Goal: Contribute content: Contribute content

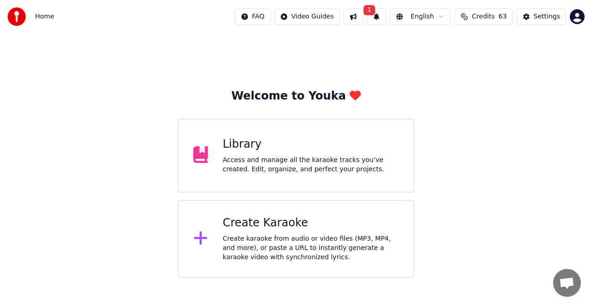
click at [261, 134] on div "Library Access and manage all the karaoke tracks you’ve created. Edit, organize…" at bounding box center [296, 155] width 237 height 74
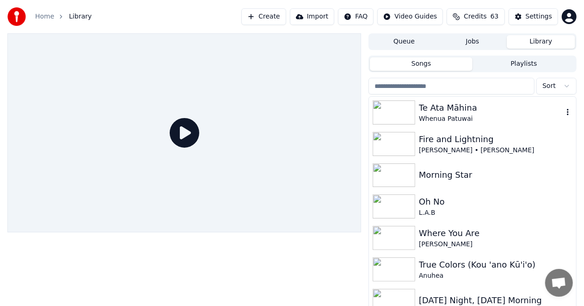
click at [384, 108] on img at bounding box center [394, 112] width 43 height 24
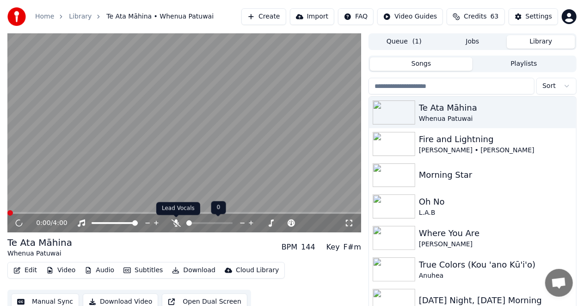
click at [174, 221] on icon at bounding box center [176, 222] width 9 height 7
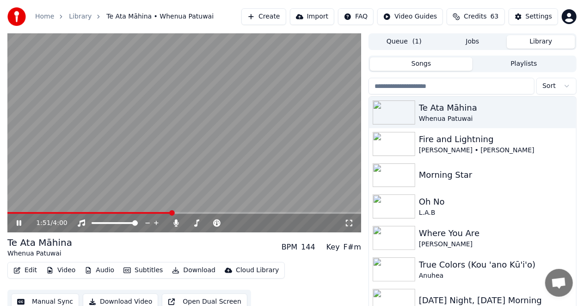
click at [18, 222] on icon at bounding box center [19, 223] width 5 height 6
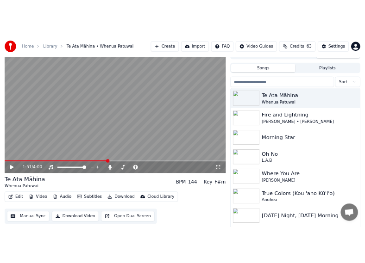
scroll to position [19, 0]
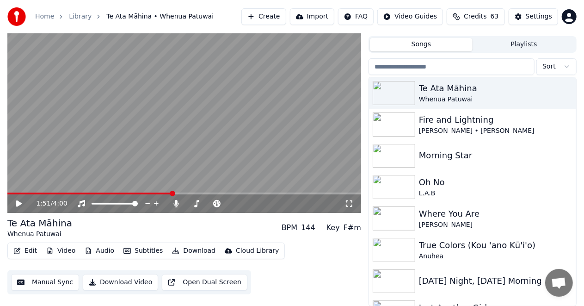
click at [28, 250] on button "Edit" at bounding box center [25, 250] width 31 height 13
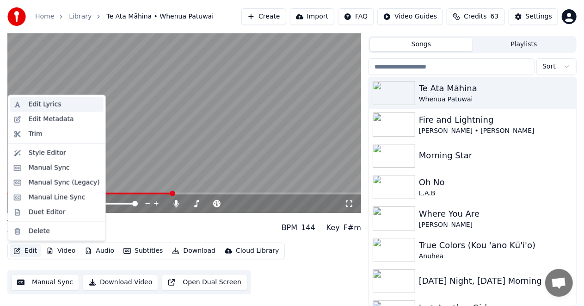
click at [42, 104] on div "Edit Lyrics" at bounding box center [45, 104] width 33 height 9
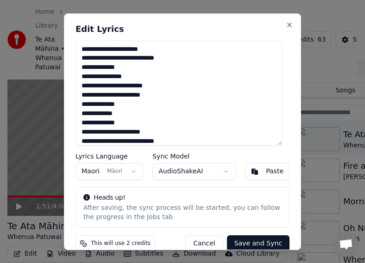
click at [198, 118] on textarea "**********" at bounding box center [178, 93] width 206 height 106
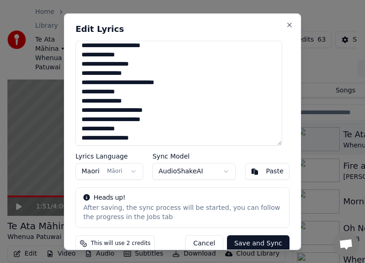
scroll to position [180, 0]
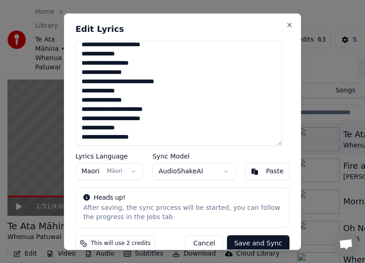
drag, startPoint x: 81, startPoint y: 49, endPoint x: 189, endPoint y: 143, distance: 142.6
click at [189, 143] on textarea "**********" at bounding box center [178, 93] width 206 height 106
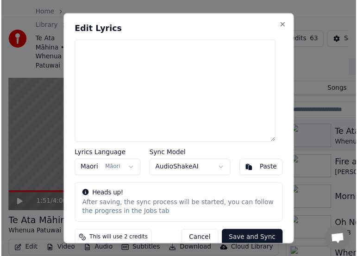
scroll to position [0, 0]
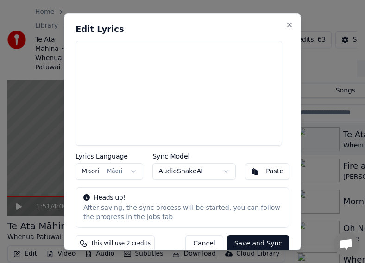
click at [83, 48] on textarea at bounding box center [178, 93] width 206 height 106
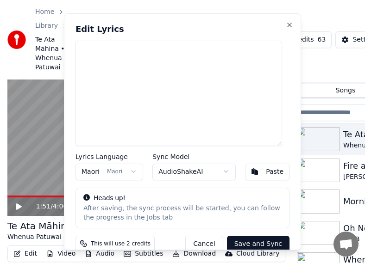
type textarea "**********"
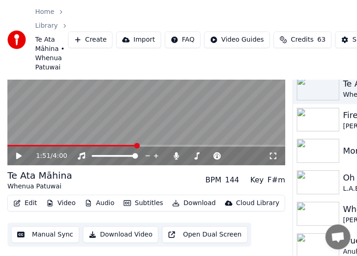
scroll to position [84, 0]
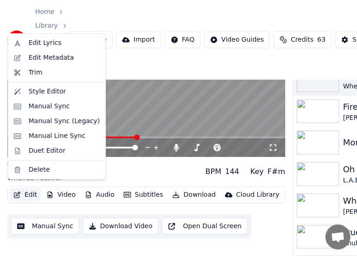
click at [25, 188] on button "Edit" at bounding box center [25, 194] width 31 height 13
click at [32, 42] on div "Edit Lyrics" at bounding box center [45, 42] width 33 height 9
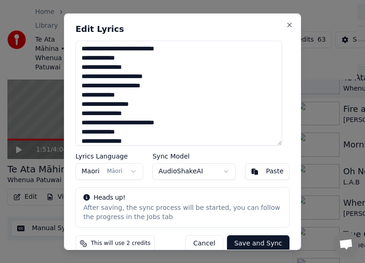
scroll to position [180, 0]
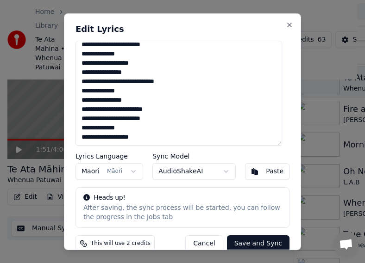
drag, startPoint x: 135, startPoint y: 136, endPoint x: 109, endPoint y: 135, distance: 26.0
click at [109, 135] on textarea "**********" at bounding box center [178, 93] width 206 height 106
drag, startPoint x: 109, startPoint y: 135, endPoint x: 87, endPoint y: 134, distance: 22.2
click at [87, 134] on textarea "**********" at bounding box center [178, 93] width 206 height 106
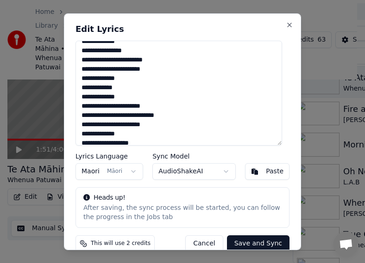
scroll to position [0, 0]
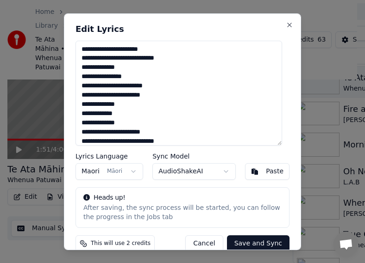
drag, startPoint x: 134, startPoint y: 136, endPoint x: 79, endPoint y: 42, distance: 108.7
click at [81, 40] on textarea "**********" at bounding box center [178, 93] width 206 height 106
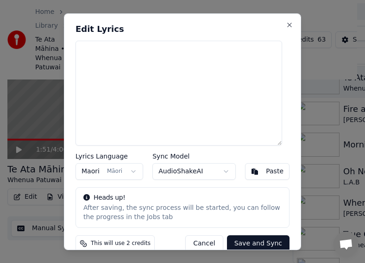
click at [102, 52] on textarea at bounding box center [178, 93] width 206 height 106
click at [214, 27] on h2 "Edit Lyrics" at bounding box center [182, 29] width 214 height 8
click at [78, 44] on textarea at bounding box center [178, 93] width 206 height 106
click at [100, 49] on textarea "**********" at bounding box center [178, 93] width 206 height 106
click at [93, 173] on button "Maori Māori" at bounding box center [109, 171] width 68 height 17
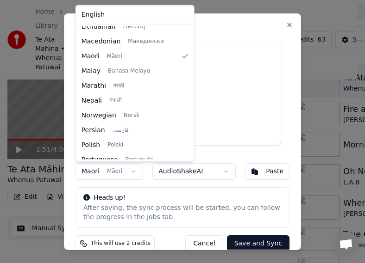
scroll to position [477, 0]
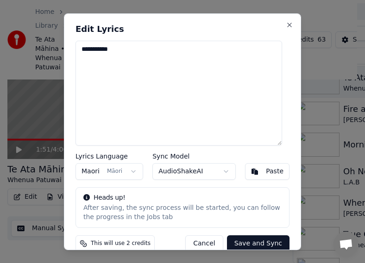
click at [222, 169] on button "AudioShakeAI" at bounding box center [193, 171] width 83 height 17
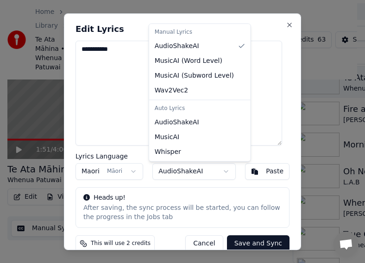
click at [222, 169] on div at bounding box center [182, 131] width 365 height 263
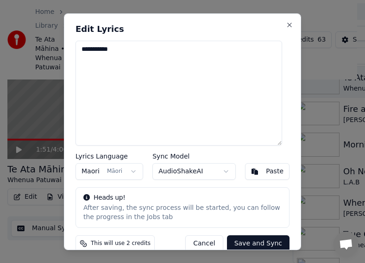
click at [116, 48] on textarea "**********" at bounding box center [178, 93] width 206 height 106
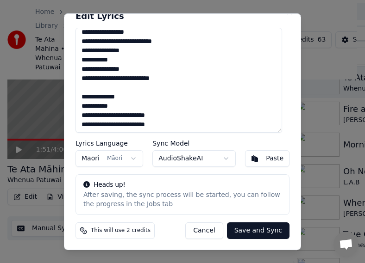
scroll to position [0, 0]
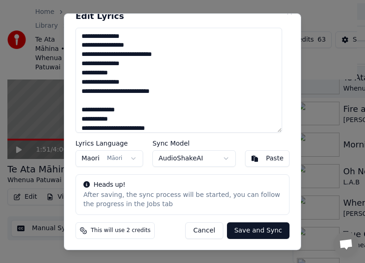
drag, startPoint x: 81, startPoint y: 35, endPoint x: 168, endPoint y: 89, distance: 102.5
click at [168, 89] on textarea "**********" at bounding box center [178, 80] width 206 height 106
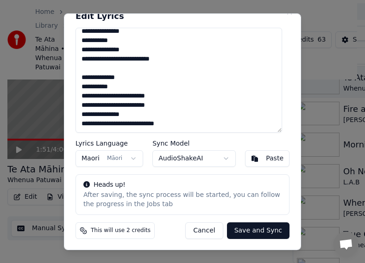
scroll to position [50, 0]
click at [175, 107] on textarea "**********" at bounding box center [178, 80] width 206 height 106
click at [249, 161] on button "Paste" at bounding box center [267, 158] width 44 height 17
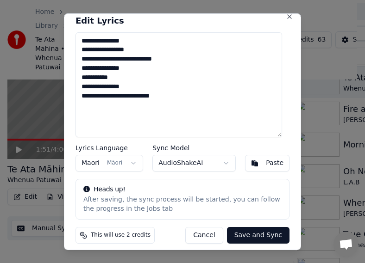
scroll to position [13, 0]
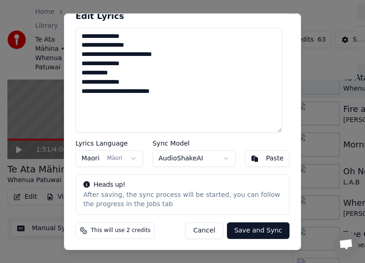
click at [181, 76] on textarea "**********" at bounding box center [178, 80] width 206 height 106
click at [184, 88] on textarea "**********" at bounding box center [178, 80] width 206 height 106
click at [181, 93] on textarea "**********" at bounding box center [178, 80] width 206 height 106
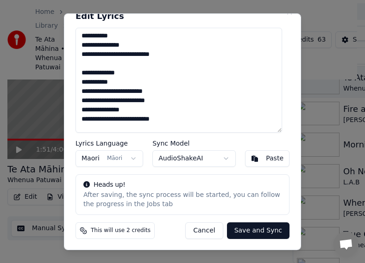
scroll to position [50, 0]
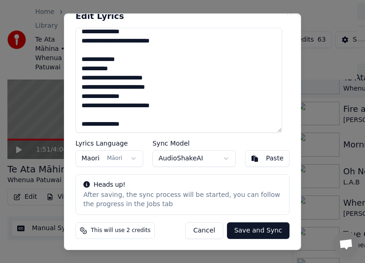
click at [116, 124] on textarea "**********" at bounding box center [178, 80] width 206 height 106
click at [135, 125] on textarea "**********" at bounding box center [178, 80] width 206 height 106
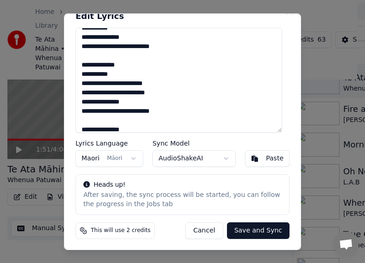
scroll to position [56, 0]
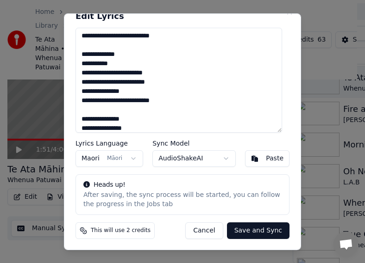
click at [104, 128] on textarea "**********" at bounding box center [178, 80] width 206 height 106
click at [137, 128] on textarea "**********" at bounding box center [178, 80] width 206 height 106
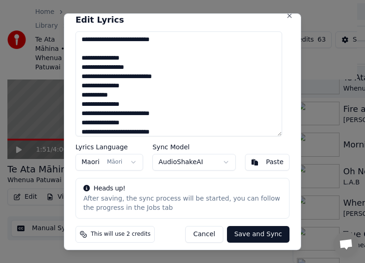
scroll to position [13, 0]
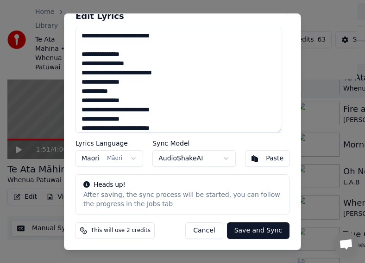
type textarea "**********"
click at [256, 230] on button "Save and Sync" at bounding box center [258, 231] width 62 height 17
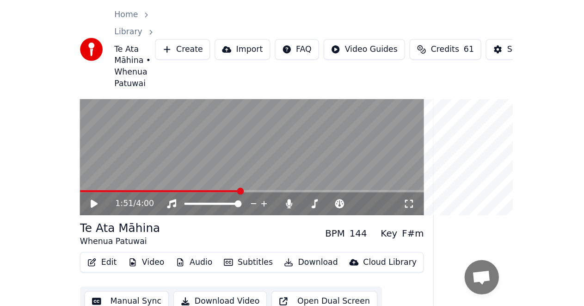
scroll to position [9, 0]
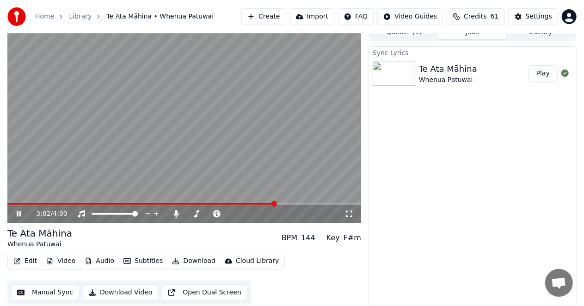
click at [19, 213] on icon at bounding box center [25, 213] width 21 height 7
click at [56, 292] on button "Manual Sync" at bounding box center [45, 292] width 68 height 17
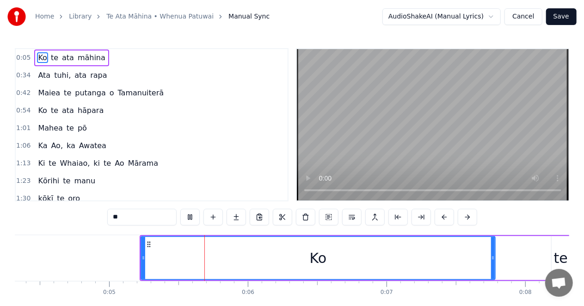
scroll to position [0, 669]
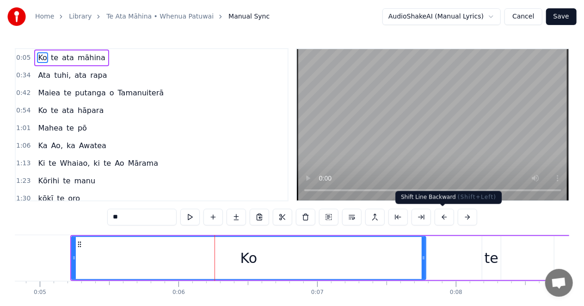
click at [441, 216] on button at bounding box center [444, 217] width 19 height 17
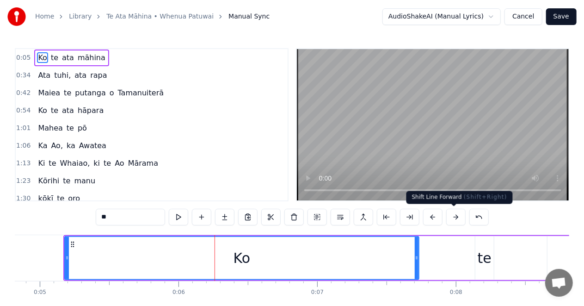
click at [451, 217] on button at bounding box center [456, 217] width 19 height 17
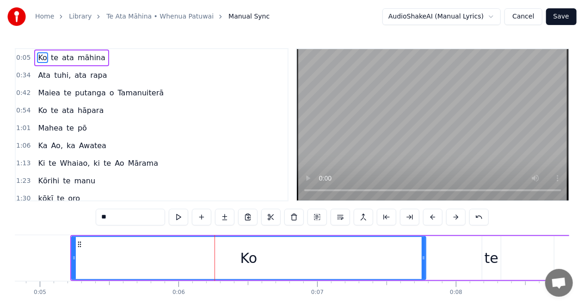
click at [451, 217] on button at bounding box center [456, 217] width 19 height 17
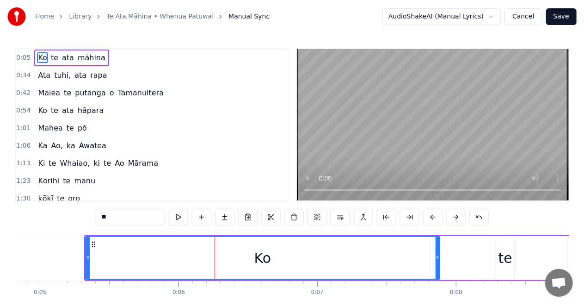
click at [451, 217] on button at bounding box center [456, 217] width 19 height 17
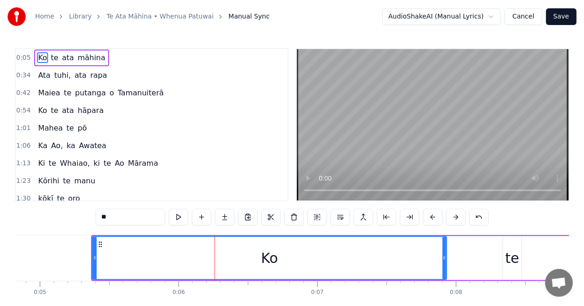
click at [451, 217] on button at bounding box center [456, 217] width 19 height 17
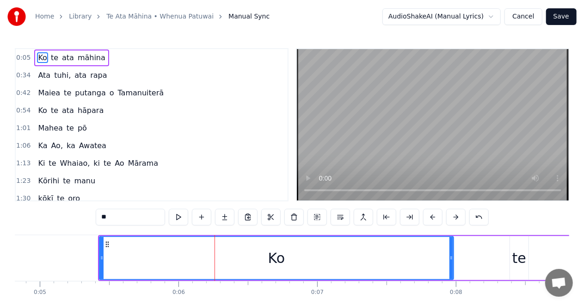
click at [451, 217] on button at bounding box center [456, 217] width 19 height 17
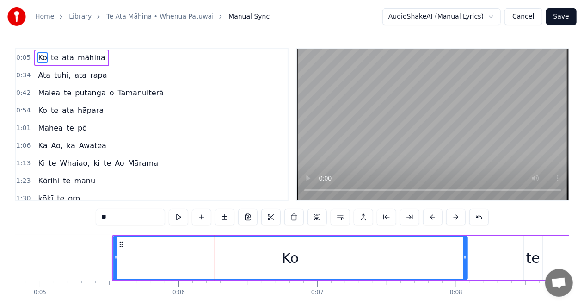
click at [451, 217] on button at bounding box center [456, 217] width 19 height 17
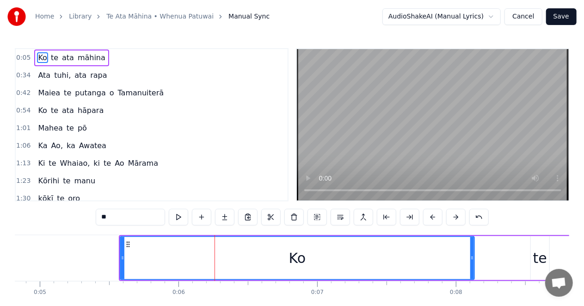
click at [451, 217] on button at bounding box center [456, 217] width 19 height 17
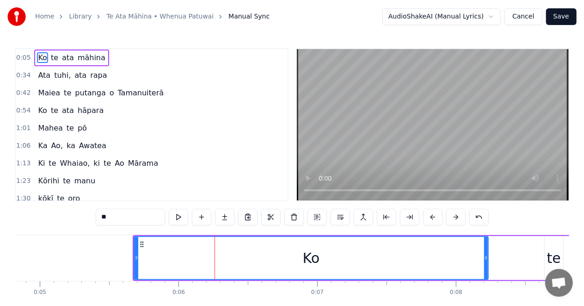
click at [451, 217] on button at bounding box center [456, 217] width 19 height 17
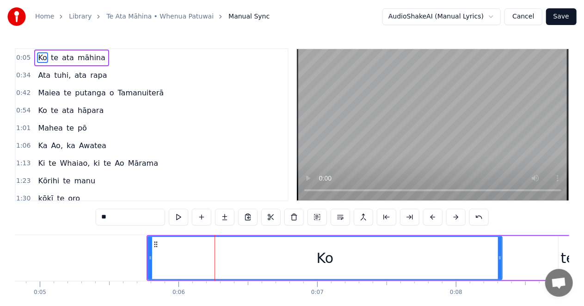
click at [451, 217] on button at bounding box center [456, 217] width 19 height 17
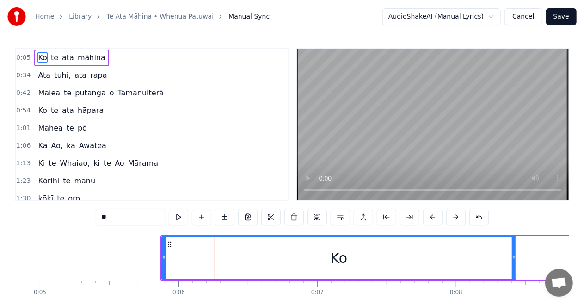
click at [451, 217] on button at bounding box center [456, 217] width 19 height 17
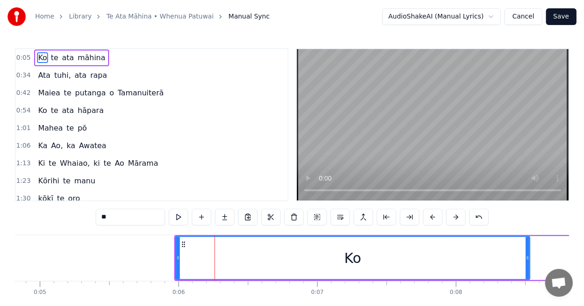
click at [451, 217] on button at bounding box center [456, 217] width 19 height 17
click at [453, 217] on button at bounding box center [456, 217] width 19 height 17
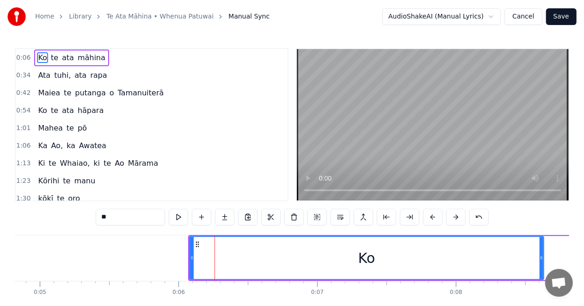
click at [453, 217] on button at bounding box center [456, 217] width 19 height 17
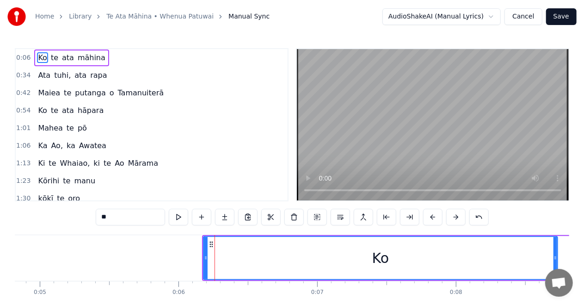
click at [453, 217] on button at bounding box center [456, 217] width 19 height 17
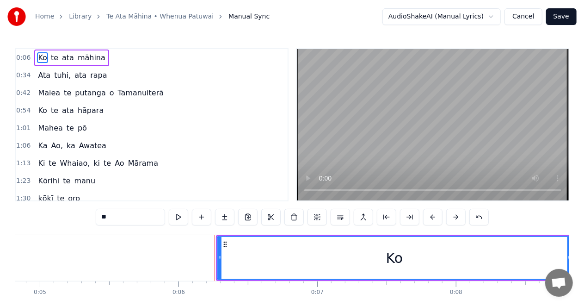
click at [453, 217] on button at bounding box center [456, 217] width 19 height 17
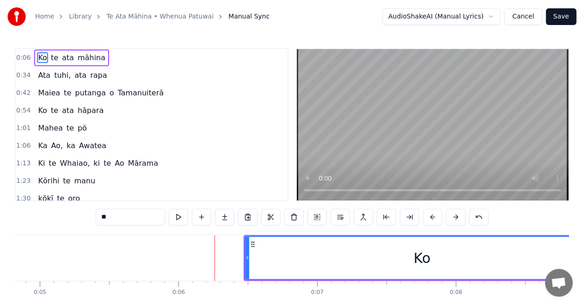
click at [454, 217] on button at bounding box center [456, 217] width 19 height 17
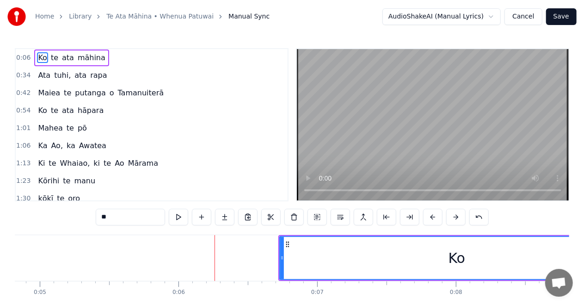
click at [454, 217] on button at bounding box center [456, 217] width 19 height 17
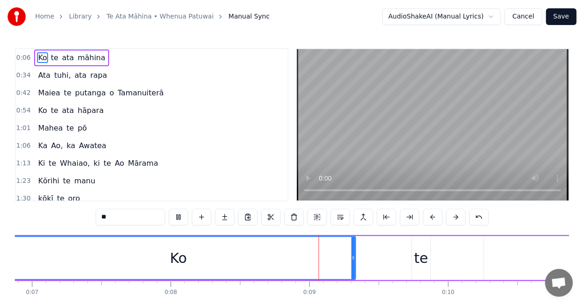
scroll to position [0, 1134]
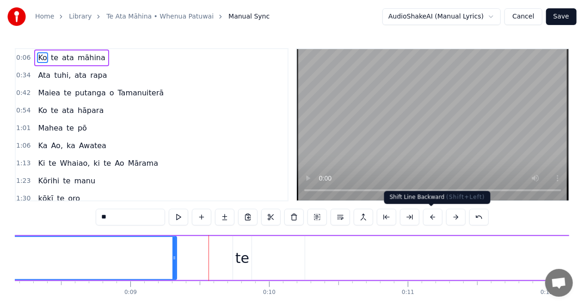
click at [428, 216] on button at bounding box center [432, 217] width 19 height 17
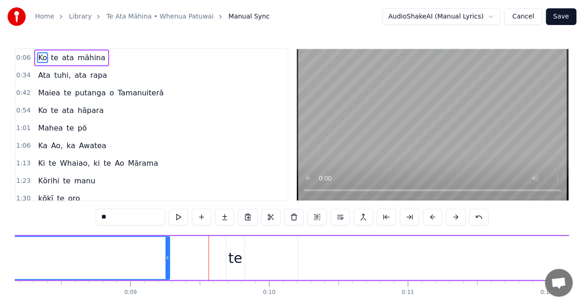
click at [434, 214] on button at bounding box center [432, 217] width 19 height 17
click at [102, 215] on input "**" at bounding box center [130, 217] width 69 height 17
type input "*"
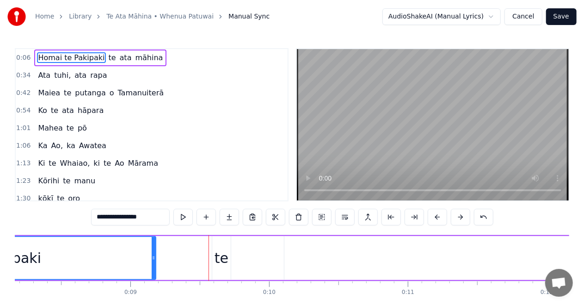
type input "**********"
click at [210, 216] on button at bounding box center [208, 217] width 19 height 17
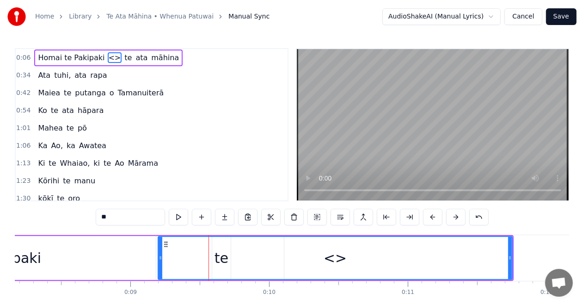
click at [199, 255] on div "<>" at bounding box center [336, 258] width 354 height 42
click at [108, 217] on input "**" at bounding box center [130, 217] width 69 height 17
type input "*"
type input "**********"
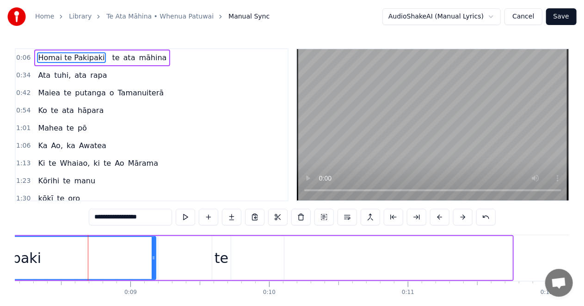
click at [14, 267] on div "**********" at bounding box center [292, 164] width 584 height 328
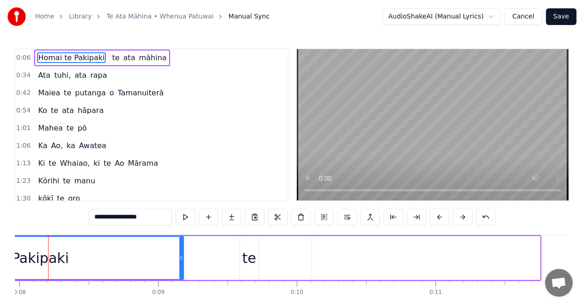
scroll to position [0, 1093]
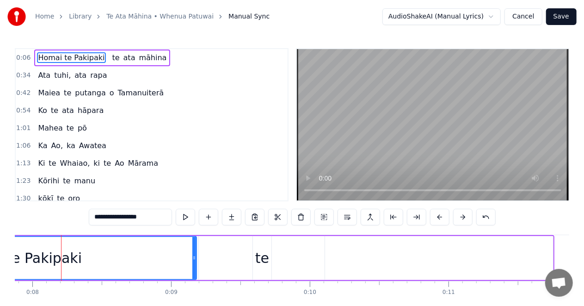
click at [96, 57] on div "Homai te Pakipaki te ata māhina" at bounding box center [102, 58] width 136 height 17
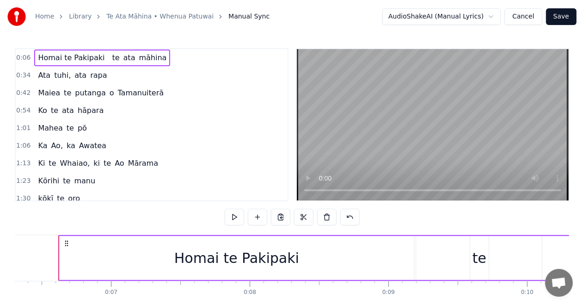
scroll to position [0, 873]
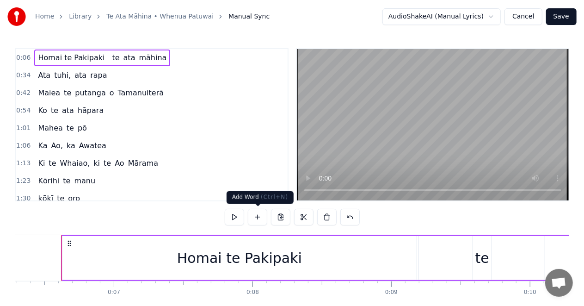
click at [255, 216] on button at bounding box center [257, 217] width 19 height 17
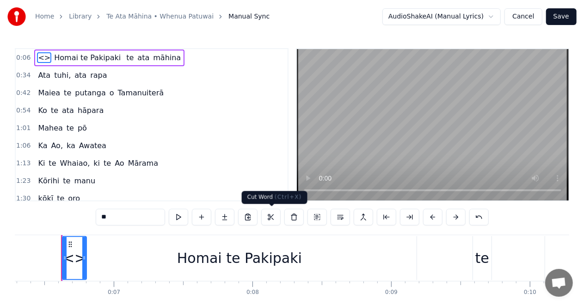
click at [270, 215] on button at bounding box center [270, 217] width 19 height 17
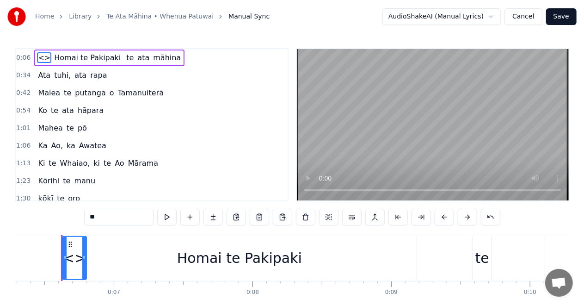
click at [74, 256] on div "<>" at bounding box center [74, 258] width 23 height 21
drag, startPoint x: 81, startPoint y: 257, endPoint x: 63, endPoint y: 258, distance: 17.1
click at [63, 258] on div "<>" at bounding box center [63, 258] width 0 height 42
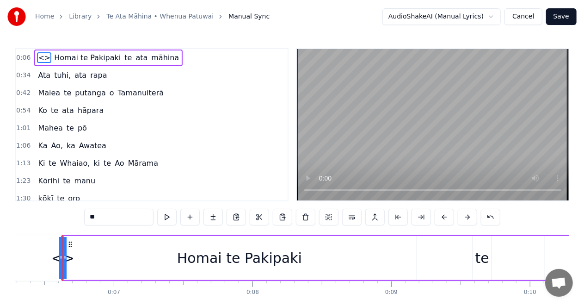
click at [481, 258] on div "te" at bounding box center [483, 258] width 14 height 21
type input "**"
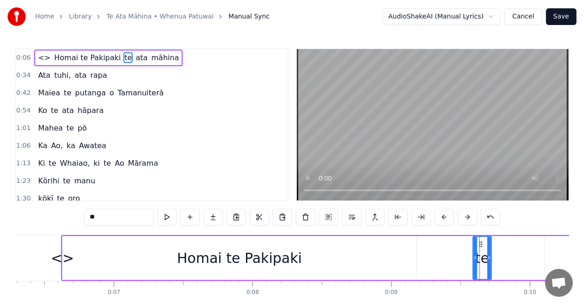
click at [192, 217] on button at bounding box center [189, 217] width 19 height 17
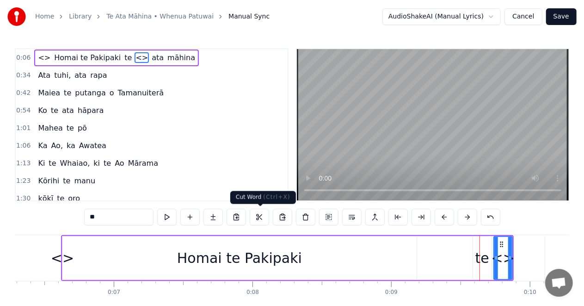
click at [261, 215] on button at bounding box center [259, 217] width 19 height 17
click at [502, 250] on div "<>" at bounding box center [503, 258] width 23 height 21
click at [503, 241] on icon at bounding box center [501, 244] width 7 height 7
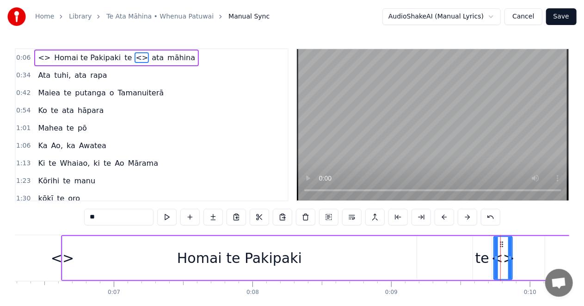
click at [509, 249] on div at bounding box center [511, 258] width 4 height 42
click at [259, 214] on button at bounding box center [259, 217] width 19 height 17
click at [489, 214] on button at bounding box center [490, 217] width 19 height 17
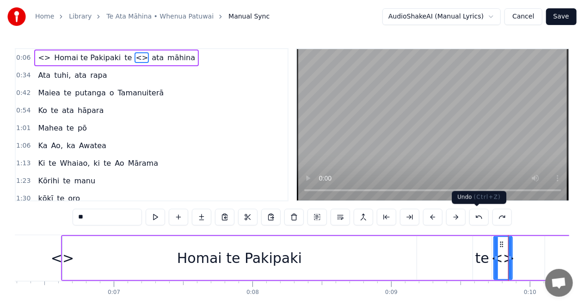
click at [476, 216] on button at bounding box center [479, 217] width 19 height 17
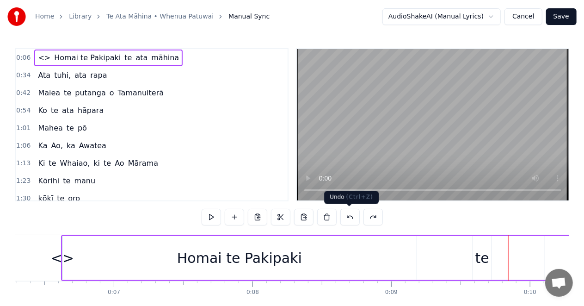
click at [350, 215] on button at bounding box center [350, 217] width 19 height 17
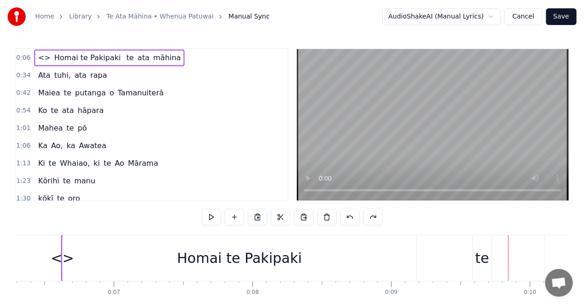
click at [350, 215] on button at bounding box center [350, 217] width 19 height 17
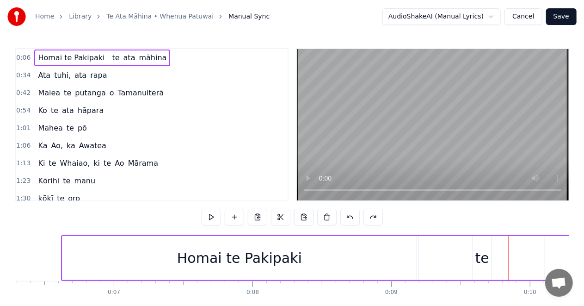
click at [350, 215] on button at bounding box center [350, 217] width 19 height 17
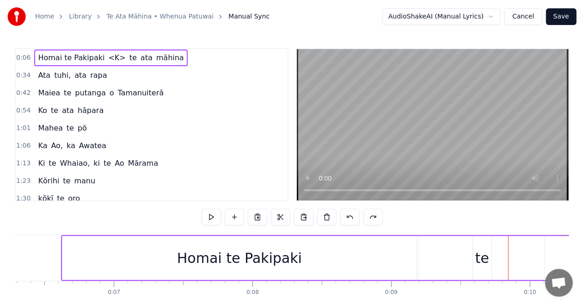
click at [350, 215] on button at bounding box center [350, 217] width 19 height 17
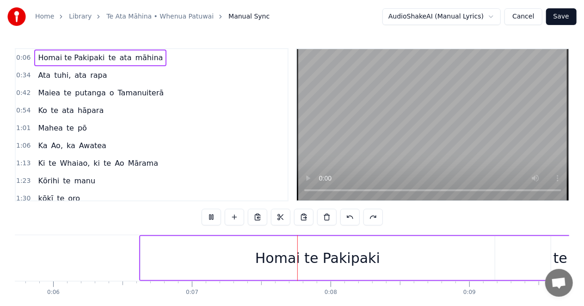
scroll to position [0, 941]
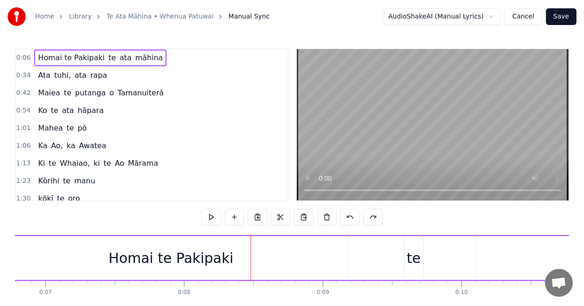
click at [322, 258] on div "Homai te Pakipaki" at bounding box center [171, 258] width 354 height 44
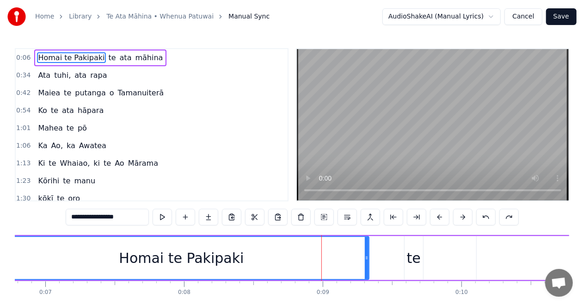
drag, startPoint x: 345, startPoint y: 257, endPoint x: 366, endPoint y: 258, distance: 20.8
click at [366, 258] on icon at bounding box center [367, 257] width 4 height 7
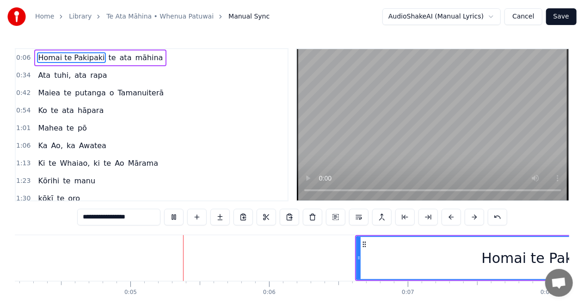
scroll to position [0, 590]
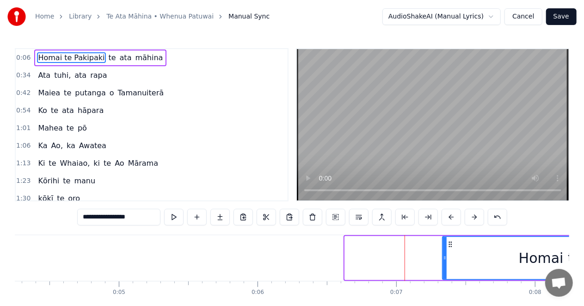
drag, startPoint x: 348, startPoint y: 261, endPoint x: 446, endPoint y: 261, distance: 97.6
click at [446, 261] on icon at bounding box center [445, 257] width 4 height 7
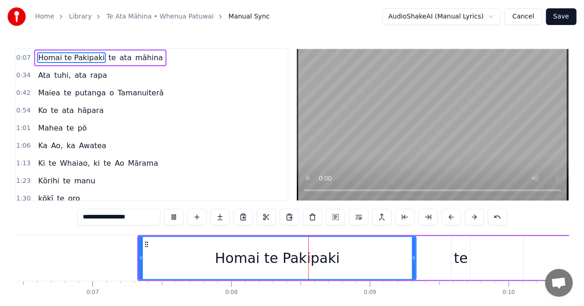
scroll to position [0, 1060]
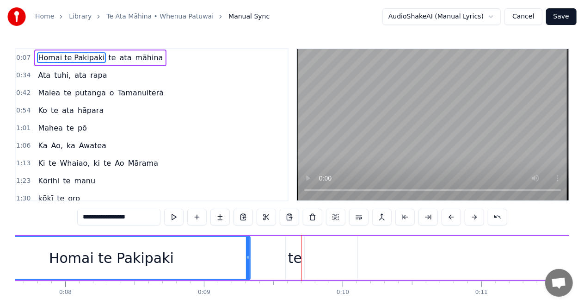
click at [298, 264] on div "te" at bounding box center [295, 258] width 14 height 21
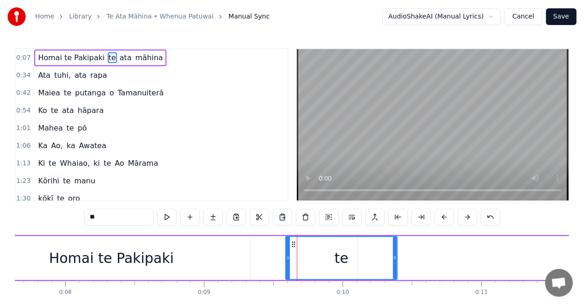
drag, startPoint x: 301, startPoint y: 257, endPoint x: 394, endPoint y: 265, distance: 93.3
click at [394, 265] on div at bounding box center [395, 258] width 4 height 42
click at [94, 217] on input "**" at bounding box center [118, 217] width 69 height 17
type input "*"
click at [249, 258] on div "Homai te Pakipaki" at bounding box center [112, 258] width 278 height 44
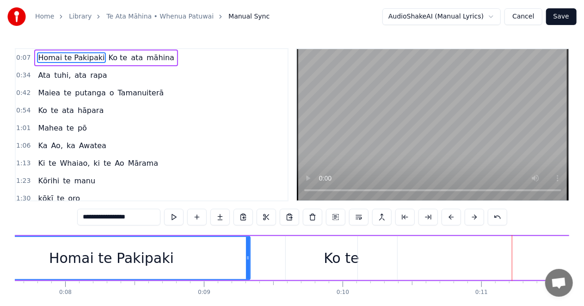
click at [329, 250] on div "Ko te" at bounding box center [341, 258] width 35 height 21
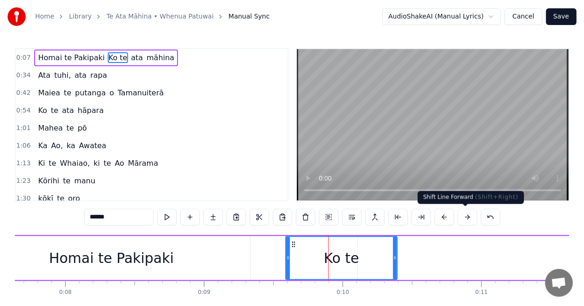
click at [466, 217] on button at bounding box center [467, 217] width 19 height 17
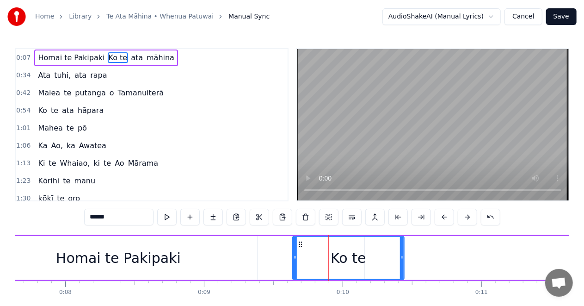
click at [466, 217] on button at bounding box center [467, 217] width 19 height 17
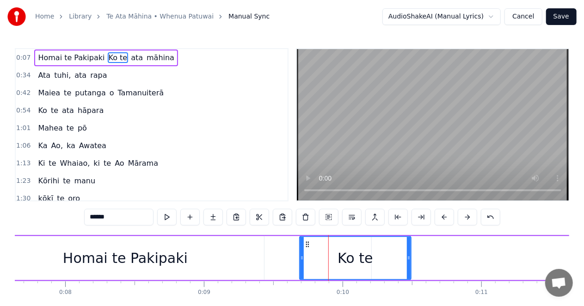
click at [466, 217] on button at bounding box center [467, 217] width 19 height 17
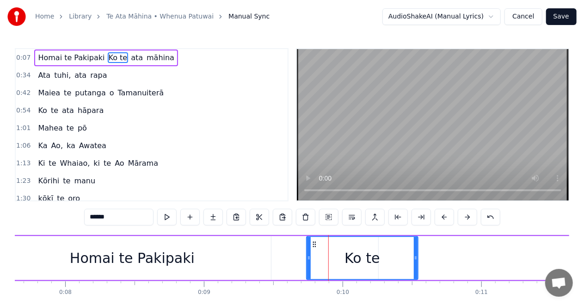
click at [466, 217] on button at bounding box center [467, 217] width 19 height 17
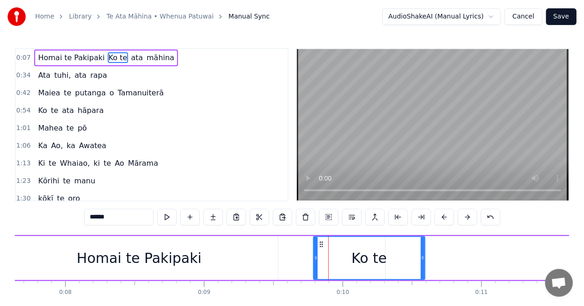
click at [466, 217] on button at bounding box center [467, 217] width 19 height 17
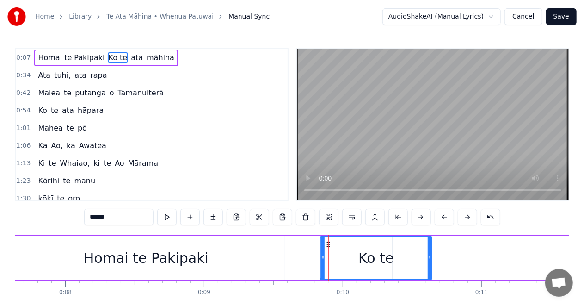
click at [466, 217] on button at bounding box center [467, 217] width 19 height 17
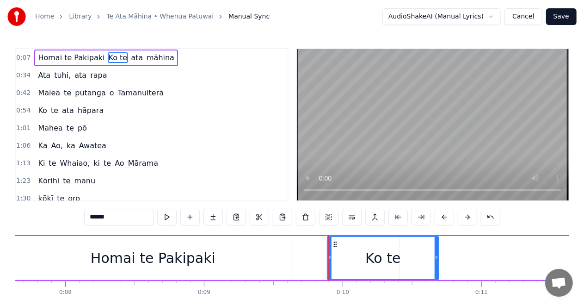
click at [467, 217] on button at bounding box center [467, 217] width 19 height 17
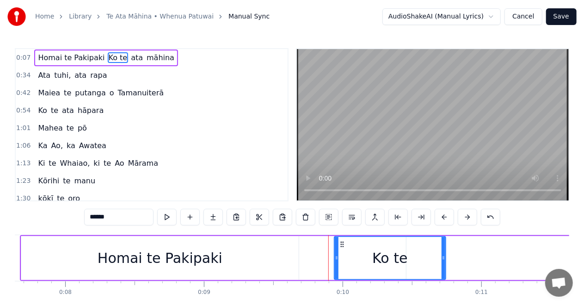
click at [468, 217] on button at bounding box center [467, 217] width 19 height 17
click at [469, 217] on button at bounding box center [467, 217] width 19 height 17
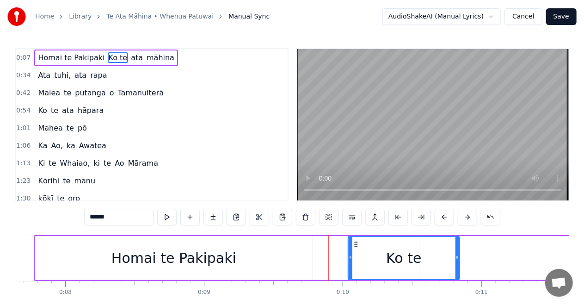
click at [469, 217] on button at bounding box center [467, 217] width 19 height 17
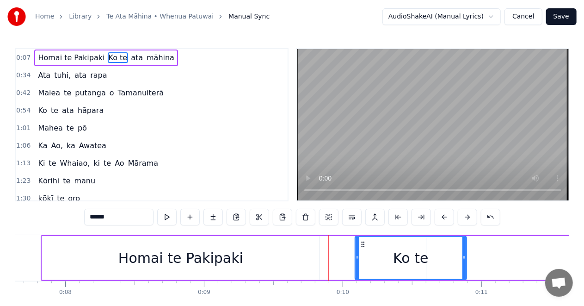
click at [469, 217] on button at bounding box center [467, 217] width 19 height 17
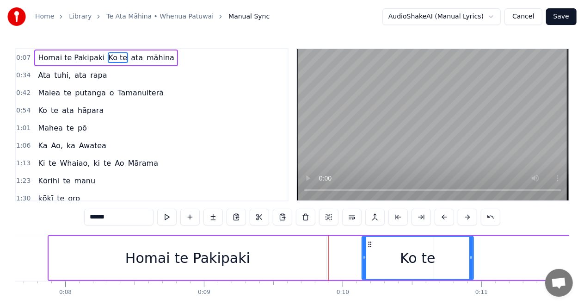
click at [469, 217] on button at bounding box center [467, 217] width 19 height 17
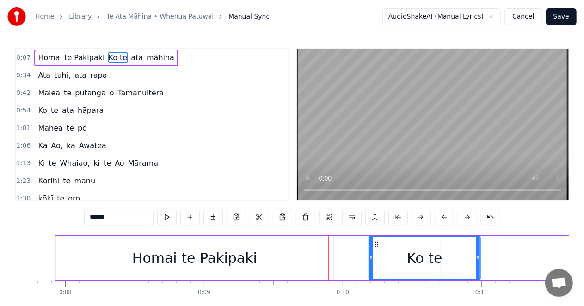
click at [469, 217] on button at bounding box center [467, 217] width 19 height 17
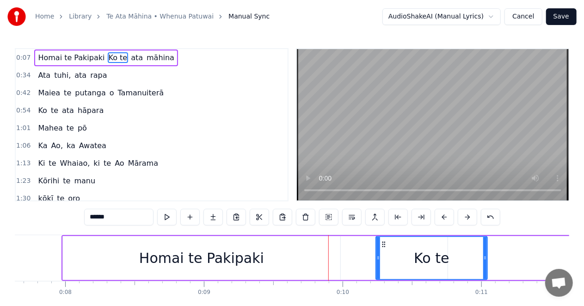
click at [469, 217] on button at bounding box center [467, 217] width 19 height 17
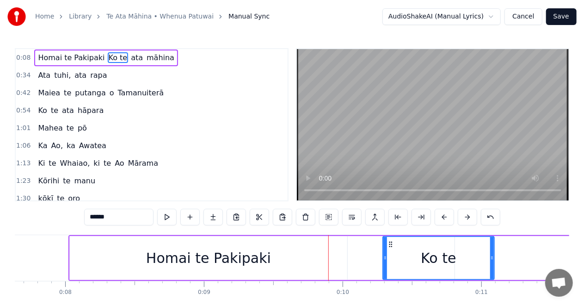
click at [469, 217] on button at bounding box center [467, 217] width 19 height 17
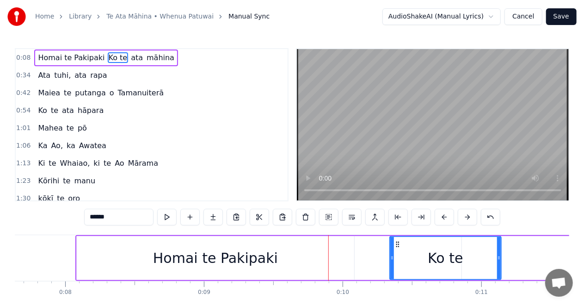
click at [469, 217] on button at bounding box center [467, 217] width 19 height 17
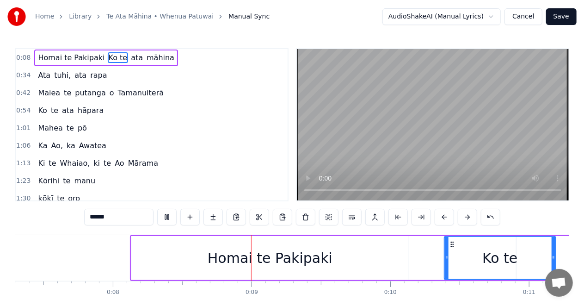
scroll to position [0, 1110]
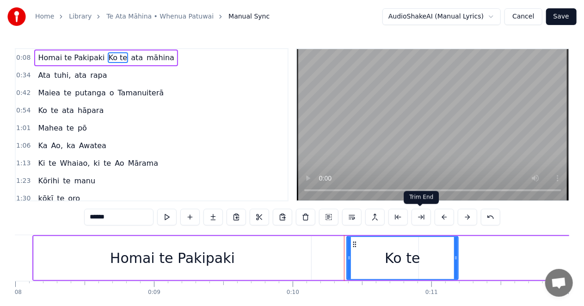
click at [420, 215] on button at bounding box center [421, 217] width 19 height 17
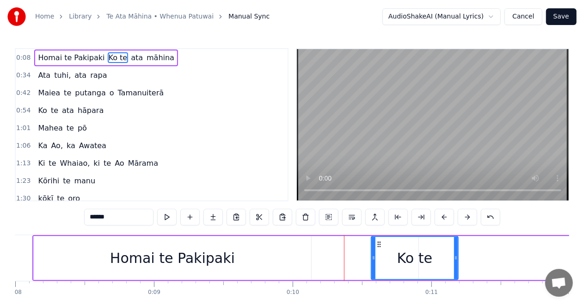
drag, startPoint x: 368, startPoint y: 255, endPoint x: 374, endPoint y: 255, distance: 6.0
click at [374, 255] on icon at bounding box center [374, 257] width 4 height 7
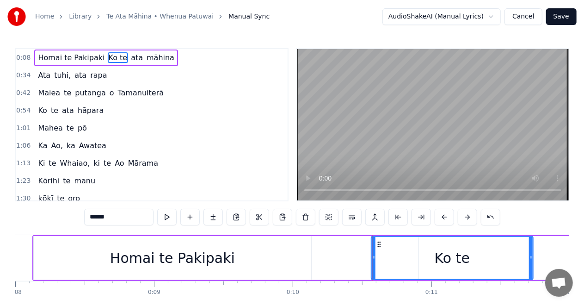
drag, startPoint x: 455, startPoint y: 255, endPoint x: 530, endPoint y: 255, distance: 75.0
click at [530, 255] on icon at bounding box center [531, 257] width 4 height 7
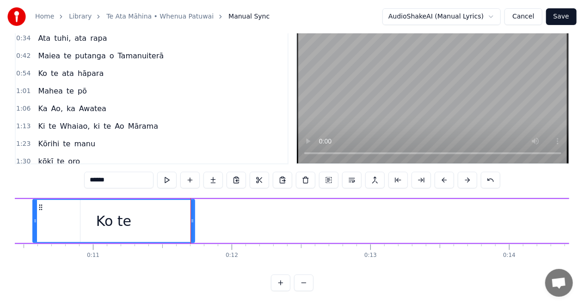
scroll to position [0, 1430]
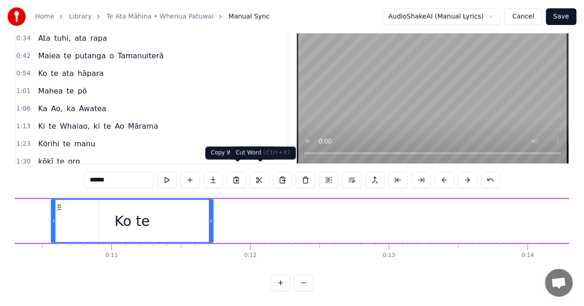
click at [260, 172] on button at bounding box center [259, 180] width 19 height 17
click at [60, 204] on icon at bounding box center [59, 207] width 7 height 7
click at [57, 204] on icon at bounding box center [59, 207] width 7 height 7
click at [140, 215] on div "Ko te" at bounding box center [132, 221] width 35 height 21
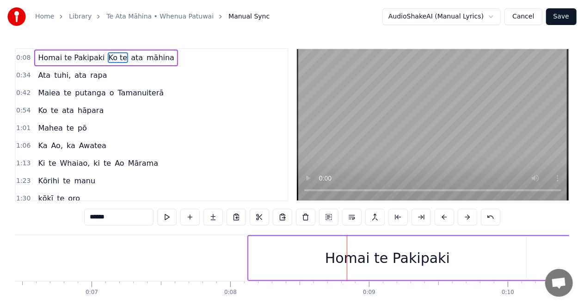
scroll to position [0, 1131]
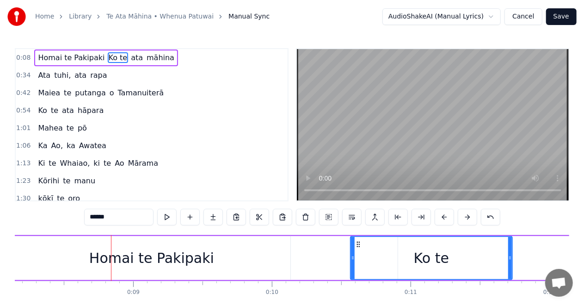
click at [283, 255] on div "Homai te Pakipaki" at bounding box center [152, 258] width 278 height 44
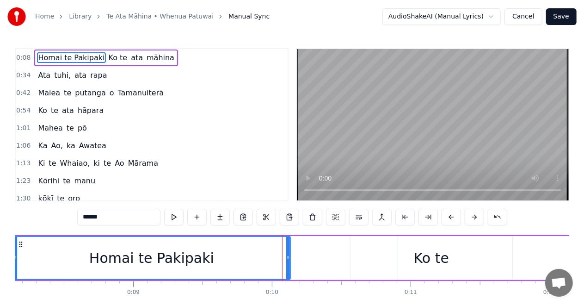
type input "**********"
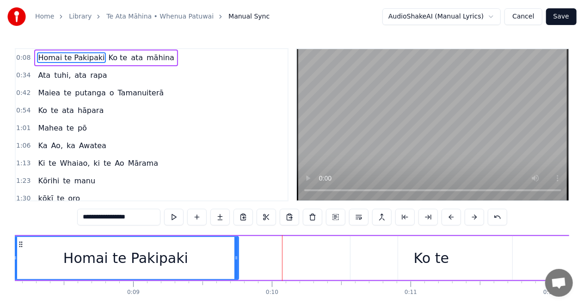
drag, startPoint x: 288, startPoint y: 256, endPoint x: 197, endPoint y: 271, distance: 91.9
click at [236, 265] on div at bounding box center [237, 258] width 4 height 42
drag, startPoint x: 16, startPoint y: 258, endPoint x: 4, endPoint y: 304, distance: 47.0
click at [0, 272] on div "**********" at bounding box center [292, 164] width 584 height 328
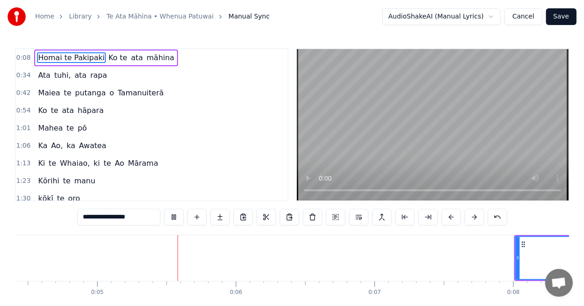
scroll to position [0, 626]
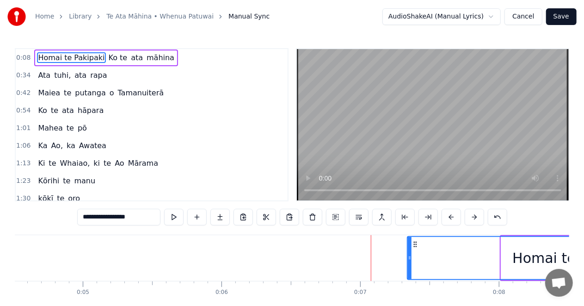
drag, startPoint x: 503, startPoint y: 259, endPoint x: 407, endPoint y: 260, distance: 95.3
click at [408, 260] on icon at bounding box center [410, 257] width 4 height 7
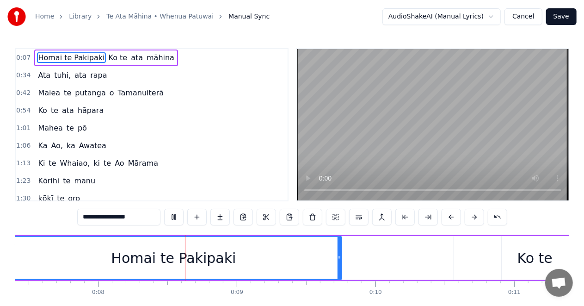
scroll to position [0, 1070]
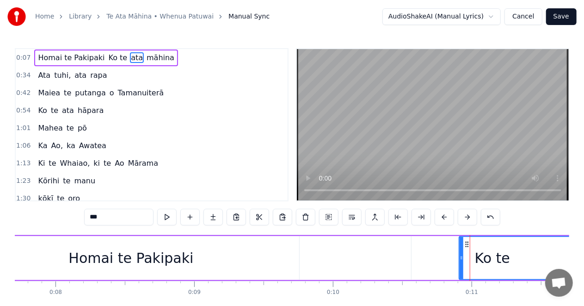
click at [91, 57] on span "Homai te Pakipaki" at bounding box center [71, 57] width 68 height 11
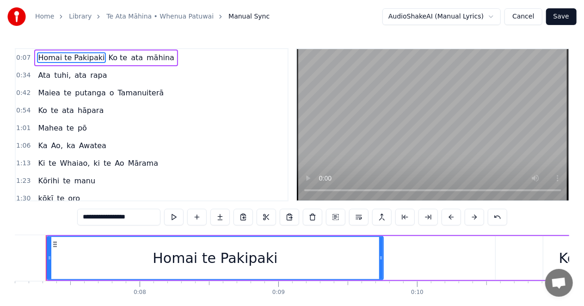
scroll to position [0, 970]
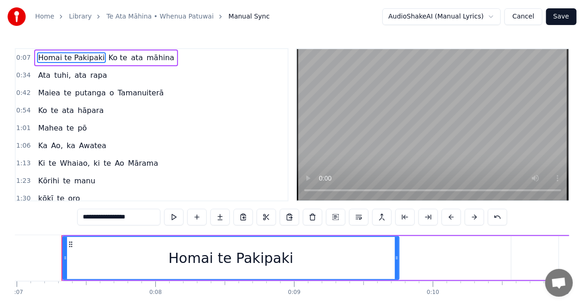
click at [108, 57] on span "Ko te" at bounding box center [118, 57] width 21 height 11
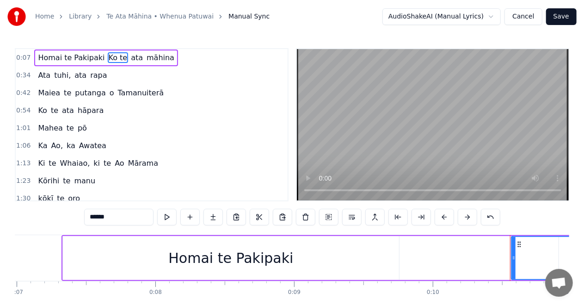
click at [130, 58] on span "ata" at bounding box center [137, 57] width 14 height 11
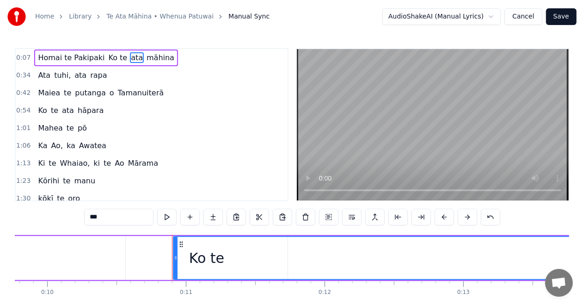
click at [146, 59] on span "māhina" at bounding box center [161, 57] width 30 height 11
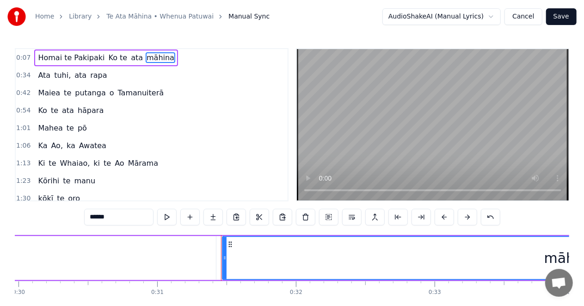
scroll to position [0, 4321]
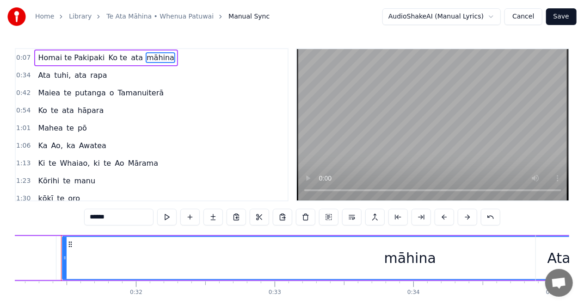
click at [108, 60] on span "Ko te" at bounding box center [118, 57] width 21 height 11
type input "*****"
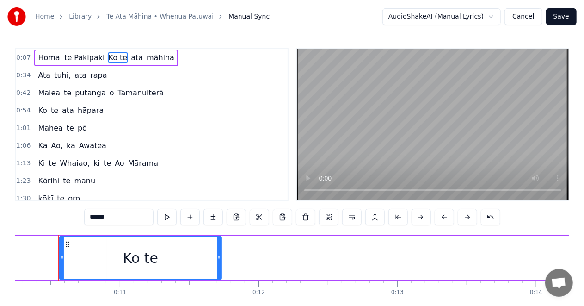
scroll to position [0, 1419]
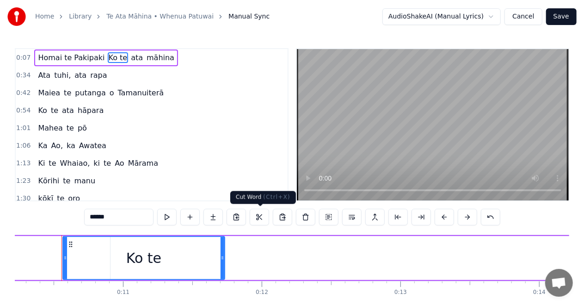
click at [259, 214] on button at bounding box center [259, 217] width 19 height 17
click at [260, 214] on button at bounding box center [259, 217] width 19 height 17
click at [214, 217] on button at bounding box center [213, 217] width 19 height 17
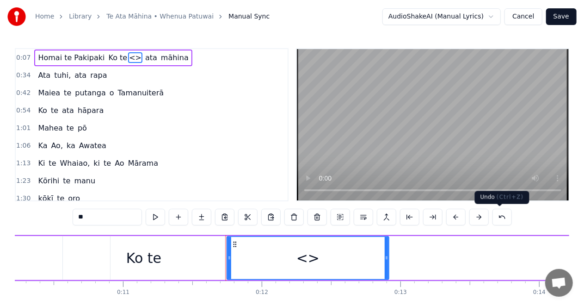
click at [497, 216] on button at bounding box center [502, 217] width 19 height 17
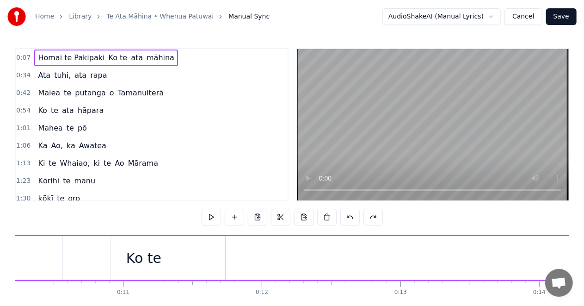
click at [108, 56] on span "Ko te" at bounding box center [118, 57] width 21 height 11
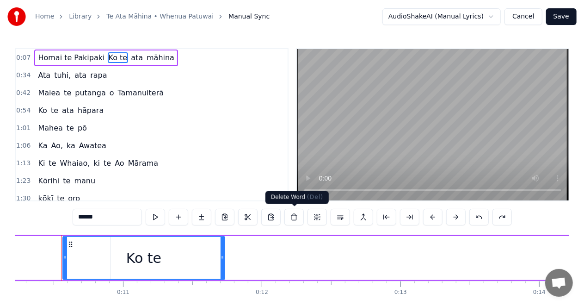
click at [292, 216] on button at bounding box center [294, 217] width 19 height 17
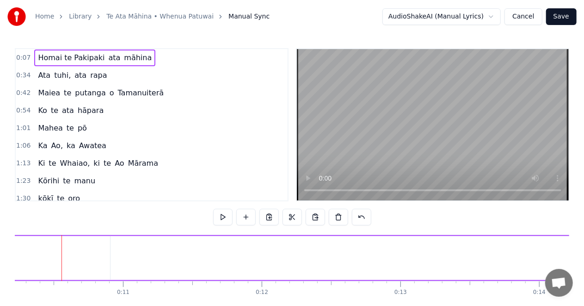
click at [108, 56] on span "ata" at bounding box center [115, 57] width 14 height 11
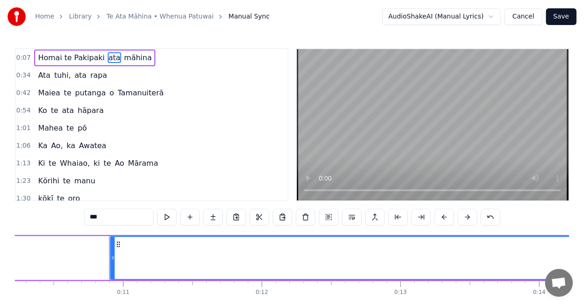
click at [305, 215] on button at bounding box center [305, 217] width 19 height 17
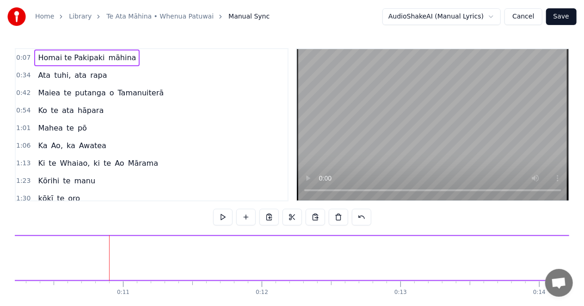
click at [114, 55] on span "māhina" at bounding box center [123, 57] width 30 height 11
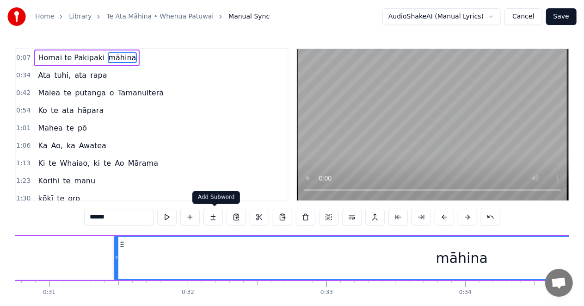
scroll to position [0, 4321]
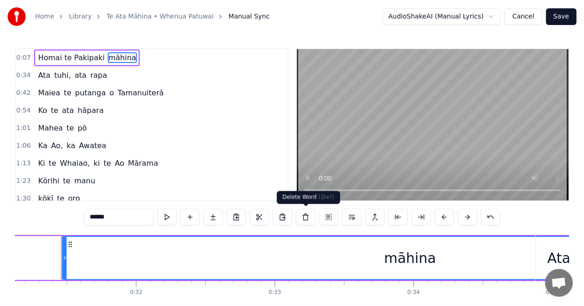
click at [303, 216] on button at bounding box center [305, 217] width 19 height 17
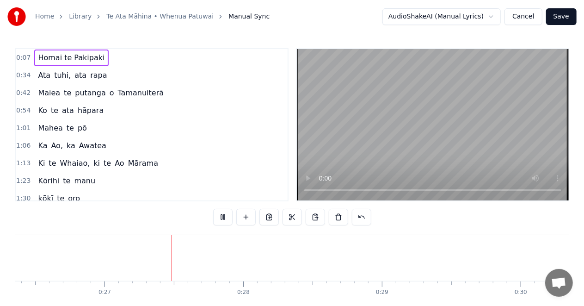
scroll to position [0, 3683]
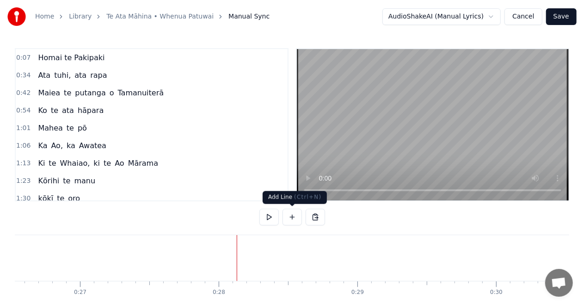
click at [292, 215] on button at bounding box center [292, 217] width 19 height 17
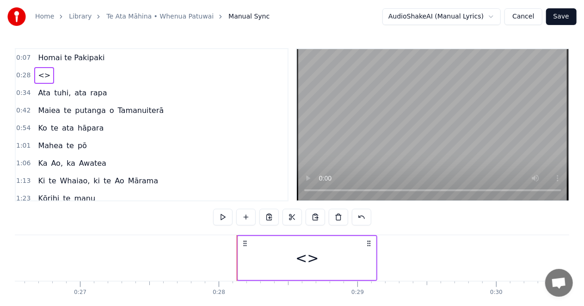
click at [304, 256] on div "<>" at bounding box center [307, 258] width 23 height 21
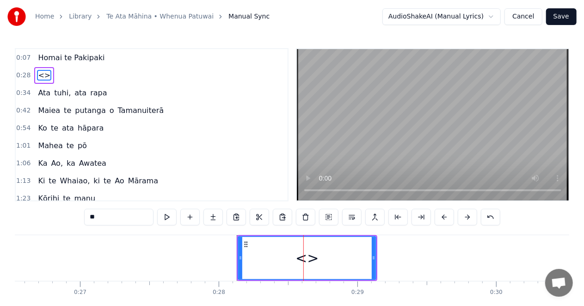
click at [96, 217] on input "**" at bounding box center [118, 217] width 69 height 17
type input "*"
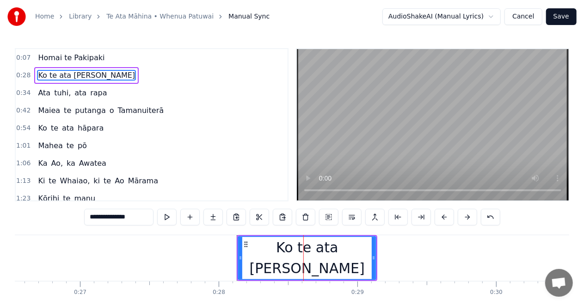
type input "**********"
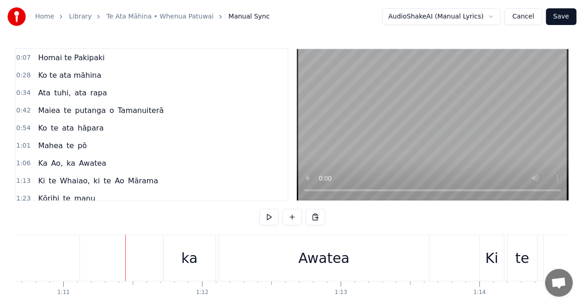
scroll to position [0, 9834]
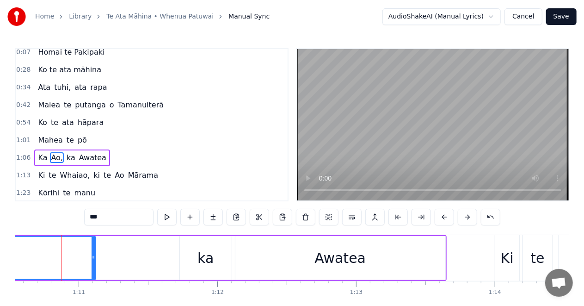
scroll to position [0, 9792]
click at [9, 258] on div "Home Library [GEOGRAPHIC_DATA] • Whenua Patuwai Manual Sync AudioShakeAI (Manua…" at bounding box center [292, 164] width 584 height 328
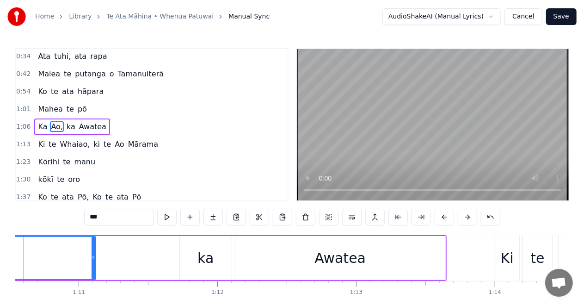
scroll to position [0, 9755]
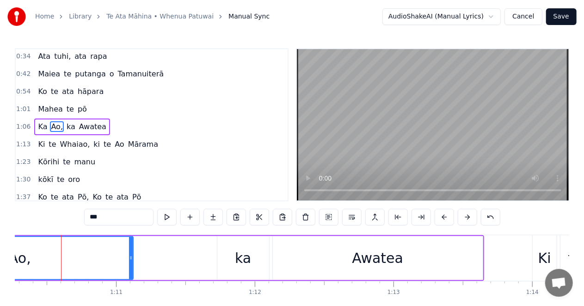
click at [16, 257] on div "Ao," at bounding box center [20, 258] width 22 height 21
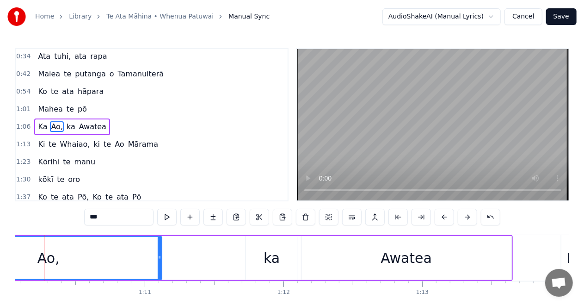
scroll to position [0, 9709]
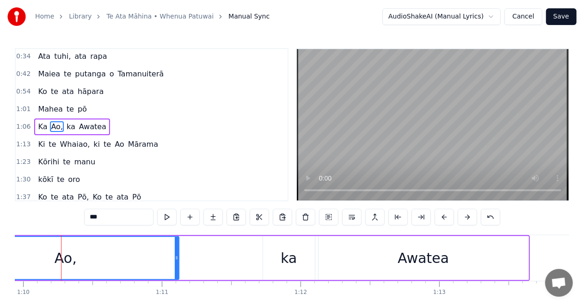
click at [19, 257] on div "Ao," at bounding box center [66, 258] width 226 height 42
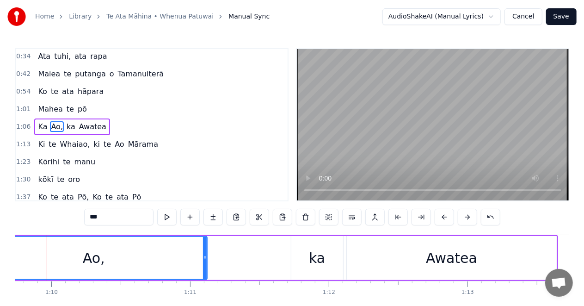
scroll to position [0, 9667]
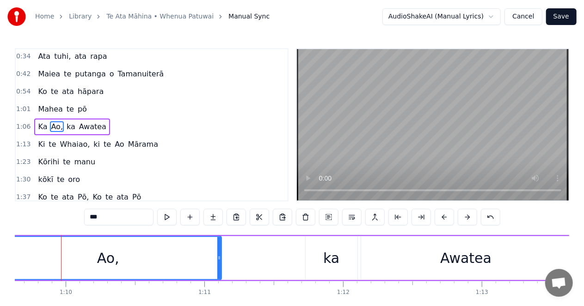
click at [21, 257] on div "Ao," at bounding box center [108, 258] width 226 height 42
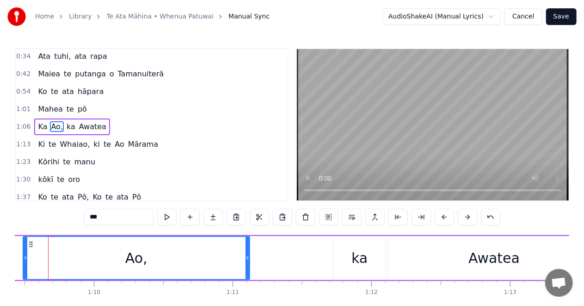
scroll to position [0, 9625]
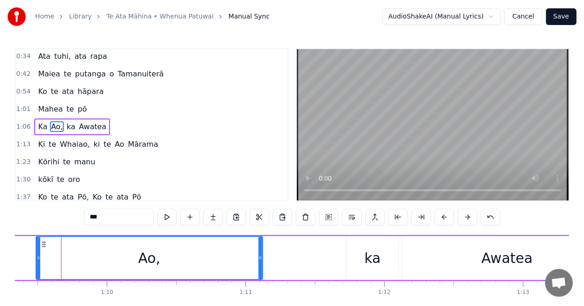
click at [21, 257] on div "Ka Ao, ka Awatea" at bounding box center [130, 258] width 968 height 46
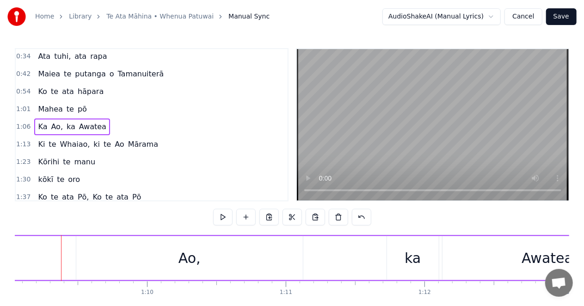
click at [21, 257] on div "Ka Ao, ka Awatea" at bounding box center [170, 258] width 968 height 46
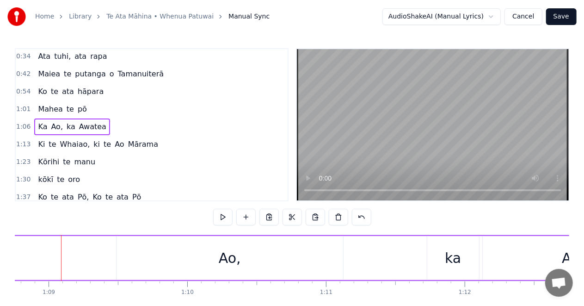
click at [21, 257] on div "Ka Ao, ka Awatea" at bounding box center [211, 258] width 968 height 46
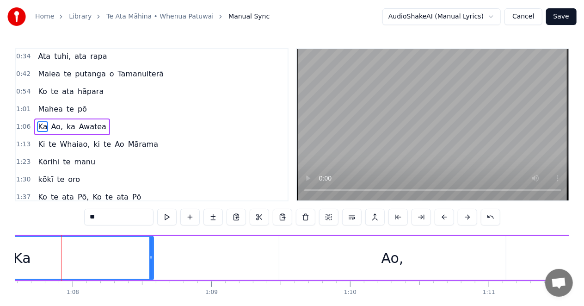
click at [21, 257] on div "Ka" at bounding box center [22, 258] width 18 height 21
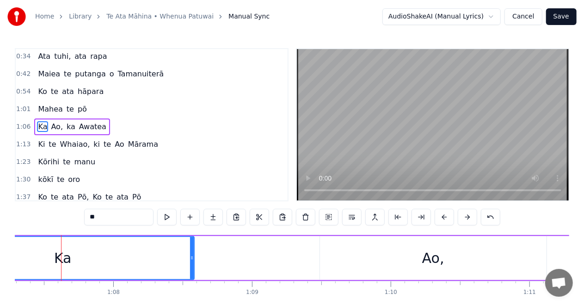
click at [19, 257] on div "Ka" at bounding box center [63, 258] width 262 height 42
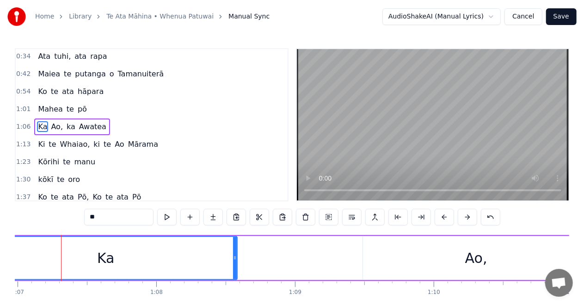
click at [19, 257] on div "Ka" at bounding box center [106, 258] width 262 height 42
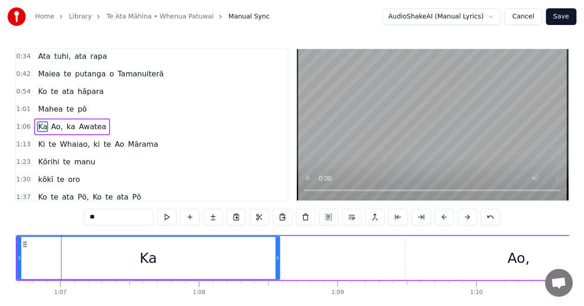
click at [19, 257] on icon at bounding box center [20, 257] width 4 height 7
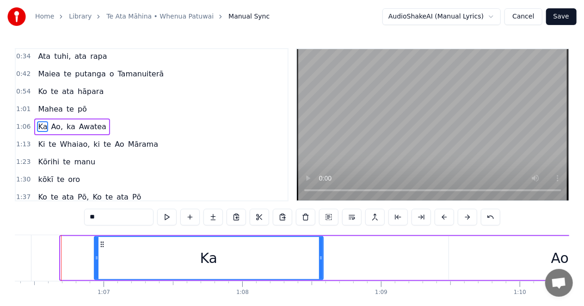
drag, startPoint x: 62, startPoint y: 255, endPoint x: 96, endPoint y: 256, distance: 33.8
click at [96, 256] on icon at bounding box center [97, 257] width 4 height 7
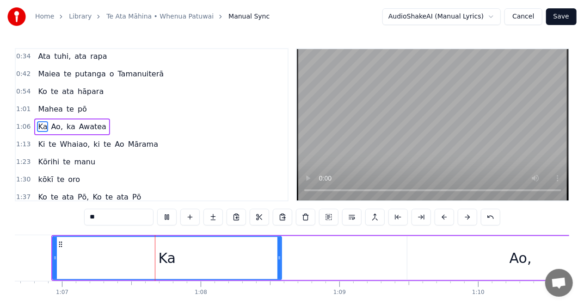
scroll to position [0, 9259]
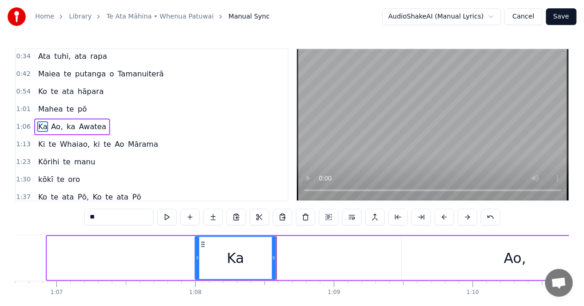
drag, startPoint x: 48, startPoint y: 257, endPoint x: 196, endPoint y: 262, distance: 148.2
click at [196, 262] on div at bounding box center [198, 258] width 4 height 42
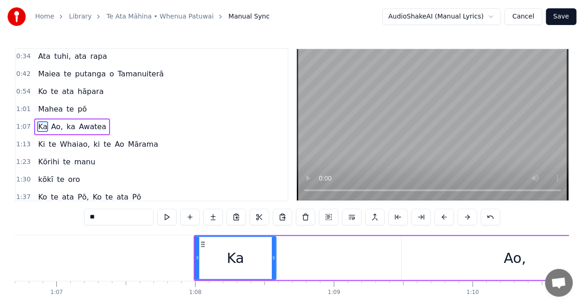
click at [326, 257] on div "Ka Ao, ka Awatea" at bounding box center [587, 258] width 786 height 46
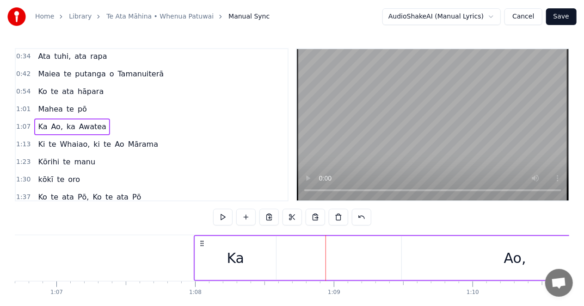
click at [487, 257] on div "Ao," at bounding box center [515, 258] width 227 height 44
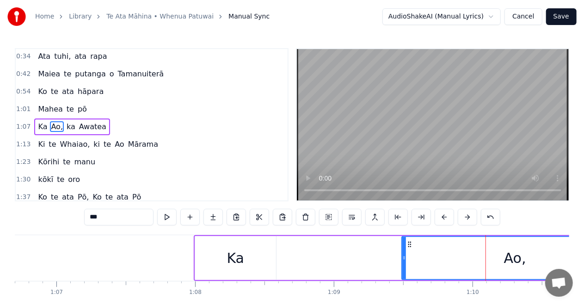
click at [239, 258] on div "Ka" at bounding box center [236, 258] width 18 height 21
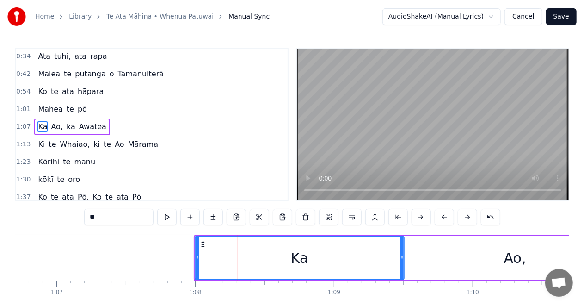
drag, startPoint x: 275, startPoint y: 258, endPoint x: 403, endPoint y: 259, distance: 128.2
click at [403, 259] on icon at bounding box center [402, 257] width 4 height 7
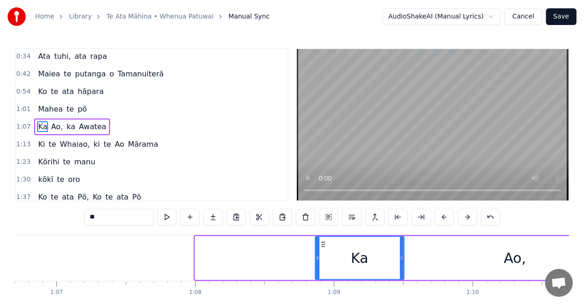
drag, startPoint x: 197, startPoint y: 257, endPoint x: 317, endPoint y: 257, distance: 120.3
click at [317, 257] on icon at bounding box center [318, 257] width 4 height 7
click at [443, 259] on div "Ao," at bounding box center [515, 258] width 227 height 44
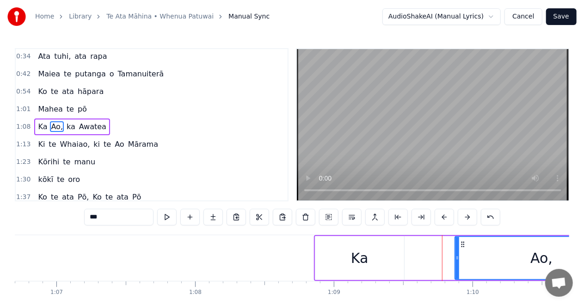
drag, startPoint x: 404, startPoint y: 258, endPoint x: 458, endPoint y: 255, distance: 53.3
click at [458, 255] on icon at bounding box center [458, 257] width 4 height 7
click at [316, 256] on div "Ka" at bounding box center [360, 258] width 89 height 44
type input "**"
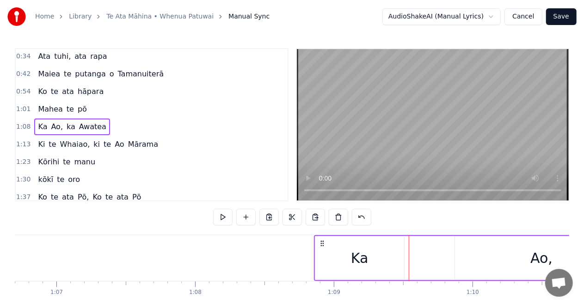
click at [381, 256] on div "Ka" at bounding box center [360, 258] width 89 height 44
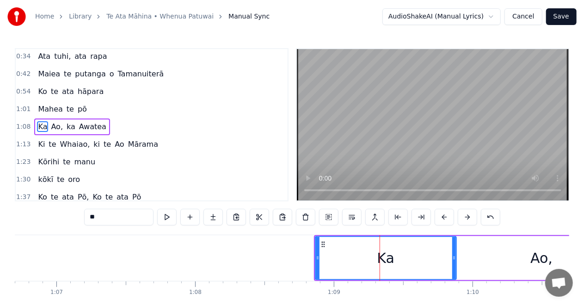
drag, startPoint x: 401, startPoint y: 257, endPoint x: 342, endPoint y: 272, distance: 60.3
click at [453, 256] on icon at bounding box center [455, 257] width 4 height 7
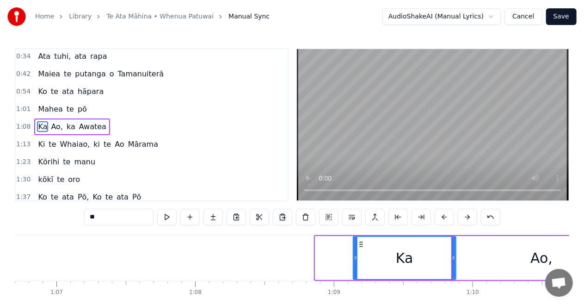
drag, startPoint x: 318, startPoint y: 257, endPoint x: 356, endPoint y: 259, distance: 38.0
click at [356, 259] on icon at bounding box center [356, 257] width 4 height 7
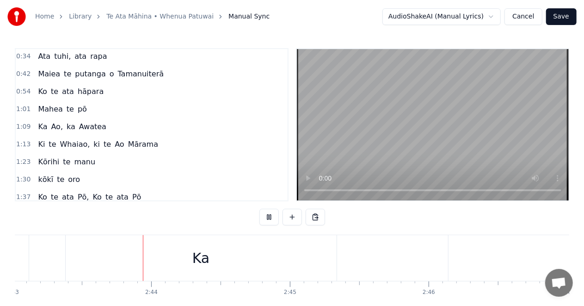
scroll to position [0, 22636]
click at [78, 256] on div "Ka" at bounding box center [195, 258] width 271 height 46
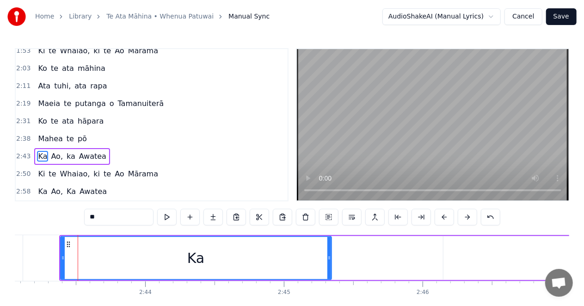
scroll to position [246, 0]
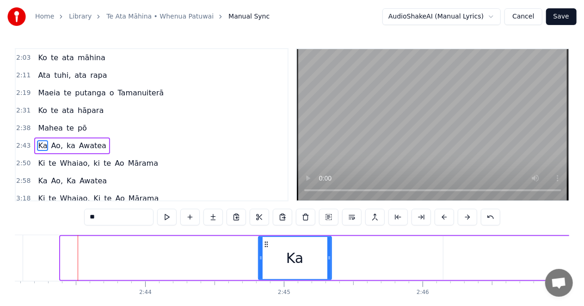
drag, startPoint x: 63, startPoint y: 255, endPoint x: 261, endPoint y: 265, distance: 198.3
click at [261, 265] on div at bounding box center [261, 258] width 4 height 42
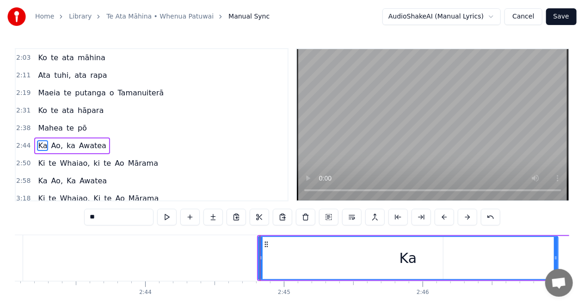
drag, startPoint x: 329, startPoint y: 258, endPoint x: 556, endPoint y: 257, distance: 226.7
click at [556, 257] on icon at bounding box center [556, 257] width 4 height 7
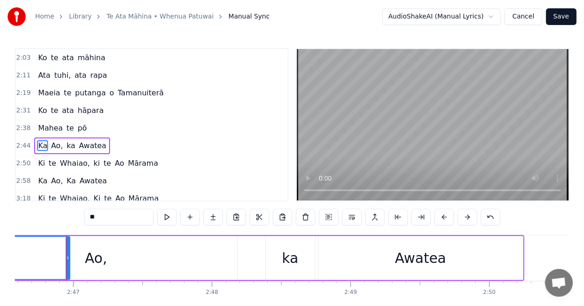
scroll to position [0, 23130]
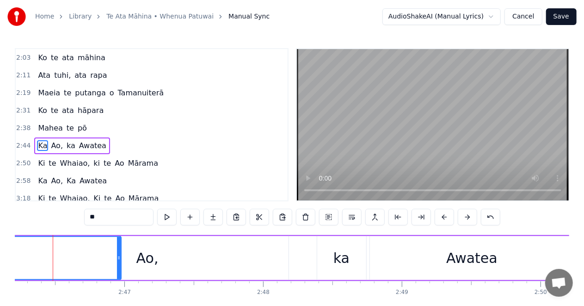
scroll to position [0, 23065]
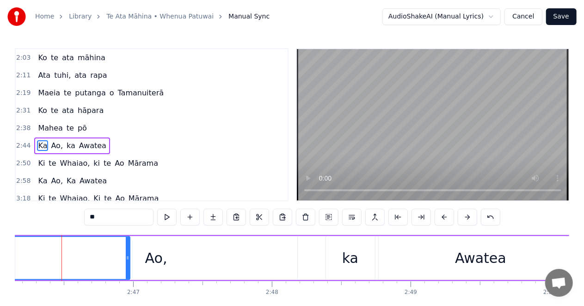
click at [9, 257] on div "Home Library [GEOGRAPHIC_DATA] • Whenua Patuwai Manual Sync AudioShakeAI (Manua…" at bounding box center [292, 164] width 584 height 328
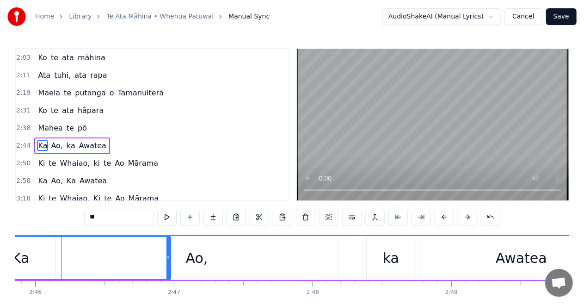
click at [23, 259] on div "Ka" at bounding box center [21, 258] width 18 height 21
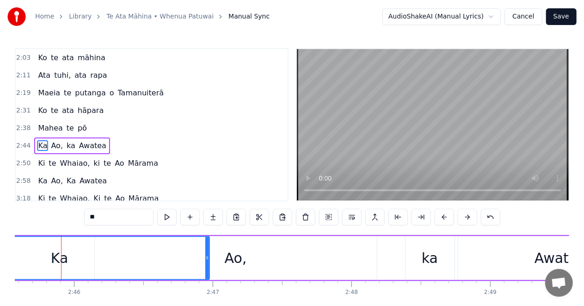
click at [23, 259] on div "Ka" at bounding box center [59, 258] width 299 height 42
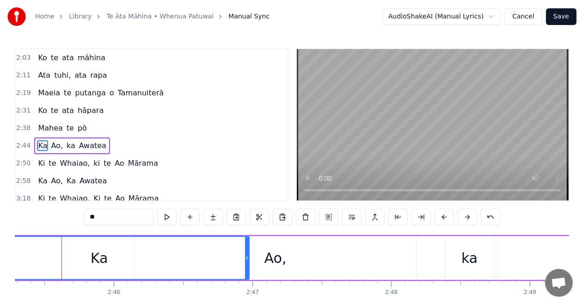
click at [23, 259] on div "Ka" at bounding box center [99, 258] width 299 height 42
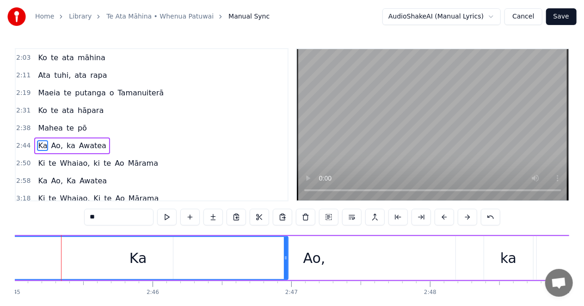
click at [23, 259] on div "Ka" at bounding box center [138, 258] width 299 height 42
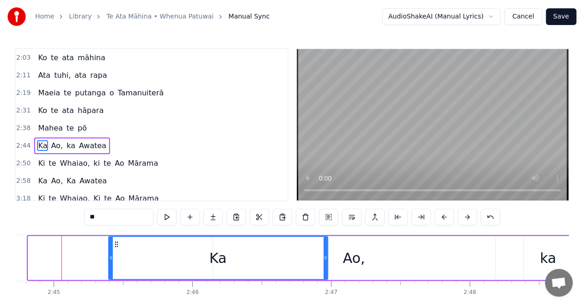
drag, startPoint x: 29, startPoint y: 257, endPoint x: 109, endPoint y: 266, distance: 80.9
click at [109, 266] on div at bounding box center [111, 258] width 4 height 42
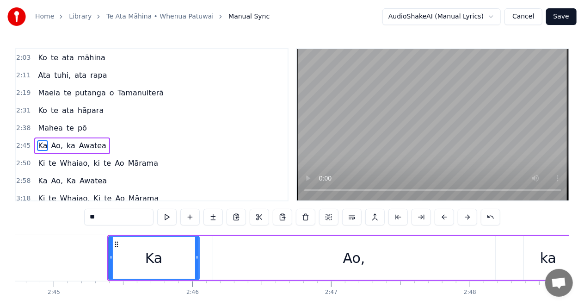
drag, startPoint x: 324, startPoint y: 257, endPoint x: 196, endPoint y: 265, distance: 128.9
click at [196, 265] on div at bounding box center [197, 258] width 4 height 42
drag, startPoint x: 137, startPoint y: 246, endPoint x: 175, endPoint y: 247, distance: 38.4
click at [175, 247] on div "Ka" at bounding box center [154, 258] width 90 height 42
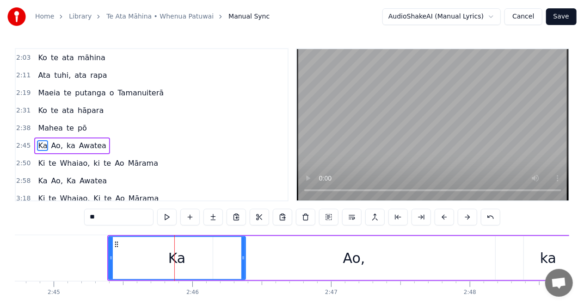
drag, startPoint x: 196, startPoint y: 258, endPoint x: 245, endPoint y: 258, distance: 48.6
click at [245, 258] on icon at bounding box center [244, 257] width 4 height 7
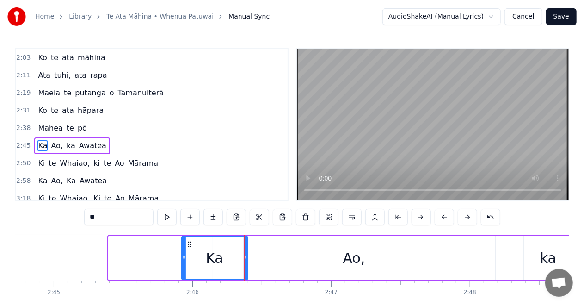
drag, startPoint x: 109, startPoint y: 260, endPoint x: 182, endPoint y: 259, distance: 73.1
click at [182, 259] on icon at bounding box center [184, 257] width 4 height 7
click at [266, 258] on div "Ao," at bounding box center [354, 258] width 282 height 44
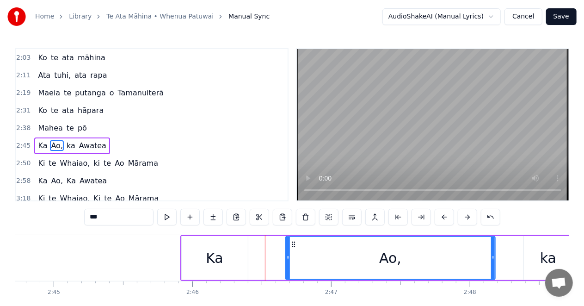
drag, startPoint x: 215, startPoint y: 260, endPoint x: 284, endPoint y: 264, distance: 69.5
click at [288, 261] on icon at bounding box center [288, 257] width 4 height 7
click at [235, 260] on div "Ka" at bounding box center [215, 258] width 66 height 44
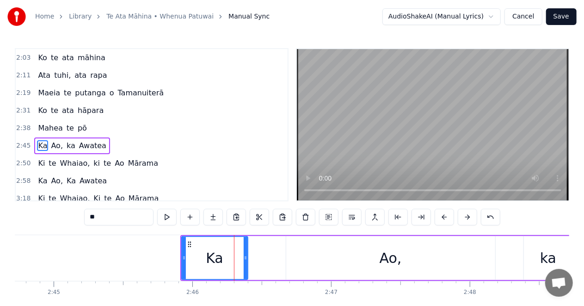
click at [303, 255] on div "Ao," at bounding box center [390, 258] width 209 height 44
type input "***"
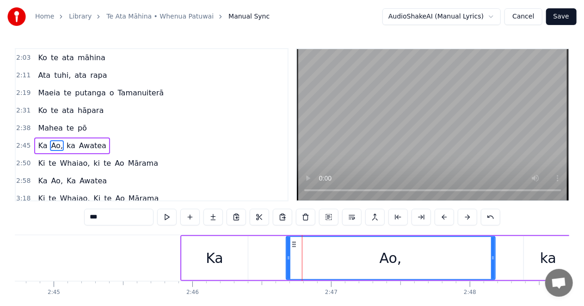
drag, startPoint x: 286, startPoint y: 259, endPoint x: 258, endPoint y: 261, distance: 27.8
click at [258, 261] on div "Ka Ao, ka Awatea" at bounding box center [481, 258] width 602 height 46
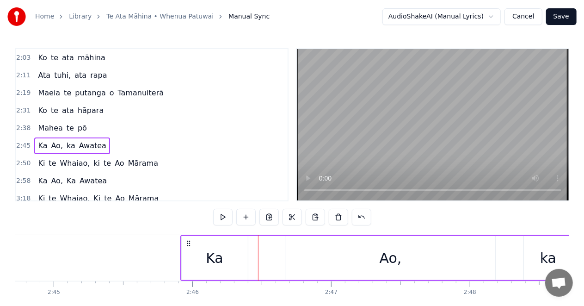
click at [293, 256] on div "Ao," at bounding box center [390, 258] width 209 height 44
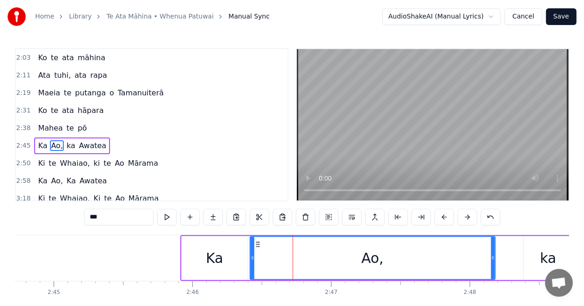
drag, startPoint x: 287, startPoint y: 257, endPoint x: 291, endPoint y: 263, distance: 6.9
click at [251, 260] on icon at bounding box center [253, 257] width 4 height 7
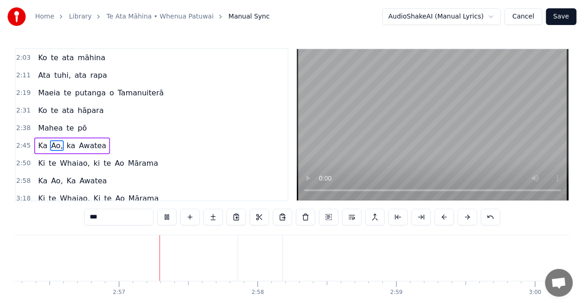
scroll to position [0, 24476]
click at [22, 141] on span "2:45" at bounding box center [23, 145] width 14 height 9
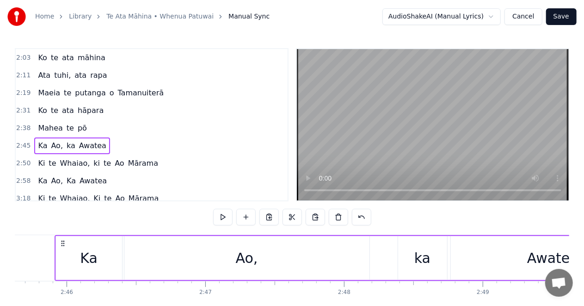
scroll to position [0, 22985]
click at [22, 159] on span "2:50" at bounding box center [23, 163] width 14 height 9
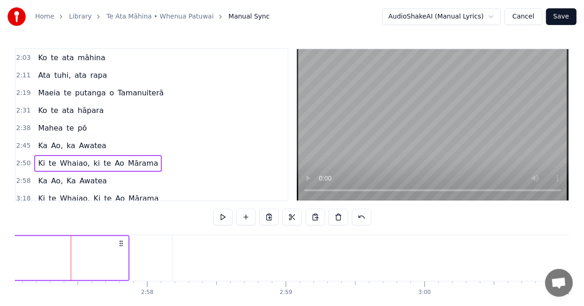
scroll to position [0, 24587]
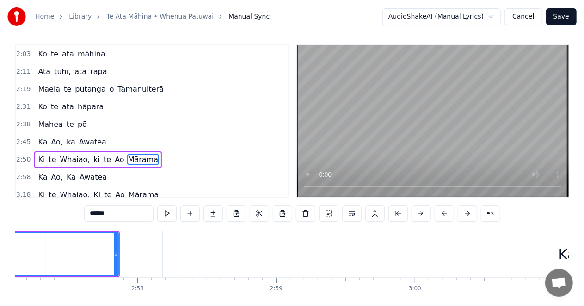
scroll to position [0, 24572]
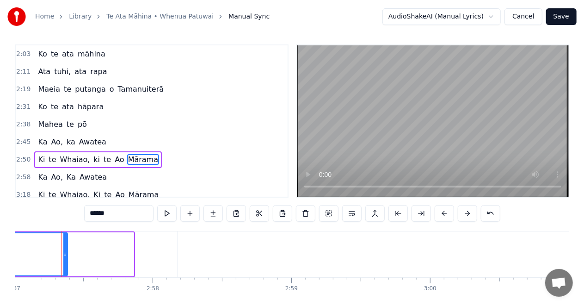
drag, startPoint x: 131, startPoint y: 253, endPoint x: 64, endPoint y: 259, distance: 67.8
click at [64, 259] on div at bounding box center [65, 254] width 4 height 42
click at [183, 250] on div "Ka" at bounding box center [583, 254] width 810 height 46
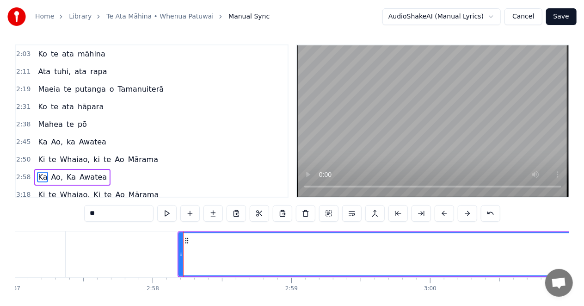
type input "**"
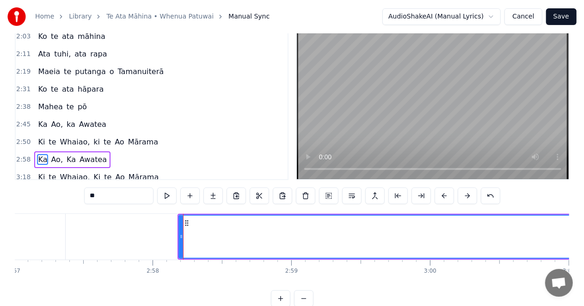
click at [198, 232] on div "Ka" at bounding box center [584, 237] width 809 height 42
click at [327, 196] on button at bounding box center [328, 195] width 19 height 17
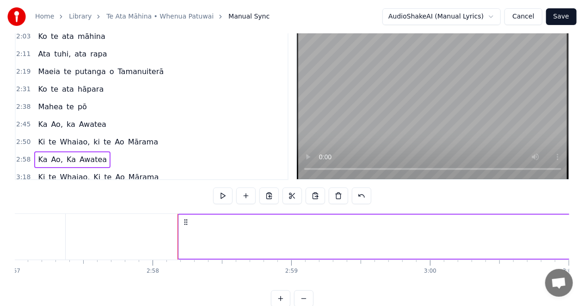
click at [190, 234] on div "Ka" at bounding box center [584, 237] width 810 height 44
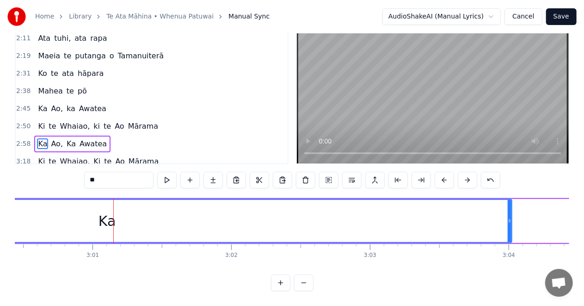
scroll to position [0, 25057]
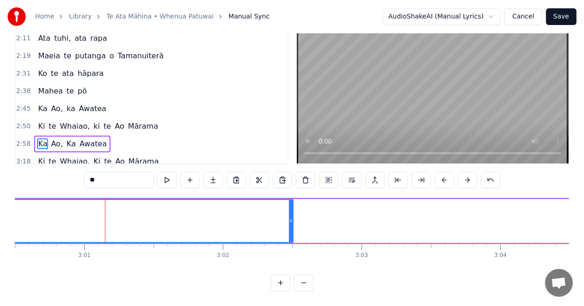
drag, startPoint x: 500, startPoint y: 212, endPoint x: 289, endPoint y: 214, distance: 211.5
click at [289, 217] on icon at bounding box center [291, 220] width 4 height 7
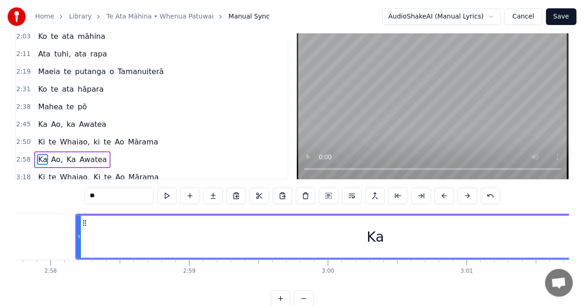
scroll to position [0, 24631]
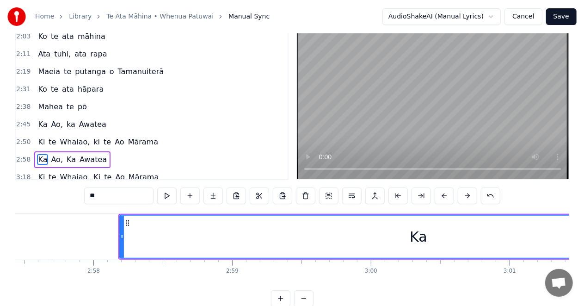
click at [415, 238] on div "Ka" at bounding box center [419, 236] width 18 height 21
click at [433, 238] on div "Ka" at bounding box center [418, 237] width 597 height 42
click at [102, 196] on input "**" at bounding box center [118, 195] width 69 height 17
type input "*"
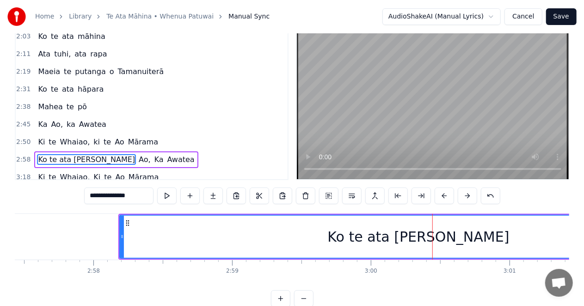
type input "**********"
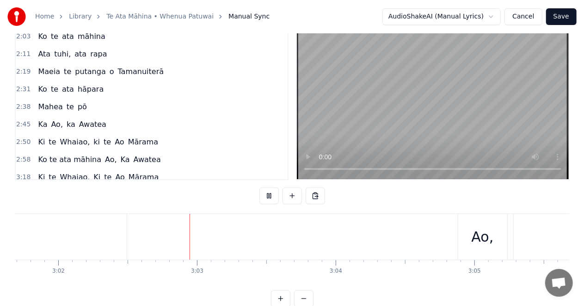
scroll to position [0, 25251]
click at [451, 238] on div at bounding box center [451, 237] width 0 height 46
click at [450, 238] on div "Ao," at bounding box center [454, 236] width 22 height 21
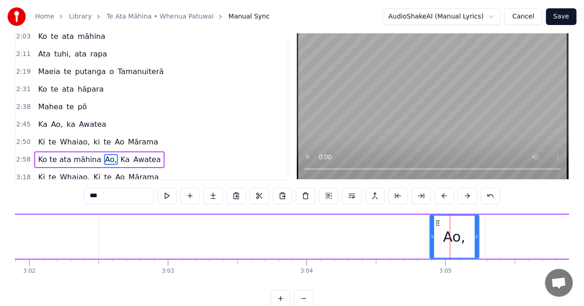
click at [104, 195] on input "***" at bounding box center [118, 195] width 69 height 17
type input "*"
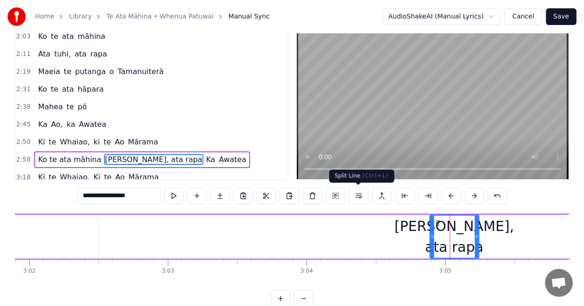
click at [362, 196] on button at bounding box center [358, 195] width 19 height 17
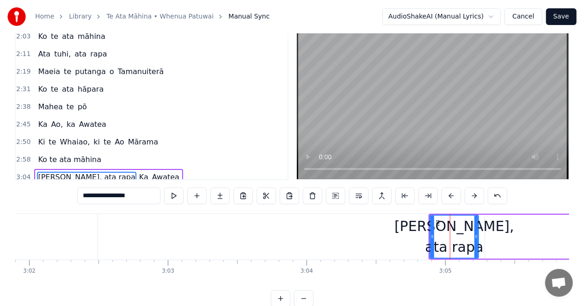
scroll to position [263, 0]
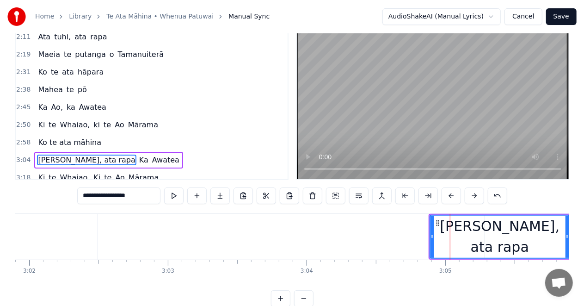
drag, startPoint x: 478, startPoint y: 235, endPoint x: 570, endPoint y: 236, distance: 91.2
click at [570, 236] on div "**********" at bounding box center [292, 143] width 584 height 328
click at [138, 155] on span "Ka" at bounding box center [143, 160] width 11 height 11
type input "**"
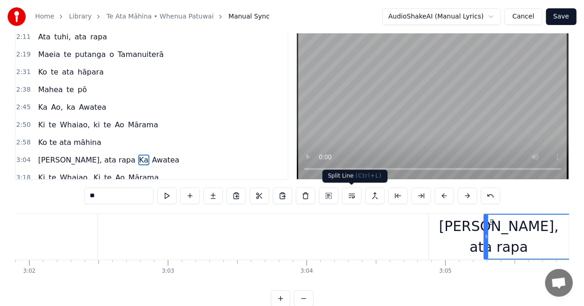
click at [351, 192] on button at bounding box center [351, 195] width 19 height 17
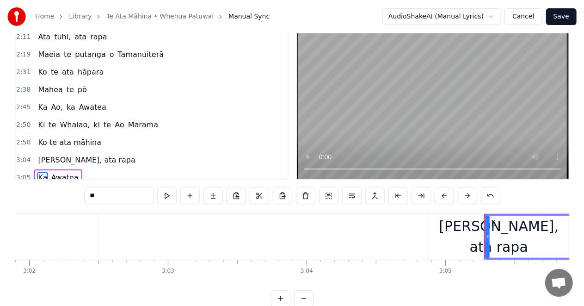
scroll to position [280, 0]
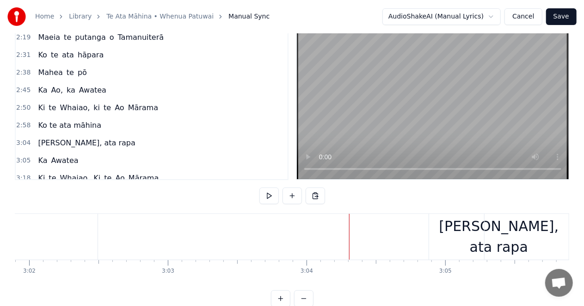
drag, startPoint x: 411, startPoint y: 267, endPoint x: 358, endPoint y: 279, distance: 54.8
click at [550, 234] on div "Ka" at bounding box center [581, 237] width 193 height 46
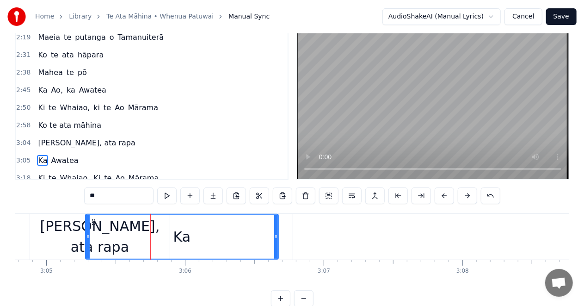
scroll to position [0, 25740]
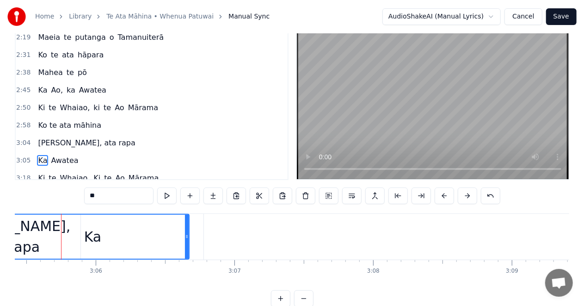
click at [119, 232] on div "Ka" at bounding box center [93, 237] width 192 height 44
click at [39, 235] on div "Ka" at bounding box center [93, 237] width 192 height 44
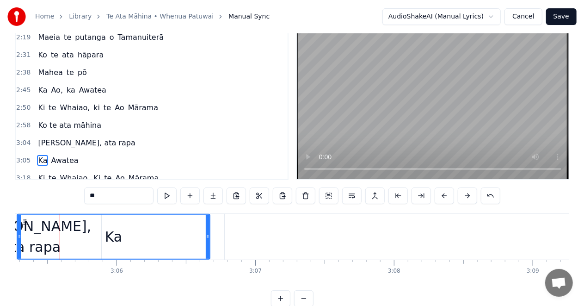
scroll to position [0, 25717]
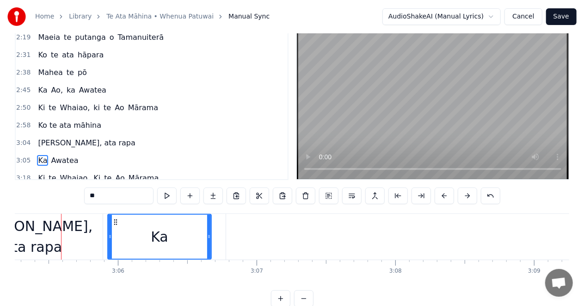
drag, startPoint x: 23, startPoint y: 234, endPoint x: 109, endPoint y: 238, distance: 86.2
click at [109, 238] on icon at bounding box center [110, 236] width 4 height 7
drag, startPoint x: 210, startPoint y: 235, endPoint x: 396, endPoint y: 255, distance: 187.5
click at [225, 235] on icon at bounding box center [225, 236] width 4 height 7
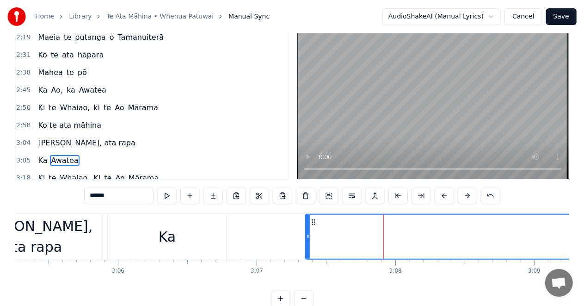
drag, startPoint x: 233, startPoint y: 236, endPoint x: 327, endPoint y: 240, distance: 94.0
click at [310, 239] on icon at bounding box center [308, 236] width 4 height 7
click at [189, 235] on div "Ka" at bounding box center [167, 237] width 119 height 46
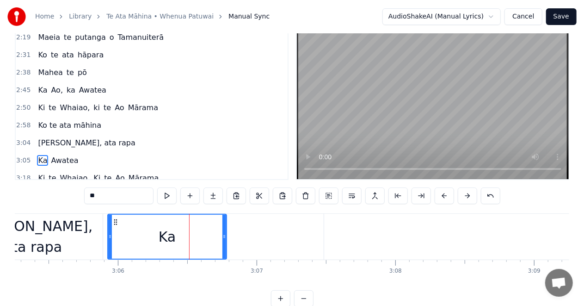
click at [103, 195] on input "**" at bounding box center [118, 195] width 69 height 17
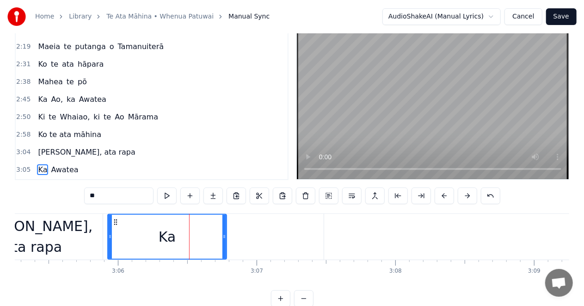
scroll to position [280, 0]
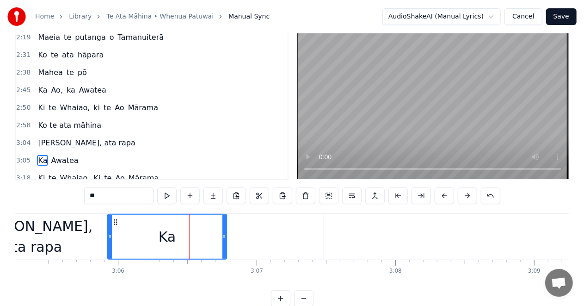
type input "*"
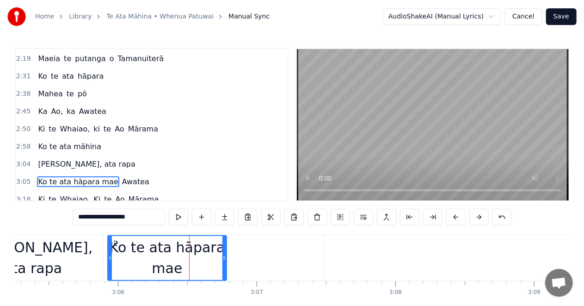
scroll to position [44, 0]
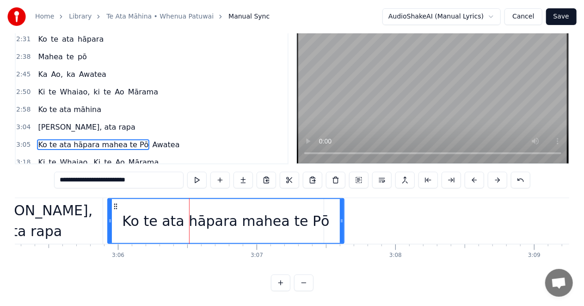
drag, startPoint x: 237, startPoint y: 216, endPoint x: 299, endPoint y: 230, distance: 63.6
click at [343, 220] on div at bounding box center [342, 221] width 4 height 44
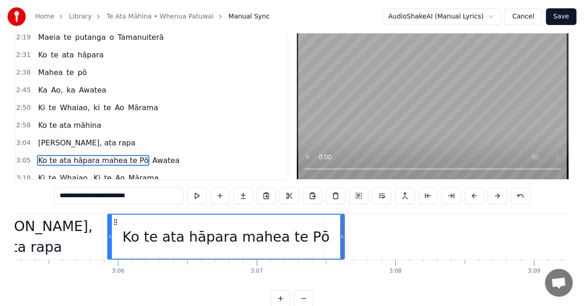
click at [45, 239] on div "[PERSON_NAME], ata rapa" at bounding box center [33, 237] width 140 height 42
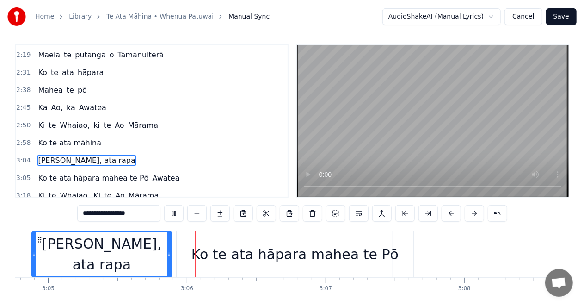
scroll to position [0, 25680]
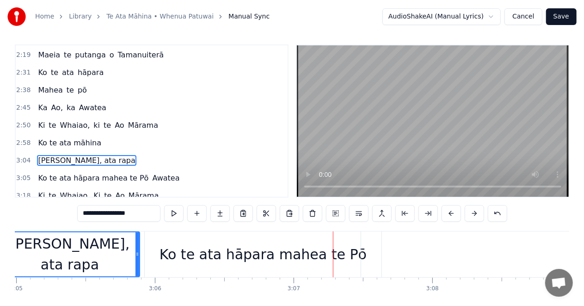
click at [232, 257] on div "Ko te ata hāpara mahea te Pō" at bounding box center [263, 254] width 207 height 21
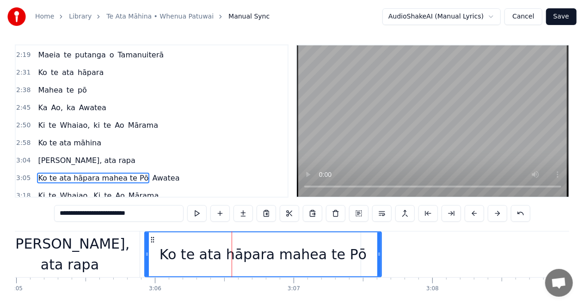
scroll to position [21, 0]
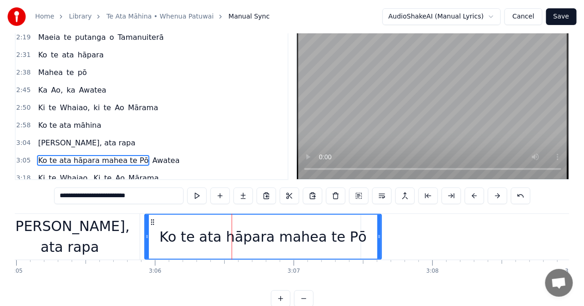
type input "******"
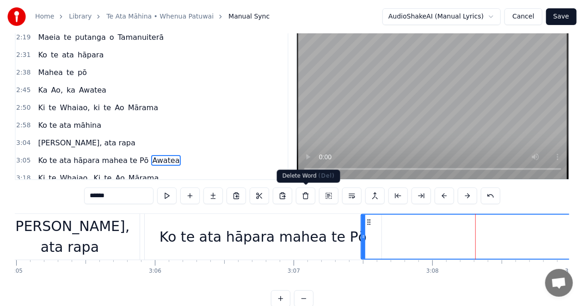
click at [307, 194] on button at bounding box center [305, 195] width 19 height 17
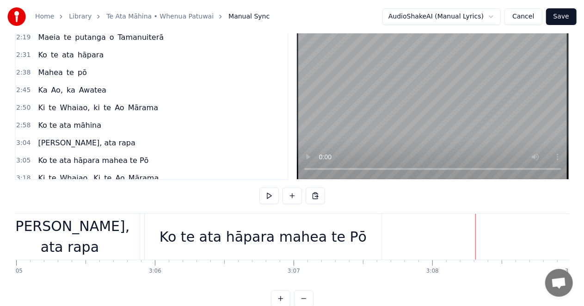
click at [201, 236] on div "Ko te ata hāpara mahea te Pō" at bounding box center [263, 236] width 207 height 21
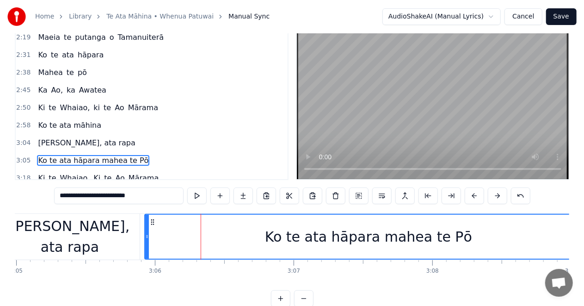
drag, startPoint x: 383, startPoint y: 234, endPoint x: 53, endPoint y: 253, distance: 330.5
click at [584, 226] on html "**********" at bounding box center [292, 150] width 584 height 343
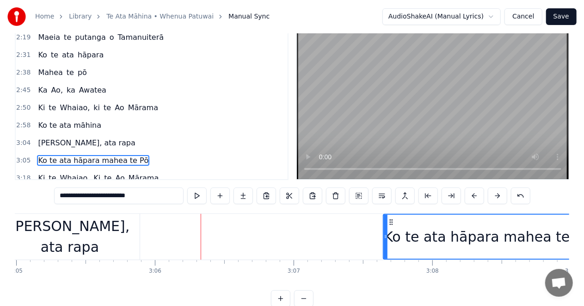
drag, startPoint x: 148, startPoint y: 236, endPoint x: 386, endPoint y: 241, distance: 238.8
click at [386, 241] on div at bounding box center [386, 237] width 4 height 44
click at [41, 238] on div "[PERSON_NAME], ata rapa" at bounding box center [70, 237] width 140 height 42
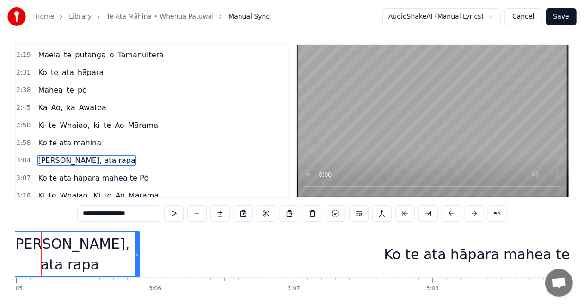
scroll to position [0, 25661]
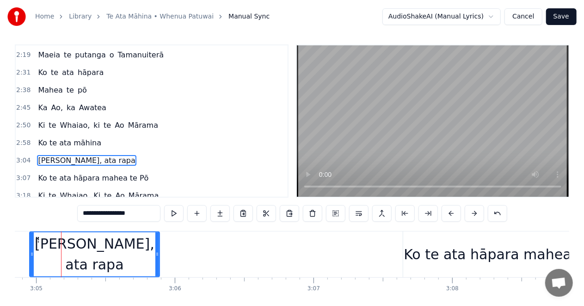
drag, startPoint x: 22, startPoint y: 254, endPoint x: 32, endPoint y: 254, distance: 9.7
click at [32, 254] on circle at bounding box center [32, 254] width 0 height 0
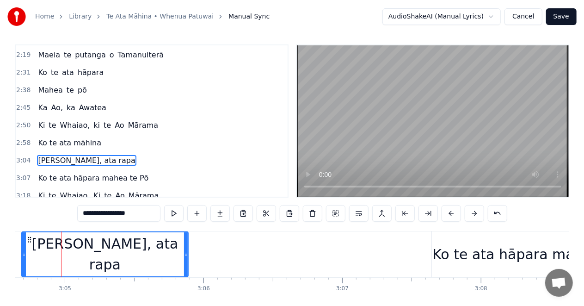
drag, startPoint x: 59, startPoint y: 255, endPoint x: 23, endPoint y: 257, distance: 36.6
click at [23, 257] on icon at bounding box center [24, 253] width 4 height 7
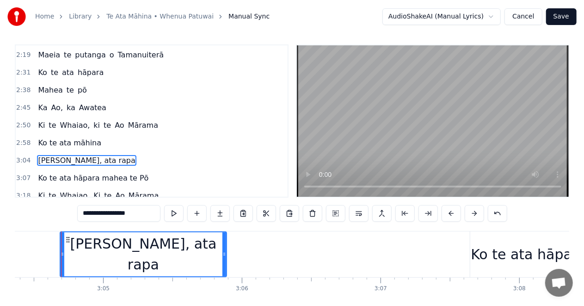
click at [489, 253] on div "Ko te ata hāpara mahea te Pō" at bounding box center [574, 254] width 207 height 21
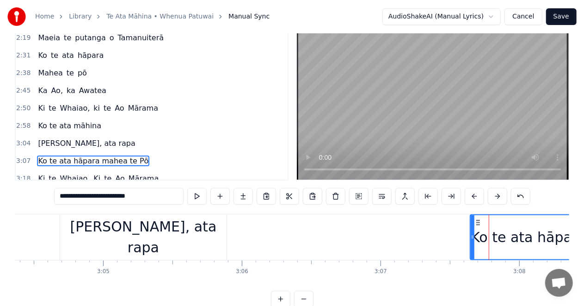
scroll to position [21, 0]
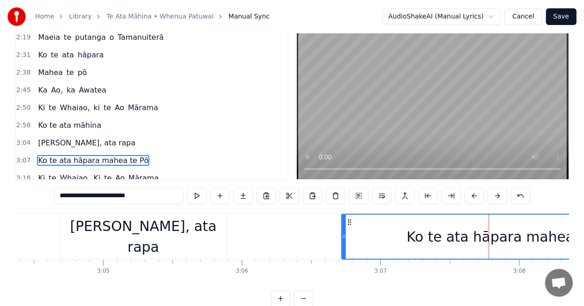
drag, startPoint x: 470, startPoint y: 239, endPoint x: 341, endPoint y: 248, distance: 129.0
click at [341, 248] on div "Ko te ata hāpara mahea te Pō" at bounding box center [510, 237] width 339 height 46
click at [216, 233] on div "[PERSON_NAME], ata rapa" at bounding box center [143, 237] width 167 height 46
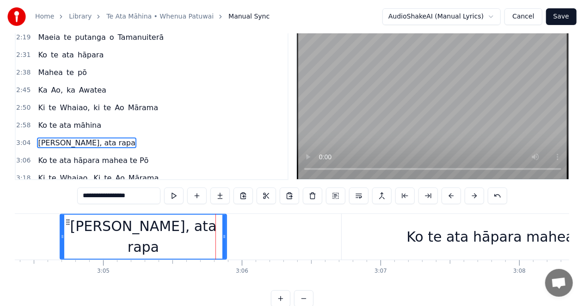
scroll to position [4, 0]
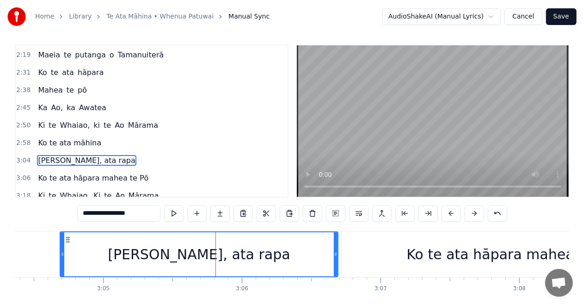
drag, startPoint x: 226, startPoint y: 252, endPoint x: 337, endPoint y: 255, distance: 111.6
click at [337, 255] on icon at bounding box center [336, 253] width 4 height 7
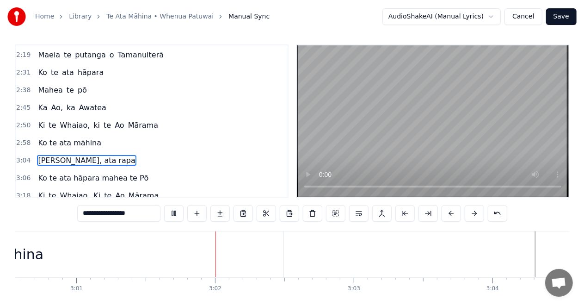
scroll to position [0, 25122]
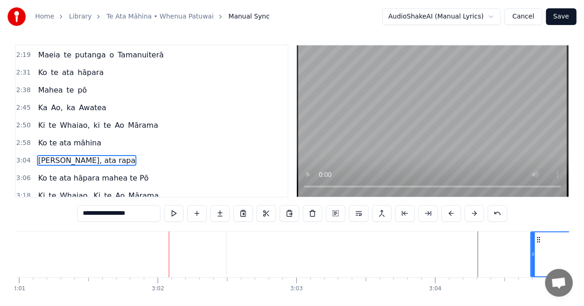
type input "**********"
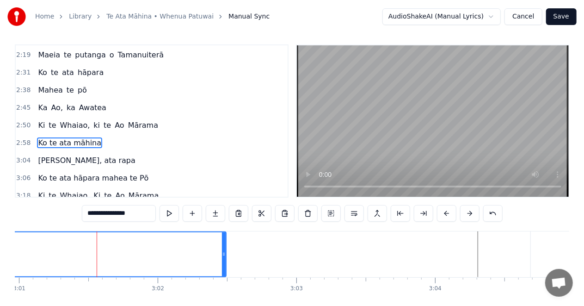
scroll to position [0, 0]
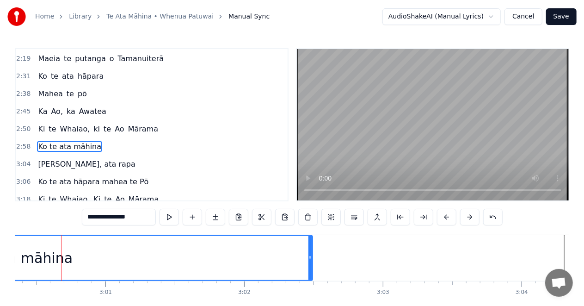
click at [18, 267] on div "Ko te ata māhina" at bounding box center [13, 258] width 118 height 21
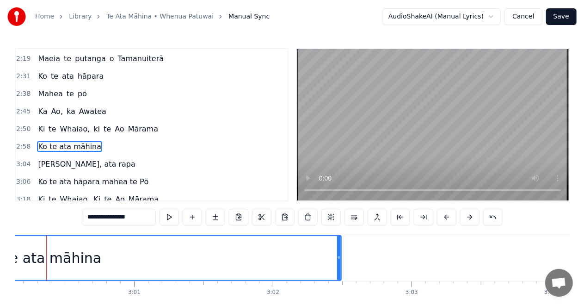
scroll to position [0, 24992]
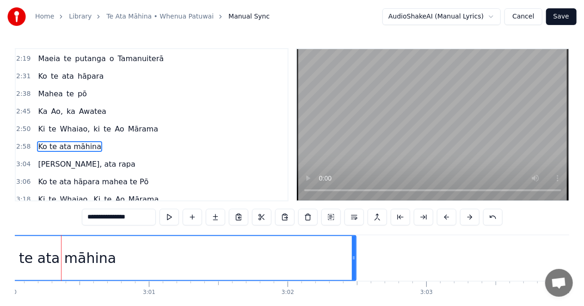
click at [14, 265] on div "**********" at bounding box center [292, 164] width 584 height 328
click at [24, 260] on div "Ko te ata māhina" at bounding box center [57, 258] width 118 height 21
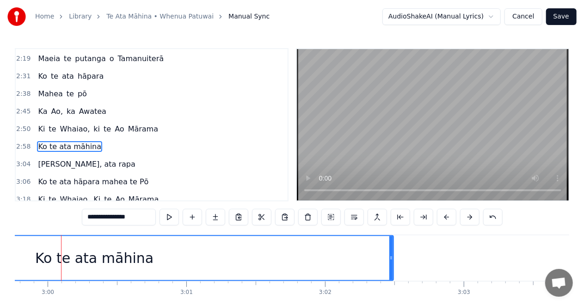
click at [29, 259] on div "Ko te ata māhina" at bounding box center [94, 258] width 597 height 44
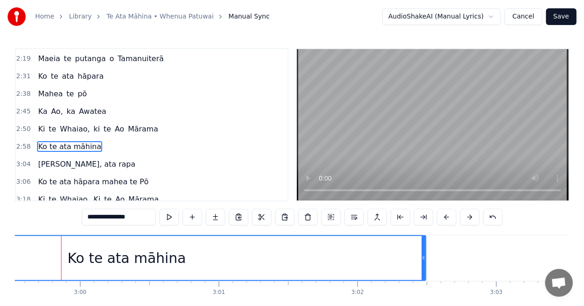
click at [29, 259] on div "Ko te ata māhina" at bounding box center [126, 258] width 597 height 44
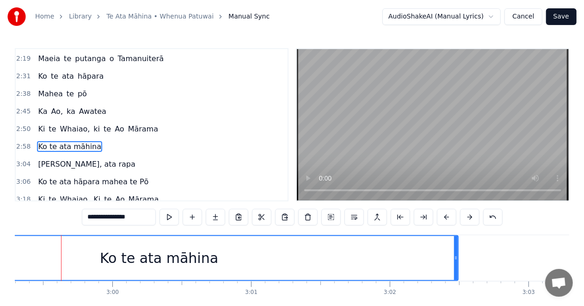
click at [29, 259] on div "Ko te ata māhina" at bounding box center [159, 258] width 597 height 44
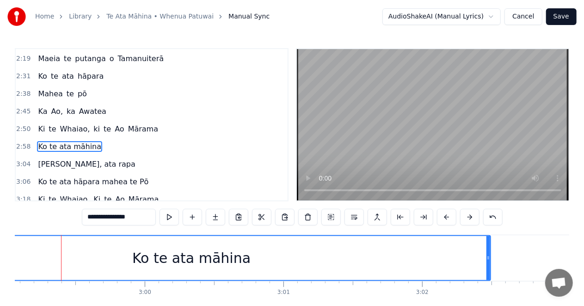
click at [29, 259] on div "Ko te ata māhina" at bounding box center [191, 258] width 597 height 44
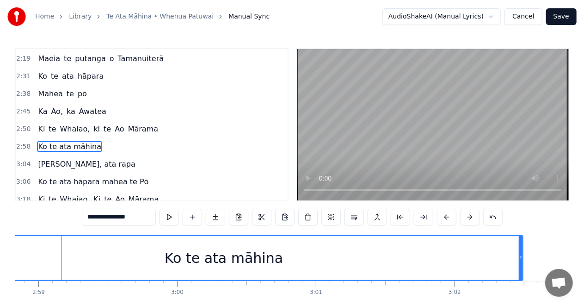
click at [29, 259] on div "Ko te ata māhina" at bounding box center [223, 258] width 597 height 44
click at [30, 259] on div "Ko te ata māhina" at bounding box center [223, 258] width 597 height 44
click at [30, 259] on div at bounding box center [30, 258] width 0 height 46
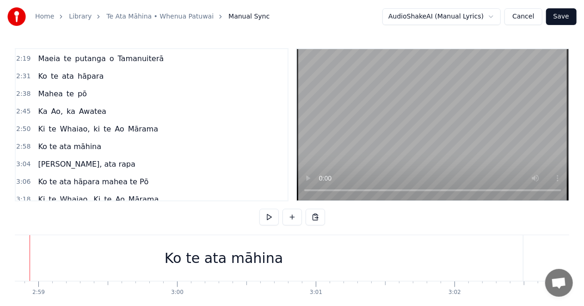
click at [30, 259] on div at bounding box center [30, 258] width 0 height 46
click at [30, 259] on div "Ko te ata māhina" at bounding box center [224, 258] width 598 height 46
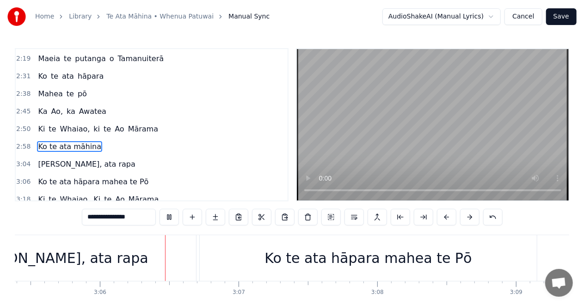
scroll to position [0, 25742]
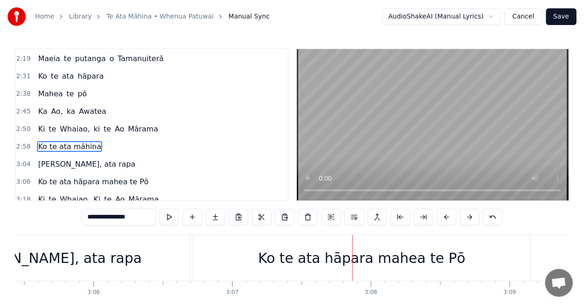
click at [87, 258] on div "[PERSON_NAME], ata rapa" at bounding box center [50, 258] width 182 height 21
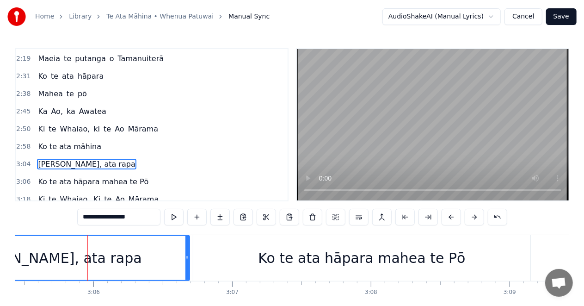
scroll to position [4, 0]
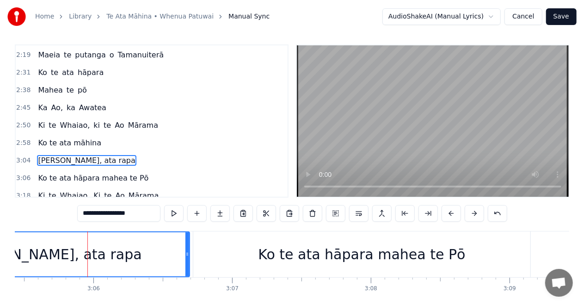
click at [227, 250] on div "Ko te ata hāpara mahea te Pō" at bounding box center [362, 254] width 338 height 46
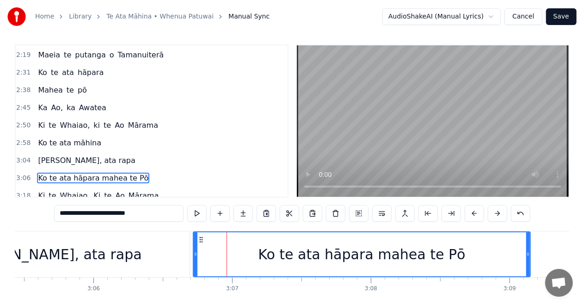
scroll to position [21, 0]
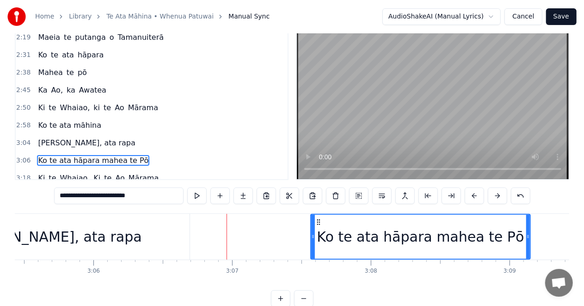
drag, startPoint x: 196, startPoint y: 236, endPoint x: 322, endPoint y: 236, distance: 125.9
click at [315, 236] on icon at bounding box center [313, 236] width 4 height 7
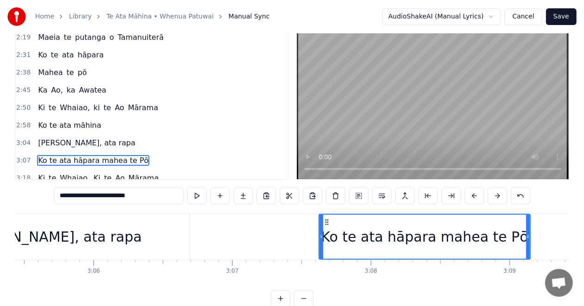
click at [132, 233] on div "[PERSON_NAME], ata rapa" at bounding box center [51, 237] width 279 height 46
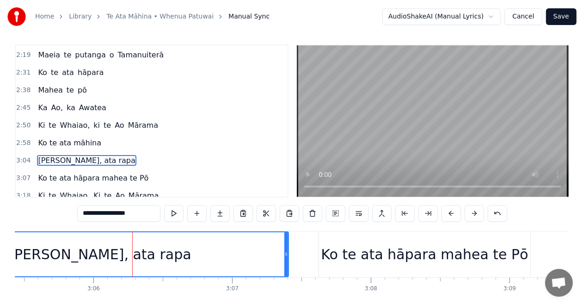
drag, startPoint x: 187, startPoint y: 252, endPoint x: 286, endPoint y: 256, distance: 98.6
click at [286, 256] on icon at bounding box center [287, 253] width 4 height 7
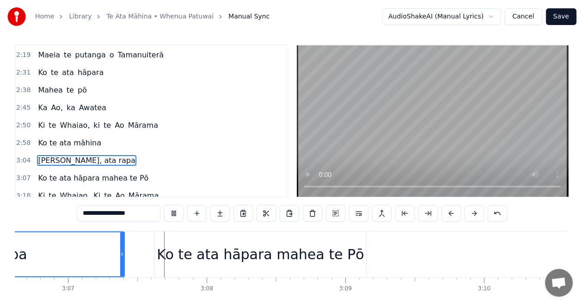
scroll to position [0, 25907]
click at [168, 252] on div "Ko te ata hāpara mahea te Pō" at bounding box center [261, 254] width 212 height 46
type input "**********"
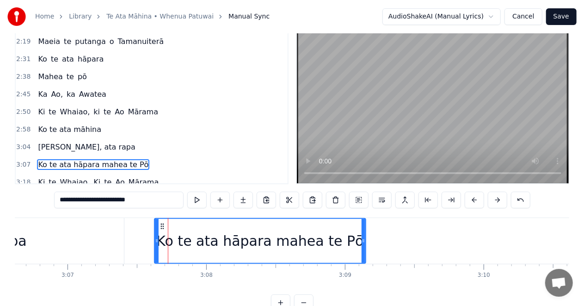
scroll to position [21, 0]
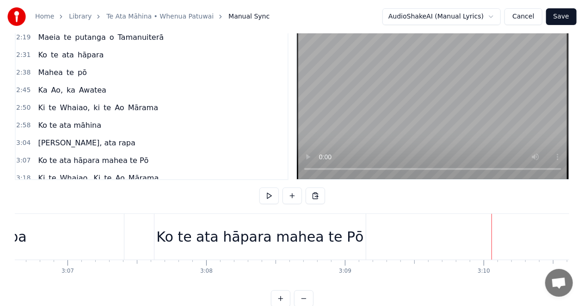
click at [364, 236] on div "Ko te ata hāpara mahea te Pō" at bounding box center [261, 237] width 212 height 46
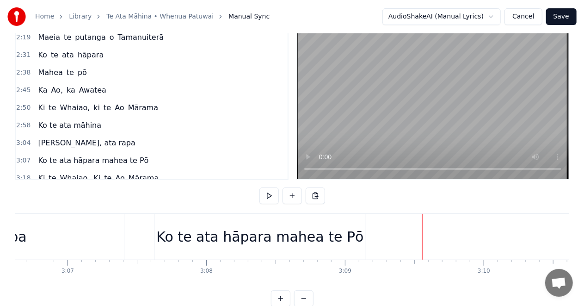
click at [209, 238] on div "Ko te ata hāpara mahea te Pō" at bounding box center [259, 236] width 207 height 21
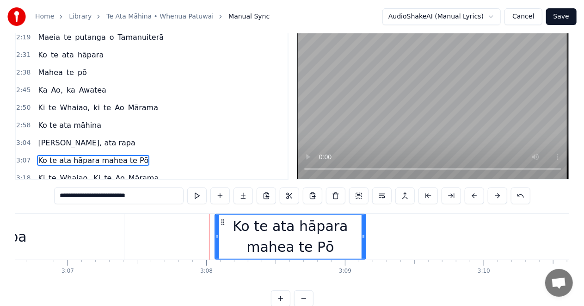
drag, startPoint x: 168, startPoint y: 237, endPoint x: 321, endPoint y: 237, distance: 153.2
click at [217, 239] on icon at bounding box center [218, 236] width 4 height 7
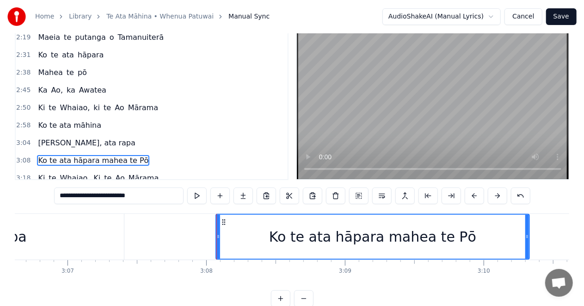
drag, startPoint x: 366, startPoint y: 237, endPoint x: 529, endPoint y: 236, distance: 163.8
click at [529, 236] on div "Ko te ata hāpara mahea te Pō" at bounding box center [373, 237] width 315 height 46
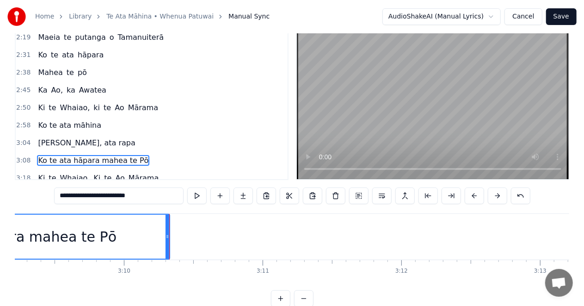
click at [25, 239] on div "Ko te ata hāpara mahea te Pō" at bounding box center [12, 236] width 207 height 21
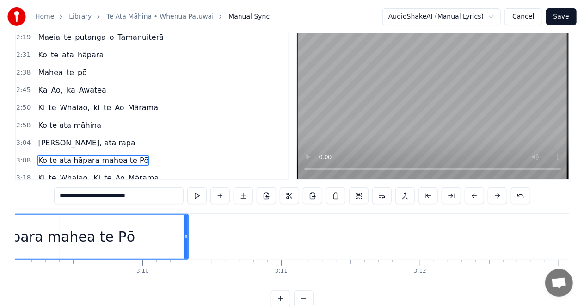
scroll to position [0, 26247]
click at [8, 239] on div "**********" at bounding box center [292, 143] width 584 height 328
click at [24, 240] on div "Ko te ata hāpara mahea te Pō" at bounding box center [32, 236] width 207 height 21
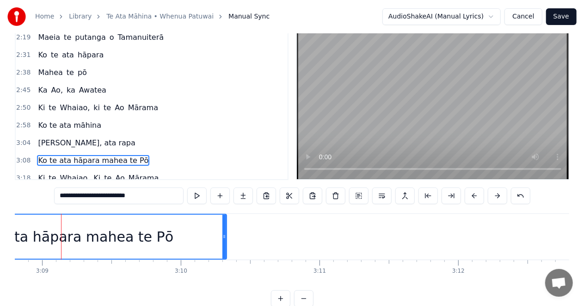
click at [15, 236] on div "Ko te ata hāpara mahea te Pō" at bounding box center [69, 236] width 207 height 21
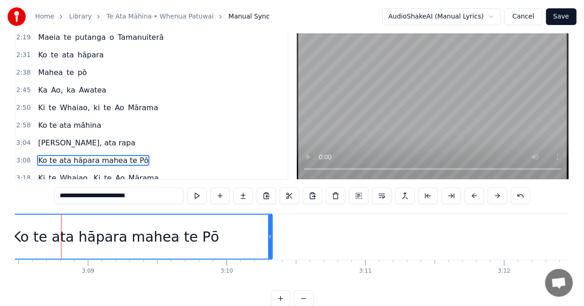
click at [13, 235] on div "**********" at bounding box center [292, 143] width 584 height 328
click at [31, 233] on div "Ko te ata hāpara mahea te Pō" at bounding box center [115, 236] width 207 height 21
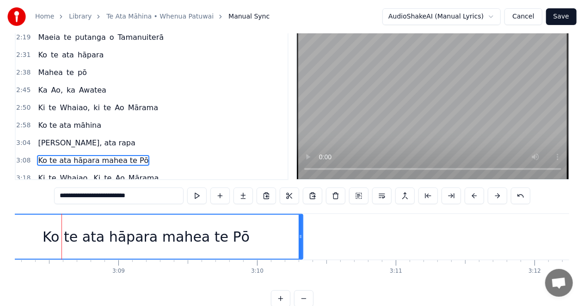
click at [20, 233] on div "Ko te ata hāpara mahea te Pō" at bounding box center [146, 237] width 313 height 44
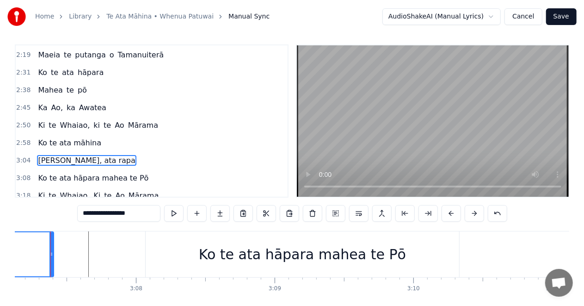
scroll to position [0, 25966]
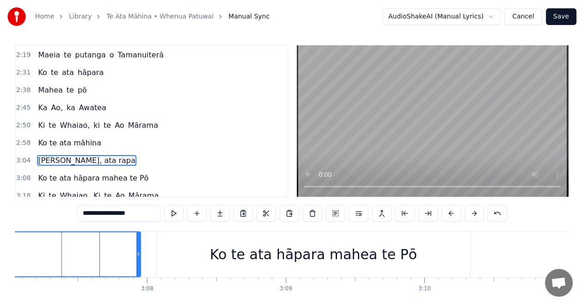
drag, startPoint x: 64, startPoint y: 253, endPoint x: 140, endPoint y: 259, distance: 76.1
click at [140, 259] on div at bounding box center [139, 254] width 4 height 44
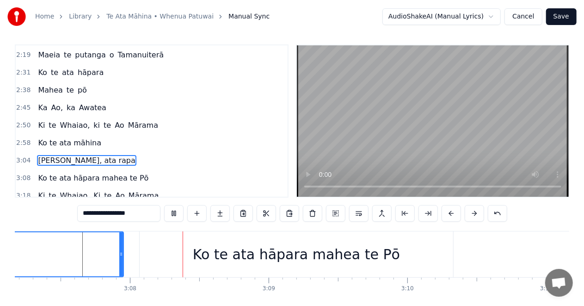
scroll to position [0, 26019]
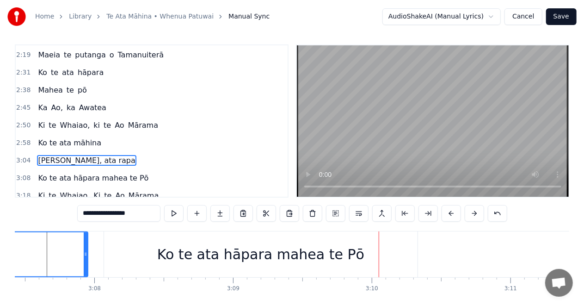
click at [149, 252] on div "Ko te ata hāpara mahea te Pō" at bounding box center [261, 254] width 314 height 46
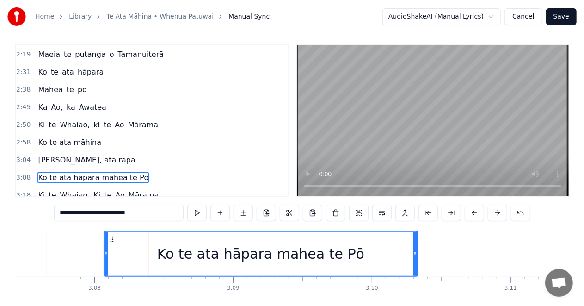
scroll to position [21, 0]
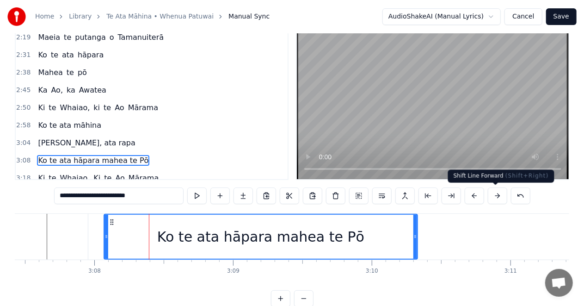
click at [492, 197] on button at bounding box center [497, 195] width 19 height 17
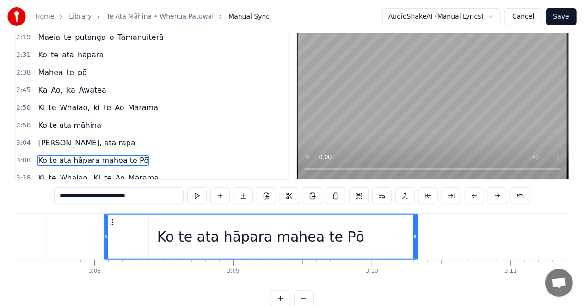
click at [492, 197] on button at bounding box center [497, 195] width 19 height 17
click at [494, 195] on button at bounding box center [497, 195] width 19 height 17
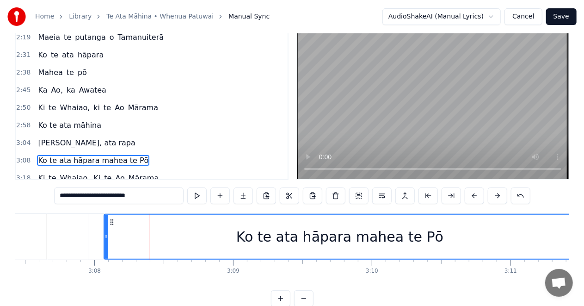
drag, startPoint x: 416, startPoint y: 236, endPoint x: 431, endPoint y: 263, distance: 31.5
click at [575, 230] on div "**********" at bounding box center [292, 143] width 584 height 328
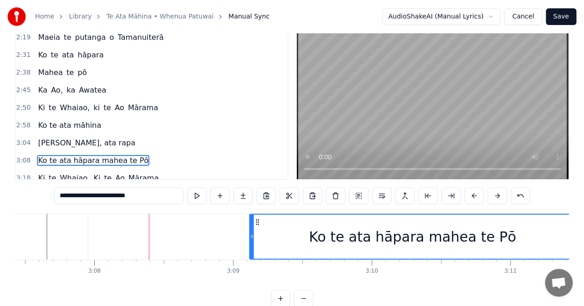
drag, startPoint x: 106, startPoint y: 238, endPoint x: 80, endPoint y: 245, distance: 27.4
click at [254, 239] on icon at bounding box center [252, 236] width 4 height 7
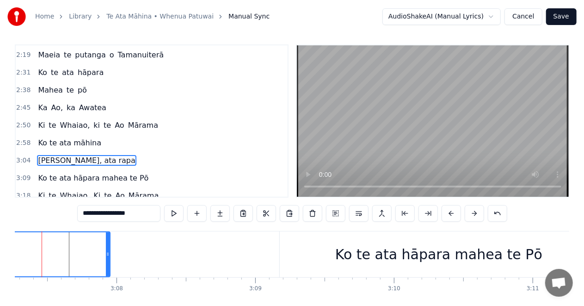
scroll to position [0, 25977]
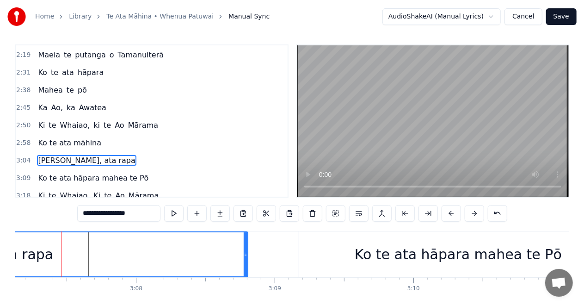
drag, startPoint x: 129, startPoint y: 254, endPoint x: 247, endPoint y: 254, distance: 118.0
click at [247, 254] on icon at bounding box center [246, 253] width 4 height 7
click at [341, 255] on div "Ko te ata hāpara mahea te Pō" at bounding box center [458, 254] width 319 height 46
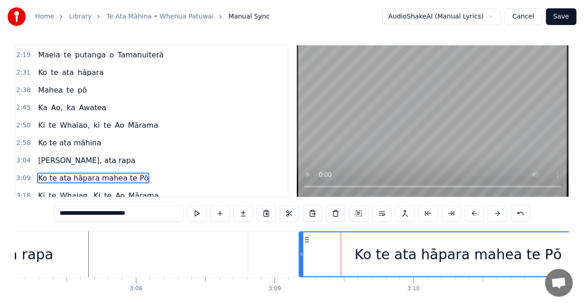
scroll to position [21, 0]
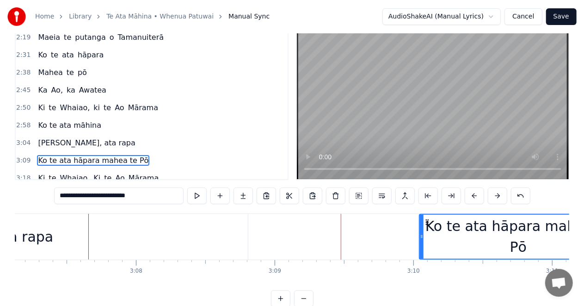
drag, startPoint x: 300, startPoint y: 237, endPoint x: 420, endPoint y: 237, distance: 120.3
click at [420, 237] on icon at bounding box center [422, 236] width 4 height 7
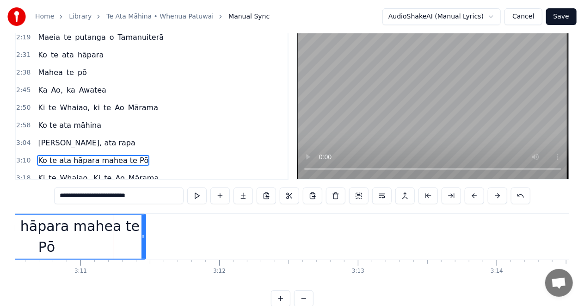
scroll to position [0, 26456]
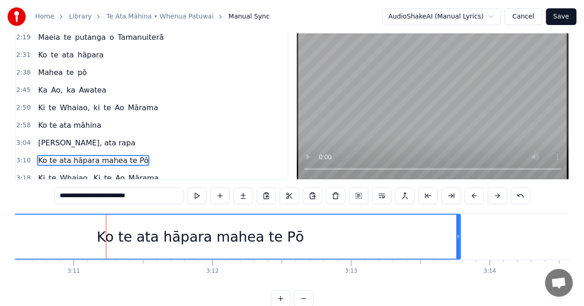
drag, startPoint x: 136, startPoint y: 234, endPoint x: 373, endPoint y: 257, distance: 238.0
click at [458, 237] on icon at bounding box center [459, 236] width 4 height 7
click at [22, 235] on div "Ko te ata hāpara mahea te Pō" at bounding box center [201, 237] width 520 height 44
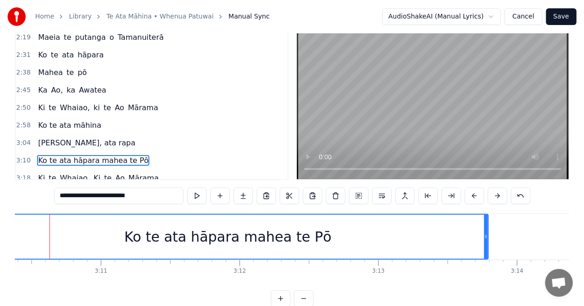
scroll to position [0, 26417]
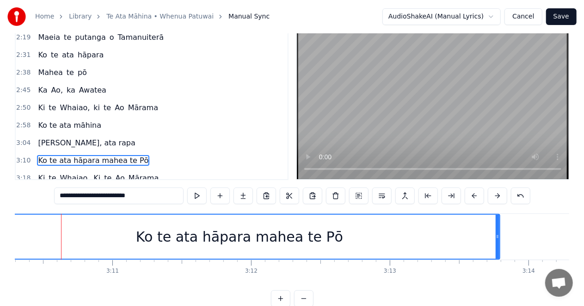
click at [14, 235] on div "**********" at bounding box center [292, 143] width 584 height 328
click at [17, 235] on div "Ko te ata hāpara mahea te Pō" at bounding box center [240, 237] width 520 height 44
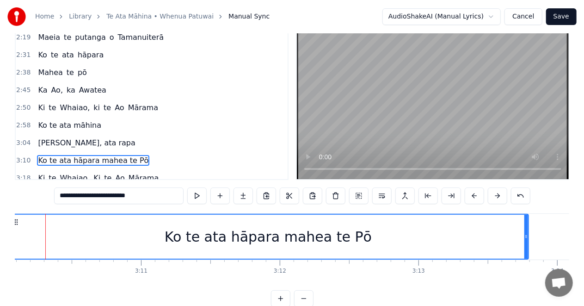
click at [7, 235] on div "**********" at bounding box center [292, 143] width 584 height 328
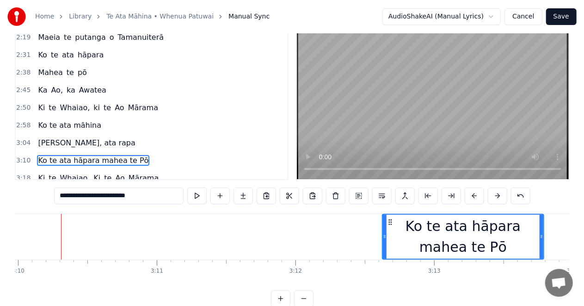
drag, startPoint x: 26, startPoint y: 237, endPoint x: 385, endPoint y: 238, distance: 358.6
click at [385, 238] on icon at bounding box center [385, 236] width 4 height 7
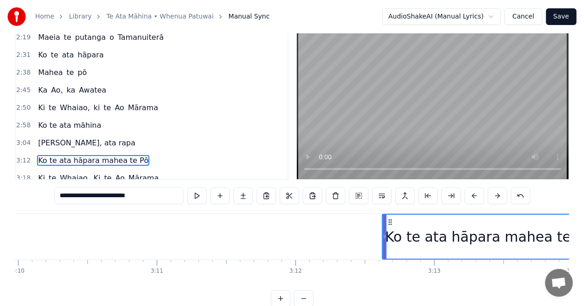
drag, startPoint x: 540, startPoint y: 238, endPoint x: 592, endPoint y: 235, distance: 51.5
click at [584, 235] on html "**********" at bounding box center [292, 150] width 584 height 343
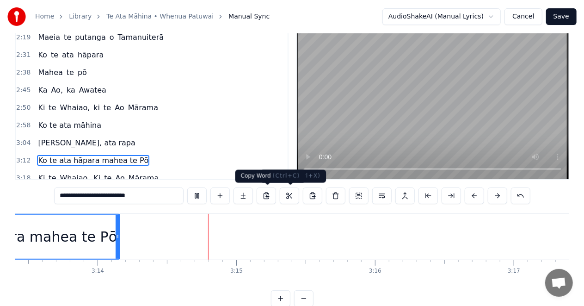
scroll to position [0, 26876]
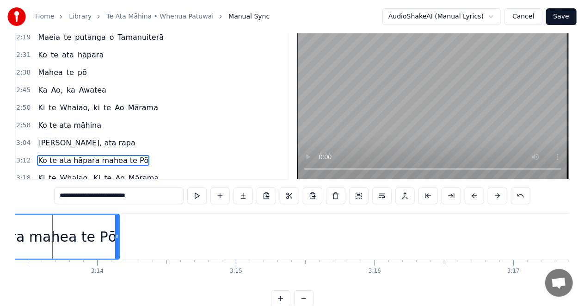
scroll to position [0, 26840]
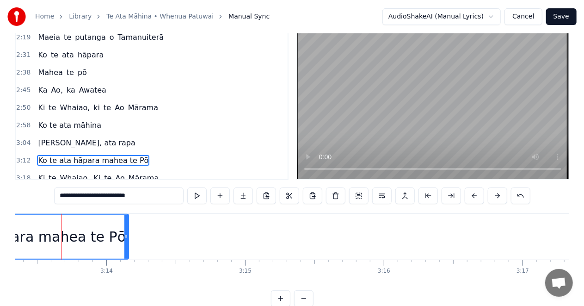
click at [148, 193] on input "**********" at bounding box center [119, 195] width 130 height 17
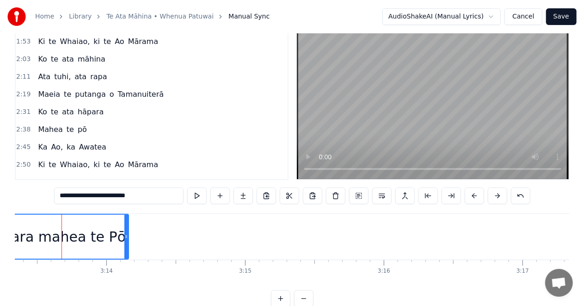
scroll to position [280, 0]
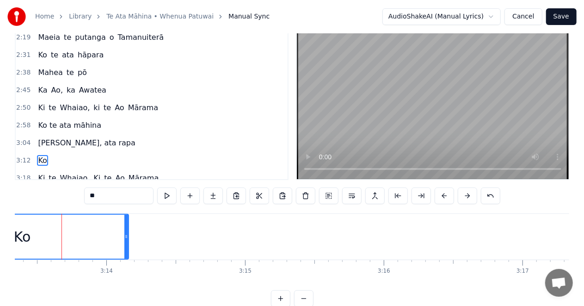
type input "*"
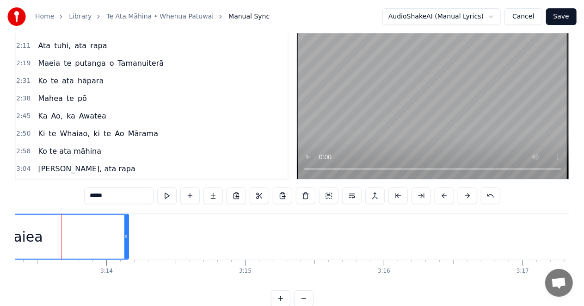
scroll to position [234, 0]
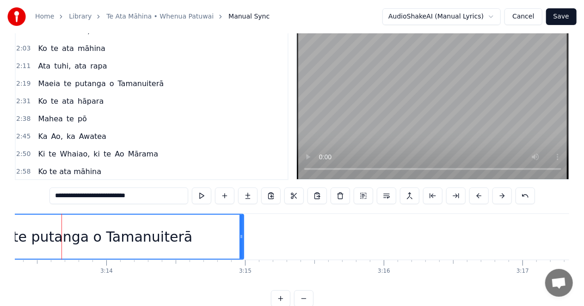
drag, startPoint x: 127, startPoint y: 236, endPoint x: 248, endPoint y: 242, distance: 120.9
click at [243, 243] on div at bounding box center [242, 237] width 4 height 44
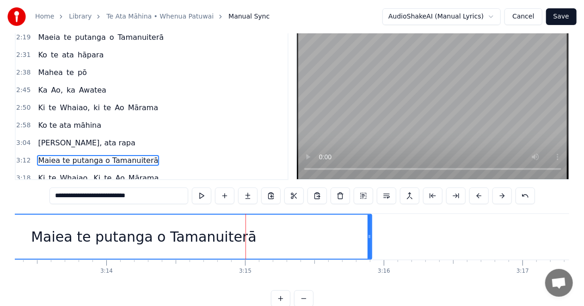
drag, startPoint x: 244, startPoint y: 236, endPoint x: 370, endPoint y: 239, distance: 125.4
click at [370, 239] on icon at bounding box center [370, 236] width 4 height 7
click at [353, 230] on div "Maiea te putanga o Tamanuiterā" at bounding box center [144, 237] width 456 height 44
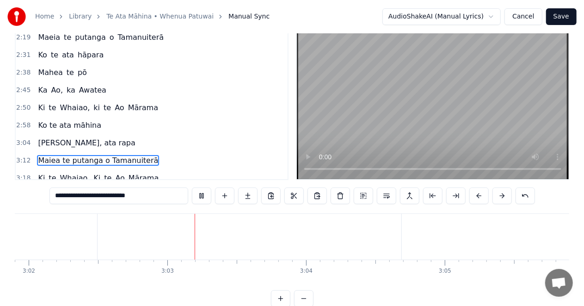
scroll to position [0, 25343]
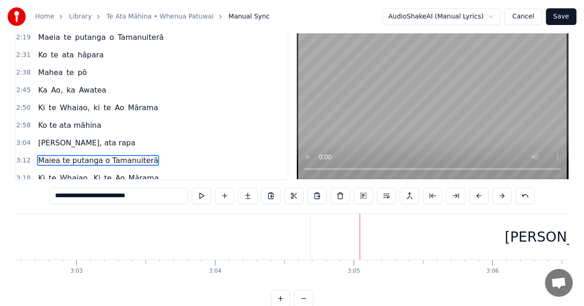
drag, startPoint x: 310, startPoint y: 236, endPoint x: 328, endPoint y: 236, distance: 17.1
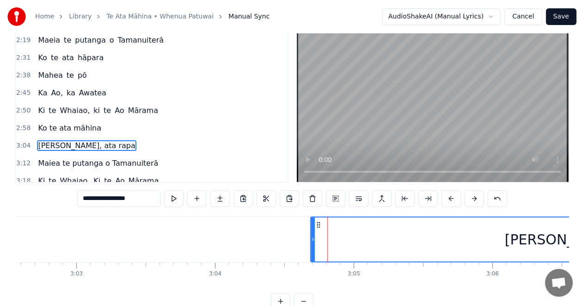
scroll to position [4, 0]
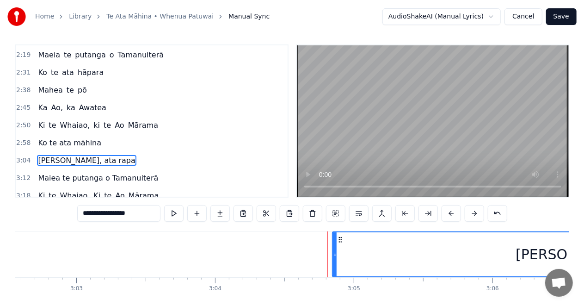
drag, startPoint x: 312, startPoint y: 255, endPoint x: 334, endPoint y: 255, distance: 21.7
click at [334, 255] on circle at bounding box center [334, 255] width 0 height 0
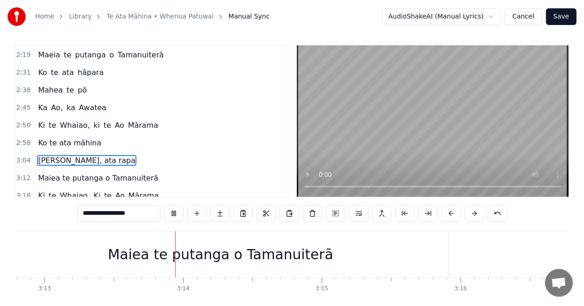
scroll to position [0, 26763]
click at [302, 254] on div "Maiea te putanga o Tamanuiterā" at bounding box center [220, 254] width 225 height 21
type input "**********"
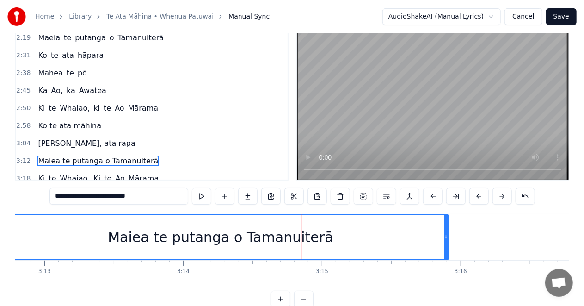
scroll to position [21, 0]
click at [384, 194] on button at bounding box center [386, 195] width 19 height 17
click at [230, 234] on div "Maiea te putanga o Tamanuiterā" at bounding box center [220, 236] width 225 height 21
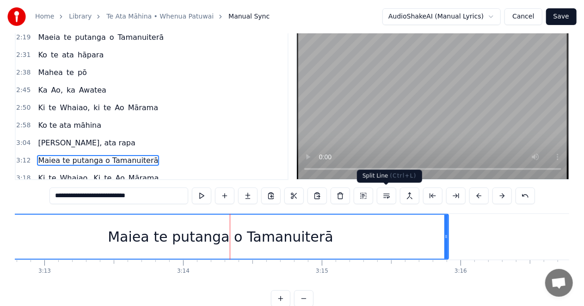
click at [385, 194] on button at bounding box center [386, 195] width 19 height 17
click at [102, 155] on span "Maiea te putanga o Tamanuiterā" at bounding box center [98, 160] width 122 height 11
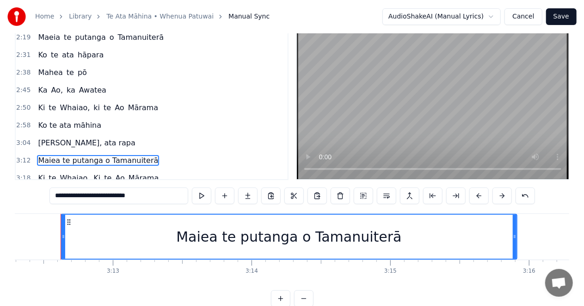
scroll to position [0, 26693]
click at [95, 155] on span "Maiea te putanga o Tamanuiterā" at bounding box center [98, 160] width 122 height 11
click at [384, 195] on button at bounding box center [386, 195] width 19 height 17
click at [102, 155] on span "Maiea te putanga o Tamanuiterā" at bounding box center [98, 160] width 122 height 11
click at [312, 239] on div "Maiea te putanga o Tamanuiterā" at bounding box center [289, 236] width 225 height 21
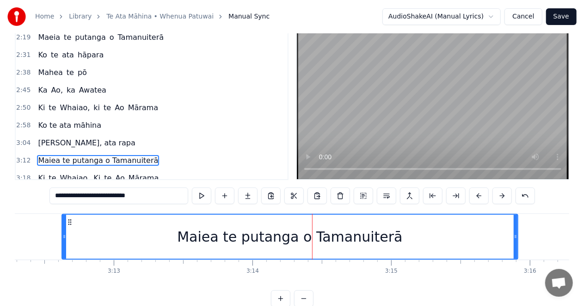
click at [299, 238] on div "Maiea te putanga o Tamanuiterā" at bounding box center [289, 236] width 225 height 21
click at [299, 238] on div at bounding box center [299, 237] width 0 height 46
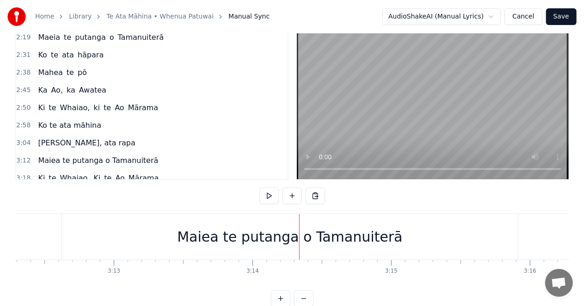
click at [297, 239] on div "Maiea te putanga o Tamanuiterā" at bounding box center [289, 236] width 225 height 21
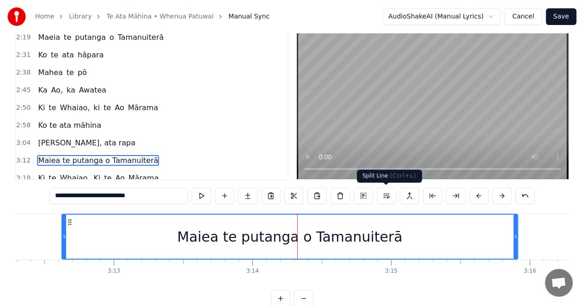
click at [385, 195] on button at bounding box center [386, 195] width 19 height 17
click at [386, 196] on button at bounding box center [386, 195] width 19 height 17
click at [123, 155] on span "Maiea te putanga o Tamanuiterā" at bounding box center [98, 160] width 122 height 11
click at [115, 155] on span "Maiea te putanga o Tamanuiterā" at bounding box center [98, 160] width 122 height 11
click at [116, 155] on span "Maiea te putanga o Tamanuiterā" at bounding box center [98, 160] width 122 height 11
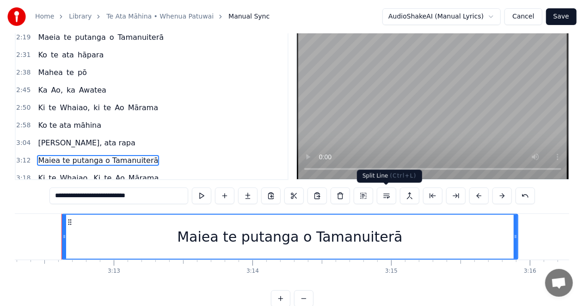
click at [385, 194] on button at bounding box center [386, 195] width 19 height 17
click at [144, 152] on div "Maiea te putanga o Tamanuiterā" at bounding box center [98, 160] width 128 height 17
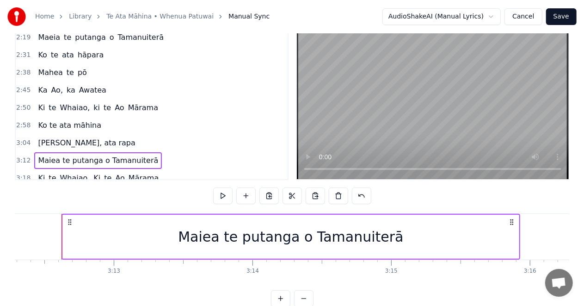
click at [512, 220] on icon at bounding box center [512, 221] width 7 height 7
drag, startPoint x: 515, startPoint y: 235, endPoint x: 483, endPoint y: 238, distance: 32.0
click at [484, 238] on div "Maiea te putanga o Tamanuiterā" at bounding box center [289, 237] width 457 height 44
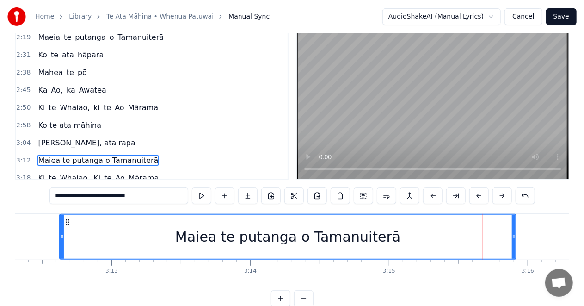
click at [480, 237] on div "Maiea te putanga o Tamanuiterā" at bounding box center [288, 237] width 456 height 44
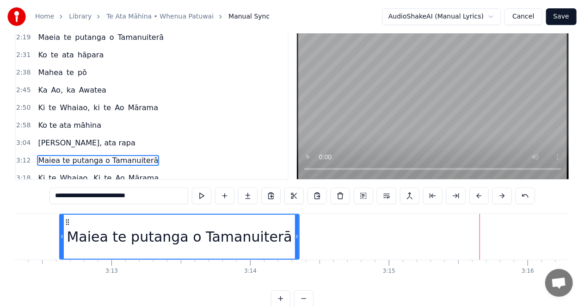
drag, startPoint x: 514, startPoint y: 235, endPoint x: 0, endPoint y: 214, distance: 514.1
click at [296, 246] on div at bounding box center [297, 237] width 4 height 44
drag, startPoint x: 126, startPoint y: 217, endPoint x: 81, endPoint y: 236, distance: 49.2
click at [143, 216] on div "Maiea te putanga o Tamanuiterā" at bounding box center [179, 237] width 238 height 44
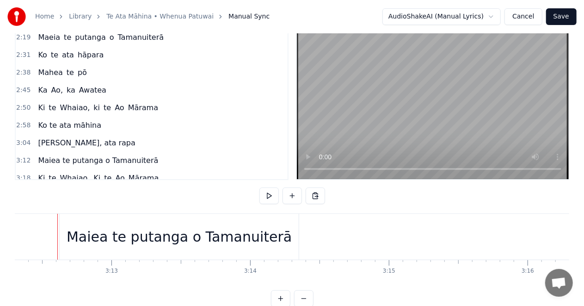
scroll to position [0, 26692]
click at [71, 232] on div "Maiea te putanga o Tamanuiterā" at bounding box center [182, 237] width 239 height 46
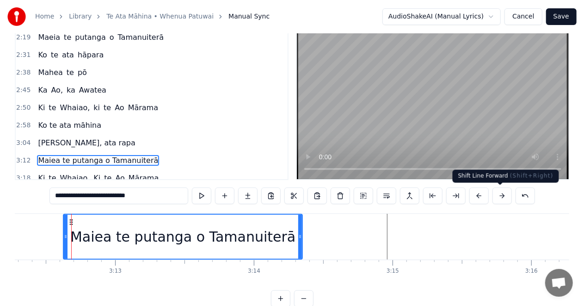
click at [498, 196] on button at bounding box center [502, 195] width 19 height 17
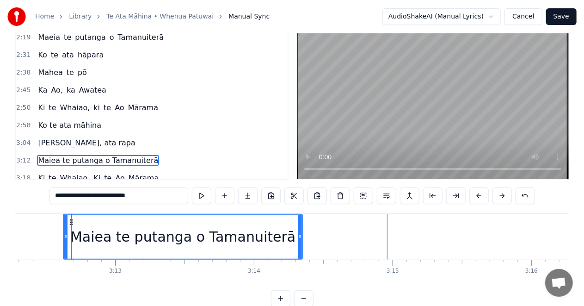
click at [498, 196] on button at bounding box center [502, 195] width 19 height 17
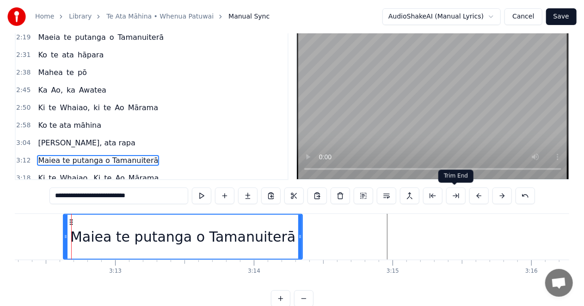
click at [455, 192] on button at bounding box center [456, 195] width 19 height 17
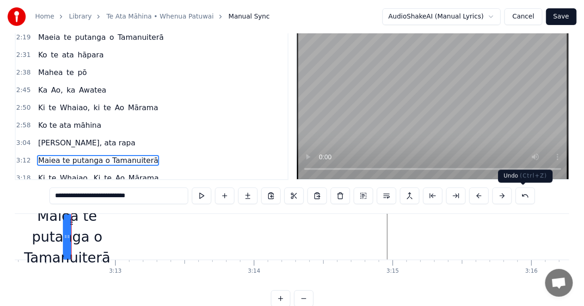
click at [527, 195] on button at bounding box center [525, 195] width 19 height 17
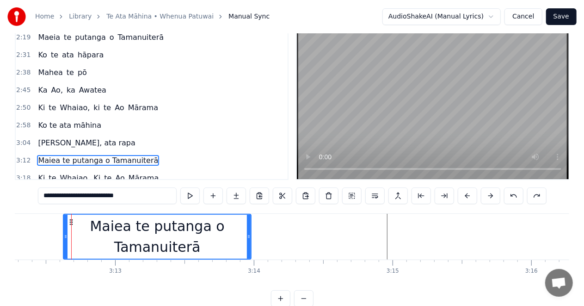
drag, startPoint x: 301, startPoint y: 235, endPoint x: 65, endPoint y: 224, distance: 236.3
click at [249, 240] on icon at bounding box center [249, 236] width 4 height 7
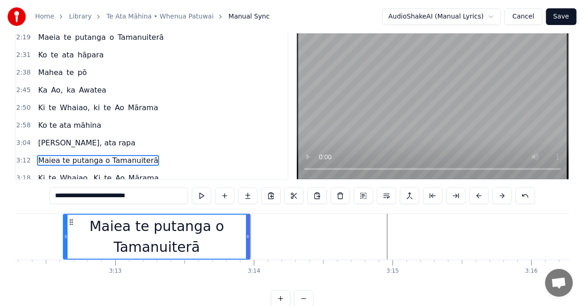
click at [155, 194] on input "**********" at bounding box center [119, 195] width 139 height 17
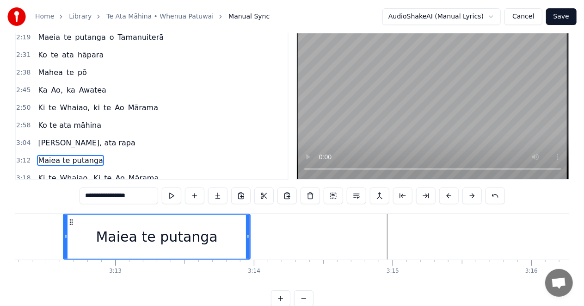
type input "**********"
click at [233, 237] on div "Maiea te putanga" at bounding box center [157, 237] width 186 height 44
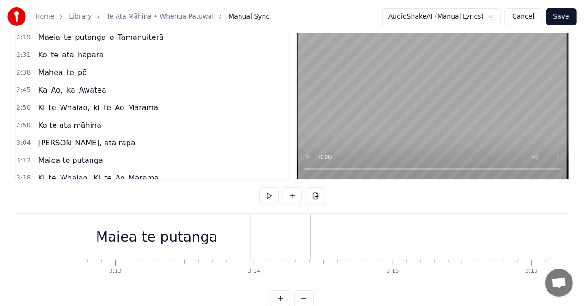
click at [291, 196] on button at bounding box center [292, 195] width 19 height 17
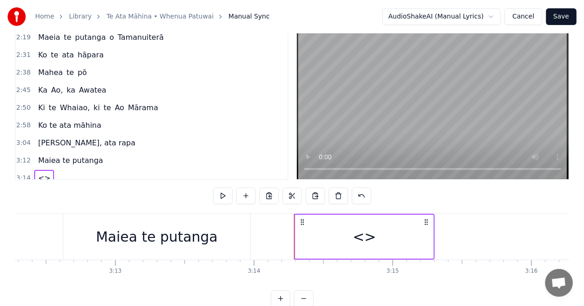
click at [370, 238] on div "<>" at bounding box center [364, 236] width 23 height 21
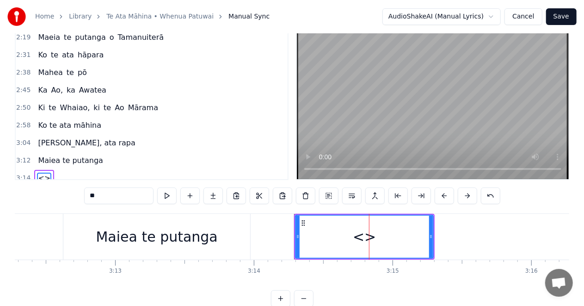
scroll to position [298, 0]
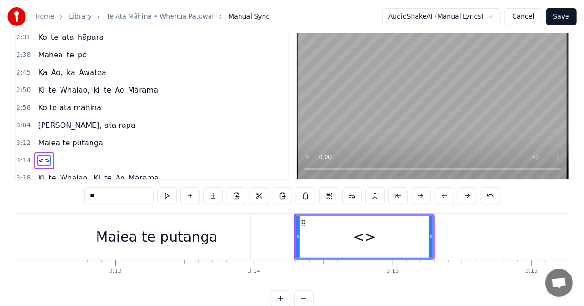
click at [109, 193] on input "**" at bounding box center [118, 195] width 69 height 17
type input "*"
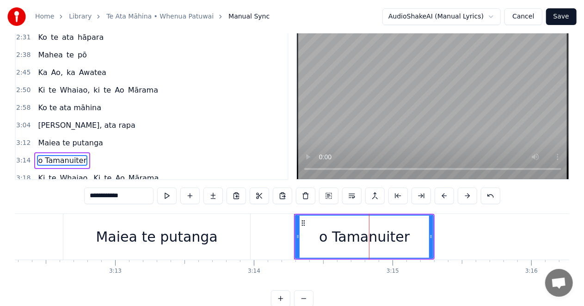
type input "**********"
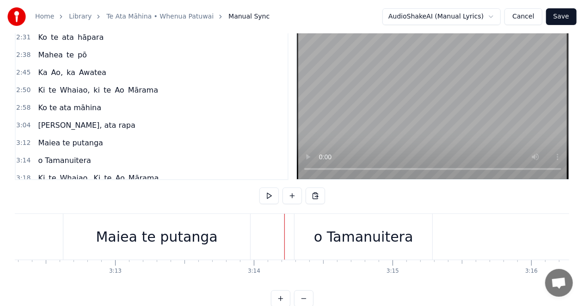
click at [298, 236] on div "o Tamanuitera" at bounding box center [364, 237] width 138 height 46
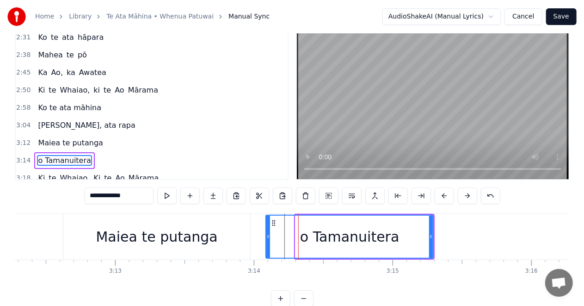
drag, startPoint x: 296, startPoint y: 237, endPoint x: 267, endPoint y: 236, distance: 29.6
click at [267, 236] on icon at bounding box center [269, 236] width 4 height 7
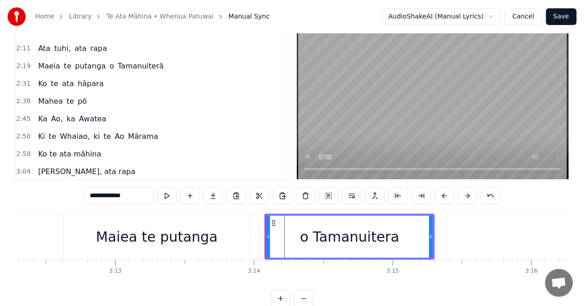
scroll to position [205, 0]
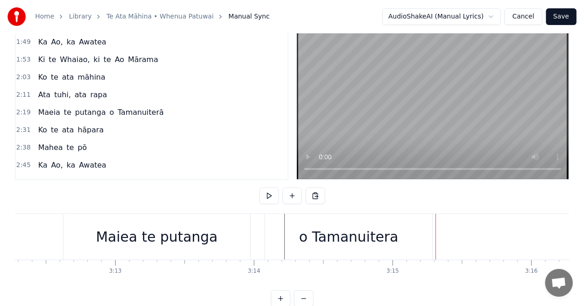
click at [424, 234] on div "o Tamanuitera" at bounding box center [349, 237] width 168 height 46
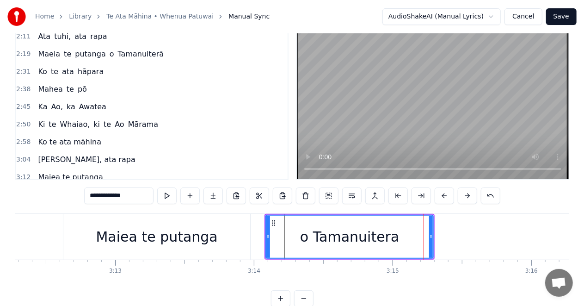
scroll to position [298, 0]
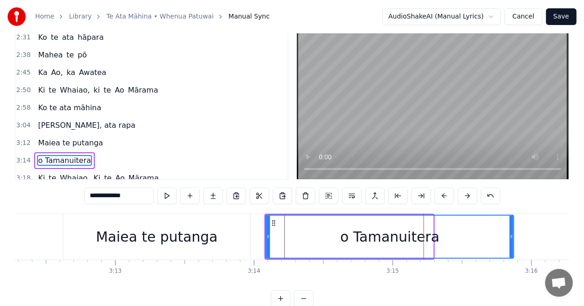
drag, startPoint x: 430, startPoint y: 235, endPoint x: 511, endPoint y: 241, distance: 80.7
click at [511, 241] on div at bounding box center [512, 237] width 4 height 42
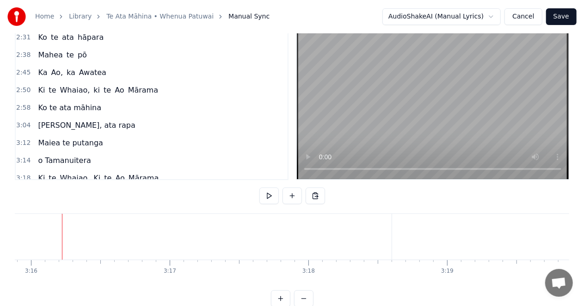
scroll to position [0, 27194]
click at [286, 194] on button at bounding box center [292, 195] width 19 height 17
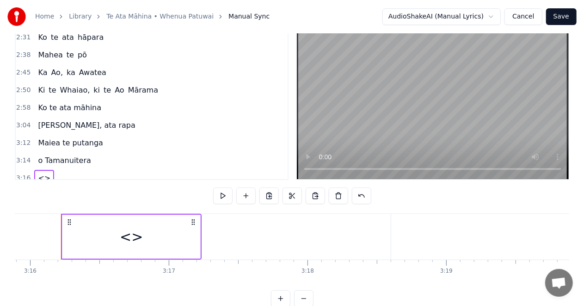
click at [136, 237] on div "<>" at bounding box center [131, 236] width 23 height 21
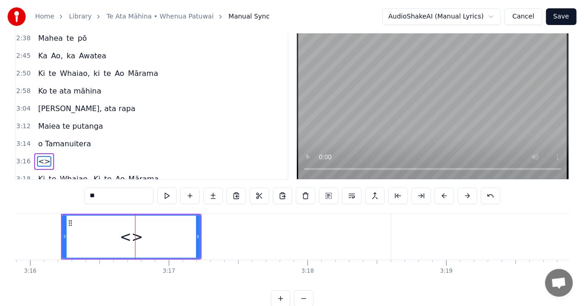
scroll to position [315, 0]
click at [99, 196] on input "**" at bounding box center [118, 195] width 69 height 17
type input "*"
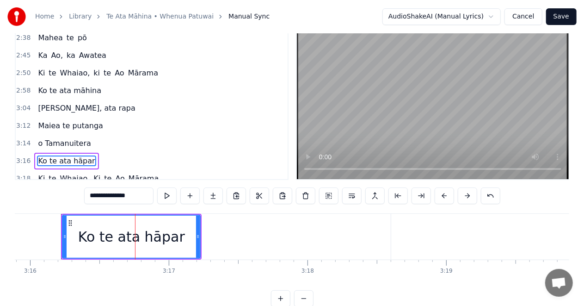
type input "**********"
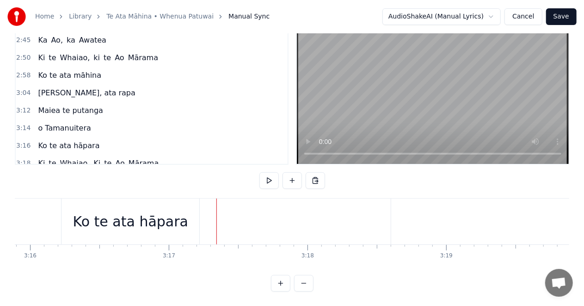
scroll to position [44, 0]
click at [199, 211] on div "Ko te ata hāpara" at bounding box center [130, 221] width 139 height 46
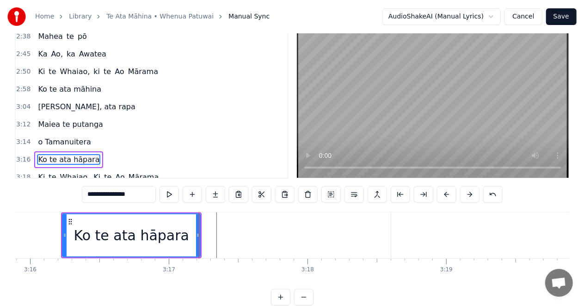
scroll to position [21, 0]
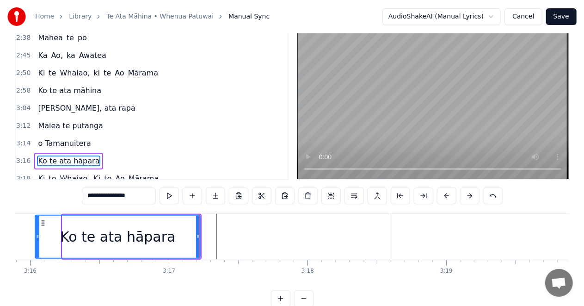
drag, startPoint x: 64, startPoint y: 235, endPoint x: 37, endPoint y: 236, distance: 27.3
click at [37, 236] on icon at bounding box center [38, 236] width 4 height 7
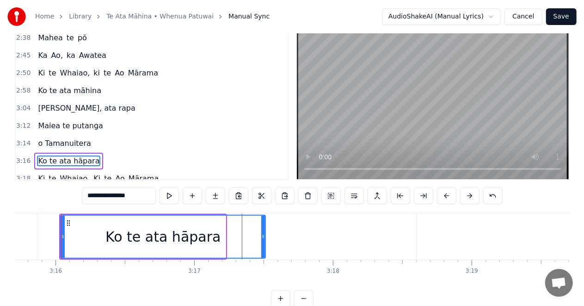
drag, startPoint x: 224, startPoint y: 236, endPoint x: 263, endPoint y: 239, distance: 39.9
click at [263, 239] on icon at bounding box center [263, 236] width 4 height 7
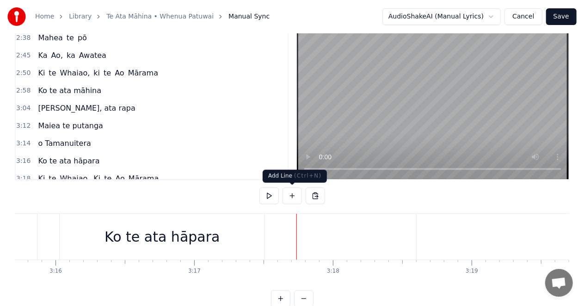
click at [292, 195] on button at bounding box center [292, 195] width 19 height 17
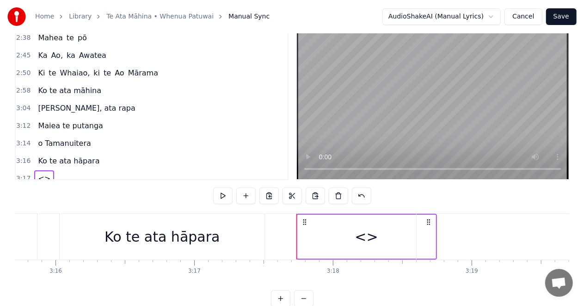
click at [366, 238] on div "<>" at bounding box center [366, 236] width 23 height 21
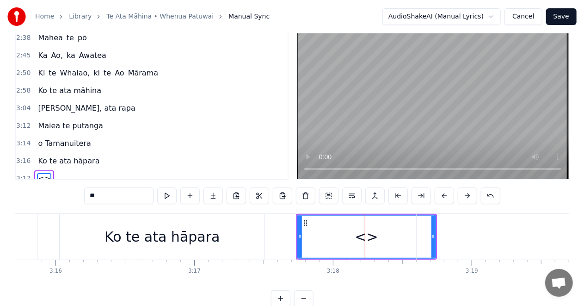
scroll to position [332, 0]
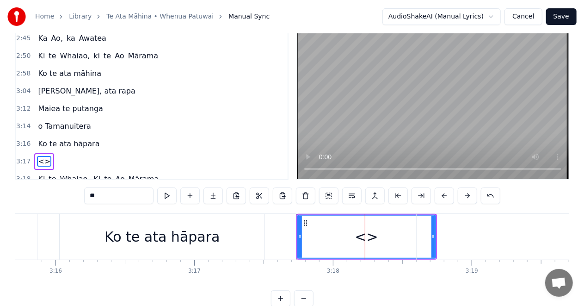
click at [103, 196] on input "**" at bounding box center [118, 195] width 69 height 17
type input "*"
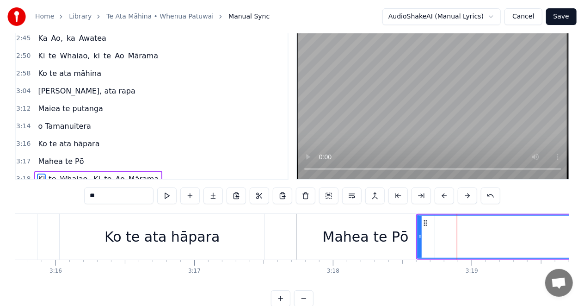
scroll to position [38, 0]
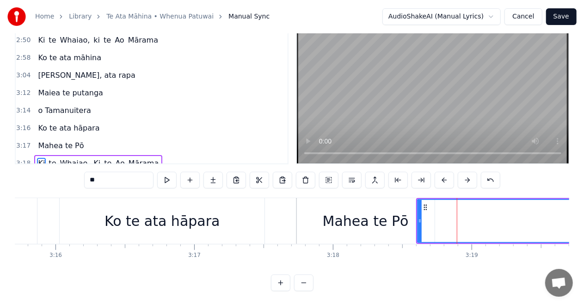
click at [381, 217] on div "Mahea te Pō" at bounding box center [366, 221] width 86 height 21
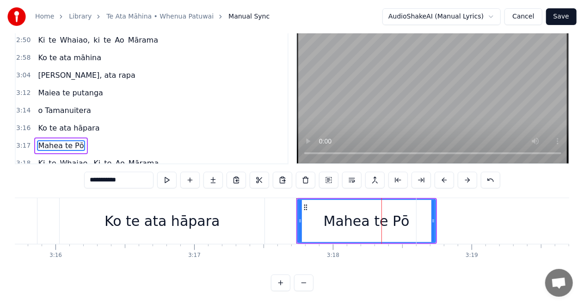
scroll to position [21, 0]
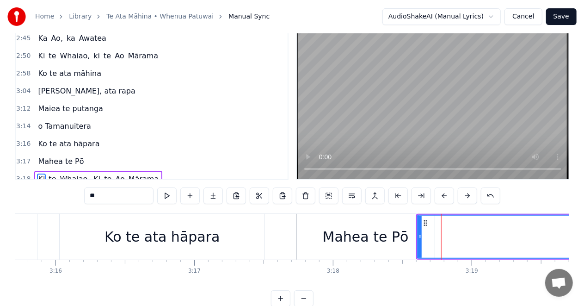
scroll to position [38, 0]
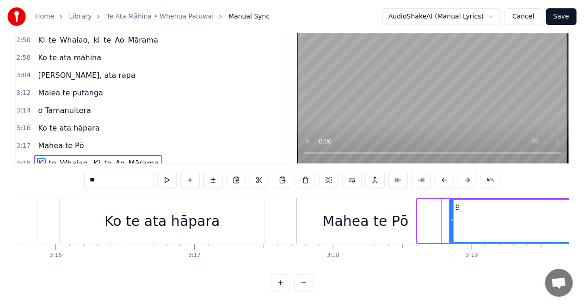
drag, startPoint x: 420, startPoint y: 218, endPoint x: 452, endPoint y: 221, distance: 32.0
click at [452, 221] on icon at bounding box center [452, 220] width 4 height 7
click at [159, 217] on div "Ko te ata hāpara" at bounding box center [162, 221] width 115 height 21
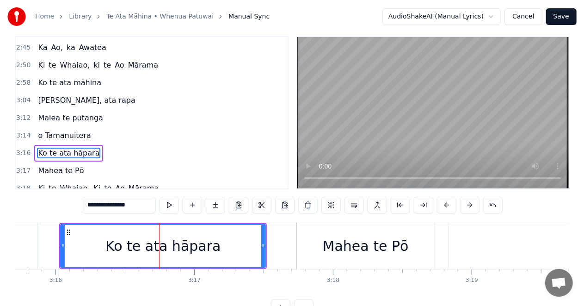
scroll to position [4, 0]
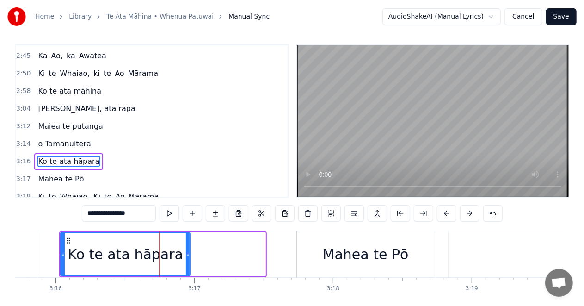
drag, startPoint x: 264, startPoint y: 254, endPoint x: 189, endPoint y: 264, distance: 76.1
click at [189, 264] on div at bounding box center [188, 254] width 4 height 42
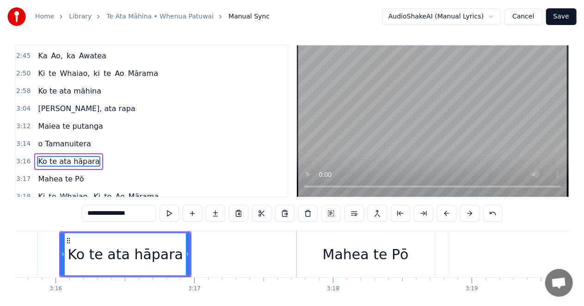
click at [345, 255] on div "Mahea te Pō" at bounding box center [366, 254] width 86 height 21
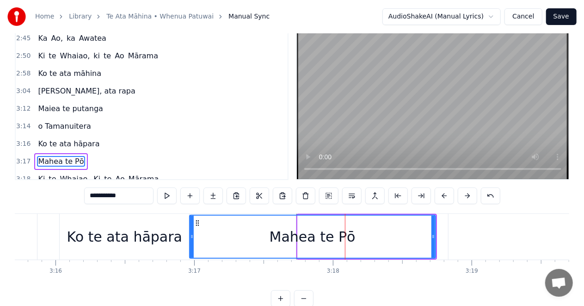
drag, startPoint x: 298, startPoint y: 238, endPoint x: 190, endPoint y: 238, distance: 108.3
click at [190, 238] on icon at bounding box center [192, 236] width 4 height 7
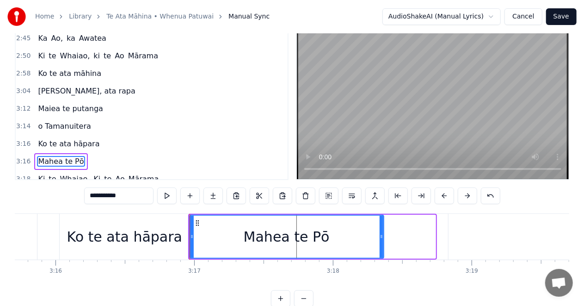
drag, startPoint x: 435, startPoint y: 236, endPoint x: 383, endPoint y: 237, distance: 51.9
click at [383, 237] on icon at bounding box center [382, 236] width 4 height 7
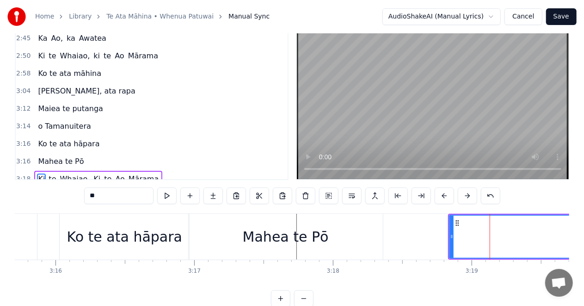
scroll to position [38, 0]
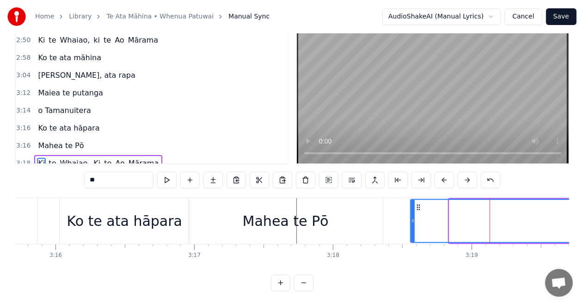
drag, startPoint x: 452, startPoint y: 222, endPoint x: 413, endPoint y: 222, distance: 38.9
click at [413, 222] on icon at bounding box center [413, 220] width 4 height 7
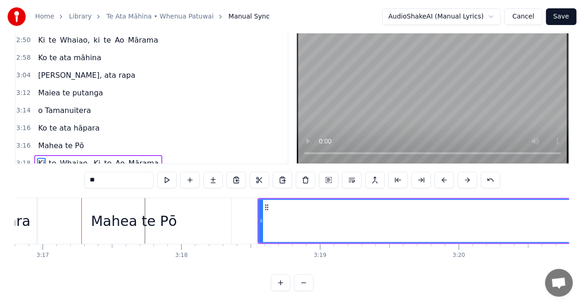
scroll to position [0, 27340]
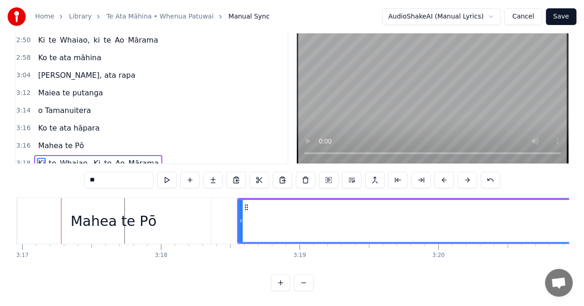
click at [25, 220] on div "Mahea te Pō" at bounding box center [114, 221] width 194 height 46
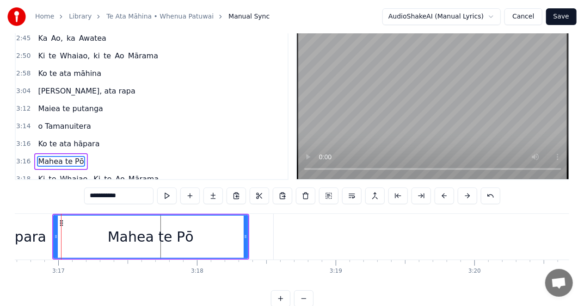
scroll to position [0, 27304]
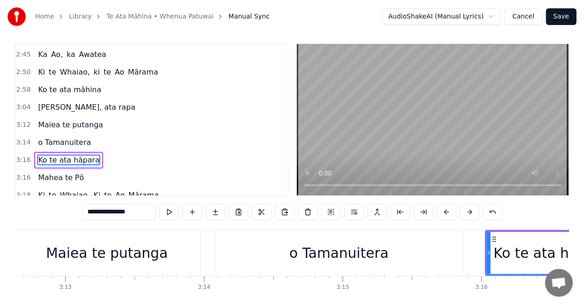
scroll to position [0, 26736]
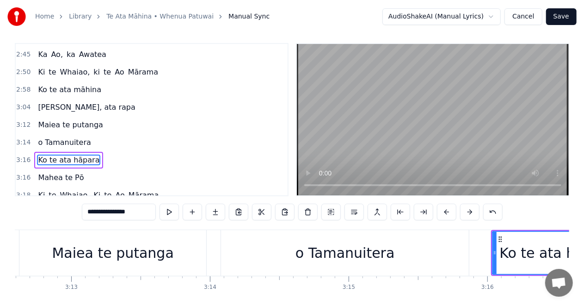
click at [159, 254] on div "Maiea te putanga" at bounding box center [113, 252] width 122 height 21
type input "**********"
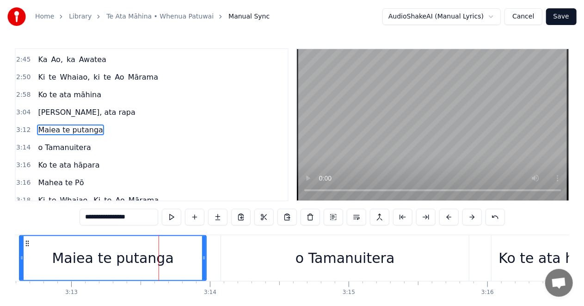
scroll to position [330, 0]
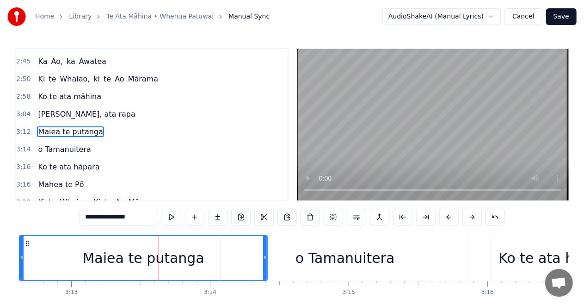
drag, startPoint x: 205, startPoint y: 257, endPoint x: 266, endPoint y: 257, distance: 61.1
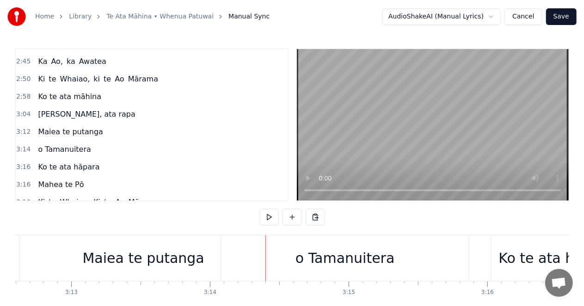
click at [329, 255] on div "o Tamanuitera" at bounding box center [345, 258] width 99 height 21
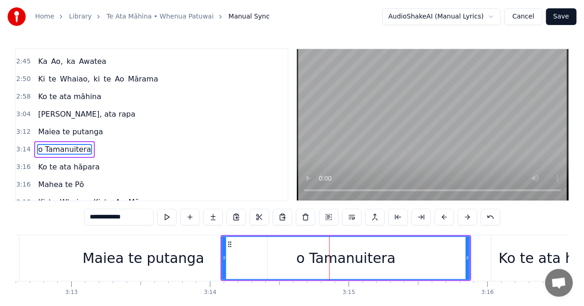
scroll to position [332, 0]
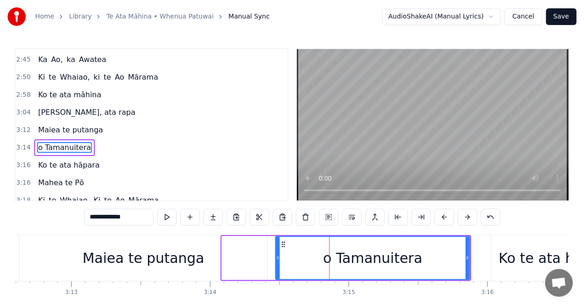
drag, startPoint x: 225, startPoint y: 258, endPoint x: 279, endPoint y: 259, distance: 53.7
click at [279, 259] on icon at bounding box center [278, 257] width 4 height 7
click at [12, 259] on div "**********" at bounding box center [292, 164] width 584 height 328
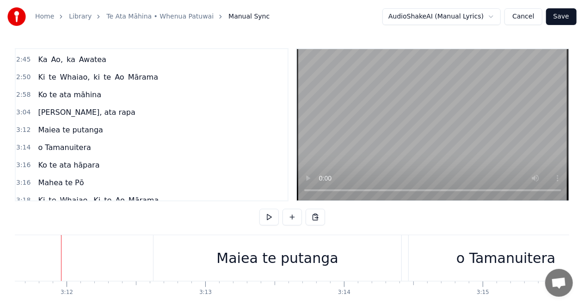
click at [14, 261] on div "Home Library [GEOGRAPHIC_DATA] • Whenua Patuwai Manual Sync AudioShakeAI (Manua…" at bounding box center [292, 164] width 584 height 328
click at [13, 261] on div "Home Library [GEOGRAPHIC_DATA] • Whenua Patuwai Manual Sync AudioShakeAI (Manua…" at bounding box center [292, 164] width 584 height 328
click at [12, 261] on div "Home Library [GEOGRAPHIC_DATA] • Whenua Patuwai Manual Sync AudioShakeAI (Manua…" at bounding box center [292, 164] width 584 height 328
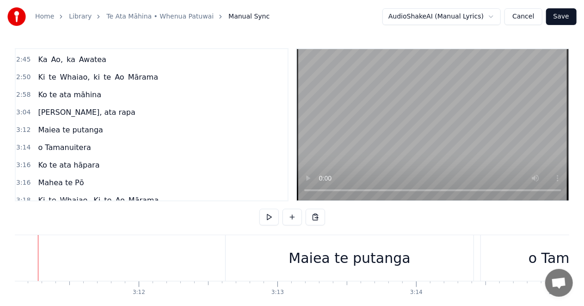
scroll to position [0, 26508]
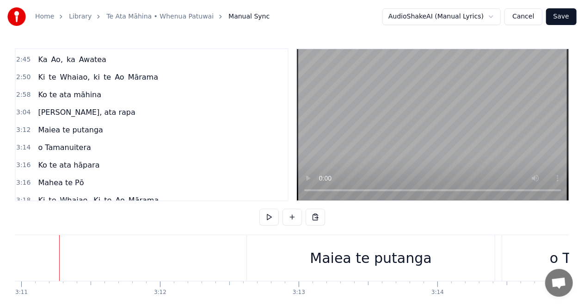
click at [25, 261] on div at bounding box center [25, 258] width 0 height 46
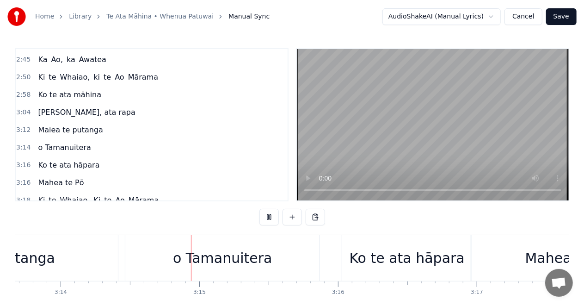
scroll to position [0, 26934]
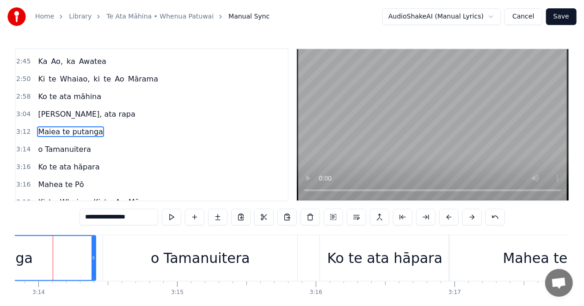
scroll to position [0, 26899]
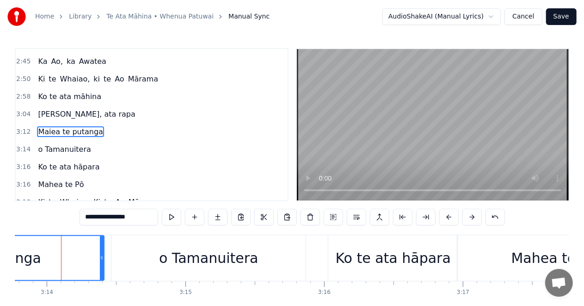
click at [128, 256] on div "o Tamanuitera" at bounding box center [209, 258] width 194 height 46
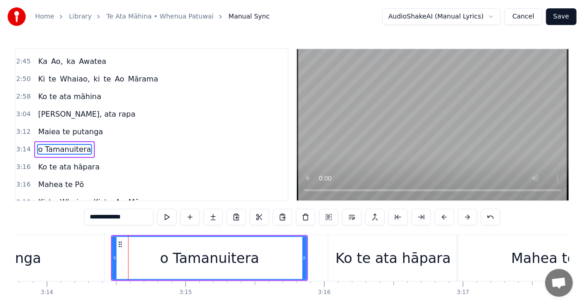
scroll to position [332, 0]
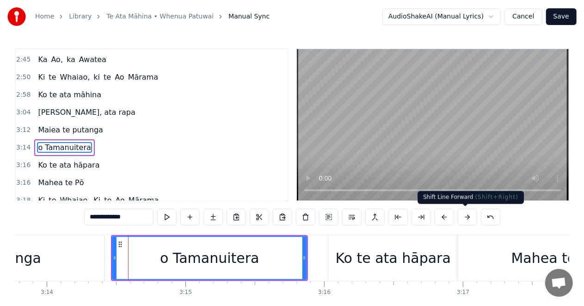
click at [467, 216] on button at bounding box center [467, 217] width 19 height 17
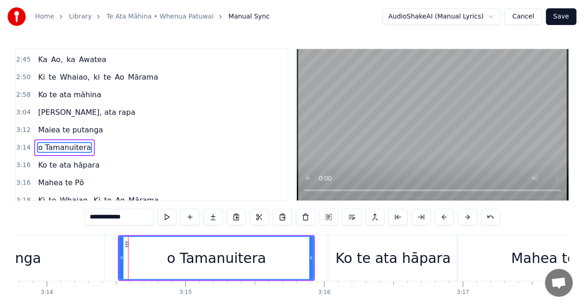
click at [467, 216] on button at bounding box center [467, 217] width 19 height 17
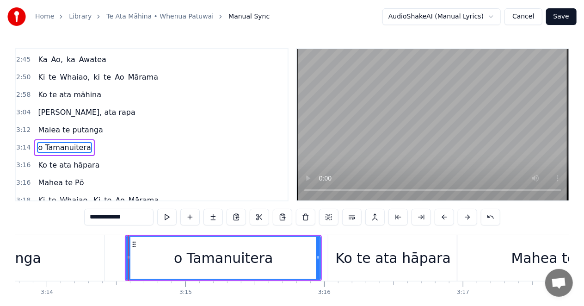
click at [467, 216] on button at bounding box center [467, 217] width 19 height 17
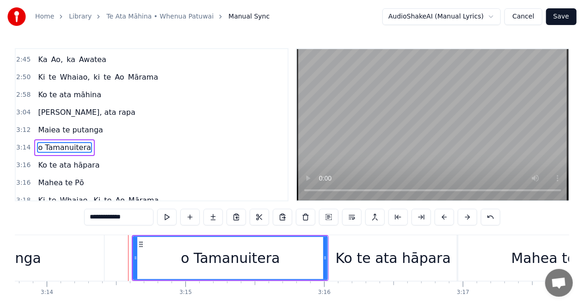
click at [467, 216] on button at bounding box center [467, 217] width 19 height 17
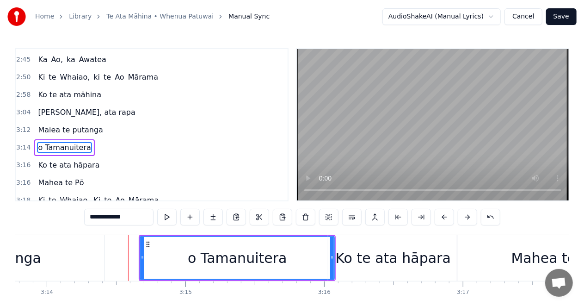
click at [468, 216] on button at bounding box center [467, 217] width 19 height 17
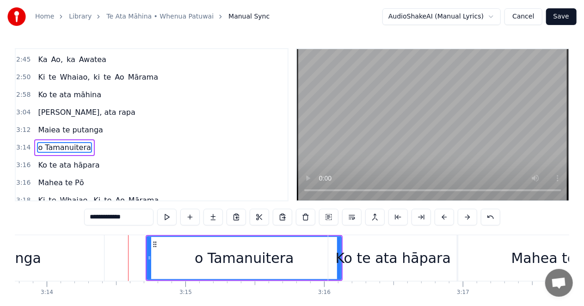
click at [403, 265] on div "Ko te ata hāpara" at bounding box center [393, 258] width 115 height 21
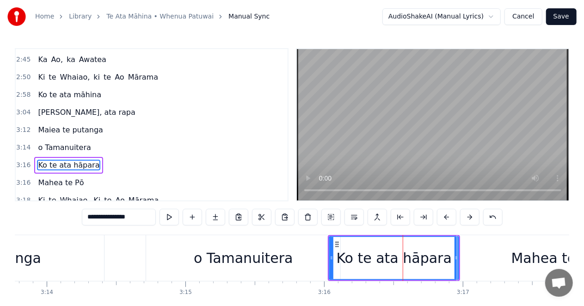
scroll to position [4, 0]
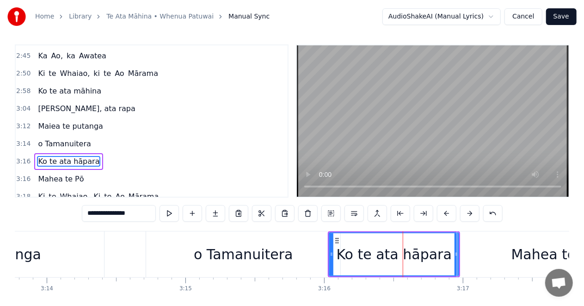
type input "**********"
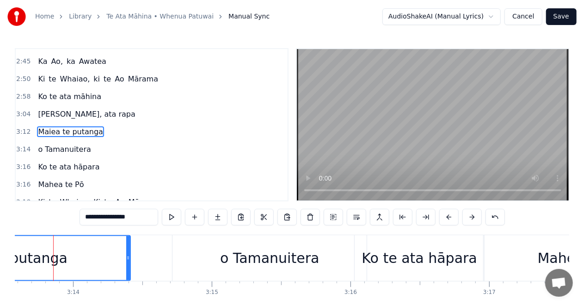
scroll to position [0, 26865]
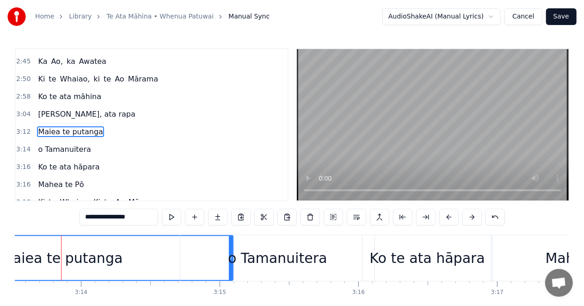
drag, startPoint x: 137, startPoint y: 256, endPoint x: 231, endPoint y: 263, distance: 95.1
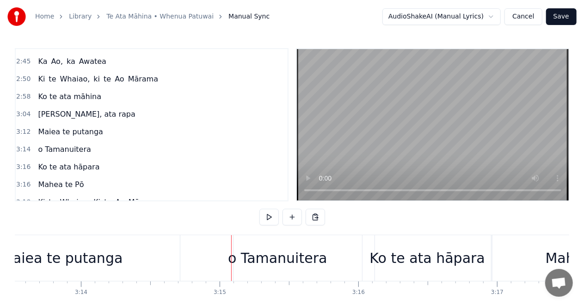
click at [322, 255] on div "o Tamanuitera" at bounding box center [277, 258] width 194 height 46
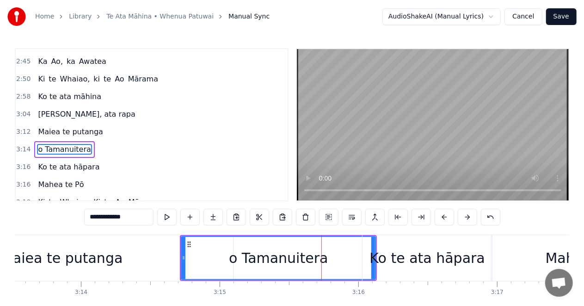
scroll to position [332, 0]
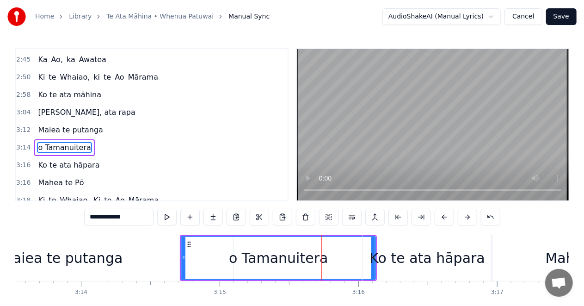
click at [446, 256] on div "Ko te ata hāpara" at bounding box center [427, 258] width 115 height 21
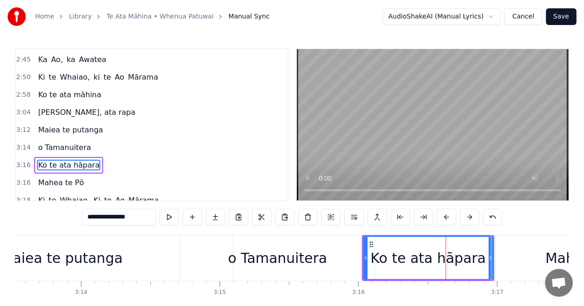
scroll to position [4, 0]
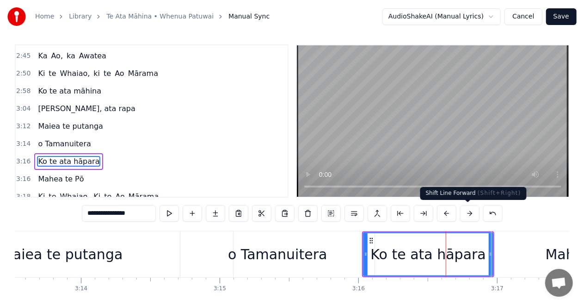
click at [468, 211] on button at bounding box center [469, 213] width 19 height 17
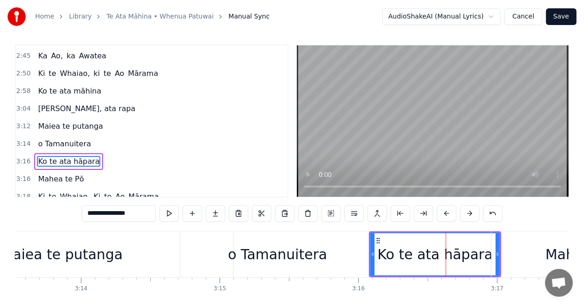
click at [469, 211] on button at bounding box center [469, 213] width 19 height 17
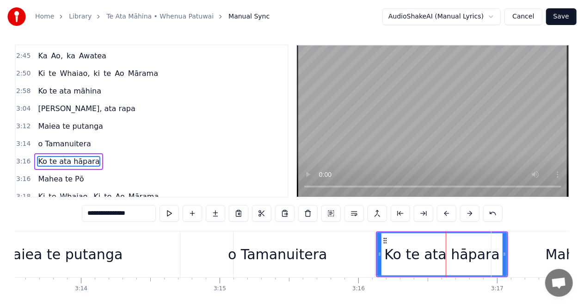
click at [469, 211] on button at bounding box center [469, 213] width 19 height 17
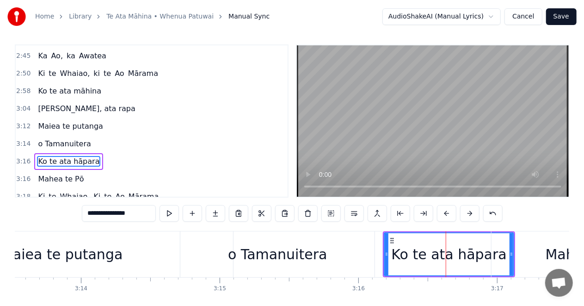
click at [469, 211] on button at bounding box center [469, 213] width 19 height 17
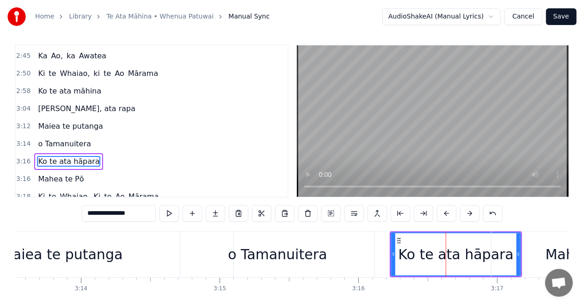
click at [317, 259] on div "o Tamanuitera" at bounding box center [277, 254] width 99 height 21
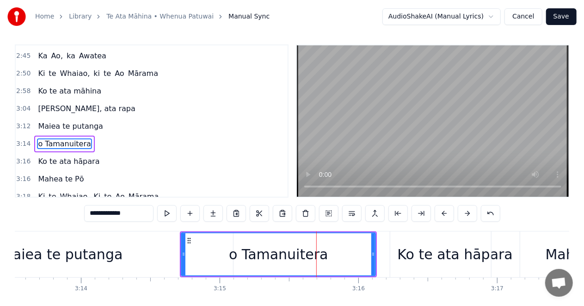
scroll to position [0, 0]
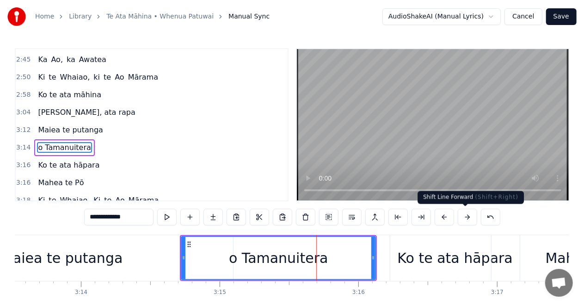
click at [466, 214] on button at bounding box center [467, 217] width 19 height 17
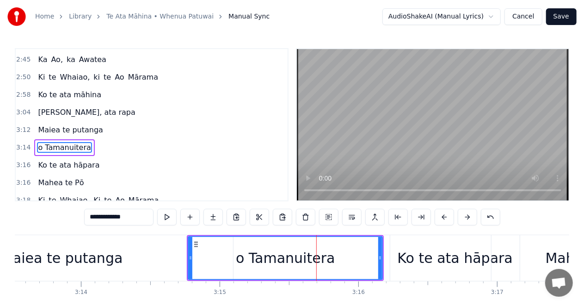
click at [466, 214] on button at bounding box center [467, 217] width 19 height 17
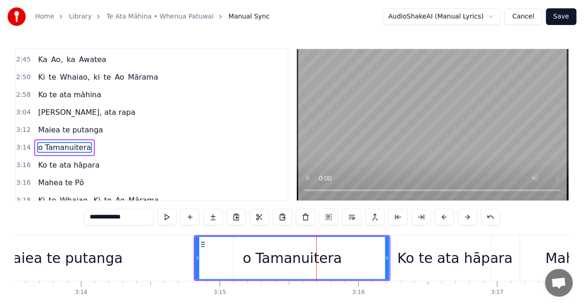
click at [466, 214] on button at bounding box center [467, 217] width 19 height 17
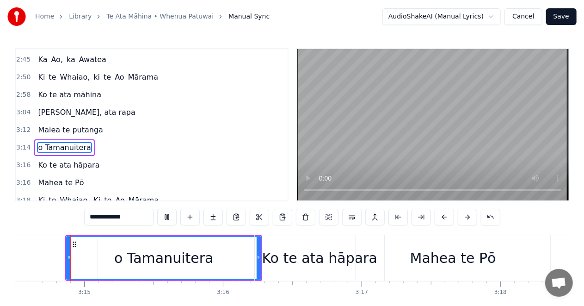
scroll to position [0, 27010]
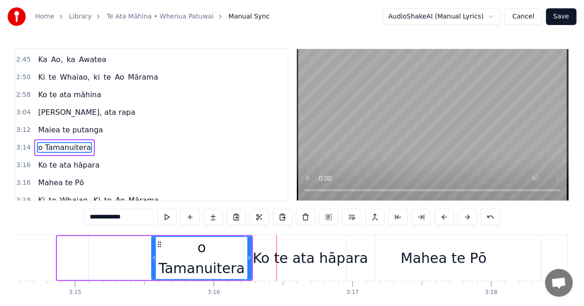
drag, startPoint x: 59, startPoint y: 258, endPoint x: 321, endPoint y: 280, distance: 262.8
click at [153, 264] on div at bounding box center [154, 258] width 4 height 42
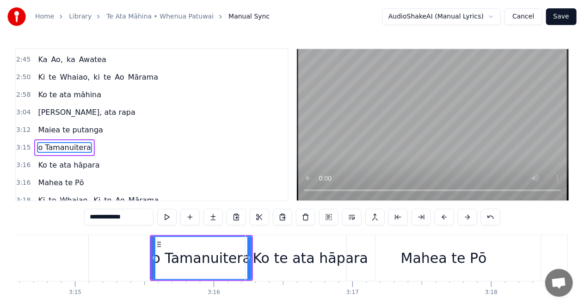
click at [274, 255] on div "Ko te ata hāpara" at bounding box center [310, 258] width 115 height 21
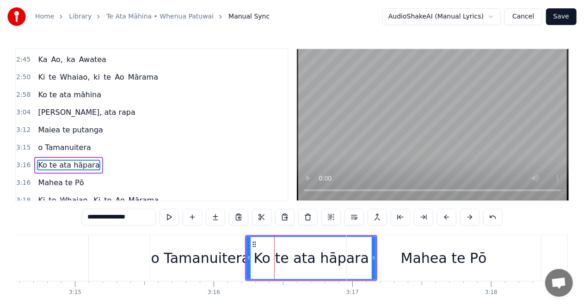
scroll to position [4, 0]
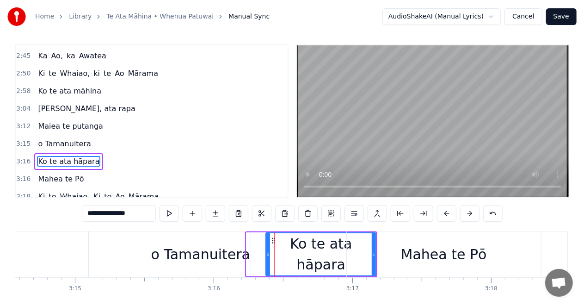
drag, startPoint x: 249, startPoint y: 253, endPoint x: 267, endPoint y: 253, distance: 18.0
click at [267, 253] on icon at bounding box center [269, 253] width 4 height 7
click at [446, 254] on div "Mahea te Pō" at bounding box center [444, 254] width 86 height 21
type input "**********"
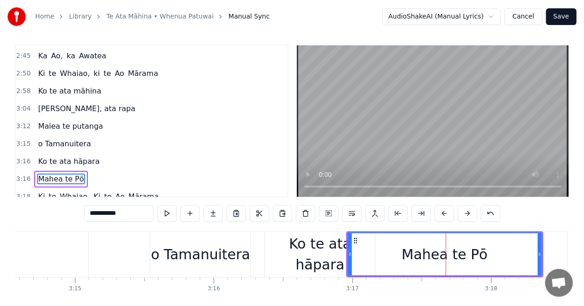
scroll to position [21, 0]
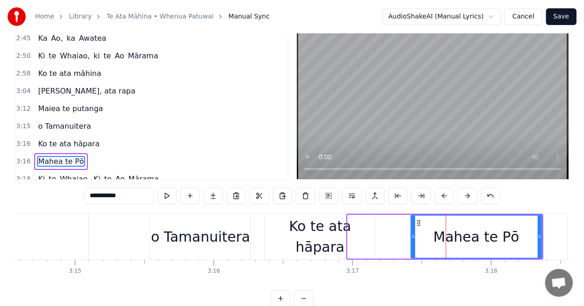
drag, startPoint x: 348, startPoint y: 236, endPoint x: 412, endPoint y: 237, distance: 63.4
click at [412, 237] on icon at bounding box center [414, 236] width 4 height 7
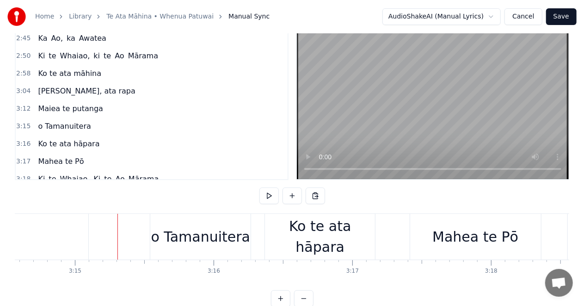
click at [162, 233] on div "o Tamanuitera" at bounding box center [200, 236] width 99 height 21
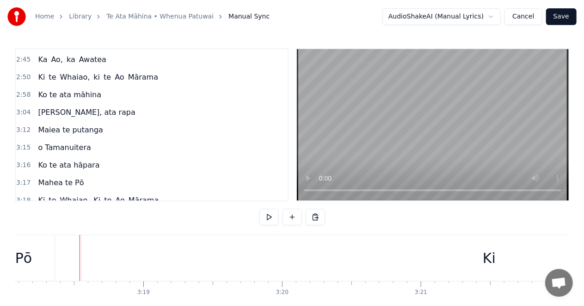
scroll to position [0, 27515]
click at [92, 251] on div "Ki" at bounding box center [471, 258] width 817 height 46
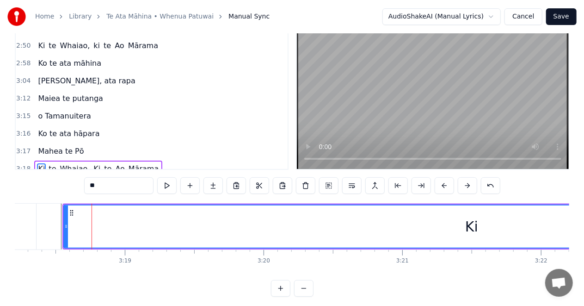
scroll to position [38, 0]
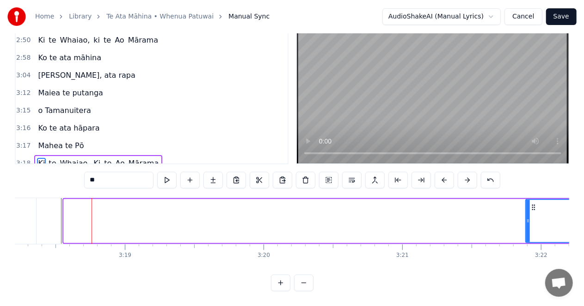
drag, startPoint x: 64, startPoint y: 220, endPoint x: 526, endPoint y: 228, distance: 462.3
click at [527, 228] on div at bounding box center [529, 221] width 4 height 42
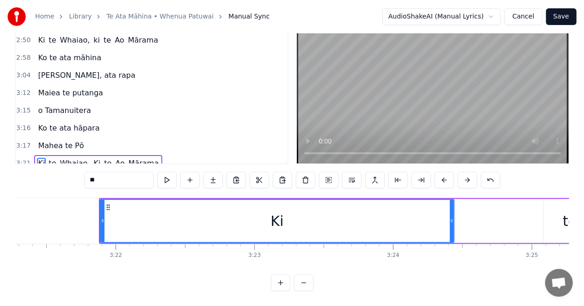
scroll to position [0, 27979]
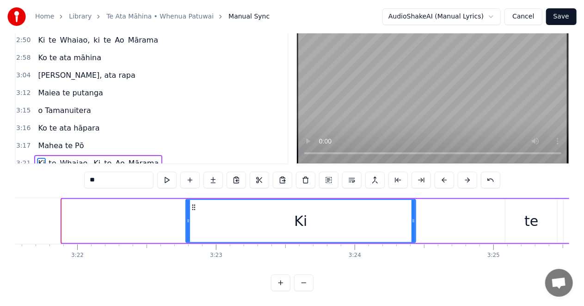
drag, startPoint x: 64, startPoint y: 218, endPoint x: 188, endPoint y: 222, distance: 124.1
click at [188, 222] on icon at bounding box center [188, 220] width 4 height 7
click at [7, 217] on div "Home Library [GEOGRAPHIC_DATA] • Whenua Patuwai Manual Sync AudioShakeAI (Manua…" at bounding box center [292, 127] width 584 height 328
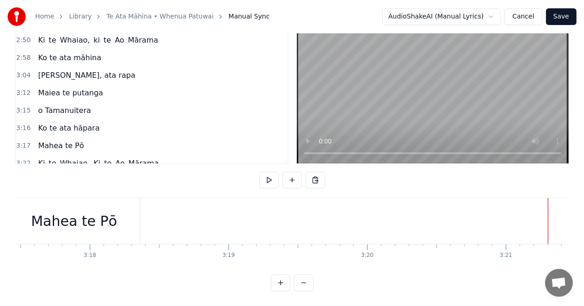
scroll to position [0, 27387]
click at [82, 217] on div "Mahea te Pō" at bounding box center [99, 221] width 86 height 21
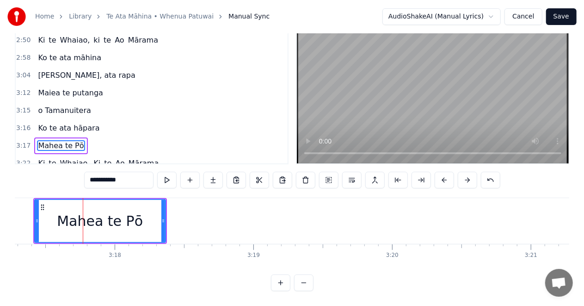
scroll to position [21, 0]
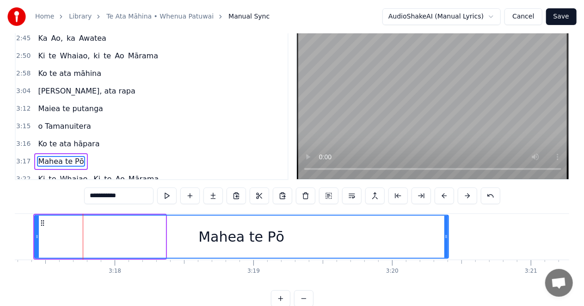
drag, startPoint x: 164, startPoint y: 236, endPoint x: 232, endPoint y: 278, distance: 80.2
click at [447, 244] on div at bounding box center [447, 237] width 4 height 42
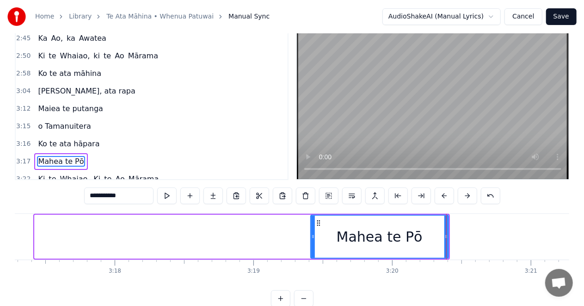
drag, startPoint x: 41, startPoint y: 237, endPoint x: 313, endPoint y: 267, distance: 274.2
click at [313, 267] on div "Homai te Pakipaki Ko te ata māhina Ata tuhi, ata rapa Maiea te putanga o Tamanu…" at bounding box center [292, 247] width 555 height 69
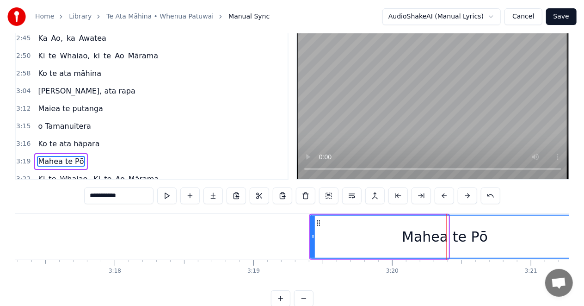
drag, startPoint x: 447, startPoint y: 236, endPoint x: 578, endPoint y: 238, distance: 131.0
click at [578, 238] on div "**********" at bounding box center [292, 143] width 584 height 328
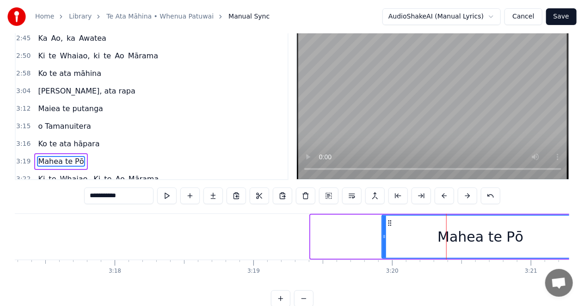
drag, startPoint x: 312, startPoint y: 235, endPoint x: 383, endPoint y: 240, distance: 71.4
click at [383, 240] on icon at bounding box center [385, 236] width 4 height 7
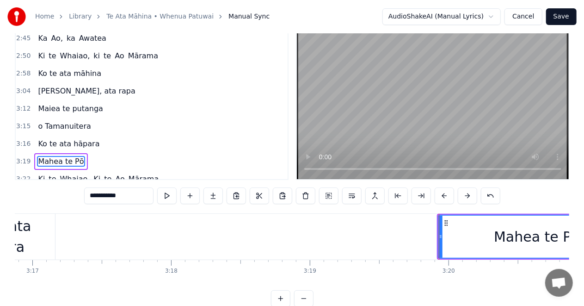
scroll to position [0, 27313]
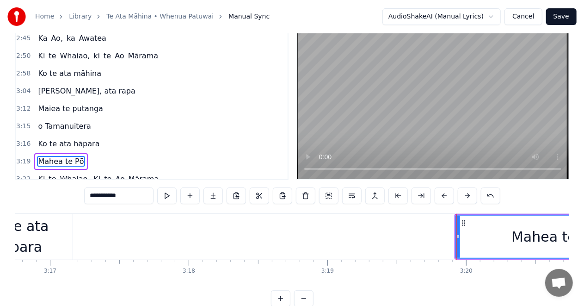
click at [51, 235] on div "Ko te ata hāpara" at bounding box center [18, 237] width 110 height 42
type input "**********"
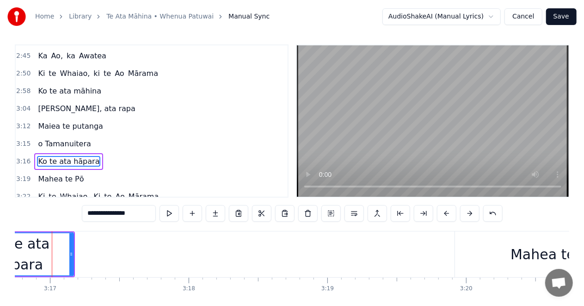
scroll to position [0, 27303]
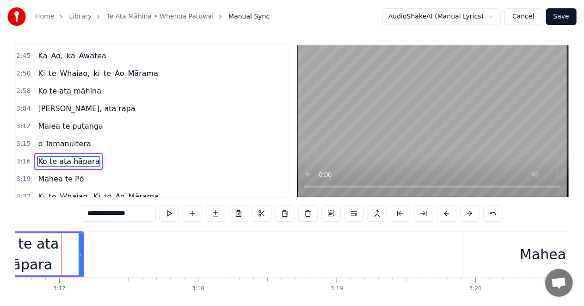
drag, startPoint x: 108, startPoint y: 255, endPoint x: 299, endPoint y: 267, distance: 191.0
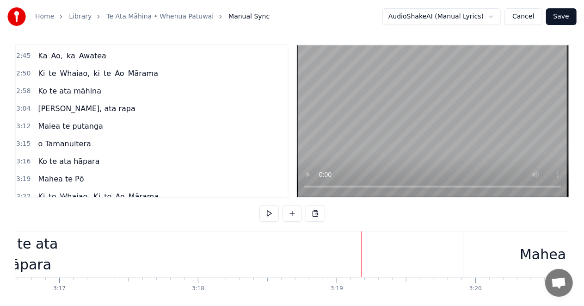
click at [78, 251] on div "Ko te ata hāpara" at bounding box center [27, 254] width 110 height 46
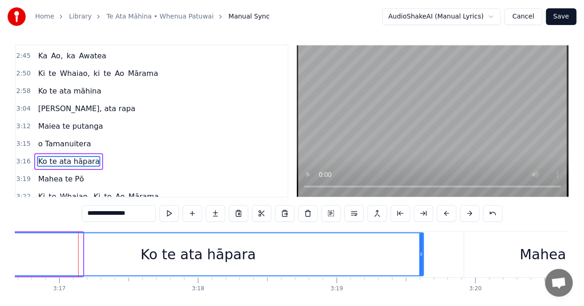
drag, startPoint x: 81, startPoint y: 252, endPoint x: 422, endPoint y: 254, distance: 341.0
click at [422, 254] on icon at bounding box center [422, 253] width 4 height 7
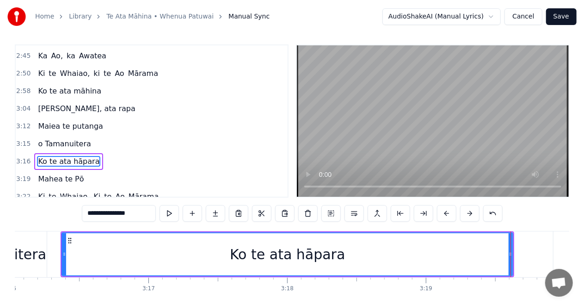
scroll to position [0, 27211]
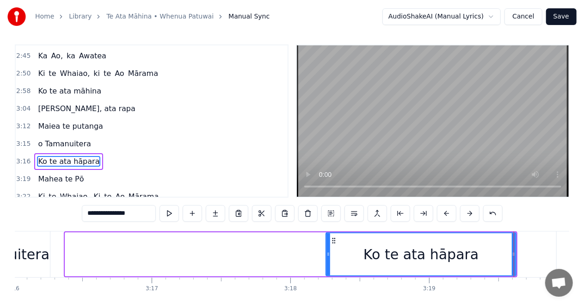
drag, startPoint x: 67, startPoint y: 255, endPoint x: 328, endPoint y: 258, distance: 261.0
click at [328, 258] on div at bounding box center [329, 254] width 4 height 42
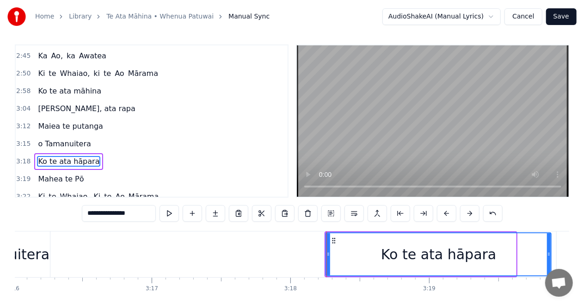
drag, startPoint x: 515, startPoint y: 254, endPoint x: 551, endPoint y: 256, distance: 35.2
click at [551, 256] on icon at bounding box center [549, 253] width 4 height 7
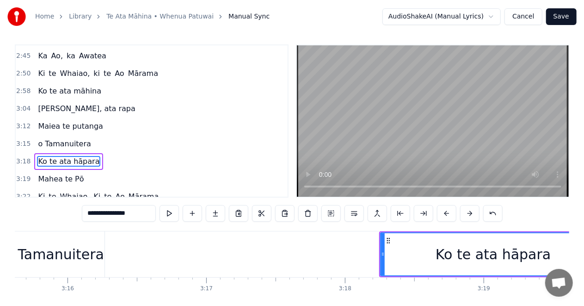
scroll to position [0, 27113]
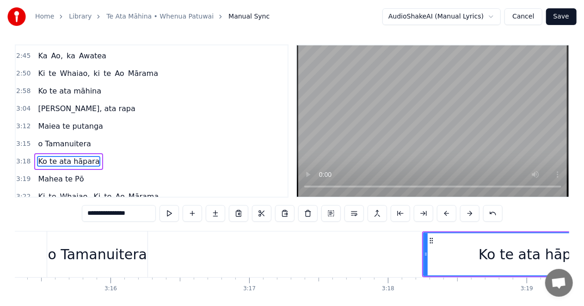
click at [86, 259] on div "o Tamanuitera" at bounding box center [97, 254] width 99 height 21
type input "**********"
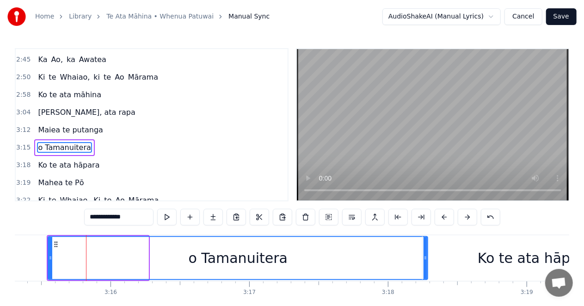
drag, startPoint x: 146, startPoint y: 259, endPoint x: 186, endPoint y: 296, distance: 54.4
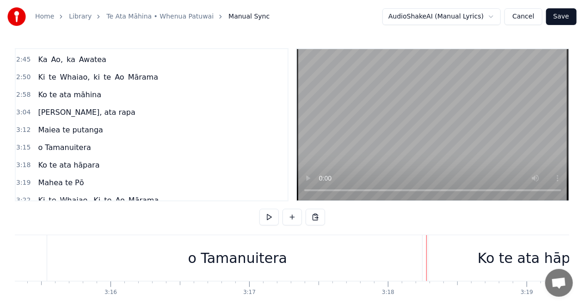
click at [398, 259] on div "o Tamanuitera" at bounding box center [237, 258] width 381 height 46
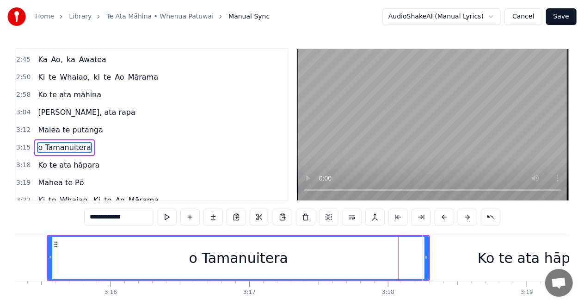
click at [401, 261] on div "o Tamanuitera" at bounding box center [239, 258] width 380 height 42
drag, startPoint x: 430, startPoint y: 257, endPoint x: 408, endPoint y: 260, distance: 22.4
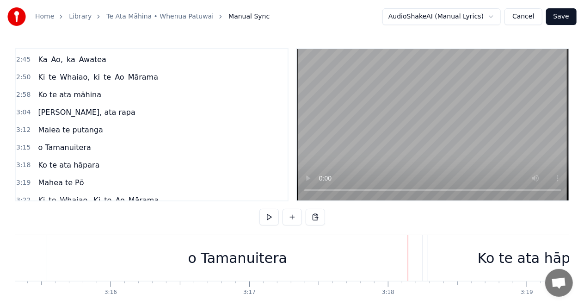
click at [90, 259] on div "o Tamanuitera" at bounding box center [237, 258] width 381 height 46
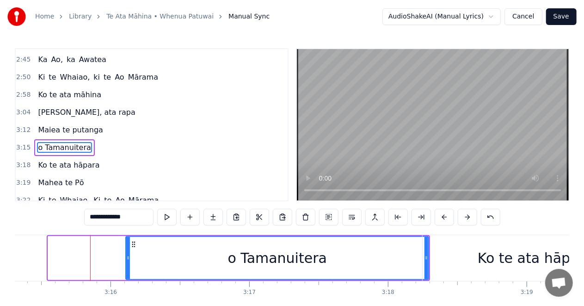
drag, startPoint x: 52, startPoint y: 260, endPoint x: 107, endPoint y: 263, distance: 55.6
click at [133, 259] on div "o Tamanuitera" at bounding box center [277, 258] width 302 height 42
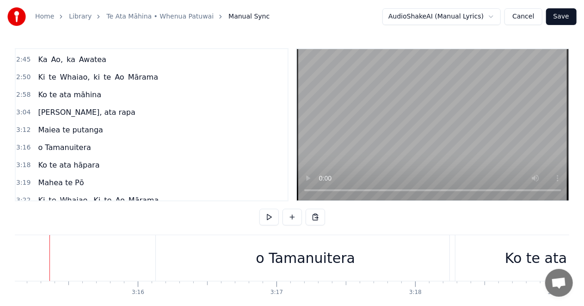
scroll to position [0, 27074]
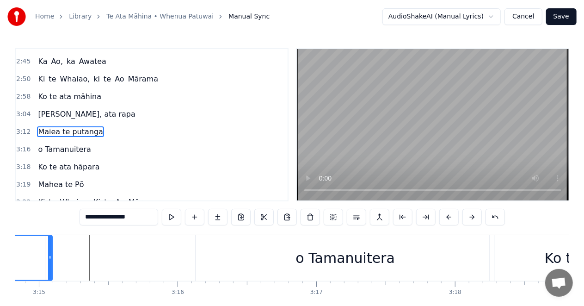
scroll to position [0, 27031]
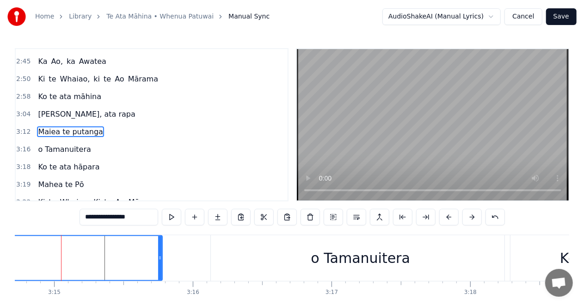
drag, startPoint x: 65, startPoint y: 258, endPoint x: 160, endPoint y: 263, distance: 95.0
click at [160, 263] on div at bounding box center [160, 258] width 4 height 44
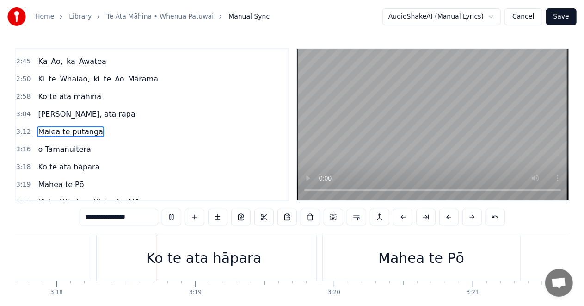
scroll to position [0, 27448]
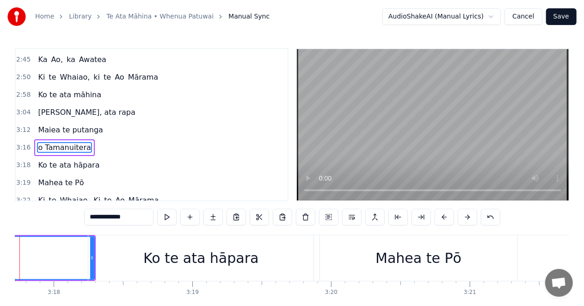
scroll to position [0, 27406]
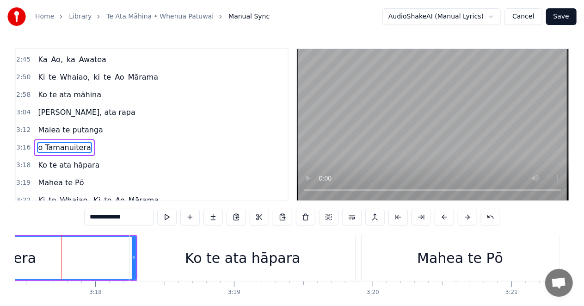
click at [11, 258] on div "**********" at bounding box center [292, 164] width 584 height 328
click at [211, 255] on div "Ko te ata hāpara" at bounding box center [242, 258] width 115 height 21
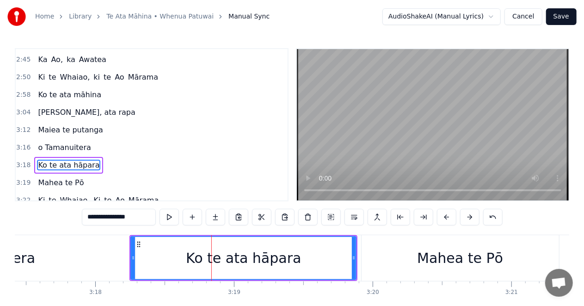
scroll to position [4, 0]
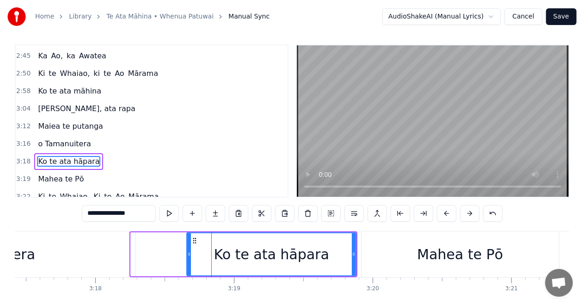
drag, startPoint x: 134, startPoint y: 255, endPoint x: 190, endPoint y: 256, distance: 56.0
click at [190, 256] on icon at bounding box center [189, 253] width 4 height 7
click at [379, 252] on div "Mahea te Pō" at bounding box center [461, 254] width 198 height 46
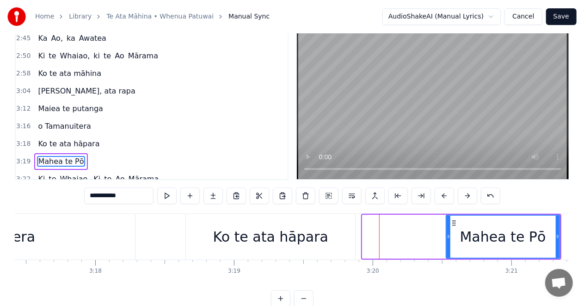
drag, startPoint x: 364, startPoint y: 236, endPoint x: 447, endPoint y: 241, distance: 83.9
click at [447, 241] on div at bounding box center [449, 237] width 4 height 42
click at [342, 236] on div "Ko te ata hāpara" at bounding box center [270, 237] width 169 height 46
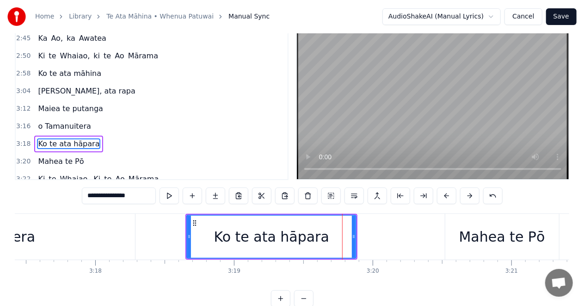
scroll to position [4, 0]
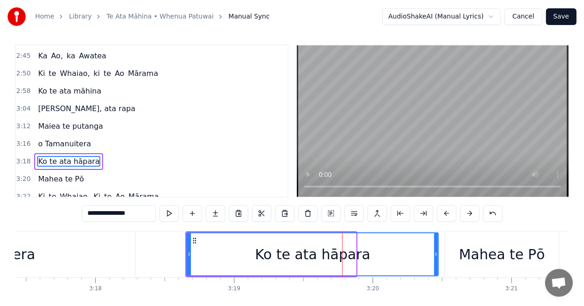
drag, startPoint x: 355, startPoint y: 254, endPoint x: 438, endPoint y: 263, distance: 82.9
click at [438, 263] on div at bounding box center [437, 254] width 4 height 42
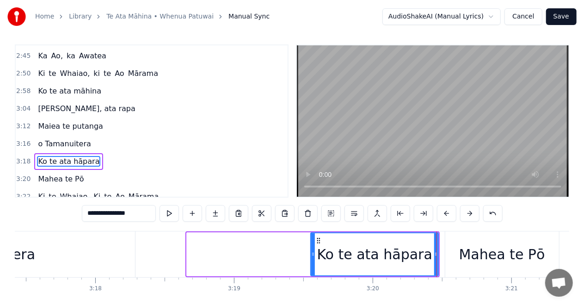
drag, startPoint x: 189, startPoint y: 254, endPoint x: 313, endPoint y: 261, distance: 124.2
click at [313, 261] on div at bounding box center [313, 254] width 4 height 42
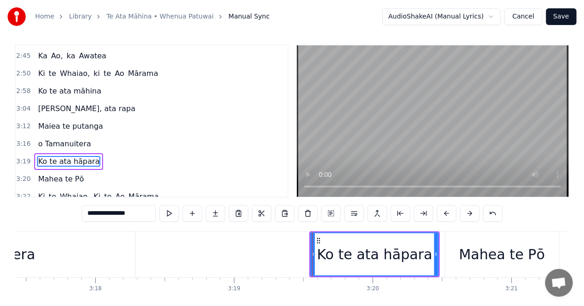
type input "**********"
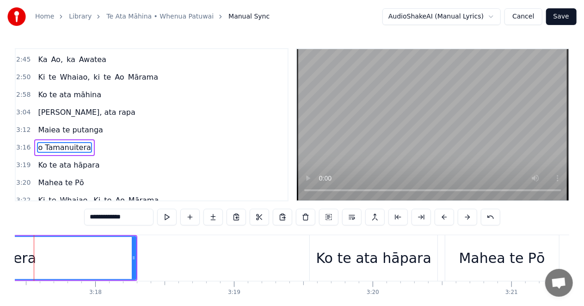
scroll to position [0, 27379]
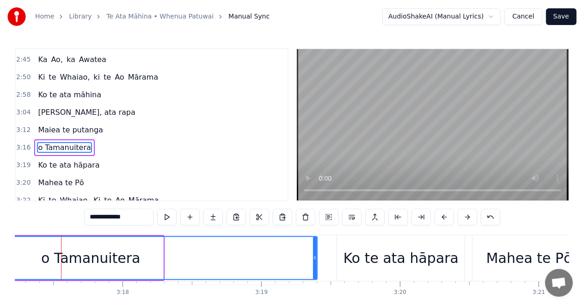
drag, startPoint x: 161, startPoint y: 256, endPoint x: 316, endPoint y: 262, distance: 154.2
click at [316, 262] on div at bounding box center [315, 258] width 4 height 42
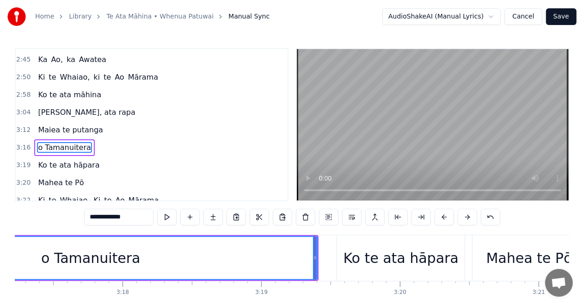
click at [19, 257] on div "o Tamanuitera" at bounding box center [90, 258] width 453 height 42
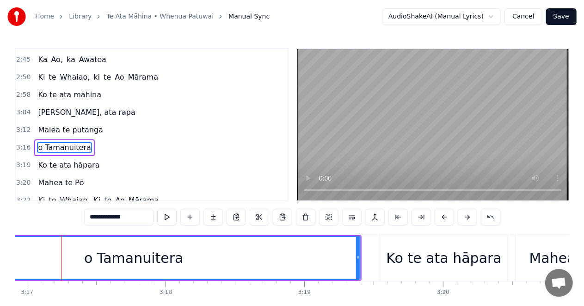
click at [11, 256] on div "**********" at bounding box center [292, 164] width 584 height 328
click at [22, 256] on div "o Tamanuitera" at bounding box center [133, 258] width 453 height 42
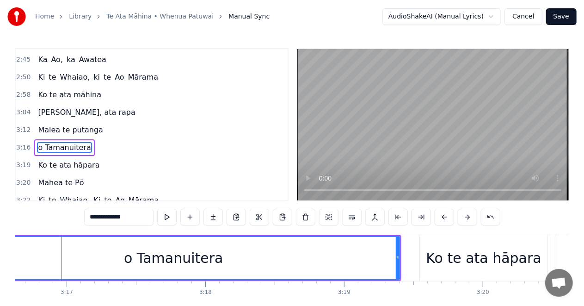
click at [20, 256] on div "o Tamanuitera" at bounding box center [173, 258] width 453 height 42
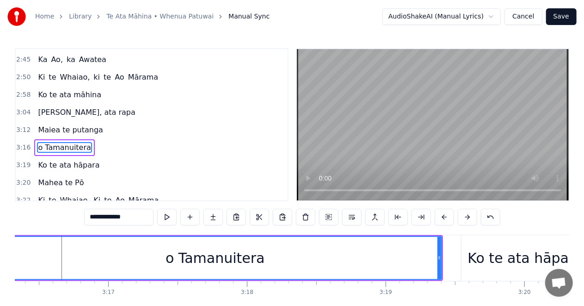
click at [19, 256] on div "o Tamanuitera" at bounding box center [215, 258] width 453 height 42
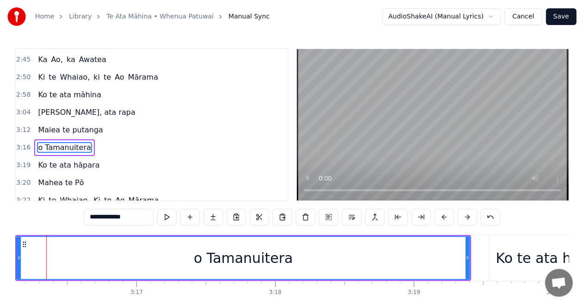
scroll to position [0, 27211]
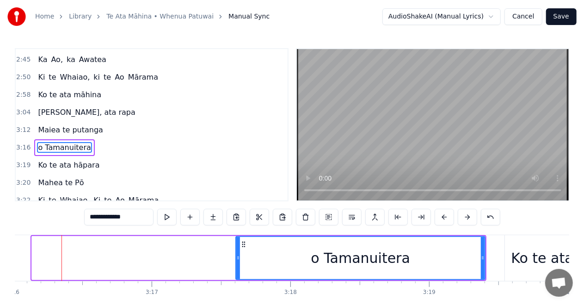
drag, startPoint x: 34, startPoint y: 257, endPoint x: 239, endPoint y: 265, distance: 205.1
click at [239, 265] on div at bounding box center [238, 258] width 4 height 42
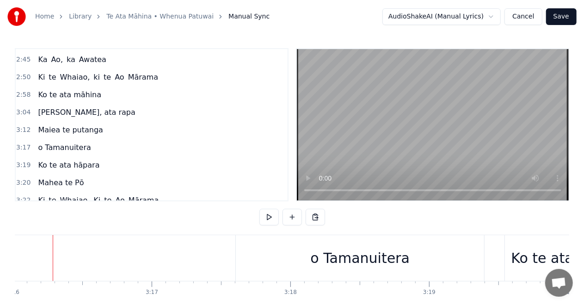
scroll to position [0, 27202]
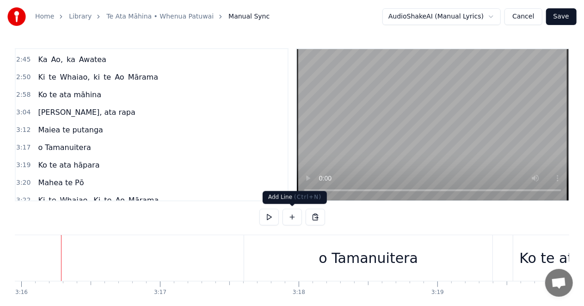
click at [292, 216] on button at bounding box center [292, 217] width 19 height 17
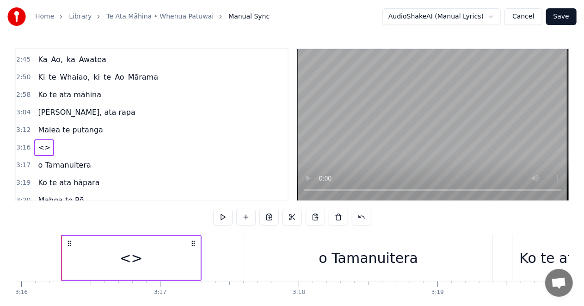
click at [131, 260] on div "<>" at bounding box center [131, 258] width 23 height 21
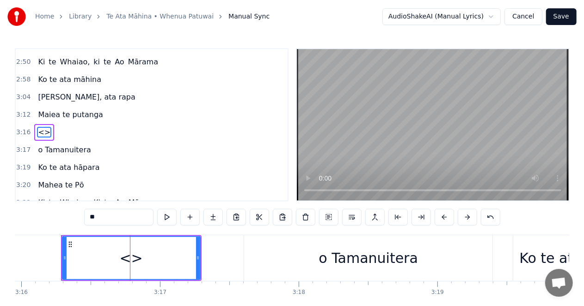
click at [102, 218] on input "**" at bounding box center [118, 217] width 69 height 17
type input "*"
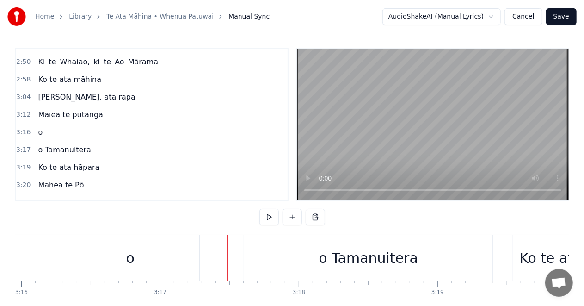
click at [358, 254] on div "o Tamanuitera" at bounding box center [368, 258] width 99 height 21
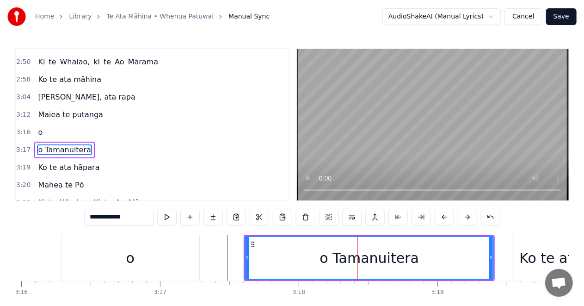
scroll to position [350, 0]
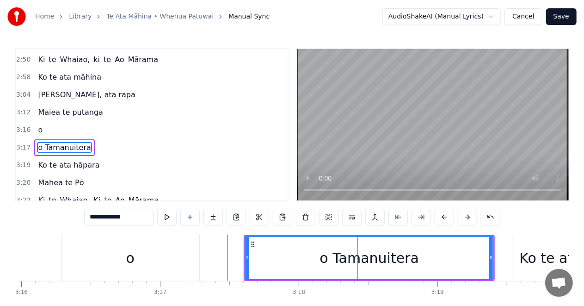
click at [113, 216] on input "**********" at bounding box center [118, 217] width 69 height 17
click at [97, 217] on input "**********" at bounding box center [118, 217] width 69 height 17
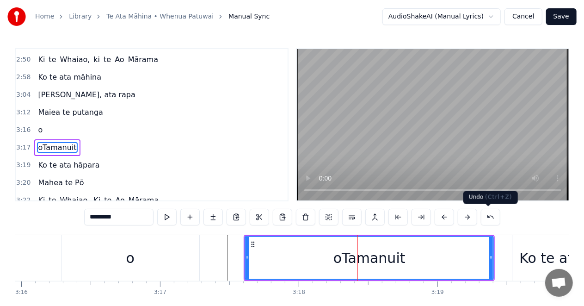
click at [490, 216] on button at bounding box center [490, 217] width 19 height 17
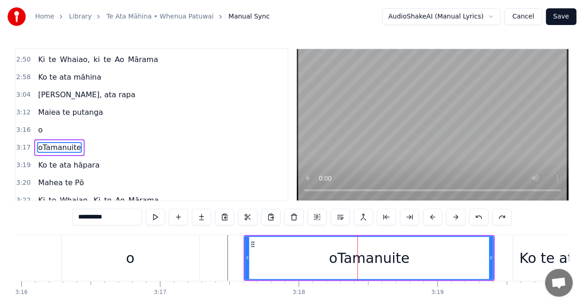
click at [490, 216] on div "**********" at bounding box center [293, 217] width 440 height 17
click at [477, 216] on button at bounding box center [479, 217] width 19 height 17
click at [122, 217] on input "**********" at bounding box center [107, 217] width 69 height 17
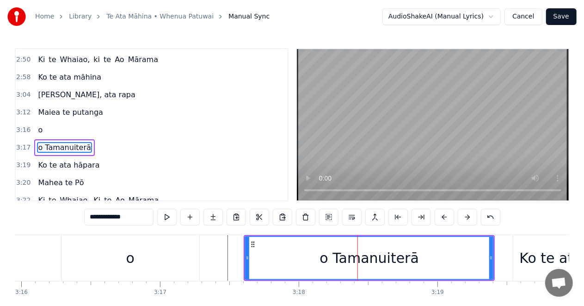
click at [331, 260] on div "o Tamanuiterā" at bounding box center [369, 258] width 99 height 21
click at [97, 217] on input "**********" at bounding box center [118, 217] width 69 height 17
drag, startPoint x: 96, startPoint y: 217, endPoint x: 81, endPoint y: 219, distance: 15.0
click at [82, 217] on div "**********" at bounding box center [292, 188] width 555 height 280
type input "**********"
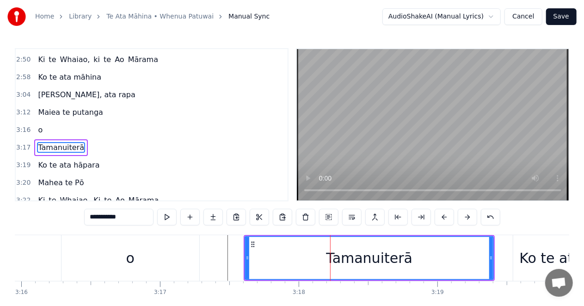
click at [330, 256] on div at bounding box center [330, 258] width 0 height 46
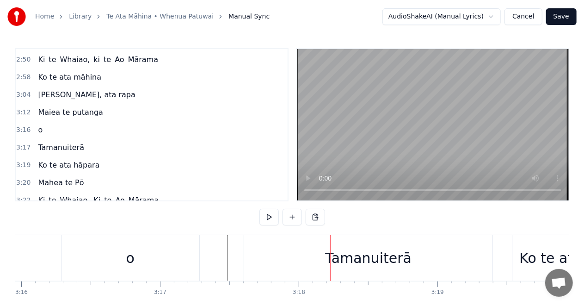
click at [172, 262] on div "o" at bounding box center [131, 258] width 138 height 46
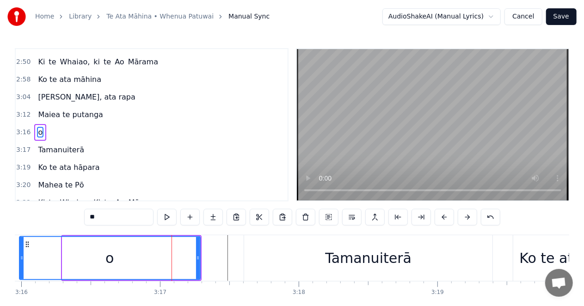
drag, startPoint x: 64, startPoint y: 259, endPoint x: 21, endPoint y: 264, distance: 43.3
click at [21, 264] on div at bounding box center [22, 258] width 4 height 42
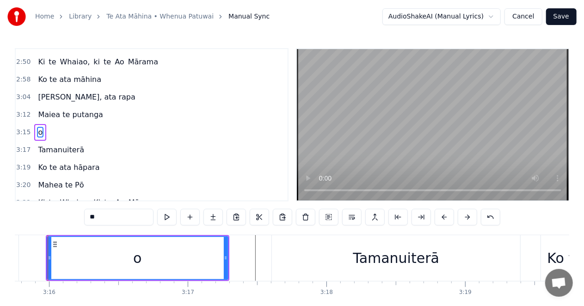
scroll to position [0, 27161]
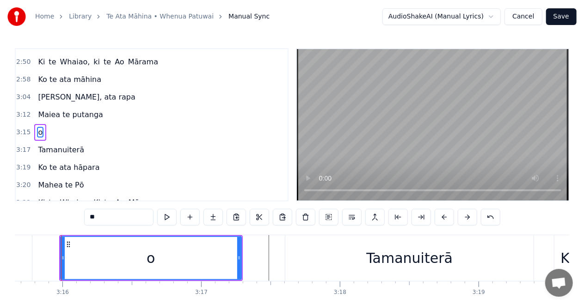
click at [355, 255] on div "Tamanuiterā" at bounding box center [410, 258] width 248 height 46
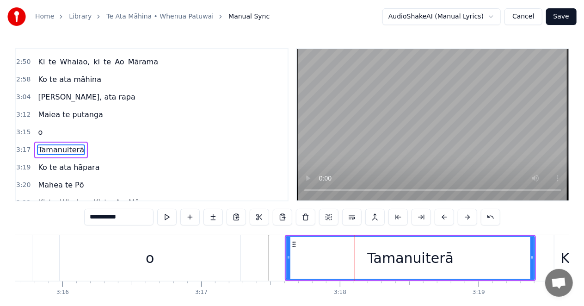
scroll to position [350, 0]
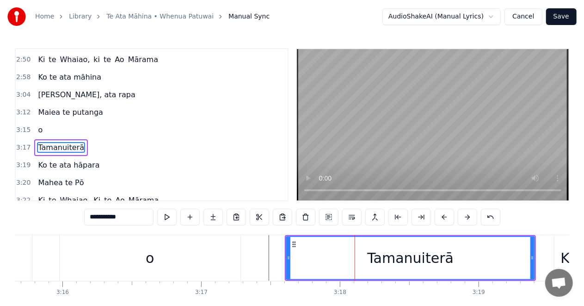
click at [184, 256] on div "o" at bounding box center [150, 258] width 181 height 46
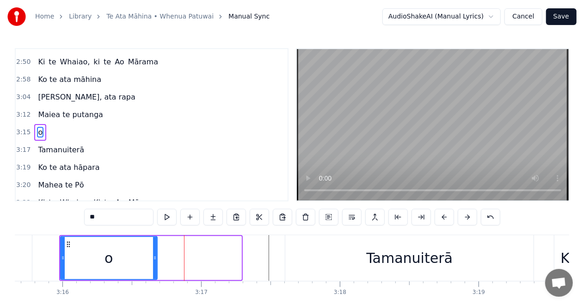
drag, startPoint x: 240, startPoint y: 256, endPoint x: 155, endPoint y: 266, distance: 84.8
click at [155, 266] on div at bounding box center [155, 258] width 4 height 42
click at [298, 255] on div "Tamanuiterā" at bounding box center [410, 258] width 248 height 46
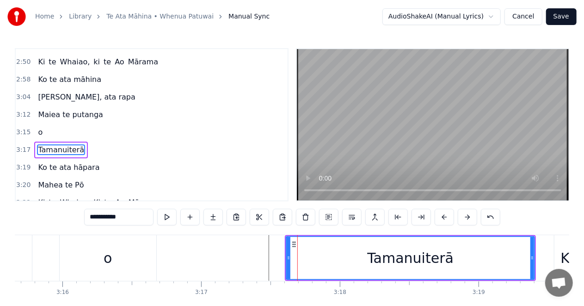
scroll to position [350, 0]
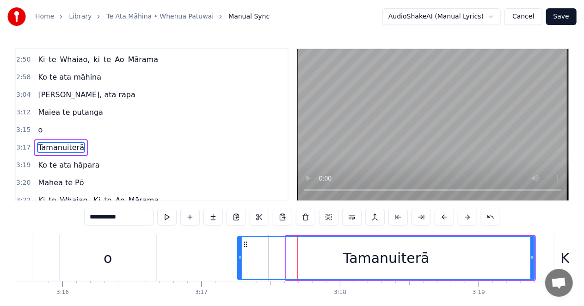
drag, startPoint x: 288, startPoint y: 257, endPoint x: 108, endPoint y: 258, distance: 179.5
click at [238, 258] on icon at bounding box center [240, 257] width 4 height 7
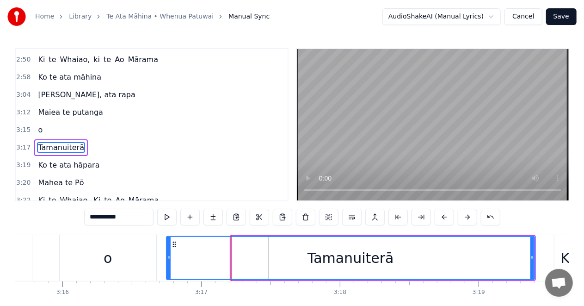
drag, startPoint x: 223, startPoint y: 258, endPoint x: 169, endPoint y: 259, distance: 53.7
click at [169, 259] on icon at bounding box center [169, 257] width 4 height 7
click at [128, 255] on div "o" at bounding box center [108, 258] width 97 height 46
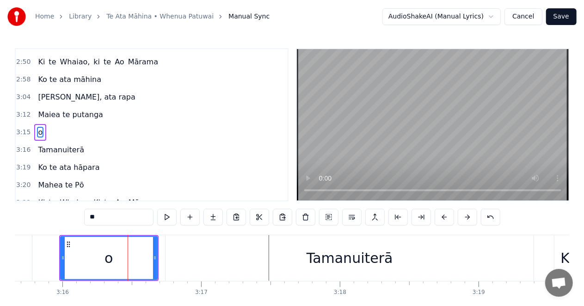
click at [185, 257] on div "Tamanuiterā" at bounding box center [350, 258] width 368 height 46
type input "**********"
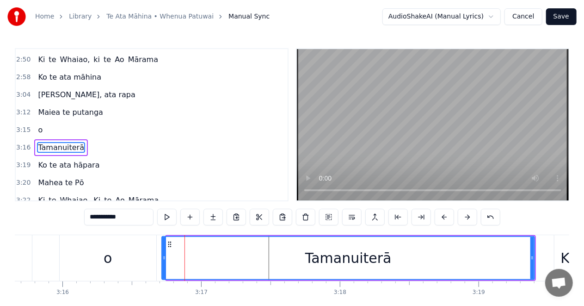
drag, startPoint x: 168, startPoint y: 257, endPoint x: 163, endPoint y: 257, distance: 5.1
click at [163, 257] on icon at bounding box center [164, 257] width 4 height 7
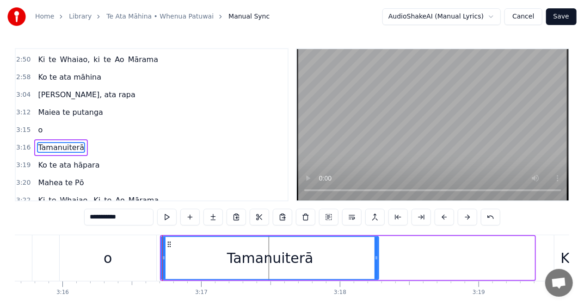
drag, startPoint x: 533, startPoint y: 257, endPoint x: 378, endPoint y: 261, distance: 155.5
click at [378, 261] on icon at bounding box center [377, 257] width 4 height 7
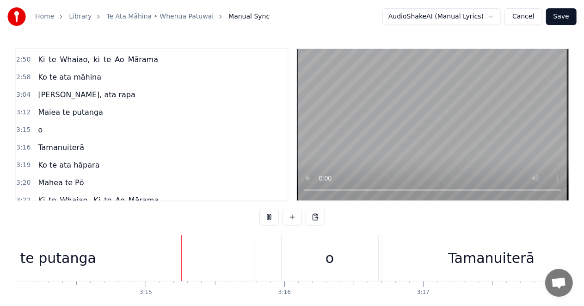
scroll to position [0, 26971]
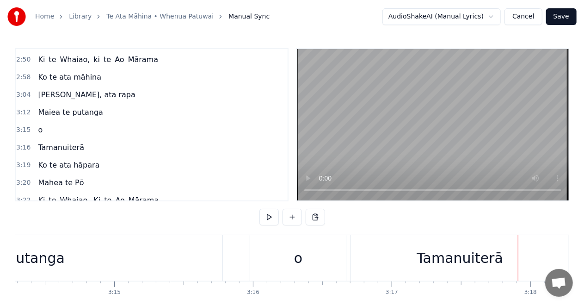
click at [300, 264] on div "o" at bounding box center [298, 258] width 8 height 21
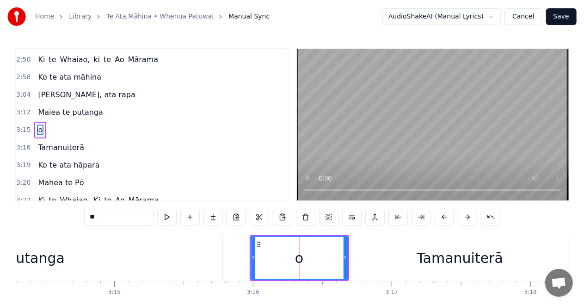
scroll to position [348, 0]
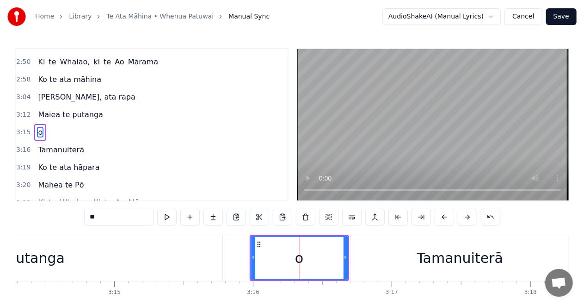
click at [372, 256] on div "Tamanuiterā" at bounding box center [460, 258] width 218 height 46
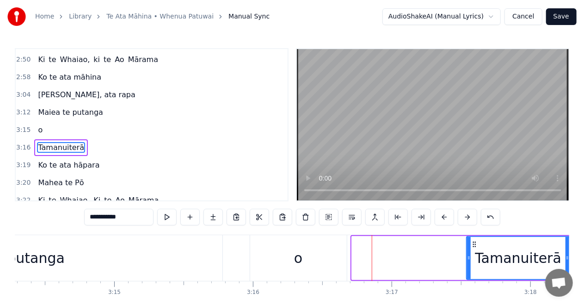
drag, startPoint x: 354, startPoint y: 258, endPoint x: 473, endPoint y: 259, distance: 119.4
click at [471, 259] on icon at bounding box center [469, 257] width 4 height 7
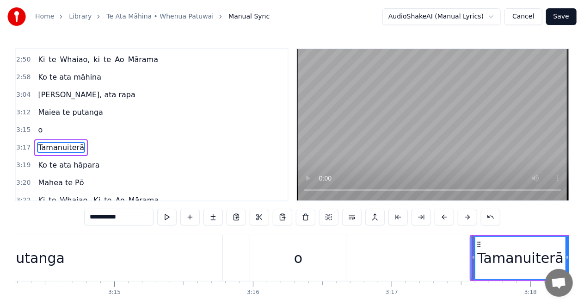
click at [305, 254] on div "o" at bounding box center [298, 258] width 97 height 46
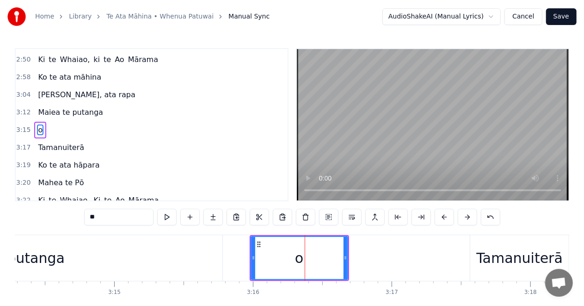
scroll to position [348, 0]
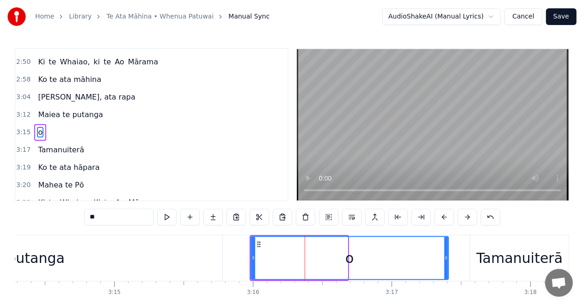
drag, startPoint x: 347, startPoint y: 257, endPoint x: 485, endPoint y: 262, distance: 138.9
click at [448, 261] on div at bounding box center [447, 258] width 4 height 42
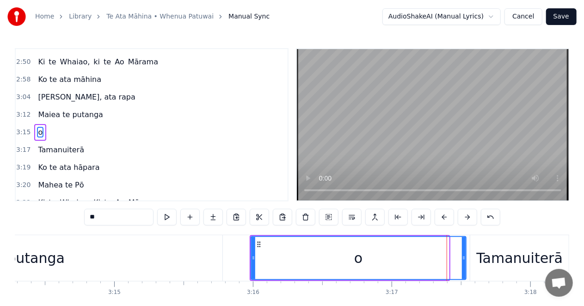
drag, startPoint x: 446, startPoint y: 258, endPoint x: 463, endPoint y: 258, distance: 17.1
click at [463, 258] on icon at bounding box center [464, 257] width 4 height 7
click at [57, 258] on div "Maiea te putanga" at bounding box center [4, 258] width 122 height 21
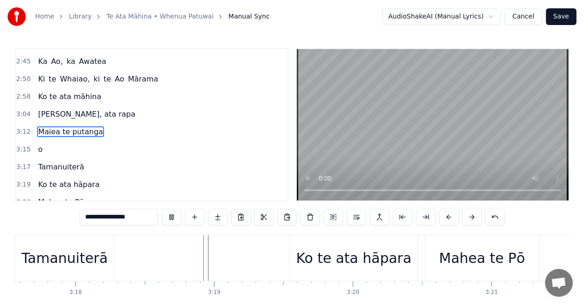
scroll to position [0, 27470]
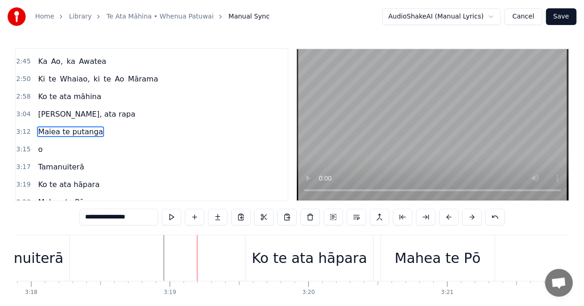
click at [49, 260] on div "Tamanuiterā" at bounding box center [20, 258] width 87 height 21
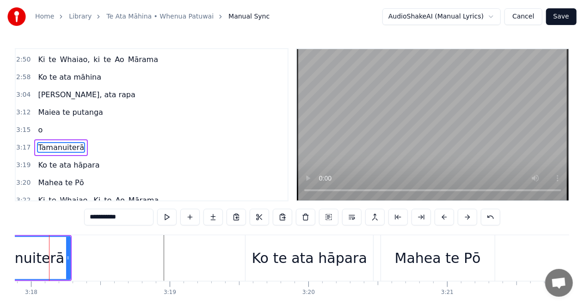
scroll to position [0, 27458]
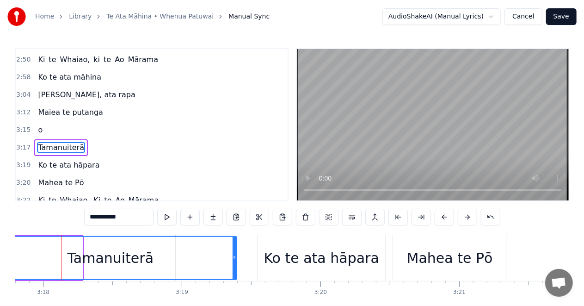
drag, startPoint x: 81, startPoint y: 257, endPoint x: 237, endPoint y: 266, distance: 155.7
click at [236, 266] on div at bounding box center [235, 258] width 4 height 42
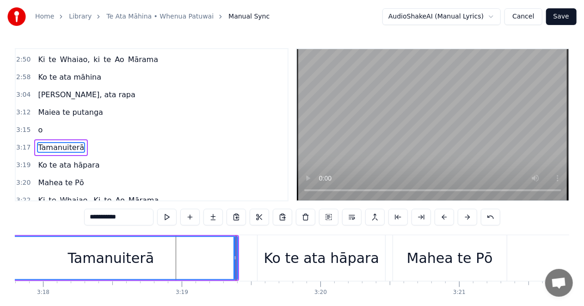
click at [19, 262] on div "Tamanuiterā" at bounding box center [110, 258] width 253 height 42
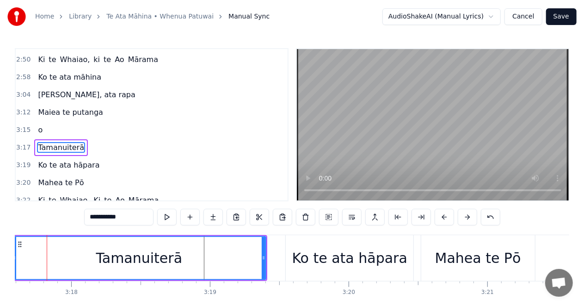
scroll to position [0, 27416]
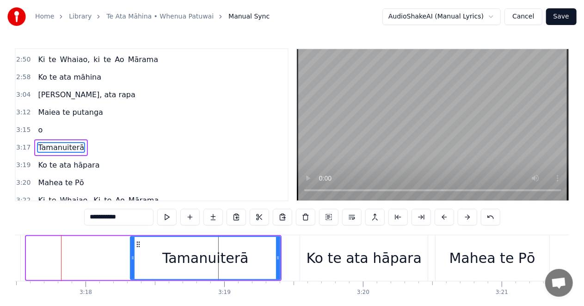
drag, startPoint x: 28, startPoint y: 257, endPoint x: 42, endPoint y: 262, distance: 14.2
click at [132, 268] on div at bounding box center [133, 258] width 4 height 42
click at [11, 260] on div "**********" at bounding box center [292, 164] width 584 height 328
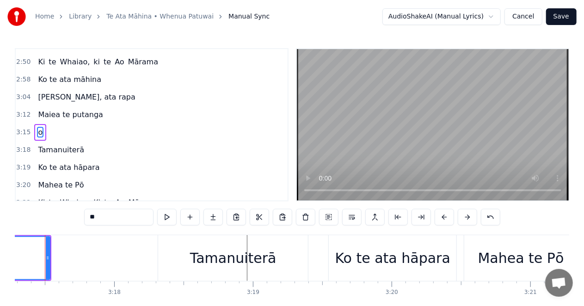
scroll to position [0, 27371]
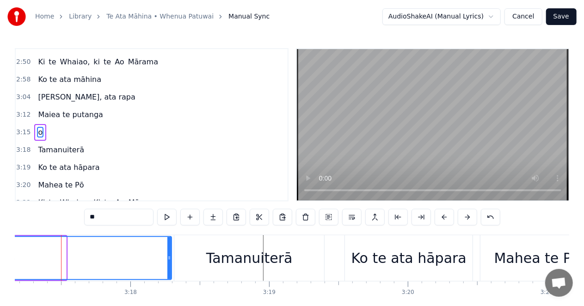
drag, startPoint x: 65, startPoint y: 259, endPoint x: 170, endPoint y: 265, distance: 105.7
click at [170, 265] on div at bounding box center [170, 258] width 4 height 42
click at [16, 252] on div "o" at bounding box center [11, 258] width 320 height 42
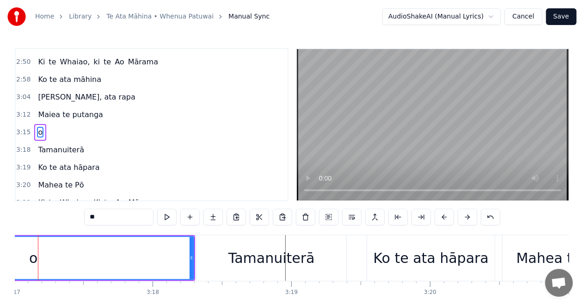
scroll to position [0, 27325]
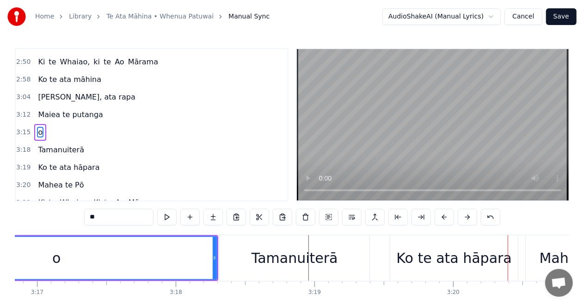
click at [453, 257] on div "Ko te ata hāpara" at bounding box center [454, 258] width 115 height 21
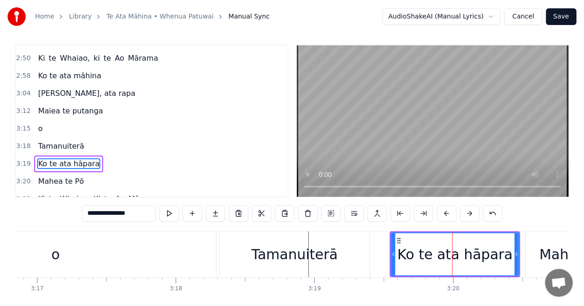
scroll to position [350, 0]
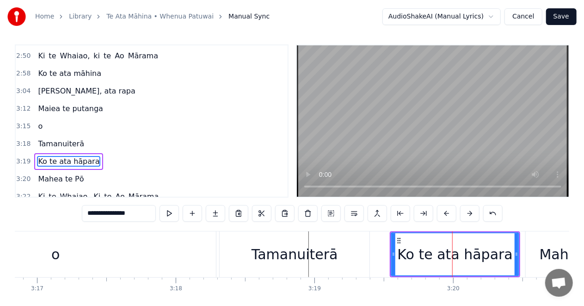
click at [330, 248] on div "Tamanuiterā" at bounding box center [295, 254] width 87 height 21
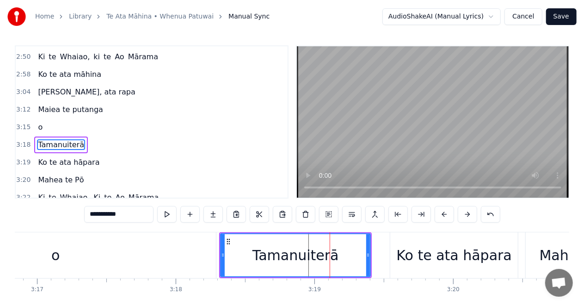
scroll to position [0, 0]
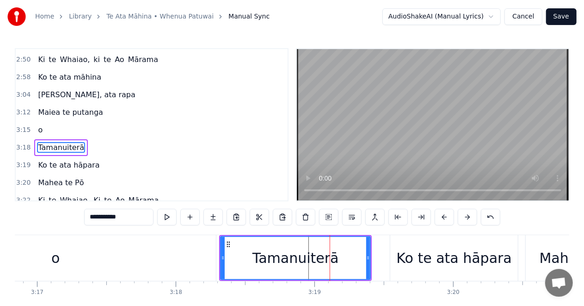
click at [399, 257] on div "Ko te ata hāpara" at bounding box center [455, 258] width 128 height 46
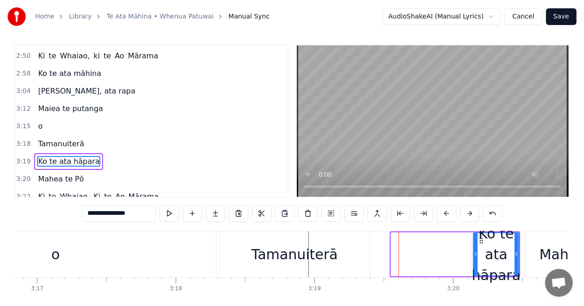
drag, startPoint x: 394, startPoint y: 252, endPoint x: 477, endPoint y: 254, distance: 82.4
click at [477, 254] on icon at bounding box center [476, 253] width 4 height 7
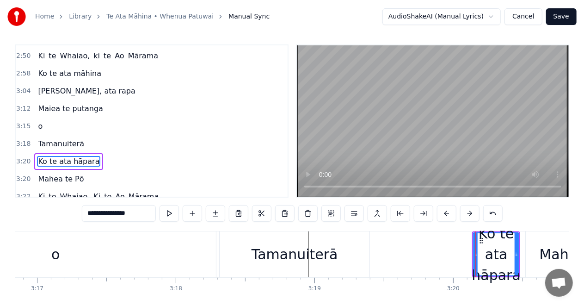
click at [344, 252] on div "Tamanuiterā" at bounding box center [295, 254] width 150 height 46
type input "**********"
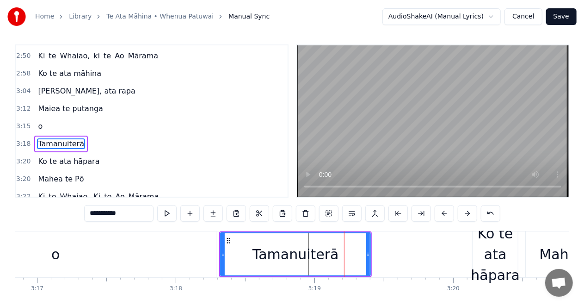
scroll to position [0, 0]
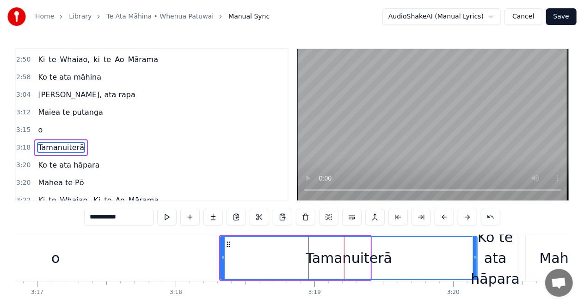
drag, startPoint x: 369, startPoint y: 257, endPoint x: 476, endPoint y: 265, distance: 107.2
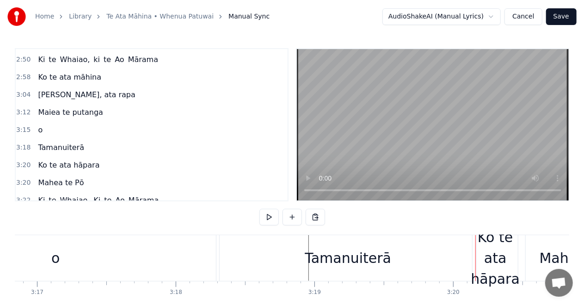
click at [536, 248] on div "Mahea te Pō" at bounding box center [583, 258] width 114 height 46
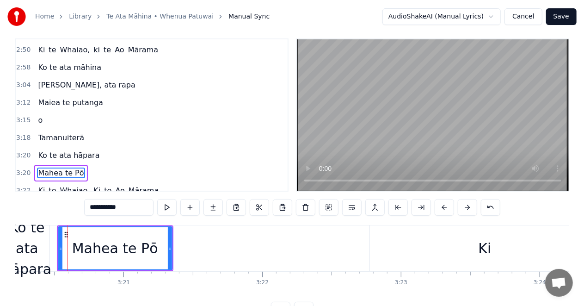
scroll to position [0, 27801]
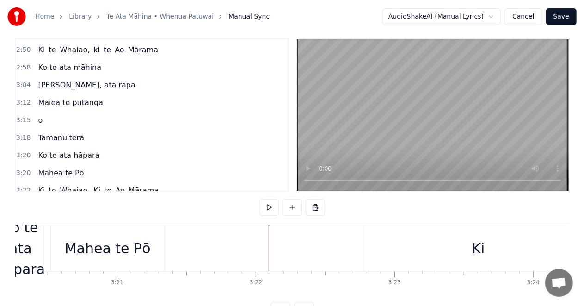
click at [132, 245] on div "Mahea te Pō" at bounding box center [108, 248] width 86 height 21
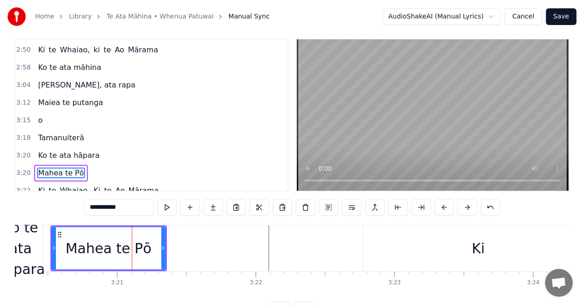
scroll to position [21, 0]
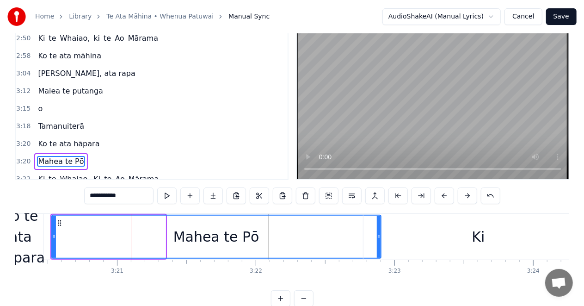
drag, startPoint x: 163, startPoint y: 235, endPoint x: 115, endPoint y: 236, distance: 48.6
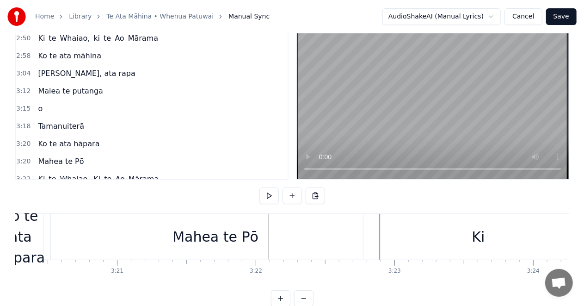
click at [66, 235] on div "Mahea te Pō" at bounding box center [216, 237] width 330 height 46
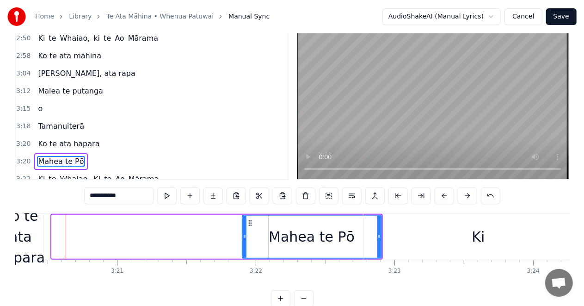
drag, startPoint x: 53, startPoint y: 236, endPoint x: 243, endPoint y: 242, distance: 190.8
click at [243, 242] on div at bounding box center [245, 237] width 4 height 42
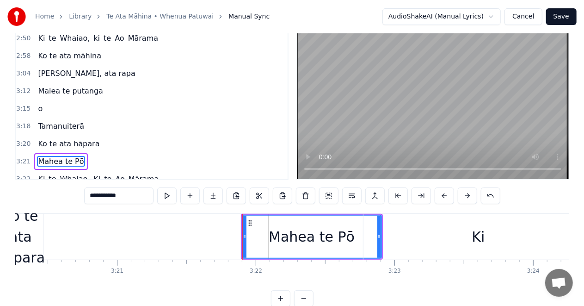
click at [29, 235] on div "Ko te ata hāpara" at bounding box center [20, 236] width 49 height 62
type input "**********"
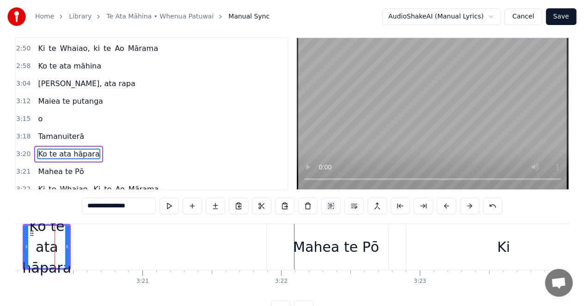
scroll to position [0, 27769]
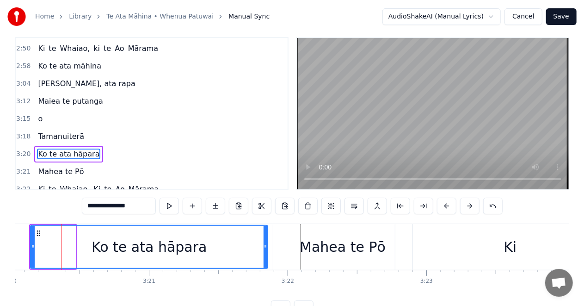
drag, startPoint x: 75, startPoint y: 247, endPoint x: 267, endPoint y: 264, distance: 192.8
click at [267, 264] on div at bounding box center [266, 247] width 4 height 42
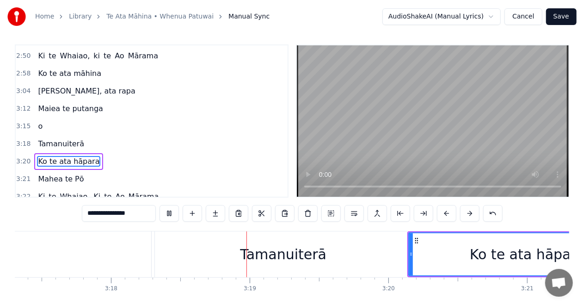
scroll to position [0, 27486]
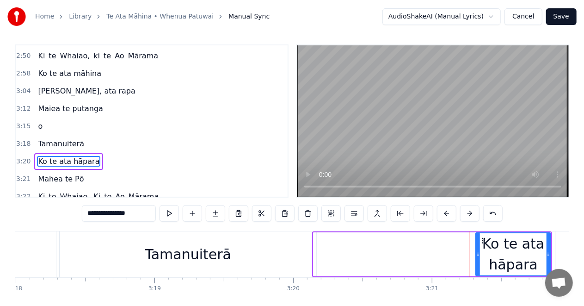
drag, startPoint x: 315, startPoint y: 254, endPoint x: 221, endPoint y: 255, distance: 93.9
click at [474, 260] on div "Ko te ata hāpara" at bounding box center [432, 254] width 238 height 44
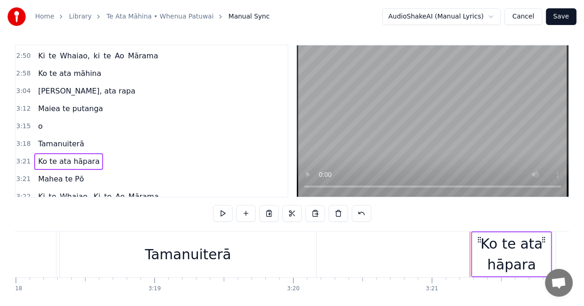
click at [207, 250] on div "Tamanuiterā" at bounding box center [188, 254] width 87 height 21
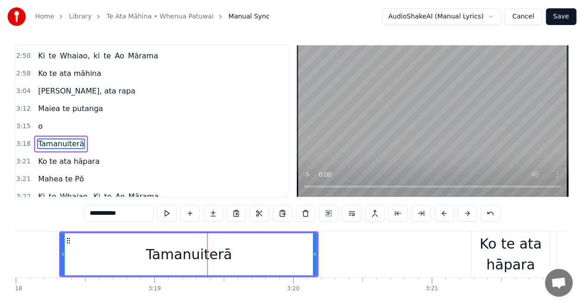
scroll to position [0, 0]
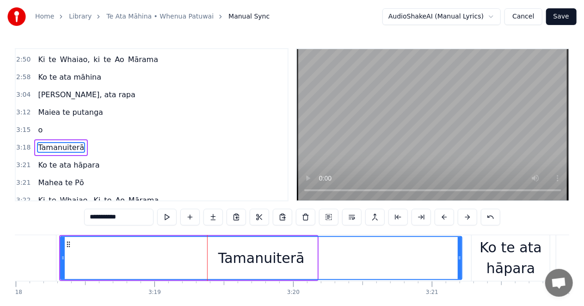
drag, startPoint x: 316, startPoint y: 258, endPoint x: 461, endPoint y: 271, distance: 145.4
click at [461, 271] on div at bounding box center [460, 258] width 4 height 42
click at [544, 245] on div "Ko te ata hāpara" at bounding box center [511, 258] width 78 height 42
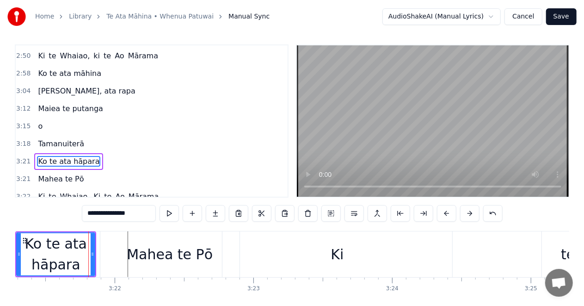
scroll to position [0, 27969]
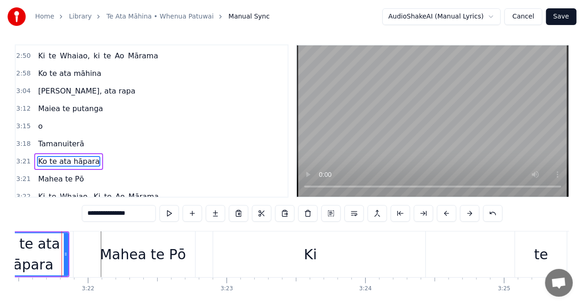
click at [304, 253] on div "Ki" at bounding box center [310, 254] width 13 height 21
type input "**"
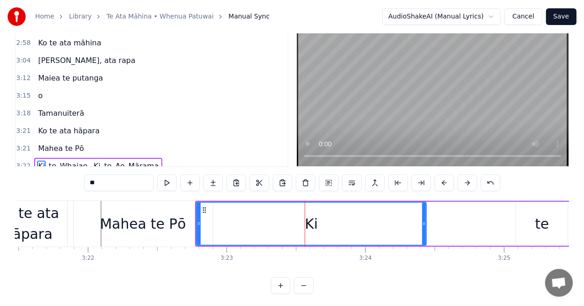
scroll to position [38, 0]
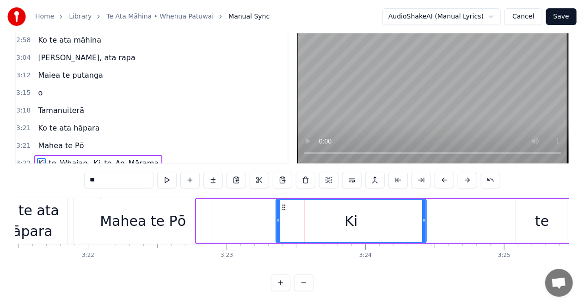
drag, startPoint x: 198, startPoint y: 217, endPoint x: 441, endPoint y: 247, distance: 245.2
click at [278, 227] on div at bounding box center [279, 221] width 4 height 42
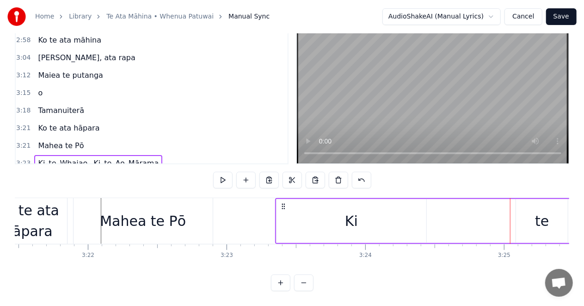
click at [542, 206] on div "te" at bounding box center [542, 221] width 52 height 44
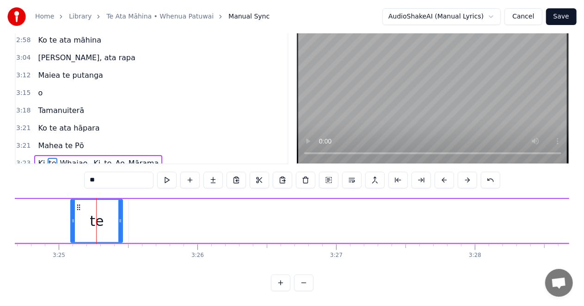
scroll to position [0, 28449]
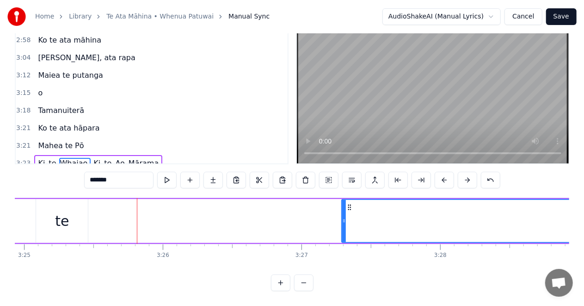
drag, startPoint x: 96, startPoint y: 219, endPoint x: 347, endPoint y: 226, distance: 251.3
click at [346, 226] on div at bounding box center [344, 221] width 4 height 42
click at [71, 215] on div "te" at bounding box center [62, 221] width 52 height 44
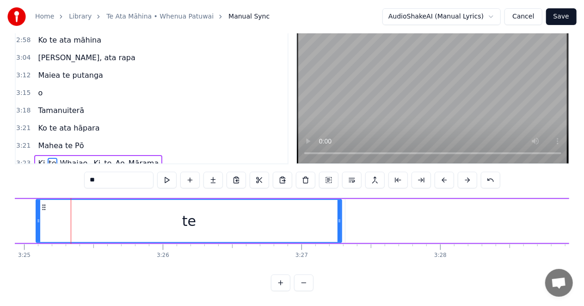
drag, startPoint x: 86, startPoint y: 218, endPoint x: 341, endPoint y: 229, distance: 254.7
click at [341, 229] on div at bounding box center [340, 221] width 4 height 42
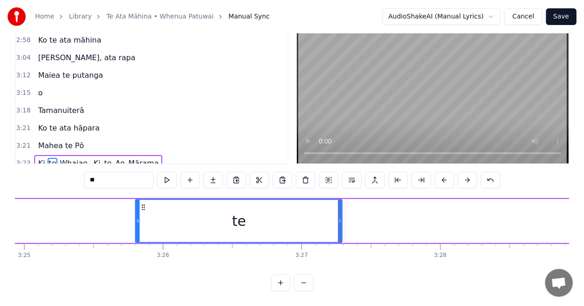
drag, startPoint x: 38, startPoint y: 218, endPoint x: 9, endPoint y: 227, distance: 30.3
click at [140, 227] on div at bounding box center [138, 221] width 4 height 42
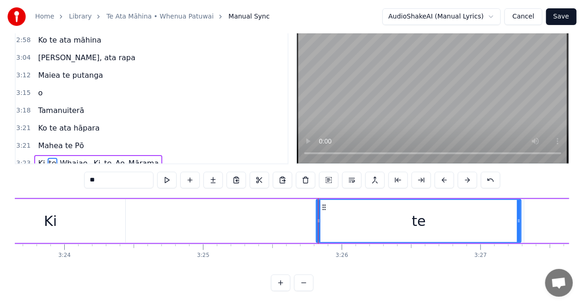
scroll to position [0, 28264]
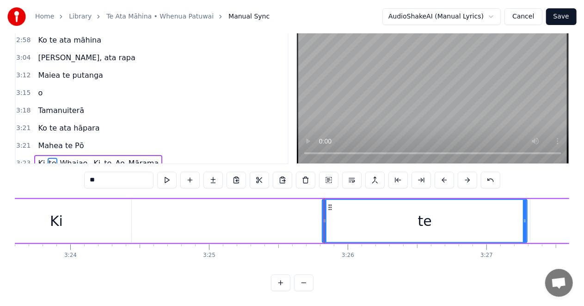
click at [126, 217] on div "Ki" at bounding box center [56, 221] width 150 height 44
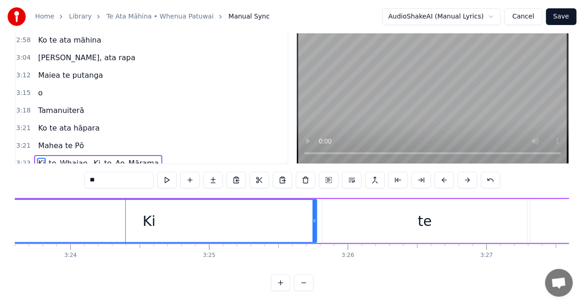
drag, startPoint x: 129, startPoint y: 218, endPoint x: 317, endPoint y: 227, distance: 187.6
click at [317, 227] on div at bounding box center [315, 221] width 4 height 42
click at [31, 215] on div "Ki" at bounding box center [150, 221] width 337 height 42
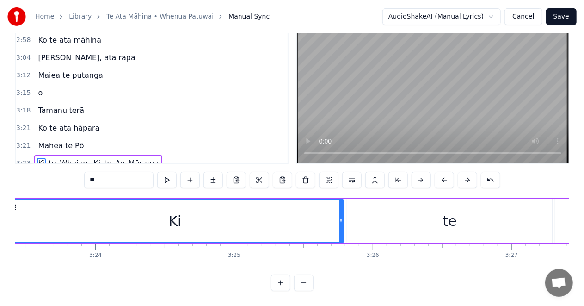
scroll to position [0, 28232]
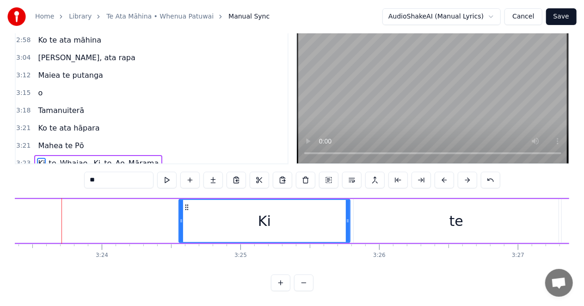
drag, startPoint x: 15, startPoint y: 218, endPoint x: 181, endPoint y: 231, distance: 166.6
click at [181, 231] on div at bounding box center [182, 221] width 4 height 42
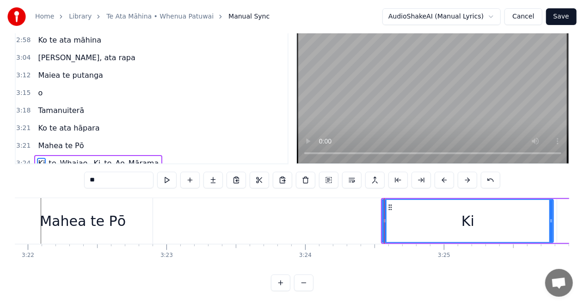
scroll to position [0, 28017]
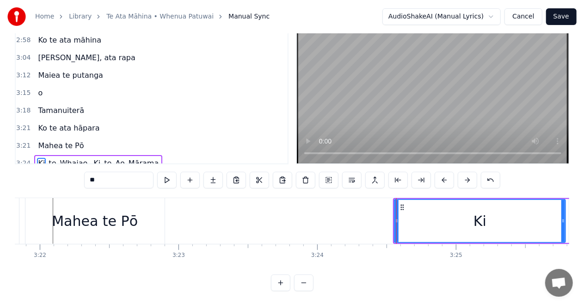
click at [89, 224] on div "Mahea te Pō" at bounding box center [95, 221] width 86 height 21
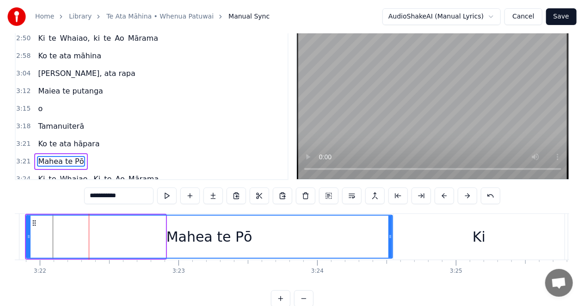
drag, startPoint x: 163, startPoint y: 236, endPoint x: 390, endPoint y: 249, distance: 227.5
click at [390, 249] on div at bounding box center [391, 237] width 4 height 42
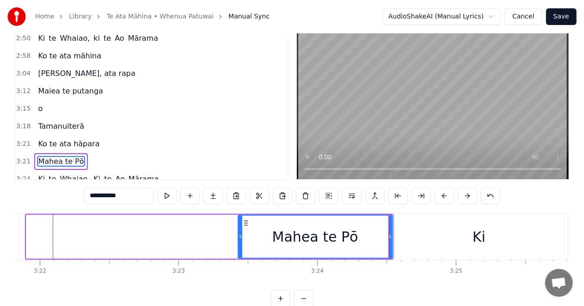
drag, startPoint x: 28, startPoint y: 235, endPoint x: 242, endPoint y: 256, distance: 214.8
click at [242, 256] on div at bounding box center [241, 237] width 4 height 42
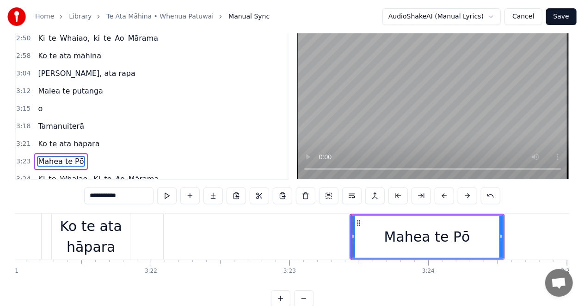
scroll to position [0, 27906]
click at [123, 235] on div "Ko te ata hāpara" at bounding box center [91, 237] width 78 height 42
type input "**********"
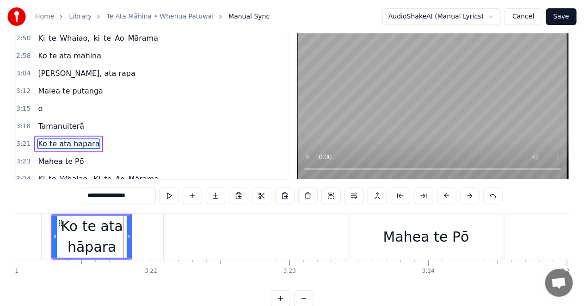
scroll to position [4, 0]
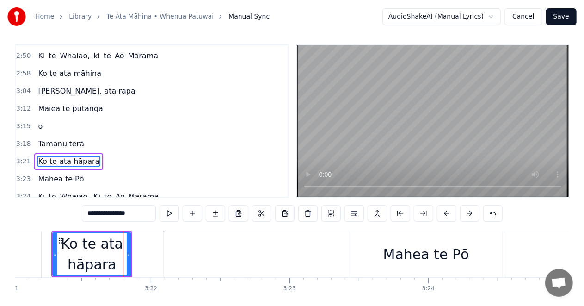
drag, startPoint x: 153, startPoint y: 257, endPoint x: 373, endPoint y: 275, distance: 220.5
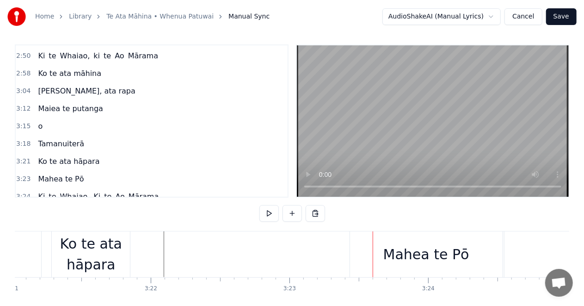
click at [114, 248] on div "Ko te ata hāpara" at bounding box center [91, 254] width 78 height 42
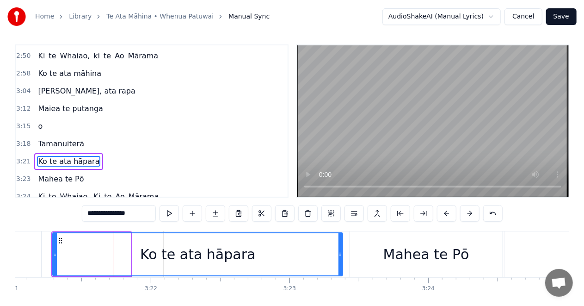
drag, startPoint x: 130, startPoint y: 254, endPoint x: 188, endPoint y: 275, distance: 62.7
click at [341, 255] on icon at bounding box center [341, 253] width 4 height 7
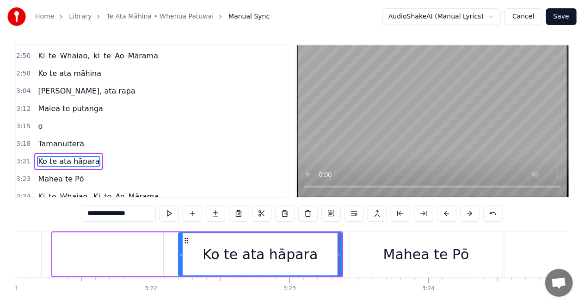
drag, startPoint x: 55, startPoint y: 253, endPoint x: 180, endPoint y: 262, distance: 126.2
click at [180, 262] on div at bounding box center [181, 254] width 4 height 42
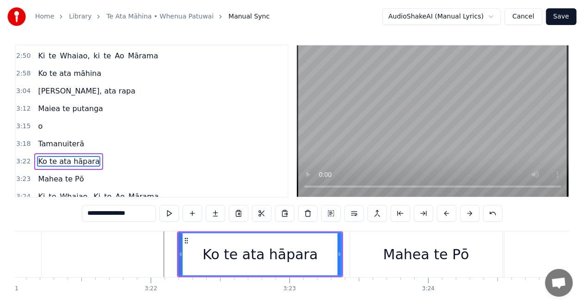
click at [10, 255] on div "**********" at bounding box center [292, 160] width 584 height 328
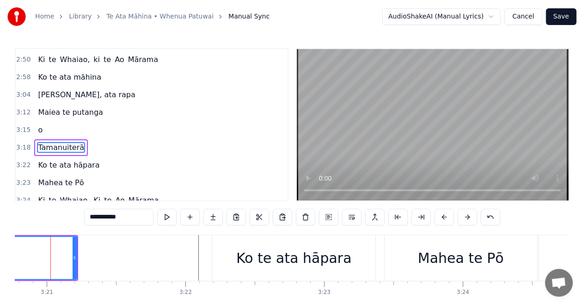
scroll to position [0, 27860]
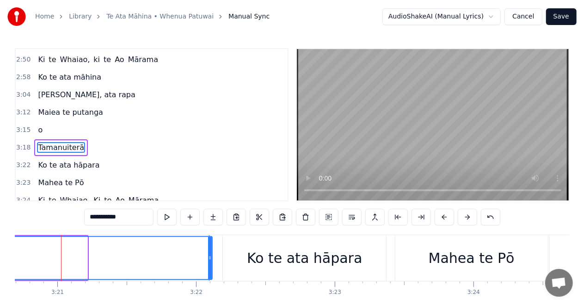
drag, startPoint x: 86, startPoint y: 258, endPoint x: 205, endPoint y: 271, distance: 120.1
click at [211, 263] on div at bounding box center [210, 258] width 4 height 42
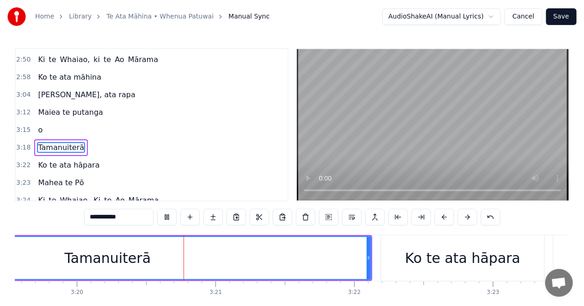
scroll to position [0, 27743]
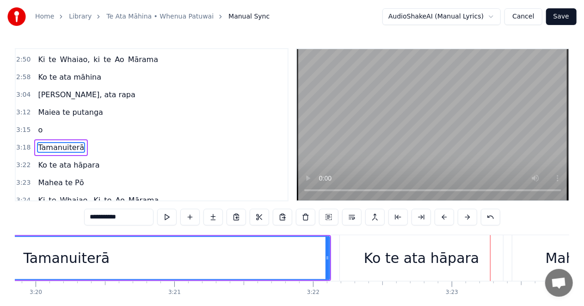
click at [392, 255] on div "Ko te ata hāpara" at bounding box center [421, 258] width 115 height 21
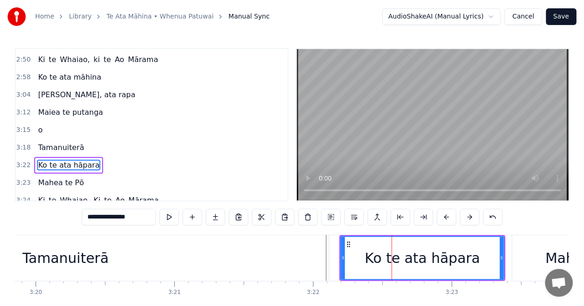
scroll to position [4, 0]
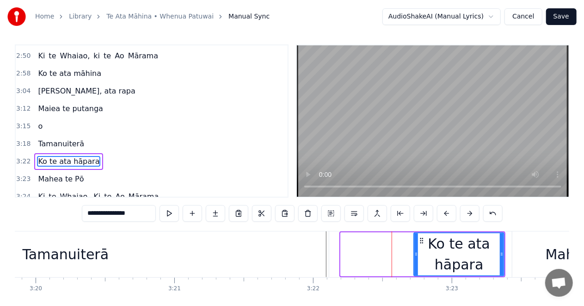
drag, startPoint x: 342, startPoint y: 253, endPoint x: 515, endPoint y: 267, distance: 173.7
click at [416, 261] on div at bounding box center [417, 254] width 4 height 42
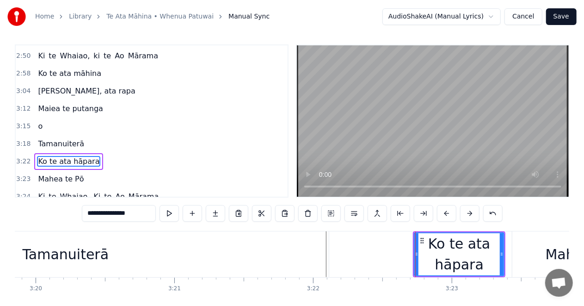
click at [541, 259] on div "Mahea te Pō" at bounding box center [589, 254] width 153 height 46
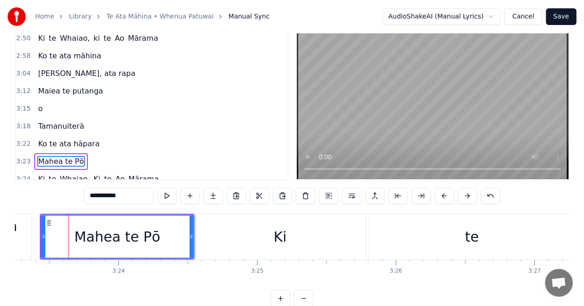
scroll to position [0, 28223]
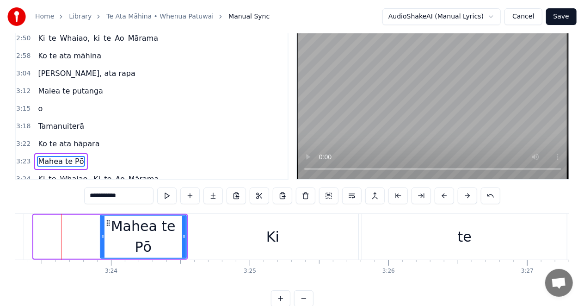
drag, startPoint x: 36, startPoint y: 238, endPoint x: 109, endPoint y: 245, distance: 73.4
click at [105, 245] on div at bounding box center [103, 237] width 4 height 42
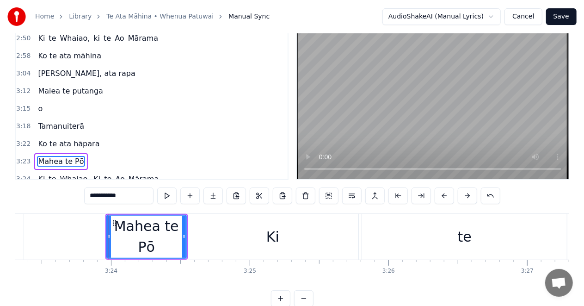
click at [278, 238] on div "Ki" at bounding box center [273, 236] width 13 height 21
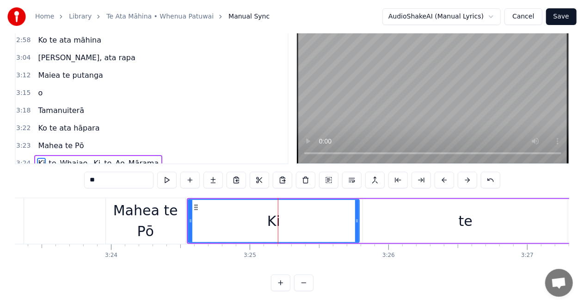
scroll to position [38, 0]
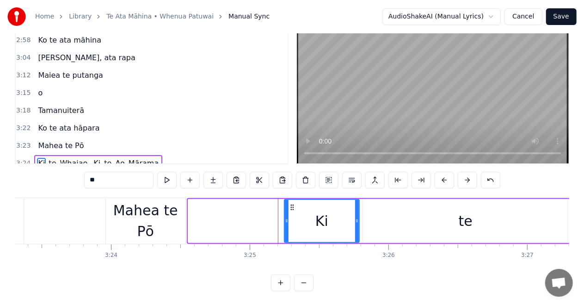
drag, startPoint x: 191, startPoint y: 218, endPoint x: 289, endPoint y: 225, distance: 98.3
click at [289, 225] on div at bounding box center [287, 221] width 4 height 42
click at [453, 216] on div "te" at bounding box center [465, 221] width 205 height 44
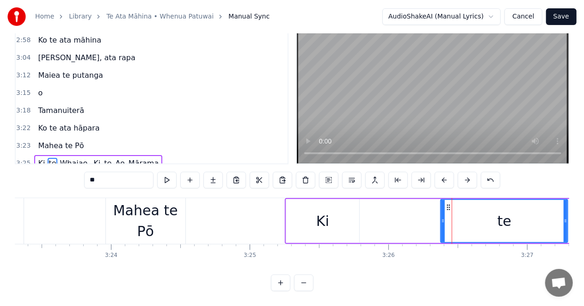
drag, startPoint x: 366, startPoint y: 221, endPoint x: 445, endPoint y: 223, distance: 78.7
click at [445, 223] on icon at bounding box center [443, 220] width 4 height 7
click at [289, 215] on div "Ki" at bounding box center [323, 221] width 74 height 44
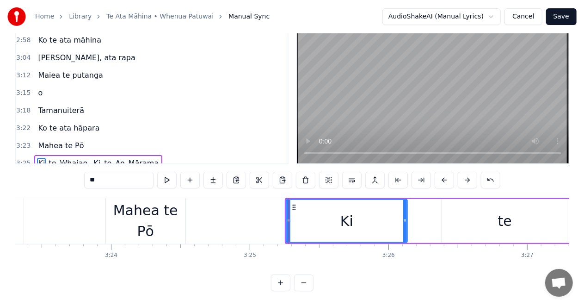
drag, startPoint x: 356, startPoint y: 220, endPoint x: 344, endPoint y: 219, distance: 12.5
click at [404, 219] on icon at bounding box center [406, 220] width 4 height 7
drag, startPoint x: 287, startPoint y: 217, endPoint x: 343, endPoint y: 224, distance: 56.8
click at [343, 224] on div at bounding box center [345, 221] width 4 height 42
click at [153, 217] on div "Mahea te Pō" at bounding box center [146, 221] width 80 height 42
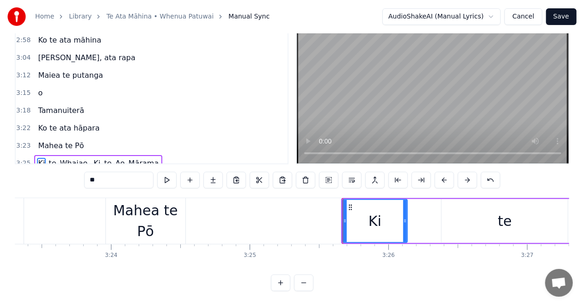
type input "**********"
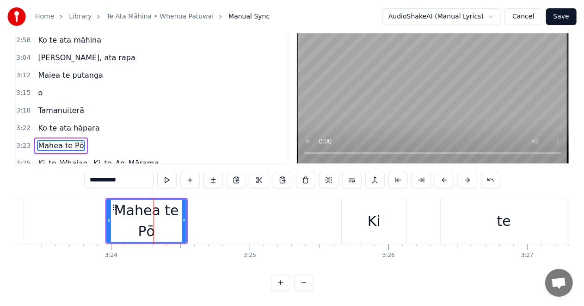
scroll to position [21, 0]
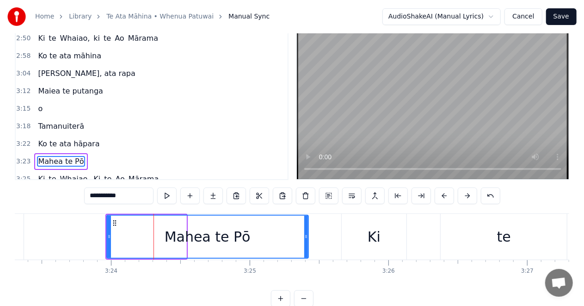
drag, startPoint x: 185, startPoint y: 237, endPoint x: 349, endPoint y: 242, distance: 163.9
click at [308, 246] on div "Mahea te Pō" at bounding box center [207, 237] width 203 height 44
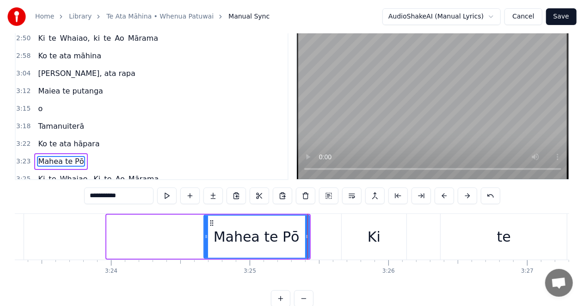
drag, startPoint x: 108, startPoint y: 237, endPoint x: 206, endPoint y: 245, distance: 98.5
click at [206, 245] on div at bounding box center [207, 237] width 4 height 42
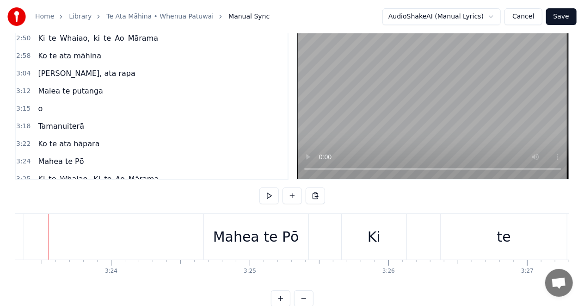
scroll to position [0, 28210]
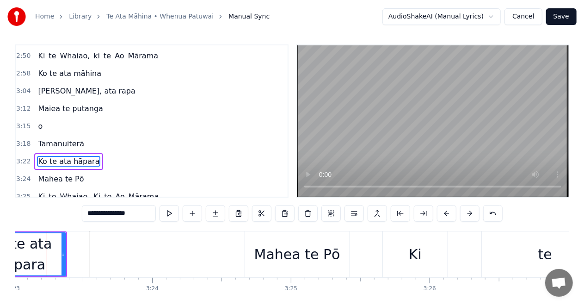
scroll to position [0, 28168]
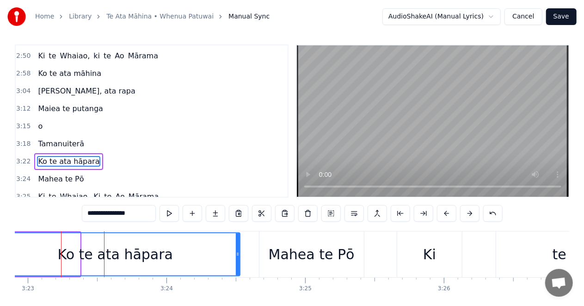
drag, startPoint x: 78, startPoint y: 254, endPoint x: 238, endPoint y: 264, distance: 160.4
click at [238, 264] on div at bounding box center [238, 254] width 4 height 42
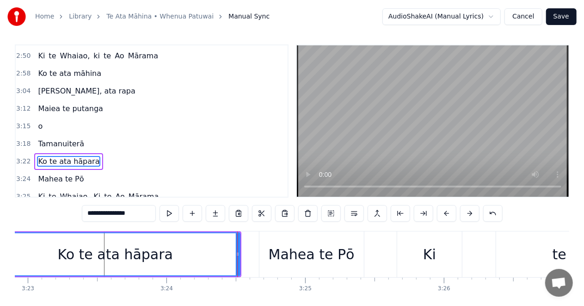
click at [29, 253] on div "Ko te ata hāpara" at bounding box center [115, 254] width 249 height 42
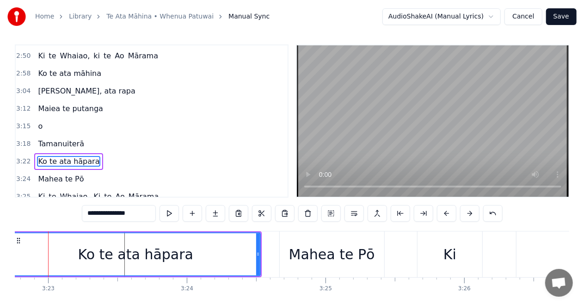
scroll to position [0, 28134]
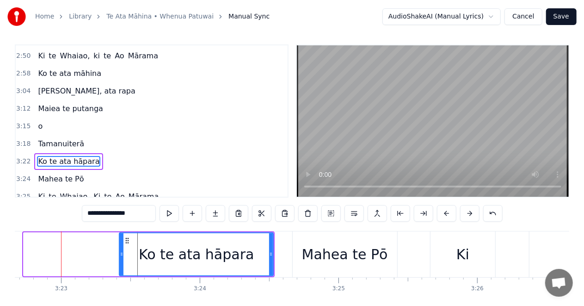
drag, startPoint x: 26, startPoint y: 253, endPoint x: 122, endPoint y: 266, distance: 96.7
click at [122, 266] on div at bounding box center [122, 254] width 4 height 42
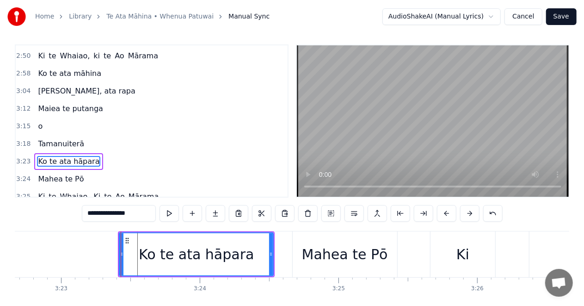
click at [12, 250] on div "**********" at bounding box center [292, 160] width 584 height 328
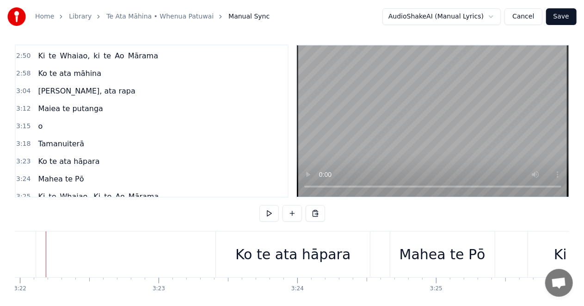
scroll to position [0, 28021]
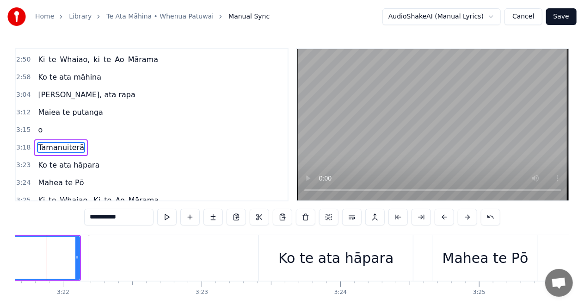
scroll to position [0, 27979]
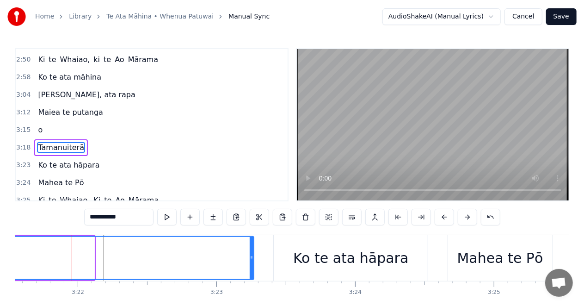
drag, startPoint x: 92, startPoint y: 257, endPoint x: 217, endPoint y: 287, distance: 129.0
click at [254, 272] on div at bounding box center [252, 258] width 4 height 42
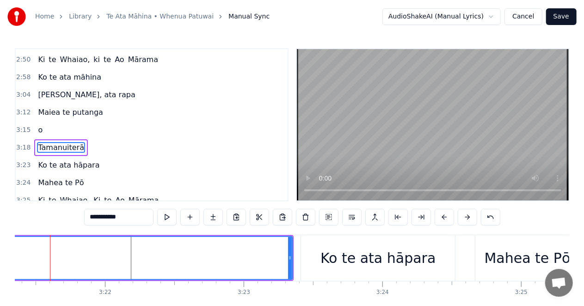
scroll to position [0, 27940]
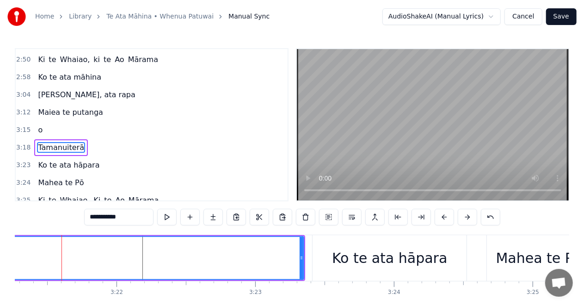
click at [9, 256] on div "**********" at bounding box center [292, 164] width 584 height 328
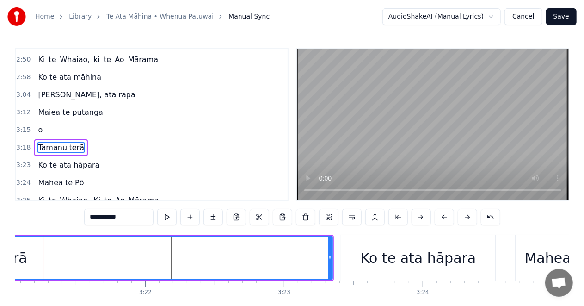
scroll to position [0, 27894]
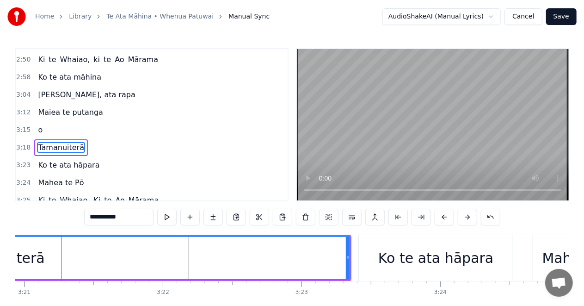
click at [32, 261] on div "Tamanuiterā" at bounding box center [1, 258] width 87 height 21
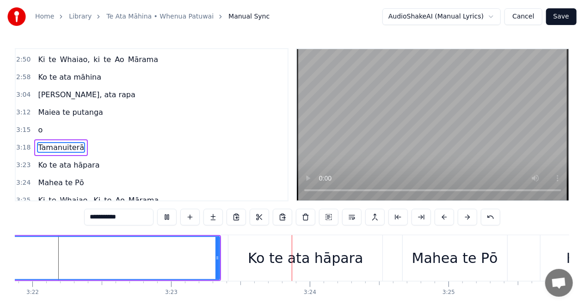
scroll to position [0, 28170]
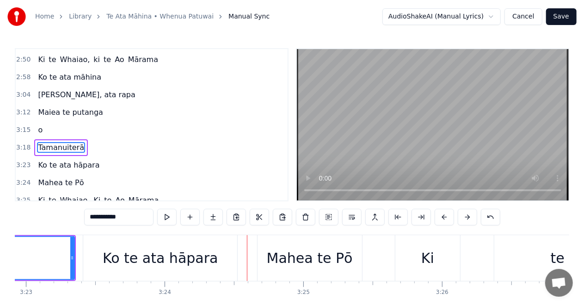
click at [512, 257] on div "te" at bounding box center [558, 258] width 126 height 46
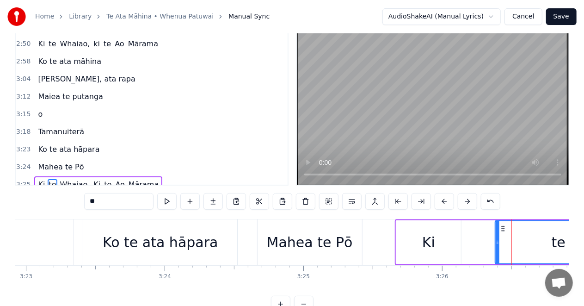
scroll to position [38, 0]
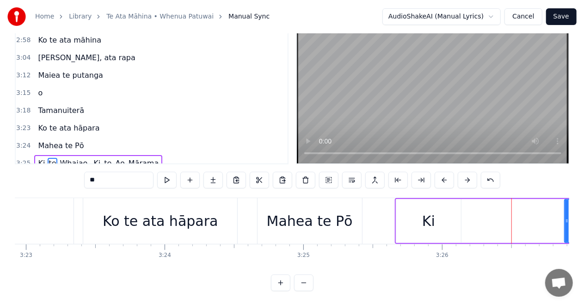
drag, startPoint x: 497, startPoint y: 217, endPoint x: 566, endPoint y: 224, distance: 69.7
click at [566, 224] on div at bounding box center [567, 221] width 4 height 42
click at [426, 225] on div "Ki" at bounding box center [428, 221] width 13 height 21
type input "**"
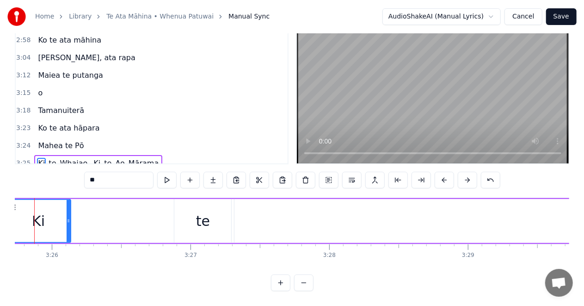
scroll to position [0, 28533]
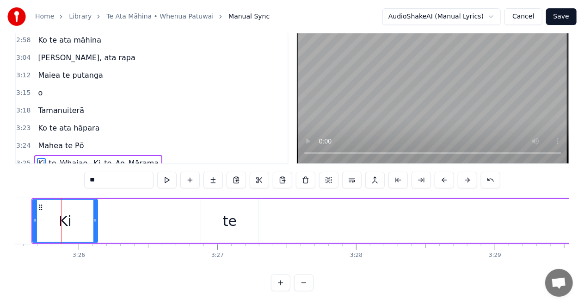
drag, startPoint x: 97, startPoint y: 217, endPoint x: 191, endPoint y: 228, distance: 94.5
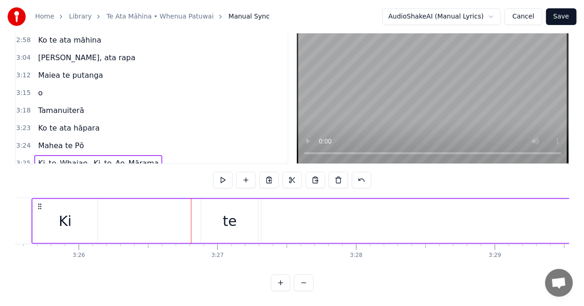
click at [94, 219] on div "Ki" at bounding box center [65, 221] width 65 height 44
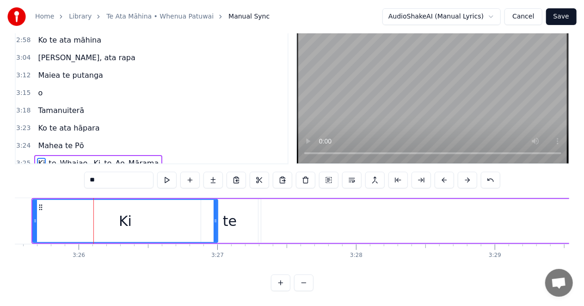
drag, startPoint x: 94, startPoint y: 220, endPoint x: 215, endPoint y: 228, distance: 120.6
click at [215, 228] on div at bounding box center [216, 221] width 4 height 42
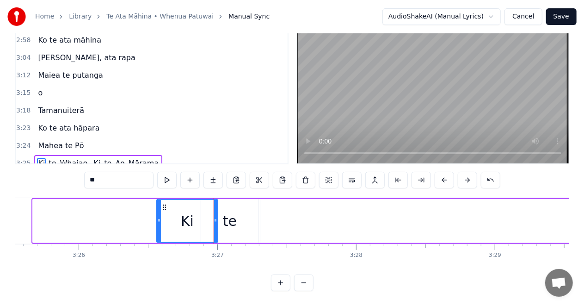
drag, startPoint x: 33, startPoint y: 218, endPoint x: 157, endPoint y: 232, distance: 124.7
click at [157, 232] on div at bounding box center [159, 221] width 4 height 42
click at [4, 216] on div "Home Library [GEOGRAPHIC_DATA] • Whenua Patuwai Manual Sync AudioShakeAI (Manua…" at bounding box center [292, 127] width 584 height 328
click at [1, 216] on div "Home Library [GEOGRAPHIC_DATA] • Whenua Patuwai Manual Sync AudioShakeAI (Manua…" at bounding box center [292, 127] width 584 height 328
click at [0, 217] on div "Home Library [GEOGRAPHIC_DATA] • Whenua Patuwai Manual Sync AudioShakeAI (Manua…" at bounding box center [292, 127] width 584 height 328
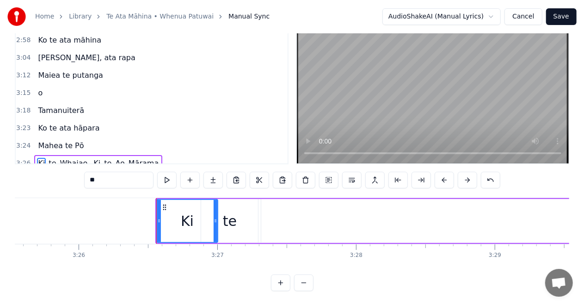
click at [14, 217] on div "Home Library [GEOGRAPHIC_DATA] • Whenua Patuwai Manual Sync AudioShakeAI (Manua…" at bounding box center [292, 127] width 584 height 328
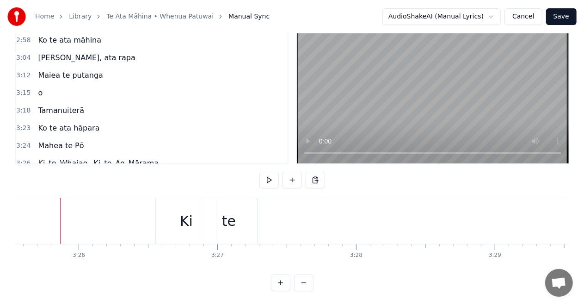
scroll to position [0, 28532]
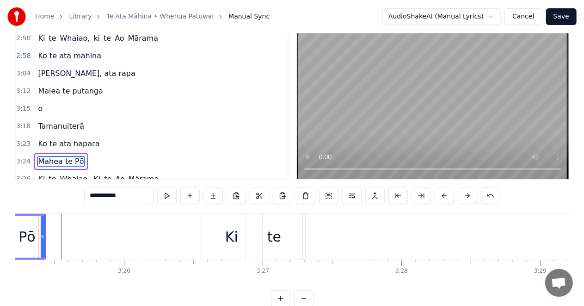
scroll to position [0, 28465]
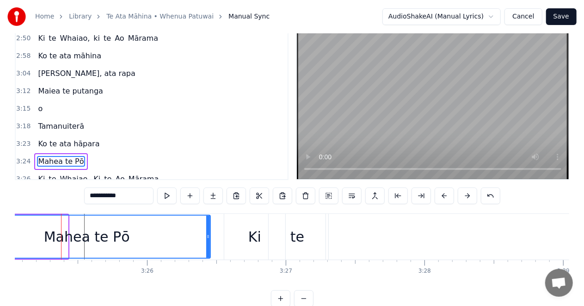
drag, startPoint x: 66, startPoint y: 236, endPoint x: 208, endPoint y: 251, distance: 143.3
click at [208, 251] on div at bounding box center [208, 237] width 4 height 42
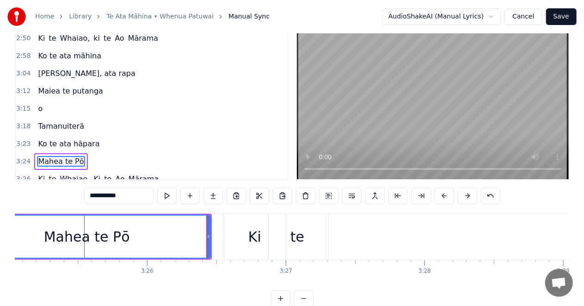
click at [23, 242] on div "Mahea te Pō" at bounding box center [87, 237] width 246 height 42
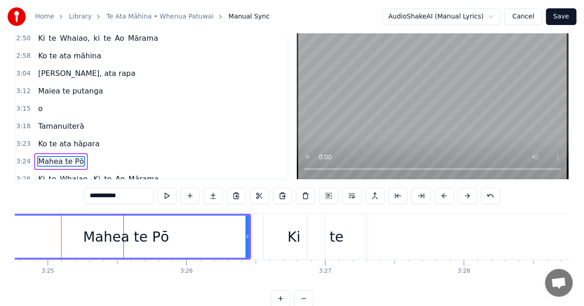
click at [19, 243] on div "Mahea te Pō" at bounding box center [126, 237] width 246 height 42
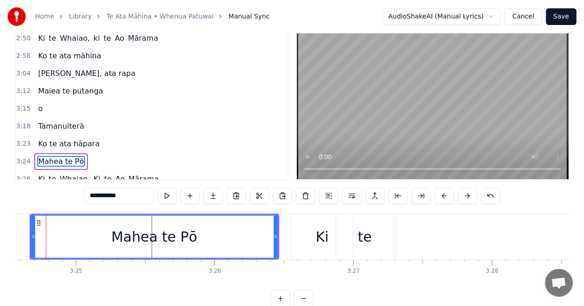
scroll to position [0, 28382]
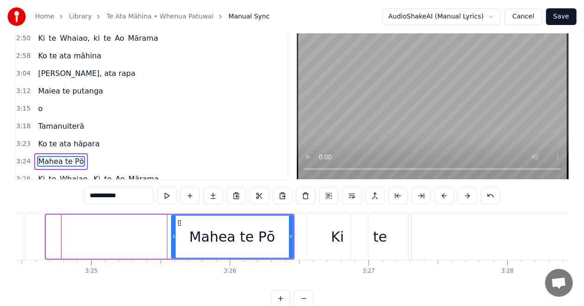
drag, startPoint x: 47, startPoint y: 237, endPoint x: 106, endPoint y: 250, distance: 59.8
click at [173, 247] on div at bounding box center [174, 237] width 4 height 42
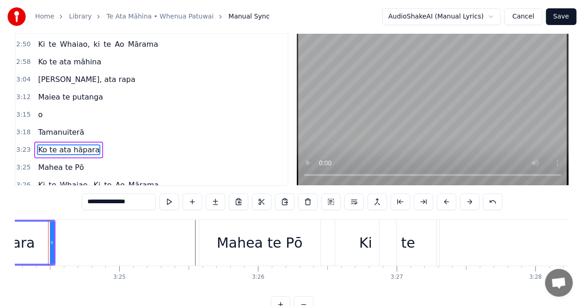
scroll to position [0, 28341]
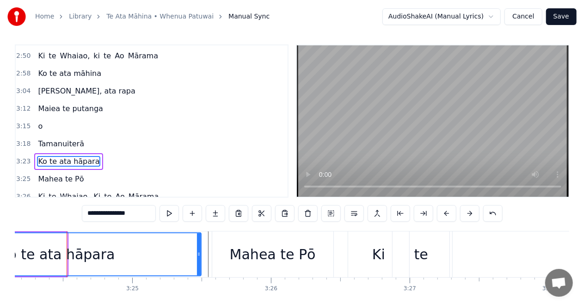
drag, startPoint x: 65, startPoint y: 253, endPoint x: 130, endPoint y: 270, distance: 67.9
click at [199, 265] on div at bounding box center [199, 254] width 4 height 42
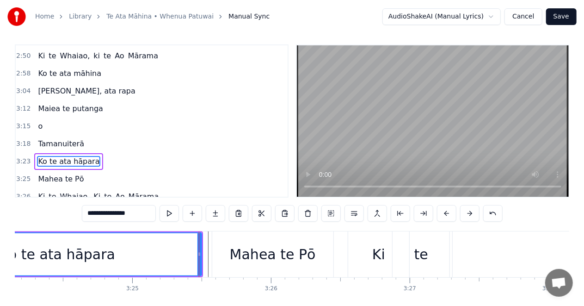
click at [23, 255] on div "Ko te ata hāpara" at bounding box center [57, 254] width 115 height 21
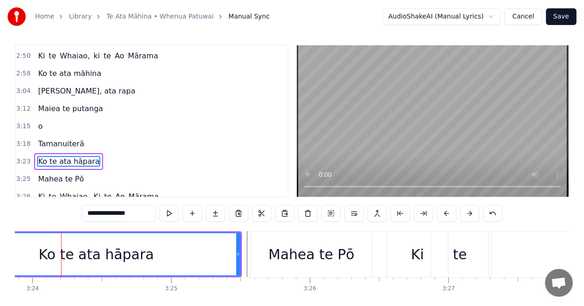
click at [18, 254] on div "Ko te ata hāpara" at bounding box center [96, 254] width 288 height 42
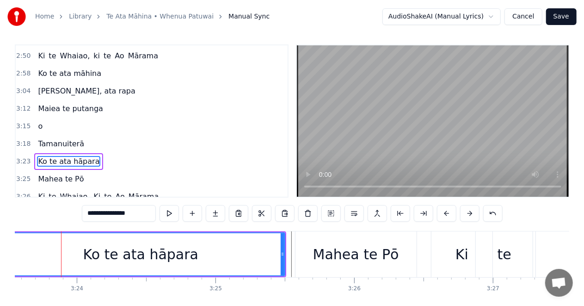
click at [22, 254] on div "Ko te ata hāpara" at bounding box center [141, 254] width 288 height 42
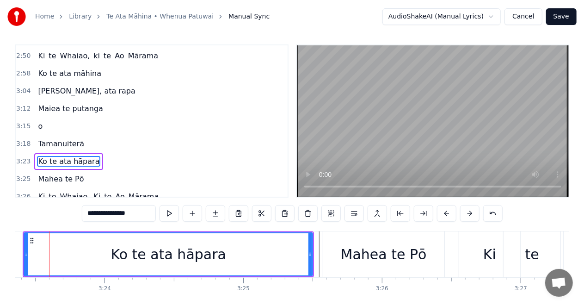
scroll to position [0, 28218]
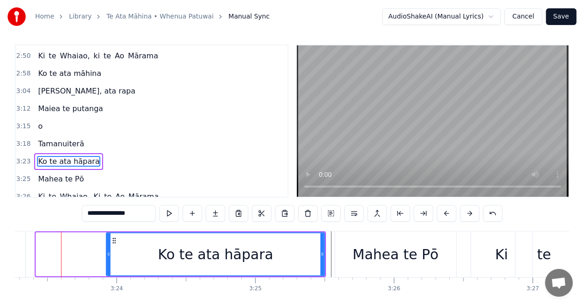
drag, startPoint x: 39, startPoint y: 253, endPoint x: 32, endPoint y: 262, distance: 11.3
click at [109, 262] on div at bounding box center [109, 254] width 4 height 42
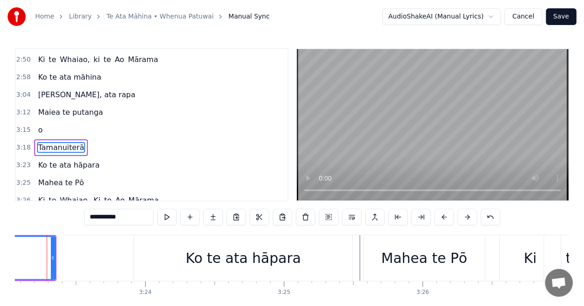
scroll to position [0, 28175]
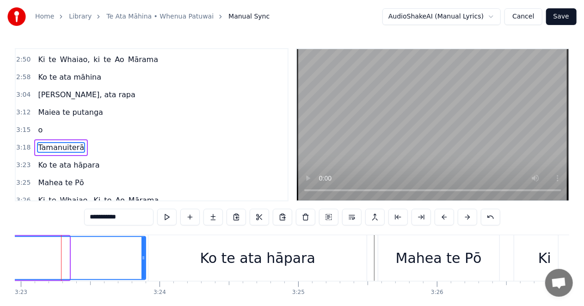
drag, startPoint x: 68, startPoint y: 258, endPoint x: 145, endPoint y: 261, distance: 77.3
click at [145, 261] on icon at bounding box center [144, 257] width 4 height 7
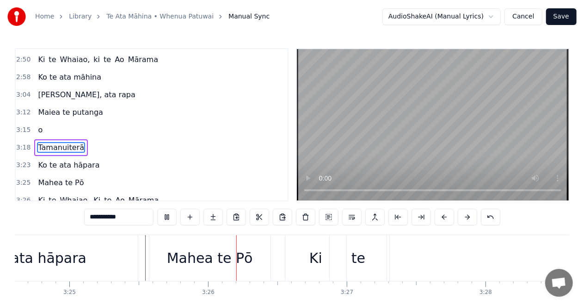
scroll to position [0, 28499]
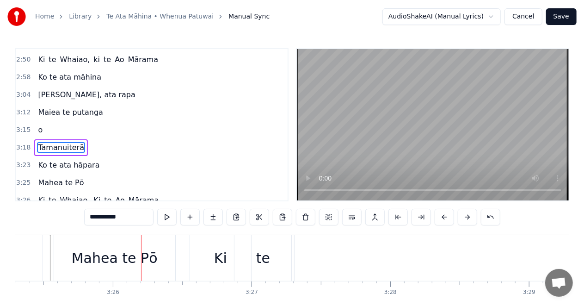
click at [193, 255] on div "Ki" at bounding box center [221, 258] width 62 height 46
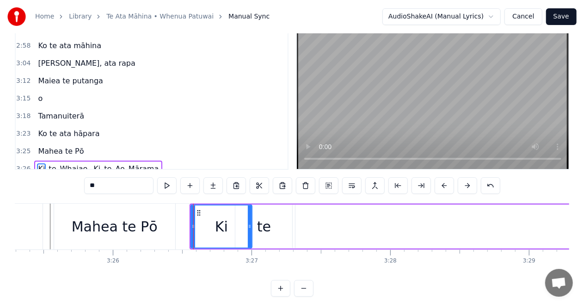
scroll to position [38, 0]
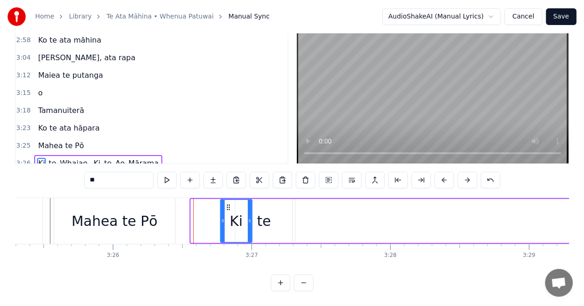
drag, startPoint x: 192, startPoint y: 219, endPoint x: 222, endPoint y: 223, distance: 29.9
click at [222, 223] on div at bounding box center [223, 221] width 4 height 42
click at [273, 224] on div "te" at bounding box center [264, 221] width 57 height 44
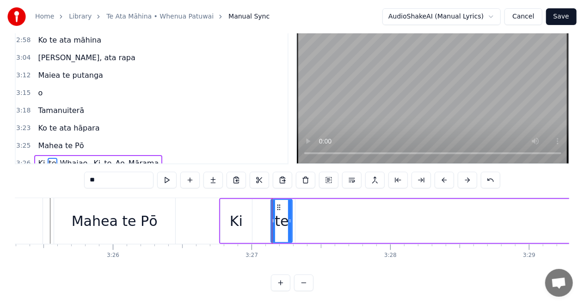
drag, startPoint x: 238, startPoint y: 219, endPoint x: 273, endPoint y: 222, distance: 35.7
click at [273, 222] on icon at bounding box center [274, 220] width 4 height 7
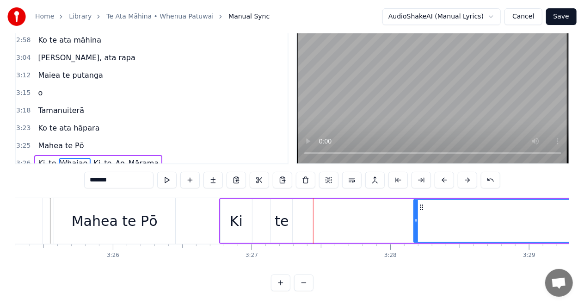
drag, startPoint x: 297, startPoint y: 219, endPoint x: 416, endPoint y: 222, distance: 118.5
click at [416, 222] on icon at bounding box center [417, 220] width 4 height 7
click at [287, 218] on div "te" at bounding box center [282, 221] width 14 height 21
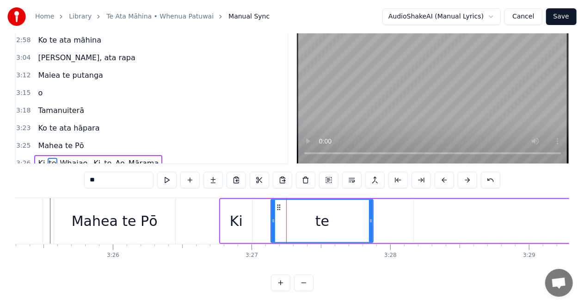
drag, startPoint x: 291, startPoint y: 219, endPoint x: 372, endPoint y: 222, distance: 81.0
click at [372, 222] on icon at bounding box center [371, 220] width 4 height 7
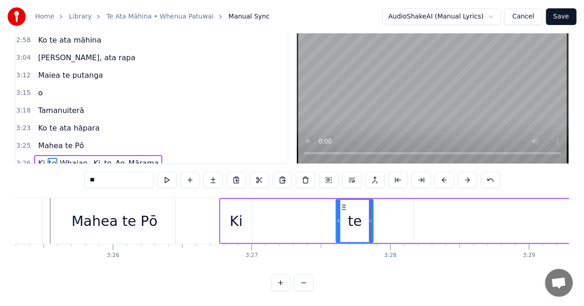
drag, startPoint x: 273, startPoint y: 217, endPoint x: 263, endPoint y: 229, distance: 14.8
click at [339, 223] on div at bounding box center [339, 221] width 4 height 42
click at [244, 221] on div "Ki" at bounding box center [237, 221] width 32 height 44
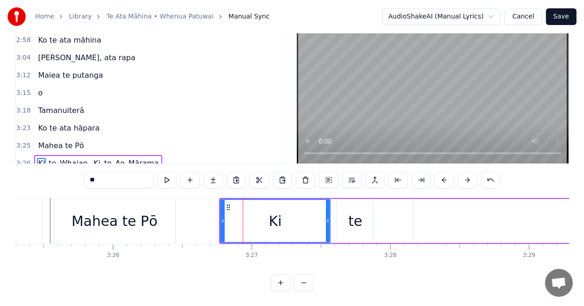
drag, startPoint x: 251, startPoint y: 218, endPoint x: 329, endPoint y: 220, distance: 78.2
click at [329, 220] on icon at bounding box center [328, 220] width 4 height 7
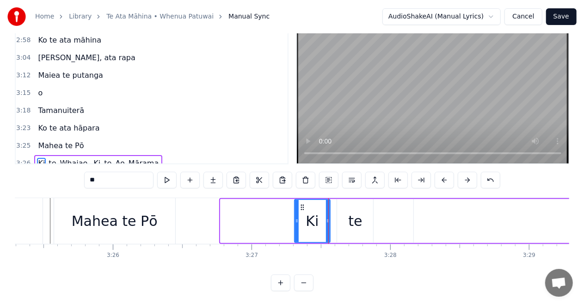
drag, startPoint x: 222, startPoint y: 220, endPoint x: 296, endPoint y: 225, distance: 74.2
click at [296, 225] on div at bounding box center [297, 221] width 4 height 42
click at [82, 216] on div "Mahea te Pō" at bounding box center [115, 221] width 86 height 21
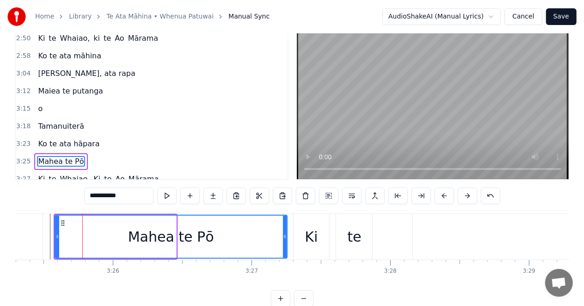
drag, startPoint x: 174, startPoint y: 237, endPoint x: 285, endPoint y: 239, distance: 111.1
click at [285, 239] on icon at bounding box center [285, 236] width 4 height 7
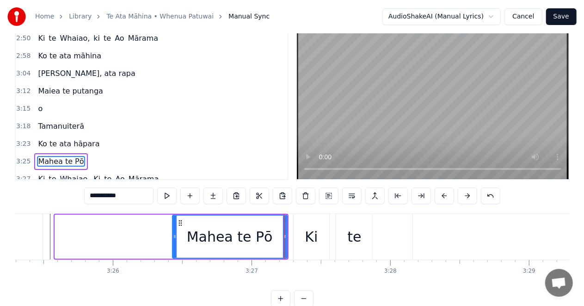
drag, startPoint x: 57, startPoint y: 237, endPoint x: 175, endPoint y: 241, distance: 117.6
click at [175, 241] on div at bounding box center [175, 237] width 4 height 42
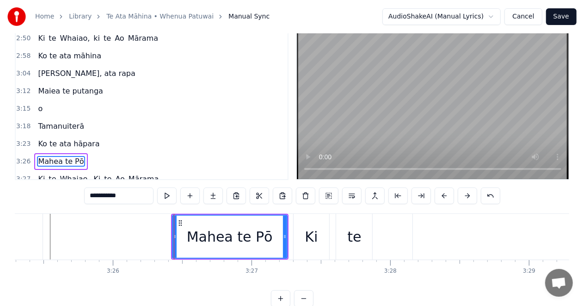
type input "**********"
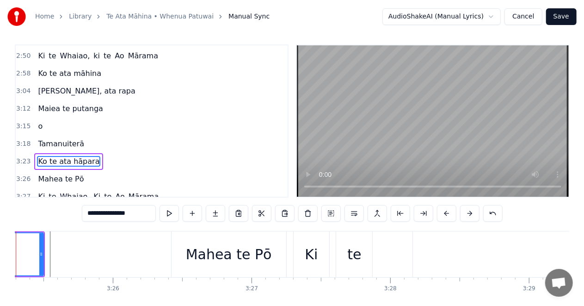
scroll to position [0, 28454]
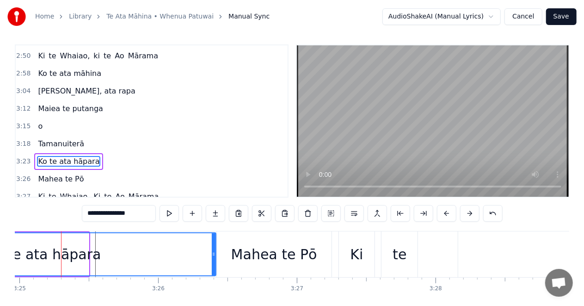
drag, startPoint x: 88, startPoint y: 253, endPoint x: 215, endPoint y: 255, distance: 127.3
click at [215, 255] on icon at bounding box center [214, 253] width 4 height 7
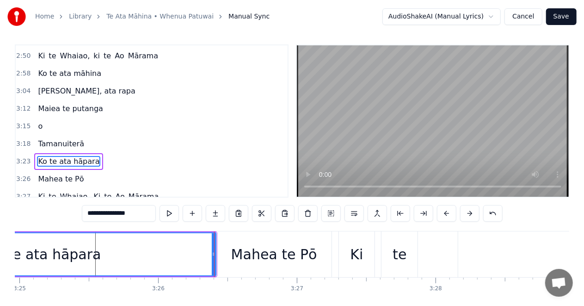
click at [24, 254] on div "Ko te ata hāpara" at bounding box center [43, 254] width 115 height 21
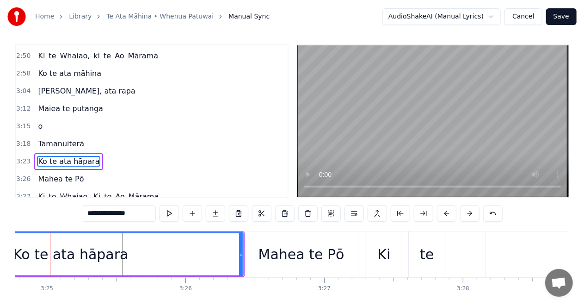
scroll to position [0, 28415]
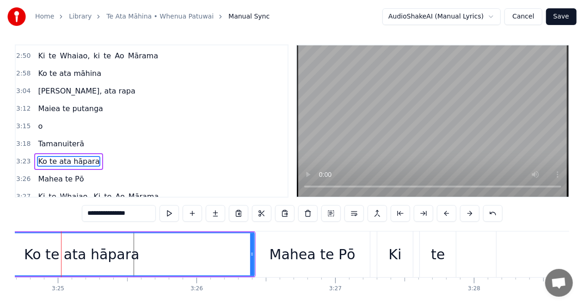
click at [15, 254] on div "Ko te ata hāpara" at bounding box center [81, 254] width 345 height 42
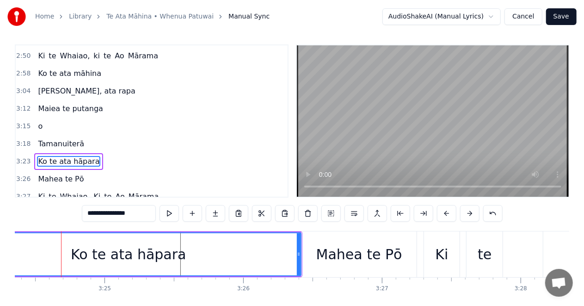
click at [17, 254] on div "Ko te ata hāpara" at bounding box center [128, 254] width 345 height 42
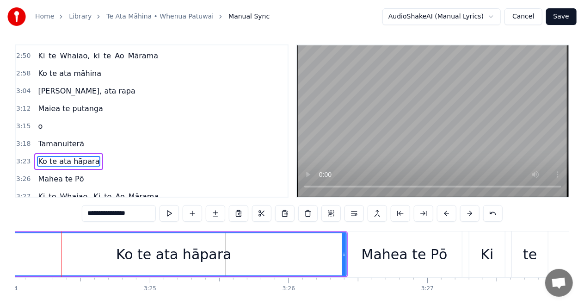
click at [33, 258] on div "Ko te ata hāpara" at bounding box center [173, 254] width 345 height 42
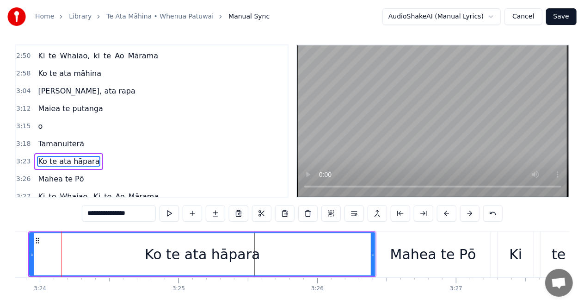
click at [32, 252] on icon at bounding box center [32, 253] width 4 height 7
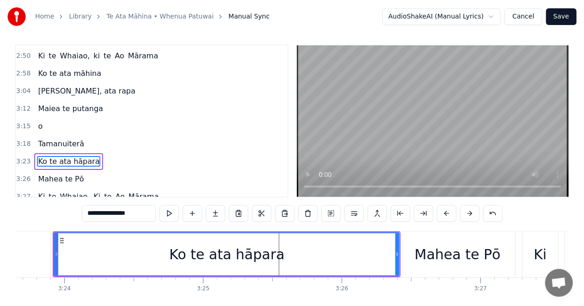
scroll to position [0, 28265]
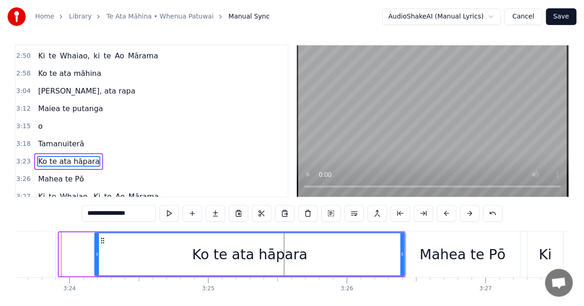
drag, startPoint x: 32, startPoint y: 252, endPoint x: 72, endPoint y: 255, distance: 40.4
click at [72, 255] on div "Ko te ata hāpara" at bounding box center [232, 254] width 347 height 44
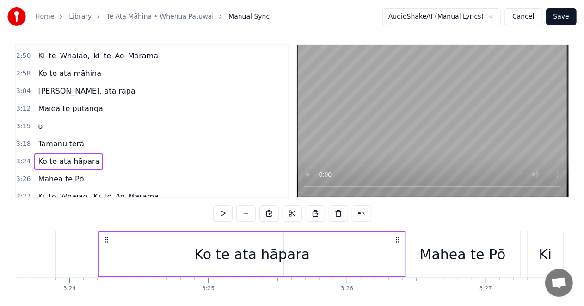
drag, startPoint x: 100, startPoint y: 252, endPoint x: 118, endPoint y: 253, distance: 17.6
click at [118, 253] on div "Ko te ata hāpara" at bounding box center [251, 254] width 305 height 44
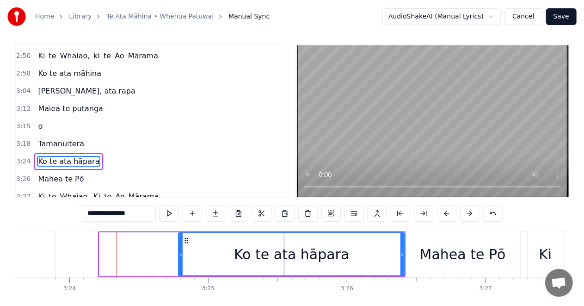
drag, startPoint x: 100, startPoint y: 253, endPoint x: 183, endPoint y: 256, distance: 82.5
click at [183, 256] on icon at bounding box center [181, 253] width 4 height 7
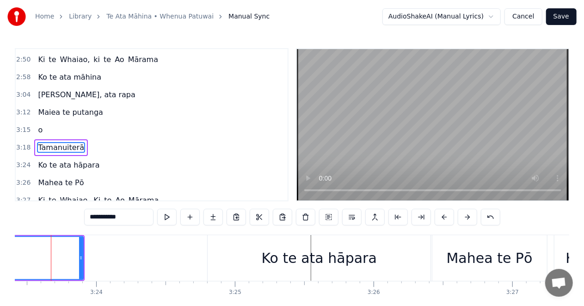
scroll to position [0, 28228]
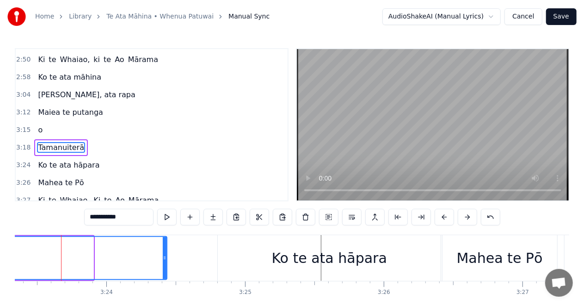
drag, startPoint x: 91, startPoint y: 257, endPoint x: 166, endPoint y: 260, distance: 75.0
click at [166, 260] on icon at bounding box center [165, 257] width 4 height 7
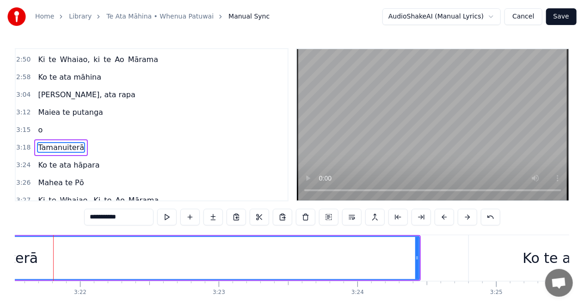
scroll to position [0, 27969]
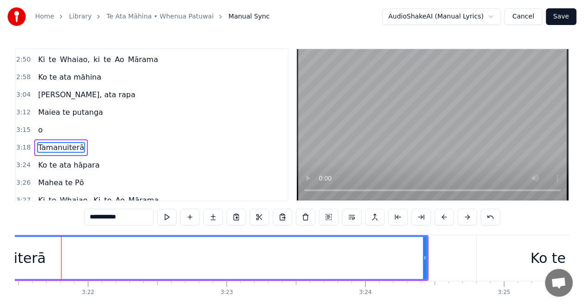
click at [30, 258] on div "Tamanuiterā" at bounding box center [2, 258] width 87 height 21
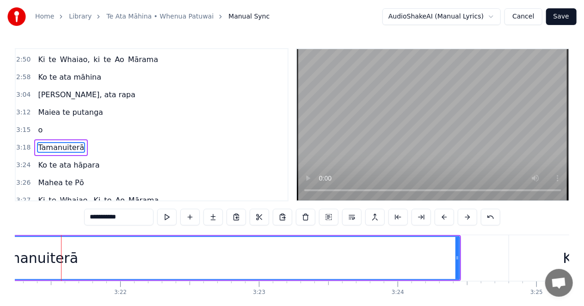
click at [29, 258] on div "Tamanuiterā" at bounding box center [35, 258] width 87 height 21
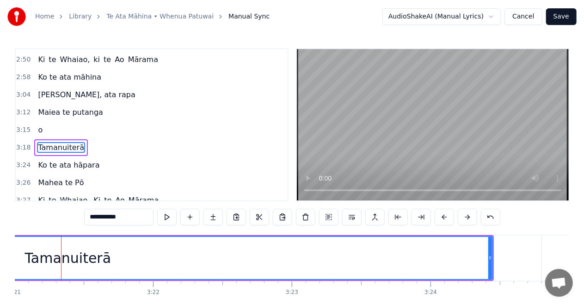
click at [38, 257] on div "Tamanuiterā" at bounding box center [68, 258] width 87 height 21
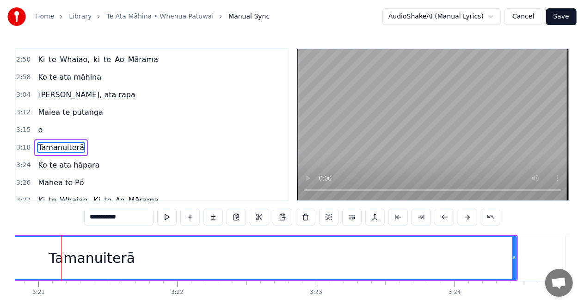
click at [34, 257] on div "Tamanuiterā" at bounding box center [91, 258] width 849 height 42
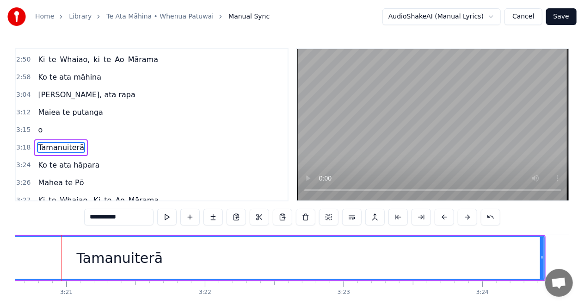
click at [35, 257] on div "Tamanuiterā" at bounding box center [119, 258] width 849 height 42
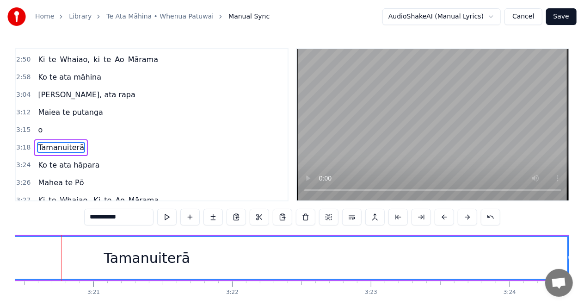
click at [25, 257] on div "Tamanuiterā" at bounding box center [146, 258] width 849 height 42
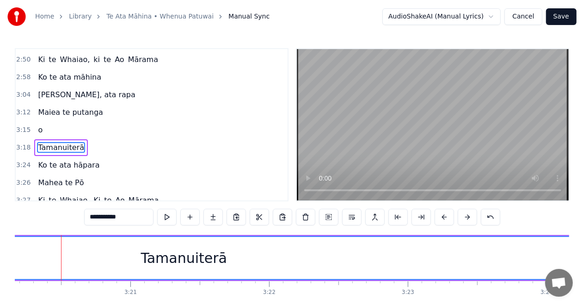
click at [25, 257] on div "Tamanuiterā" at bounding box center [183, 258] width 849 height 42
click at [25, 257] on div "Tamanuiterā" at bounding box center [221, 258] width 849 height 42
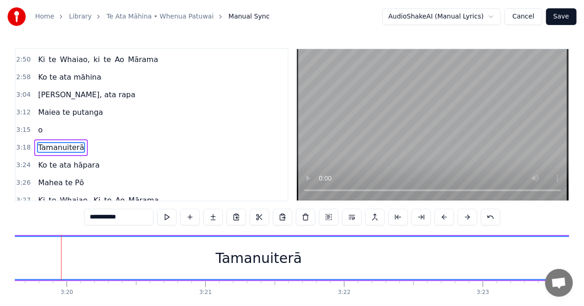
click at [23, 257] on div "Tamanuiterā" at bounding box center [258, 258] width 849 height 42
click at [28, 255] on div "Tamanuiterā" at bounding box center [297, 258] width 849 height 42
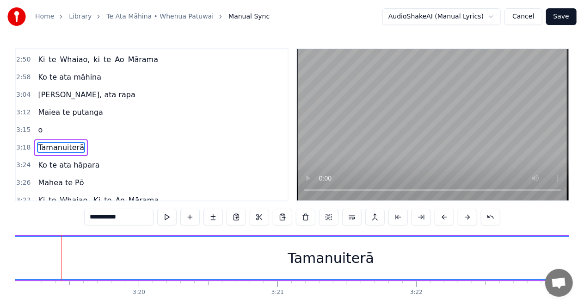
click at [25, 255] on div "Tamanuiterā" at bounding box center [331, 258] width 849 height 42
click at [25, 255] on div "Tamanuiterā" at bounding box center [368, 258] width 849 height 42
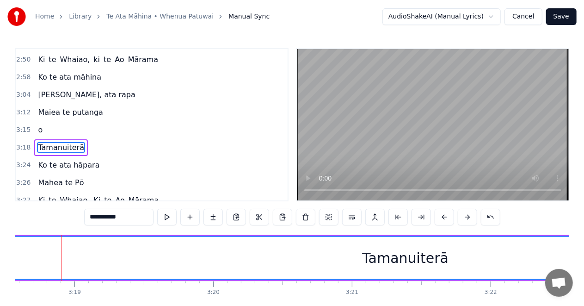
click at [25, 255] on div "Tamanuiterā" at bounding box center [405, 258] width 849 height 42
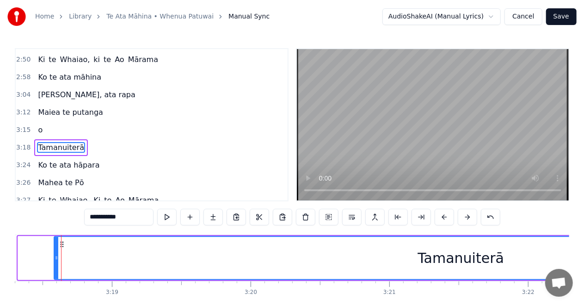
drag, startPoint x: 19, startPoint y: 259, endPoint x: 56, endPoint y: 262, distance: 36.2
click at [56, 262] on div at bounding box center [57, 258] width 4 height 42
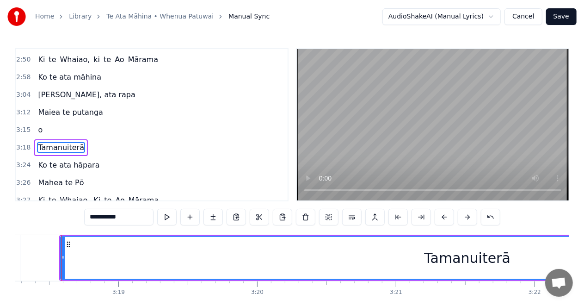
click at [11, 254] on div "**********" at bounding box center [292, 164] width 584 height 328
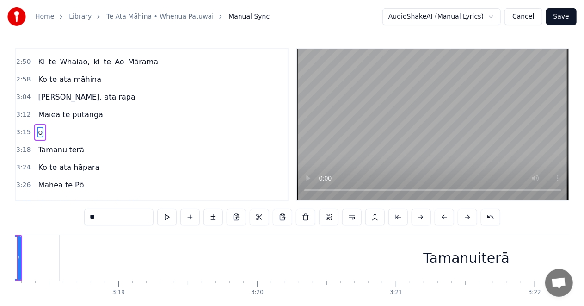
scroll to position [0, 27477]
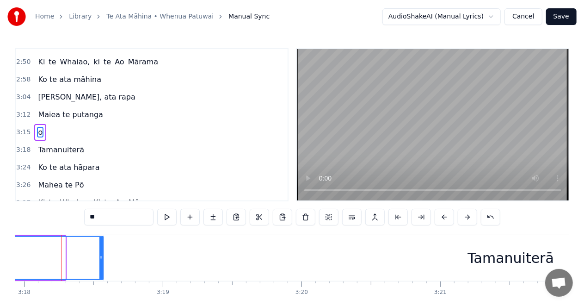
drag, startPoint x: 63, startPoint y: 257, endPoint x: 102, endPoint y: 264, distance: 39.0
click at [102, 264] on div at bounding box center [101, 258] width 4 height 42
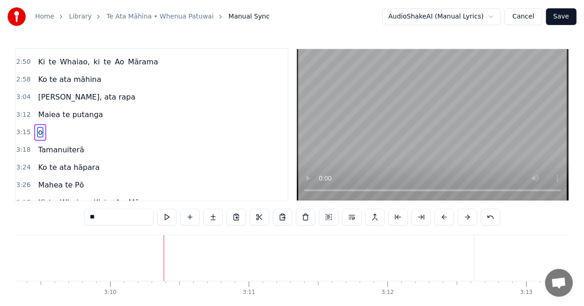
scroll to position [0, 26282]
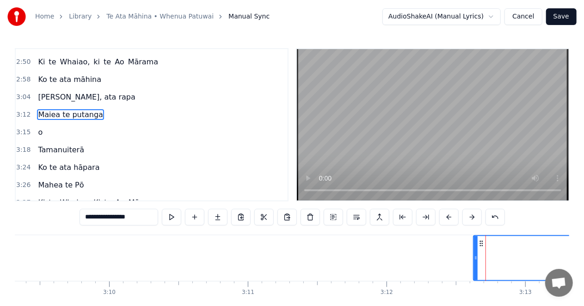
scroll to position [330, 0]
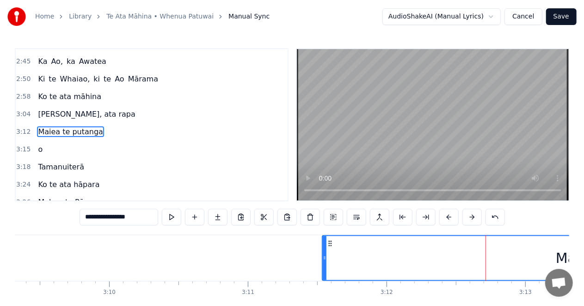
drag, startPoint x: 475, startPoint y: 257, endPoint x: 324, endPoint y: 267, distance: 151.6
click at [324, 267] on div at bounding box center [325, 258] width 4 height 44
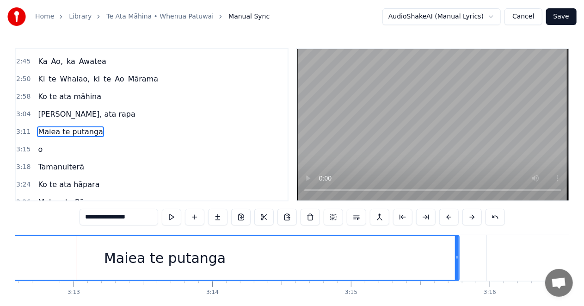
scroll to position [0, 26748]
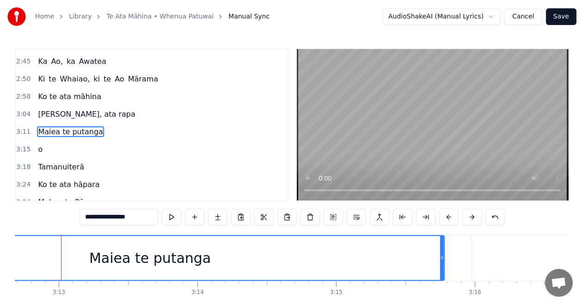
click at [46, 255] on div "Maiea te putanga" at bounding box center [150, 258] width 588 height 44
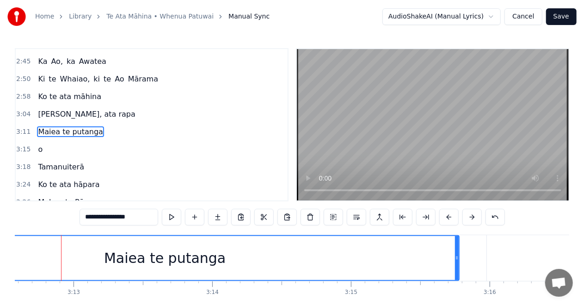
click at [22, 257] on div "Maiea te putanga" at bounding box center [165, 258] width 588 height 44
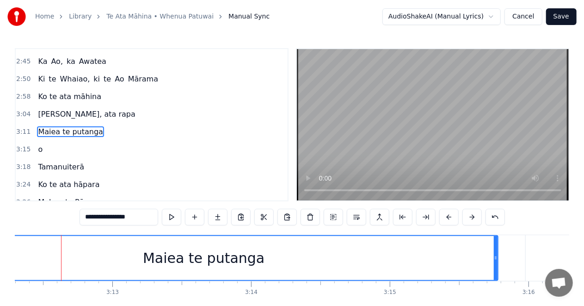
click at [19, 255] on div "Maiea te putanga" at bounding box center [204, 258] width 588 height 44
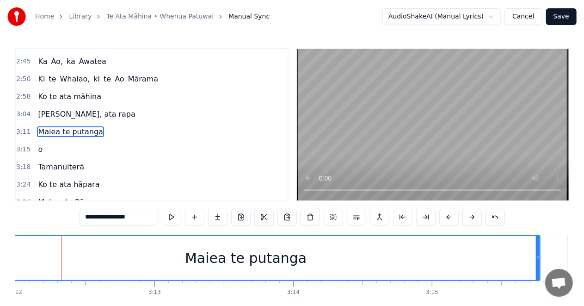
click at [21, 254] on div "Maiea te putanga" at bounding box center [246, 258] width 588 height 44
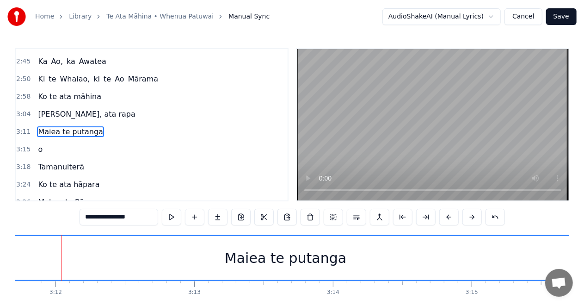
click at [43, 253] on div "Maiea te putanga" at bounding box center [286, 258] width 588 height 44
click at [38, 255] on div "Maiea te putanga" at bounding box center [303, 258] width 588 height 44
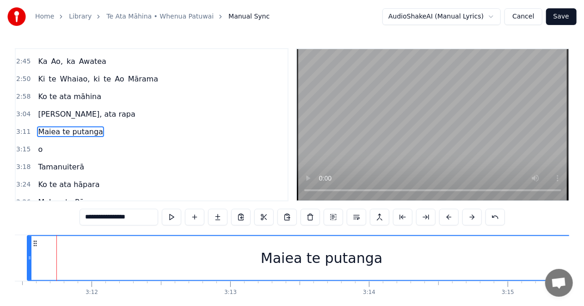
scroll to position [0, 26572]
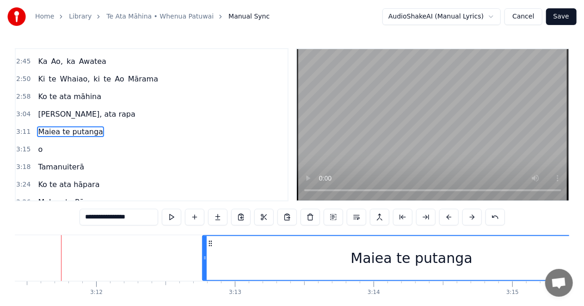
drag, startPoint x: 35, startPoint y: 256, endPoint x: 205, endPoint y: 268, distance: 171.2
click at [205, 268] on div at bounding box center [205, 258] width 4 height 44
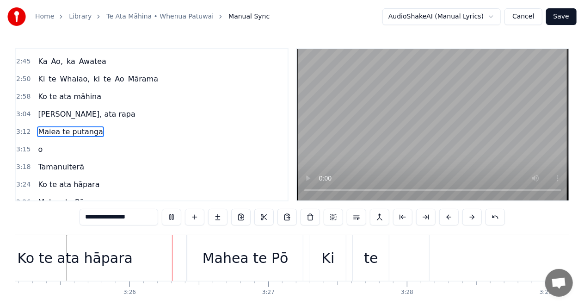
scroll to position [0, 28501]
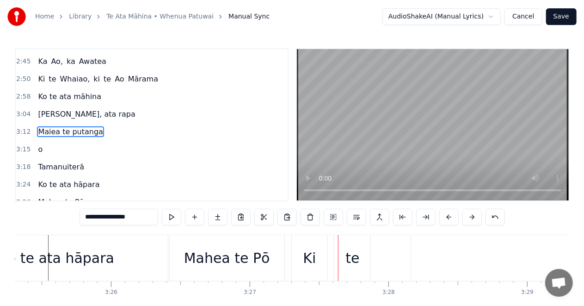
click at [147, 255] on div "Ko te ata hāpara" at bounding box center [56, 258] width 223 height 46
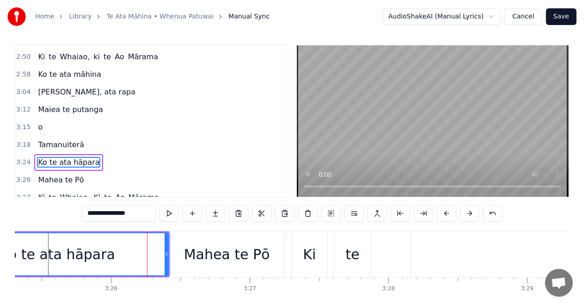
scroll to position [350, 0]
type input "*******"
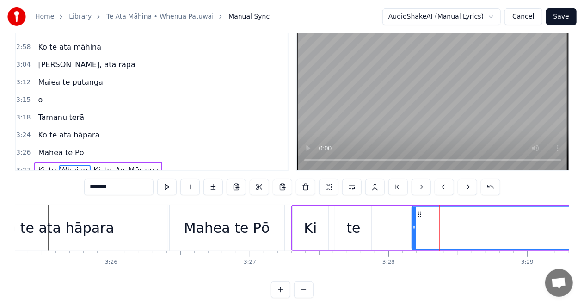
scroll to position [38, 0]
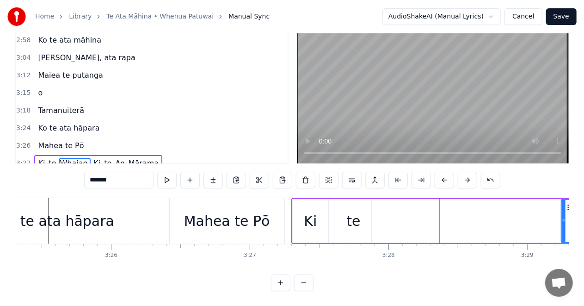
drag, startPoint x: 414, startPoint y: 219, endPoint x: 563, endPoint y: 224, distance: 149.5
click at [563, 224] on div at bounding box center [564, 221] width 4 height 42
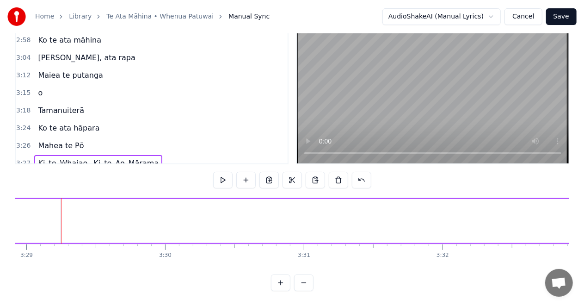
scroll to position [0, 28967]
click at [13, 217] on div "Home Library [GEOGRAPHIC_DATA] • Whenua Patuwai Manual Sync AudioShakeAI (Manua…" at bounding box center [292, 127] width 584 height 328
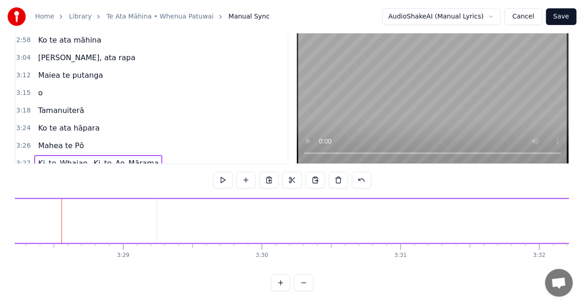
click at [24, 222] on div "te" at bounding box center [12, 221] width 36 height 44
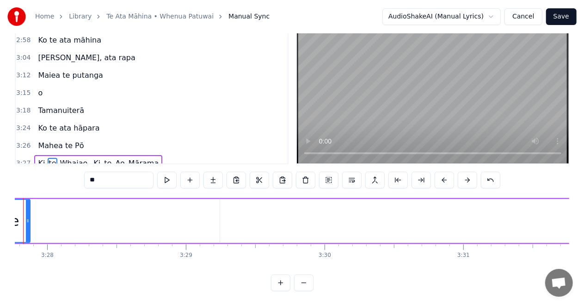
scroll to position [0, 28804]
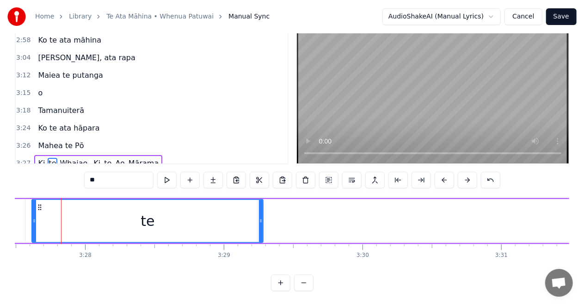
drag, startPoint x: 67, startPoint y: 216, endPoint x: 262, endPoint y: 222, distance: 195.4
click at [262, 222] on icon at bounding box center [261, 220] width 4 height 7
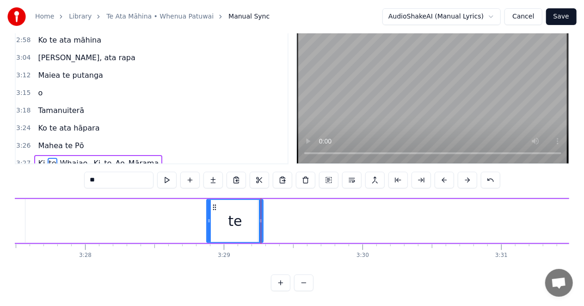
drag, startPoint x: 33, startPoint y: 218, endPoint x: 209, endPoint y: 226, distance: 176.0
click at [209, 226] on div at bounding box center [209, 221] width 4 height 42
click at [15, 219] on div "Ki" at bounding box center [7, 221] width 36 height 44
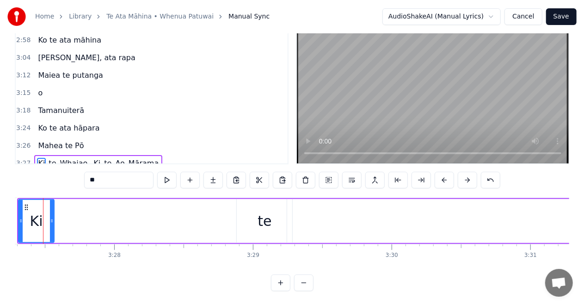
scroll to position [0, 28757]
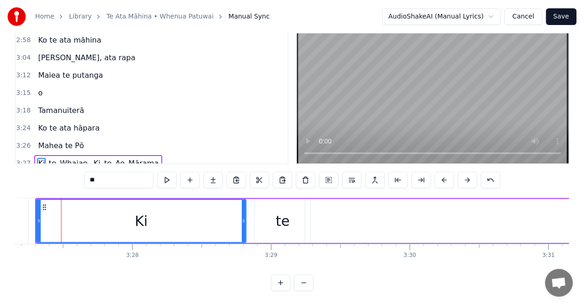
drag, startPoint x: 70, startPoint y: 219, endPoint x: 244, endPoint y: 230, distance: 174.3
click at [244, 230] on div at bounding box center [244, 221] width 4 height 42
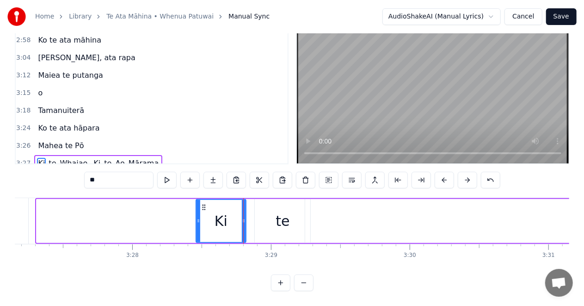
drag, startPoint x: 38, startPoint y: 219, endPoint x: 204, endPoint y: 225, distance: 165.8
click at [200, 225] on div at bounding box center [199, 221] width 4 height 42
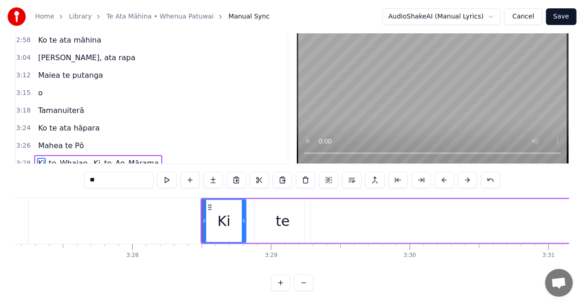
click at [13, 222] on div "Home Library [GEOGRAPHIC_DATA] • Whenua Patuwai Manual Sync AudioShakeAI (Manua…" at bounding box center [292, 127] width 584 height 328
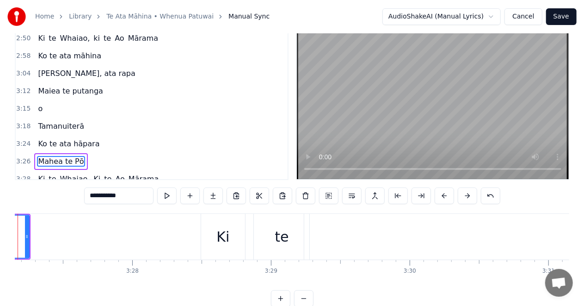
scroll to position [0, 28714]
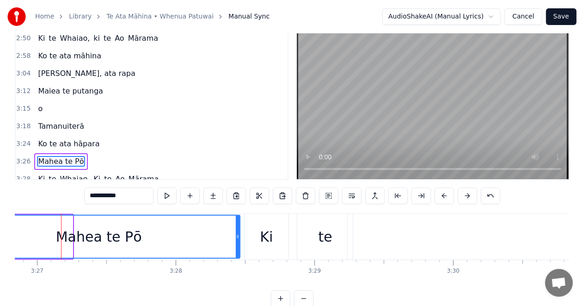
drag, startPoint x: 70, startPoint y: 236, endPoint x: 238, endPoint y: 240, distance: 167.5
click at [238, 240] on icon at bounding box center [238, 236] width 4 height 7
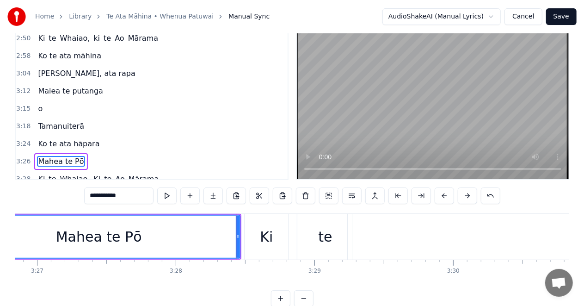
click at [20, 237] on div "Mahea te Pō" at bounding box center [98, 237] width 281 height 42
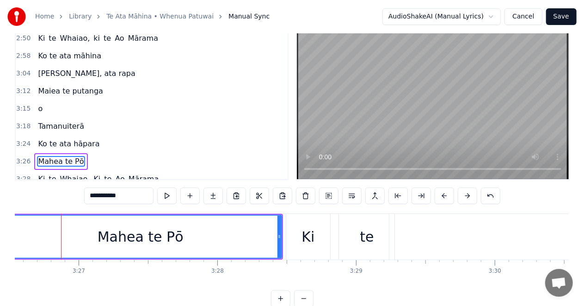
click at [18, 237] on div "Mahea te Pō" at bounding box center [140, 237] width 281 height 42
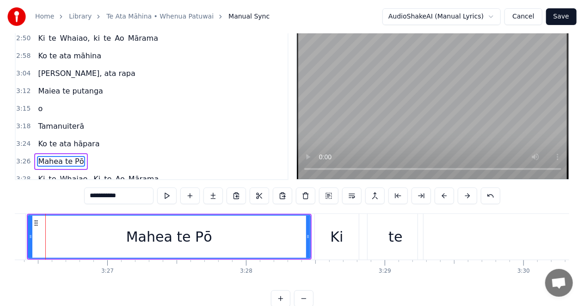
scroll to position [0, 28628]
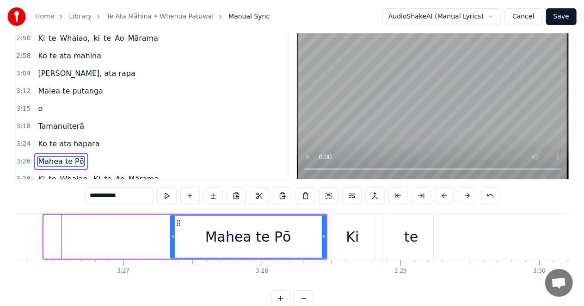
drag, startPoint x: 46, startPoint y: 237, endPoint x: 174, endPoint y: 242, distance: 127.3
click at [174, 242] on div at bounding box center [173, 237] width 4 height 42
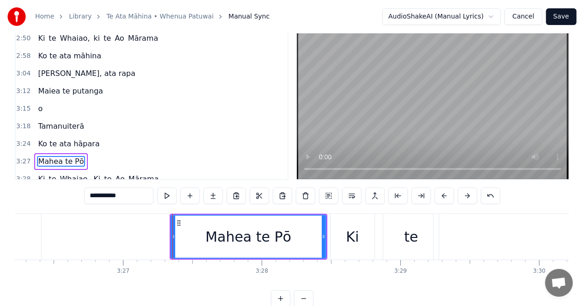
type input "**********"
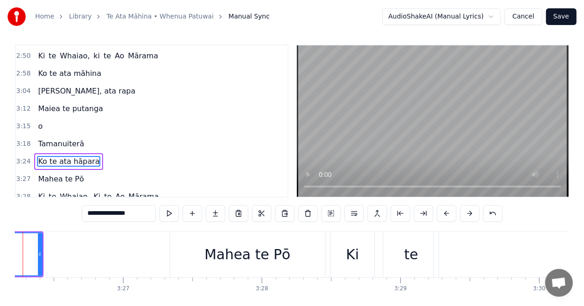
scroll to position [0, 28589]
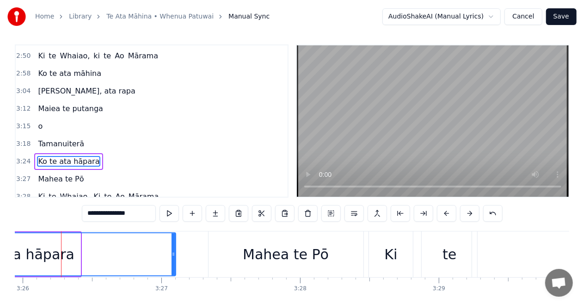
drag, startPoint x: 78, startPoint y: 253, endPoint x: 174, endPoint y: 256, distance: 95.4
click at [174, 256] on icon at bounding box center [174, 253] width 4 height 7
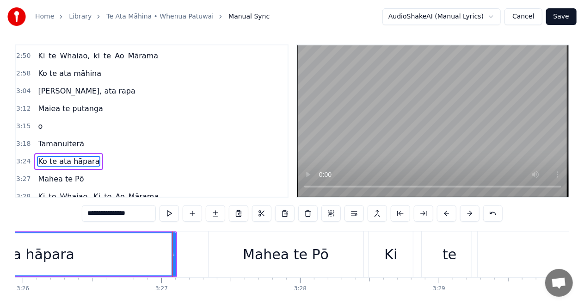
click at [16, 263] on div "Ko te ata hāpara" at bounding box center [16, 254] width 115 height 21
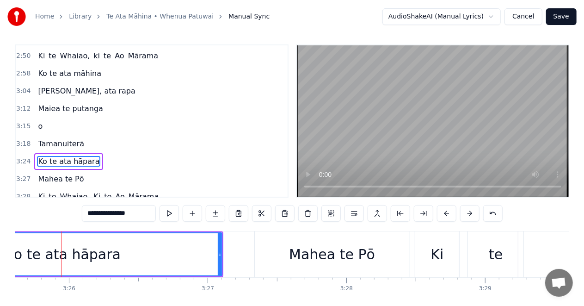
click at [18, 258] on div "Ko te ata hāpara" at bounding box center [63, 254] width 115 height 21
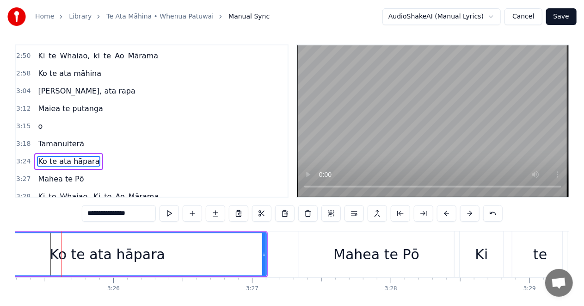
click at [26, 255] on div "Ko te ata hāpara" at bounding box center [107, 254] width 317 height 42
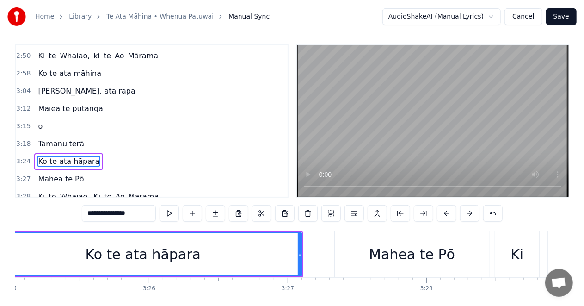
click at [33, 255] on div "Ko te ata hāpara" at bounding box center [142, 254] width 317 height 42
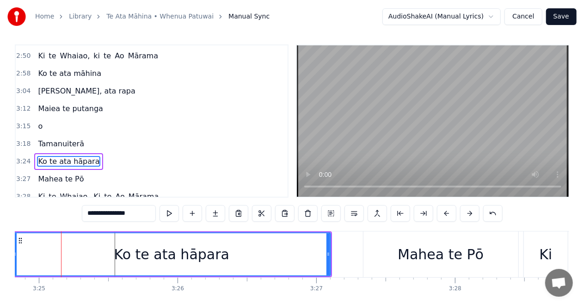
click at [42, 253] on div "Ko te ata hāpara" at bounding box center [171, 254] width 317 height 42
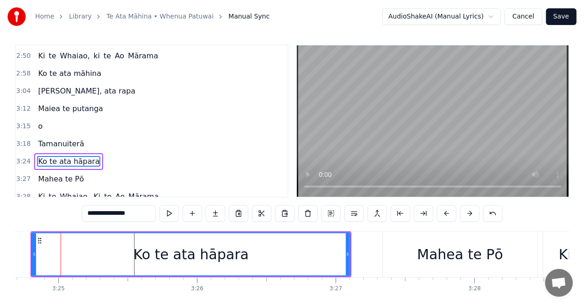
scroll to position [0, 28414]
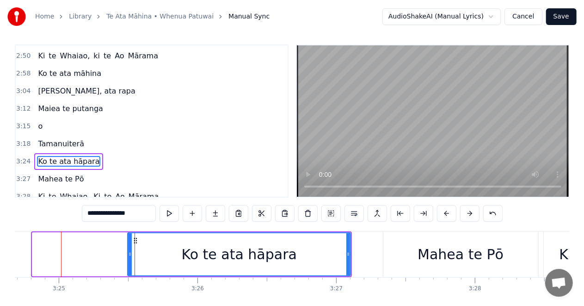
drag, startPoint x: 34, startPoint y: 253, endPoint x: 130, endPoint y: 259, distance: 95.5
click at [130, 259] on div at bounding box center [130, 254] width 4 height 42
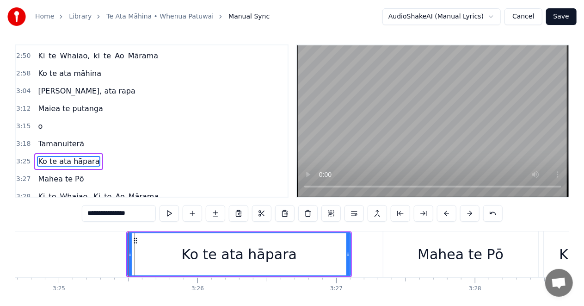
click at [12, 256] on div "**********" at bounding box center [292, 160] width 584 height 328
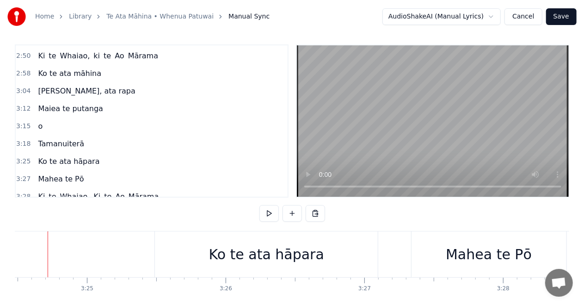
scroll to position [0, 28373]
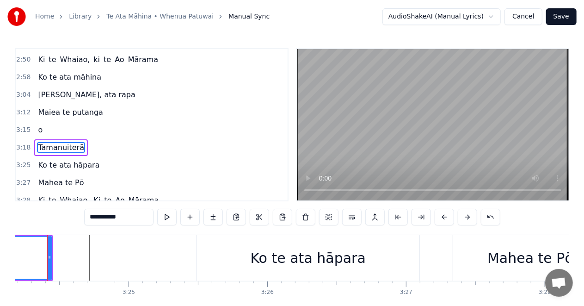
scroll to position [0, 28331]
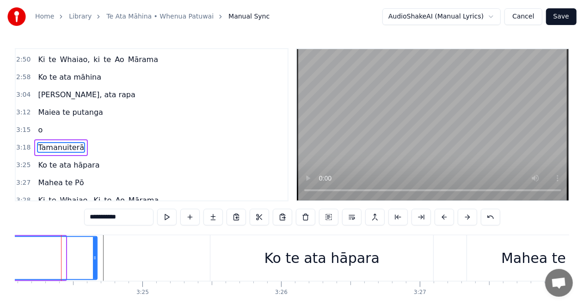
drag, startPoint x: 64, startPoint y: 257, endPoint x: 97, endPoint y: 258, distance: 33.3
click at [97, 258] on icon at bounding box center [95, 257] width 4 height 7
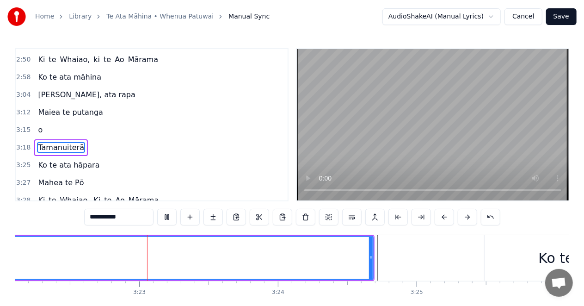
scroll to position [0, 28067]
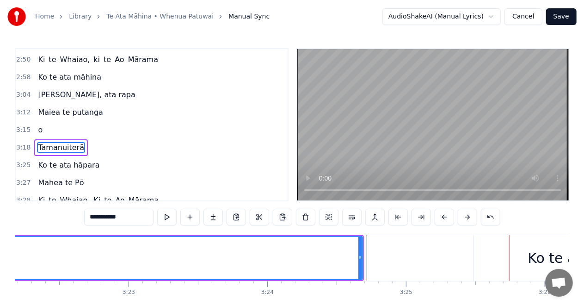
click at [527, 252] on div "Ko te ata hāpara" at bounding box center [585, 258] width 223 height 46
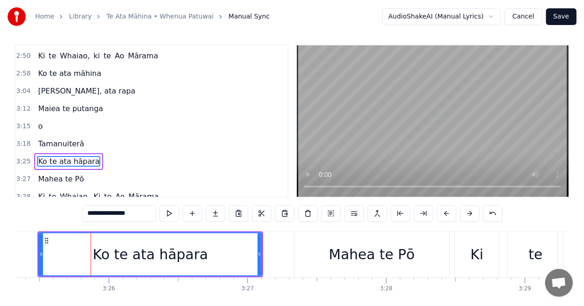
scroll to position [0, 28532]
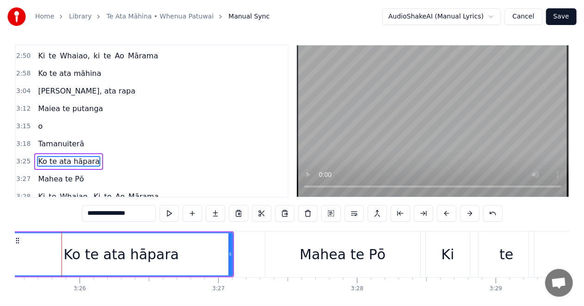
click at [19, 248] on div "Ko te ata hāpara" at bounding box center [121, 254] width 222 height 42
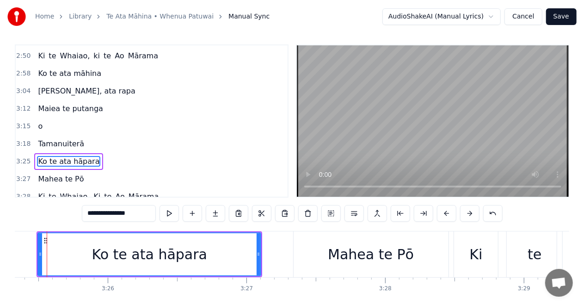
scroll to position [0, 28490]
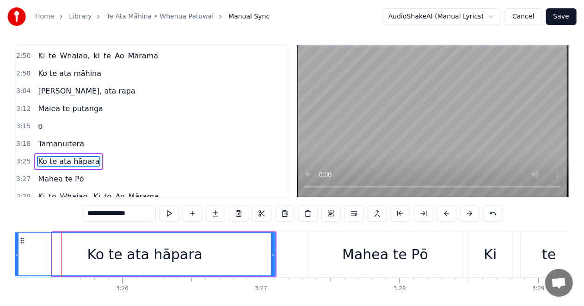
drag, startPoint x: 54, startPoint y: 255, endPoint x: 31, endPoint y: 259, distance: 23.4
click at [9, 257] on div "**********" at bounding box center [292, 160] width 584 height 328
click at [20, 257] on div "Ko te ata hāpara" at bounding box center [141, 254] width 267 height 42
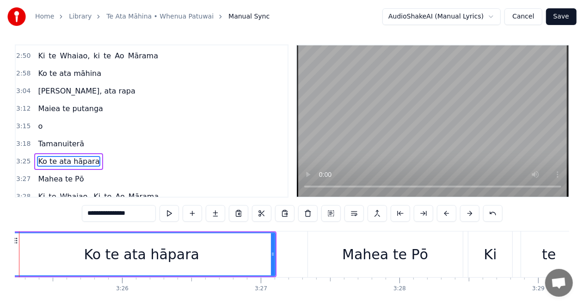
scroll to position [0, 28448]
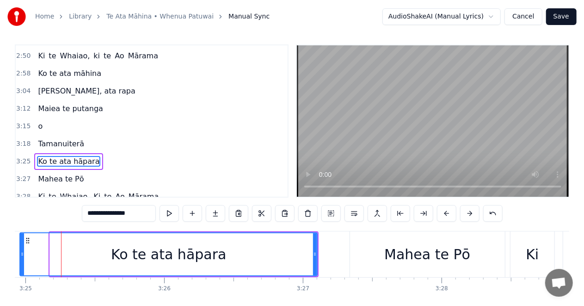
drag, startPoint x: 51, startPoint y: 256, endPoint x: 19, endPoint y: 258, distance: 32.9
click at [10, 257] on div "**********" at bounding box center [292, 160] width 584 height 328
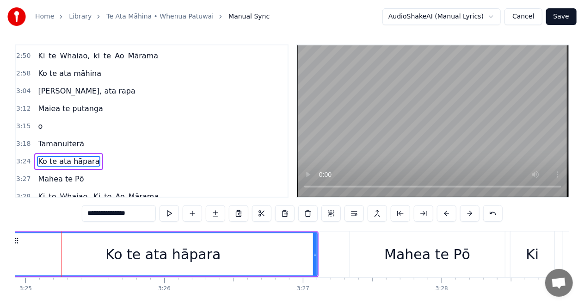
click at [25, 256] on div "Ko te ata hāpara" at bounding box center [163, 254] width 308 height 42
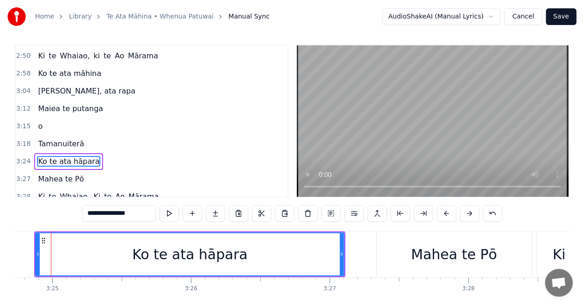
scroll to position [0, 28411]
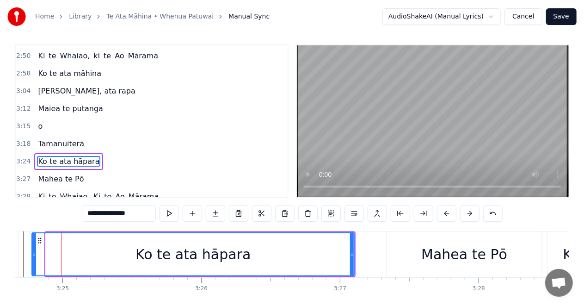
drag, startPoint x: 46, startPoint y: 255, endPoint x: 32, endPoint y: 257, distance: 14.1
click at [32, 257] on icon at bounding box center [34, 253] width 4 height 7
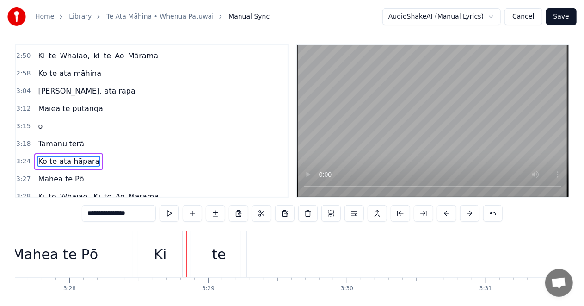
scroll to position [0, 28852]
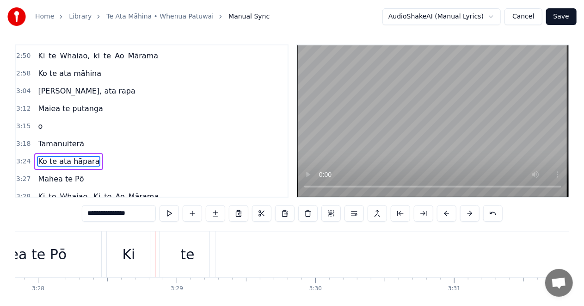
click at [24, 258] on div "Mahea te Pō" at bounding box center [24, 254] width 86 height 21
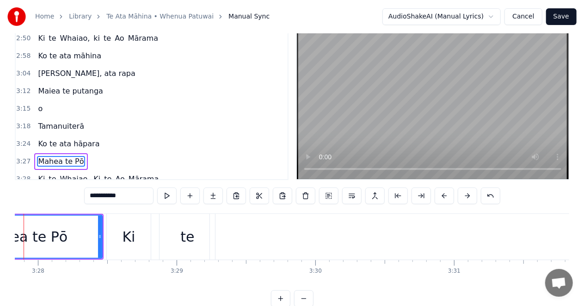
scroll to position [0, 28814]
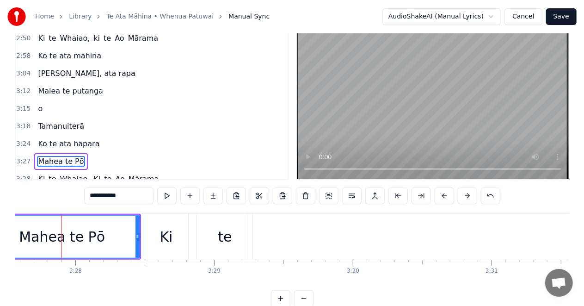
click at [31, 235] on div "Mahea te Pō" at bounding box center [62, 236] width 86 height 21
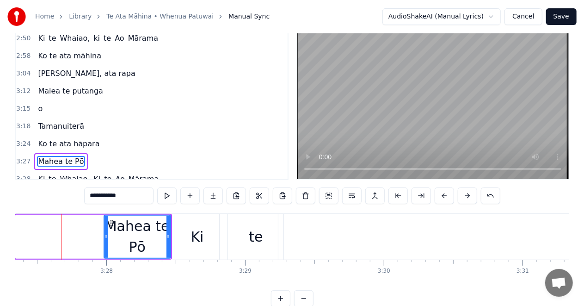
drag, startPoint x: 19, startPoint y: 237, endPoint x: 107, endPoint y: 241, distance: 88.4
click at [107, 241] on div at bounding box center [107, 237] width 4 height 42
click at [202, 242] on div "Ki" at bounding box center [197, 236] width 13 height 21
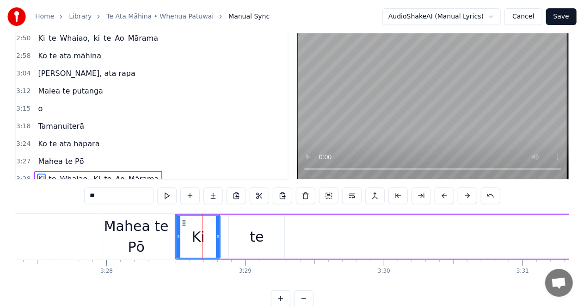
scroll to position [38, 0]
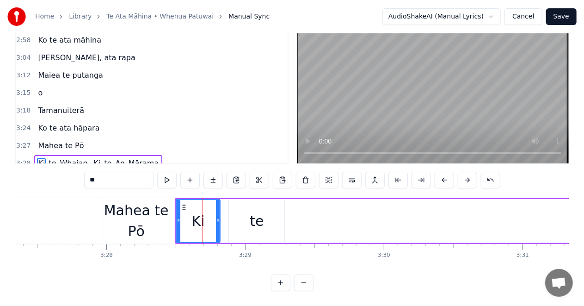
click at [255, 220] on div "te" at bounding box center [257, 221] width 14 height 21
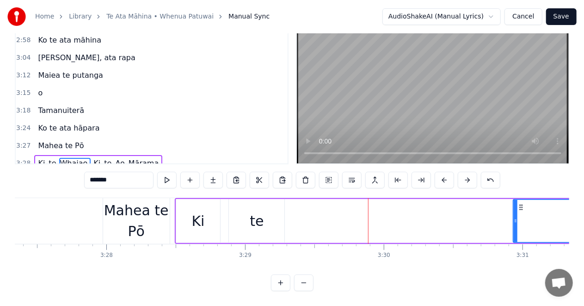
drag, startPoint x: 283, startPoint y: 219, endPoint x: 517, endPoint y: 223, distance: 234.2
click at [517, 223] on icon at bounding box center [516, 220] width 4 height 7
click at [252, 220] on div "te" at bounding box center [257, 221] width 14 height 21
type input "**"
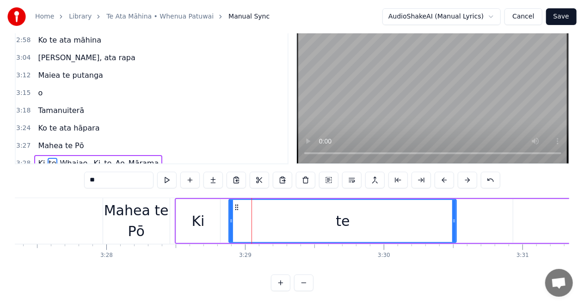
drag, startPoint x: 283, startPoint y: 219, endPoint x: 455, endPoint y: 228, distance: 172.4
click at [455, 228] on div at bounding box center [455, 221] width 4 height 42
drag, startPoint x: 455, startPoint y: 218, endPoint x: 485, endPoint y: 220, distance: 30.1
click at [485, 220] on icon at bounding box center [484, 220] width 4 height 7
drag, startPoint x: 484, startPoint y: 219, endPoint x: 498, endPoint y: 220, distance: 13.9
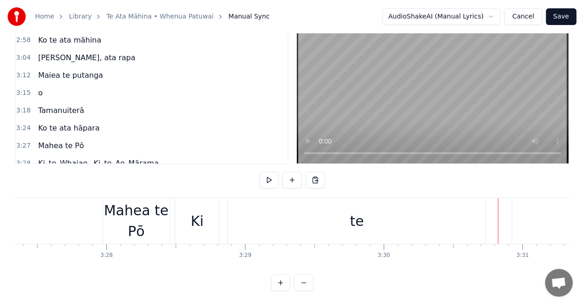
click at [482, 218] on div "te" at bounding box center [357, 221] width 258 height 46
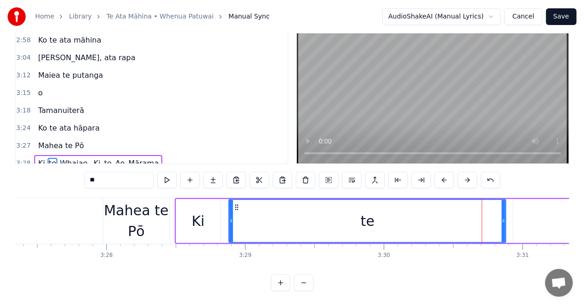
drag, startPoint x: 485, startPoint y: 219, endPoint x: 504, endPoint y: 221, distance: 19.6
click at [504, 221] on icon at bounding box center [504, 220] width 4 height 7
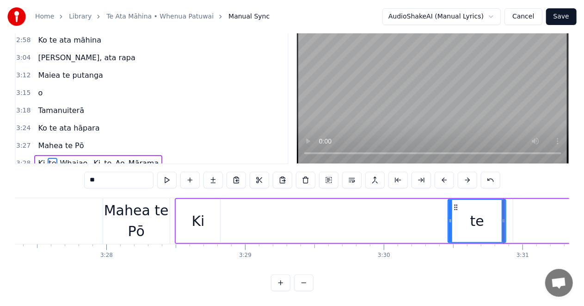
drag, startPoint x: 232, startPoint y: 218, endPoint x: 452, endPoint y: 229, distance: 219.6
click at [452, 229] on div at bounding box center [451, 221] width 4 height 42
click at [187, 218] on div "Ki" at bounding box center [198, 221] width 44 height 44
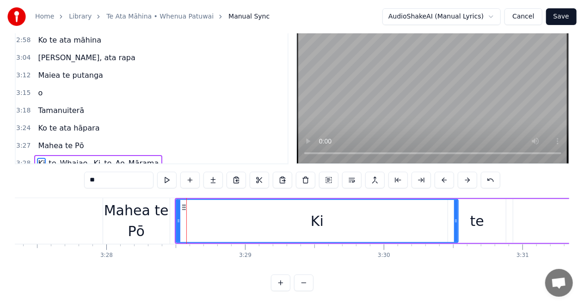
drag, startPoint x: 219, startPoint y: 218, endPoint x: 459, endPoint y: 228, distance: 239.4
click at [458, 228] on div at bounding box center [456, 221] width 4 height 42
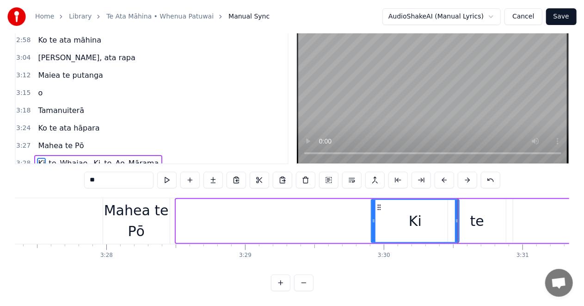
drag, startPoint x: 176, startPoint y: 221, endPoint x: 374, endPoint y: 225, distance: 197.6
click at [374, 225] on div at bounding box center [374, 221] width 4 height 42
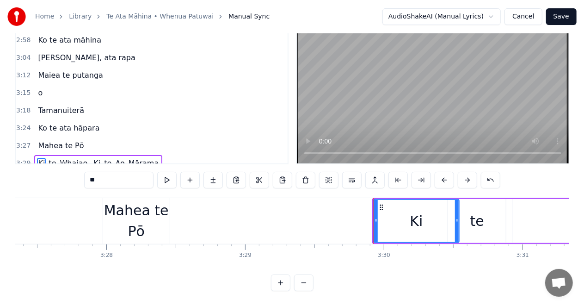
click at [116, 220] on div "Mahea te Pō" at bounding box center [136, 221] width 67 height 42
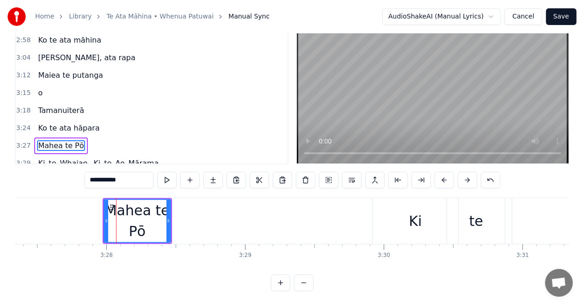
scroll to position [21, 0]
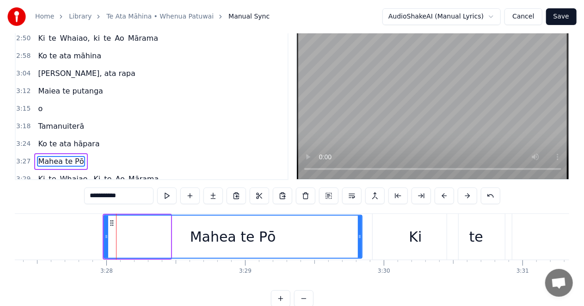
drag, startPoint x: 169, startPoint y: 236, endPoint x: 361, endPoint y: 238, distance: 191.6
click at [361, 238] on icon at bounding box center [360, 236] width 4 height 7
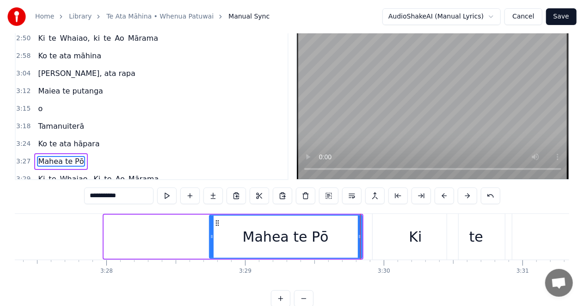
drag, startPoint x: 106, startPoint y: 236, endPoint x: 211, endPoint y: 241, distance: 105.6
click at [211, 241] on div at bounding box center [212, 237] width 4 height 42
click at [0, 236] on div "**********" at bounding box center [292, 143] width 584 height 328
click at [10, 237] on div "**********" at bounding box center [292, 143] width 584 height 328
click at [4, 239] on div "**********" at bounding box center [292, 143] width 584 height 328
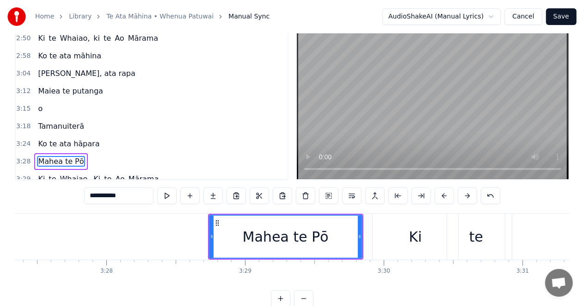
click at [0, 239] on div "**********" at bounding box center [292, 143] width 584 height 328
click at [0, 231] on div "**********" at bounding box center [292, 143] width 584 height 328
click at [7, 233] on div "**********" at bounding box center [292, 143] width 584 height 328
click at [0, 234] on div "**********" at bounding box center [292, 143] width 584 height 328
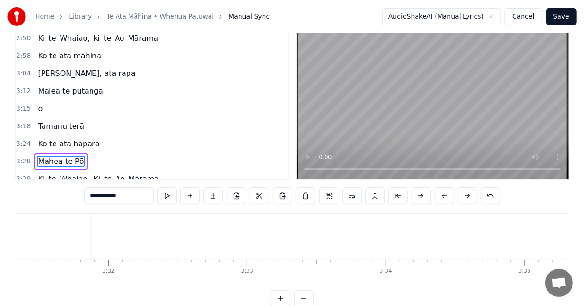
scroll to position [0, 29366]
click at [140, 174] on span "Mārama" at bounding box center [144, 179] width 32 height 11
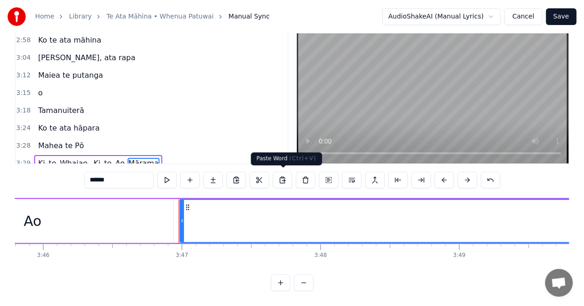
scroll to position [0, 31463]
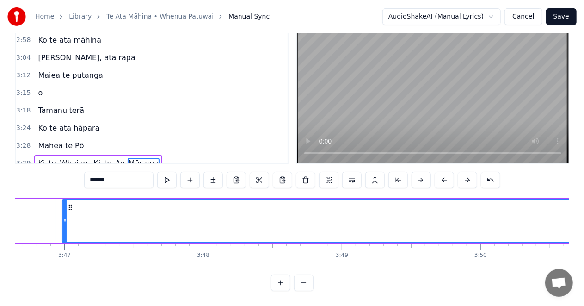
click at [71, 158] on span "Whaiao," at bounding box center [75, 163] width 32 height 11
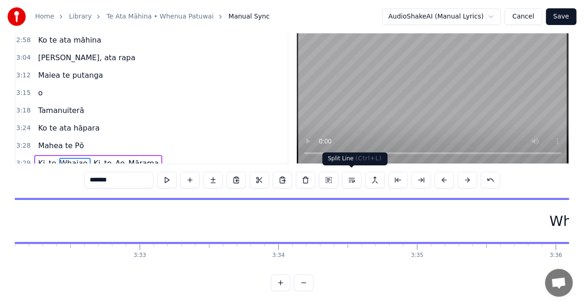
scroll to position [0, 29234]
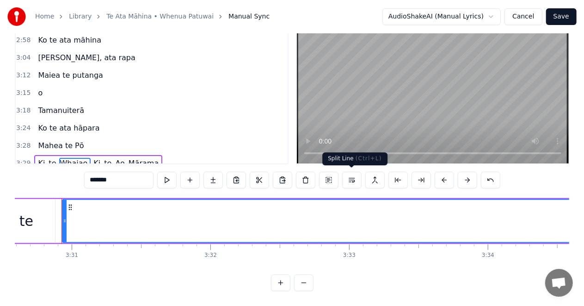
click at [350, 179] on button at bounding box center [351, 180] width 19 height 17
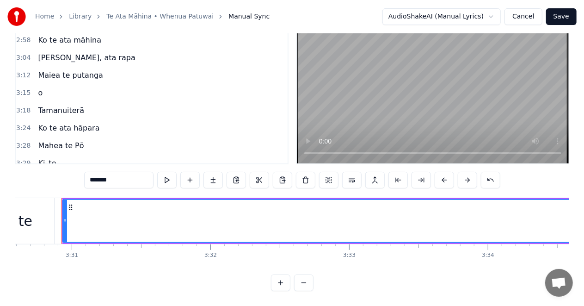
scroll to position [367, 0]
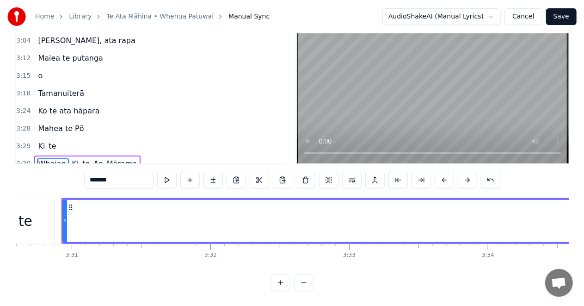
click at [71, 158] on span "Ki" at bounding box center [75, 163] width 9 height 11
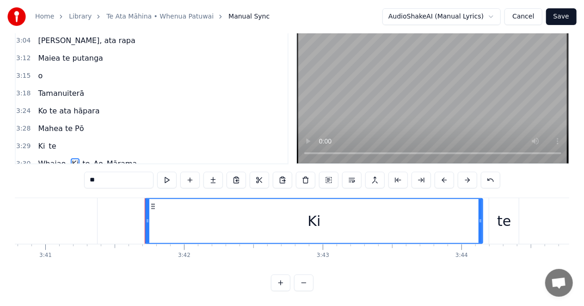
scroll to position [0, 30733]
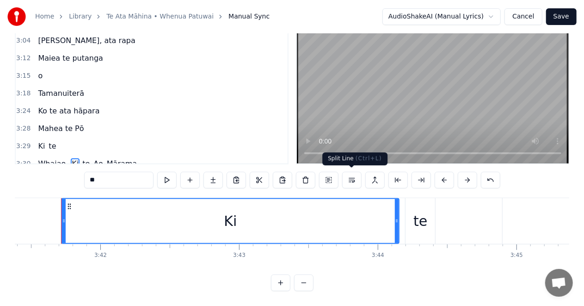
click at [352, 178] on button at bounding box center [351, 180] width 19 height 17
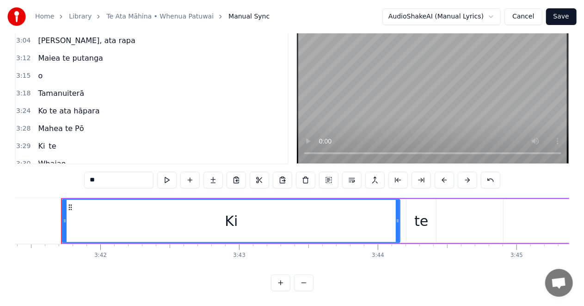
scroll to position [384, 0]
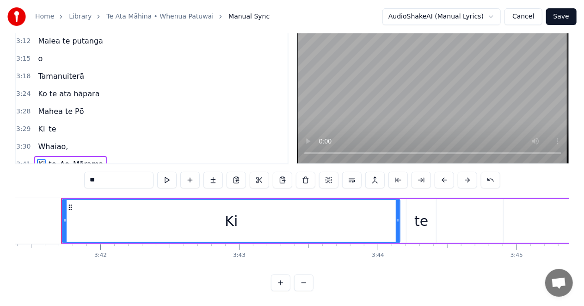
click at [49, 141] on span "Whaiao," at bounding box center [53, 146] width 32 height 11
type input "*******"
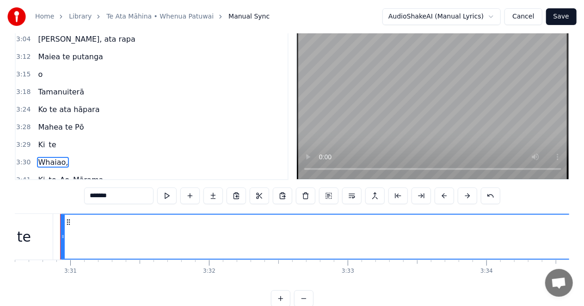
scroll to position [0, 29234]
click at [47, 157] on span "Whaiao," at bounding box center [53, 162] width 32 height 11
click at [306, 195] on button at bounding box center [305, 195] width 19 height 17
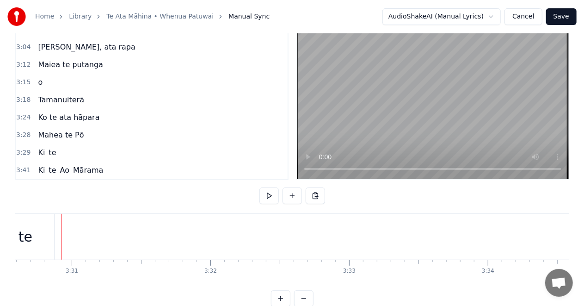
scroll to position [367, 0]
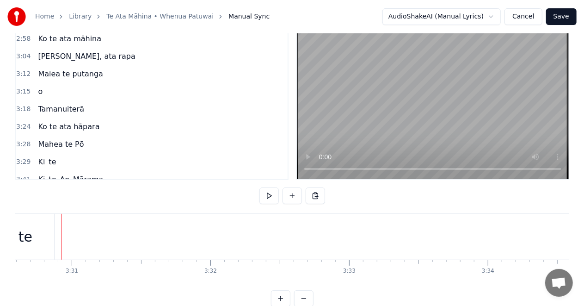
click at [41, 156] on span "Ki" at bounding box center [41, 161] width 9 height 11
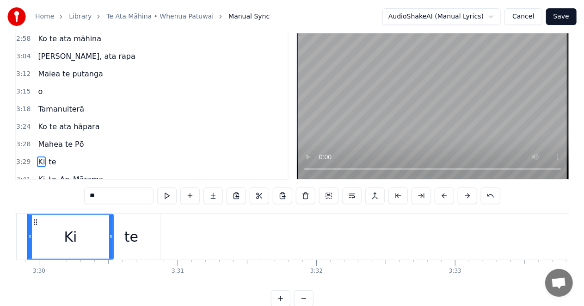
scroll to position [0, 29094]
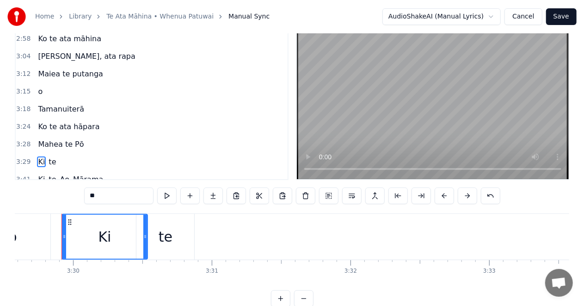
click at [168, 239] on div "te" at bounding box center [166, 236] width 14 height 21
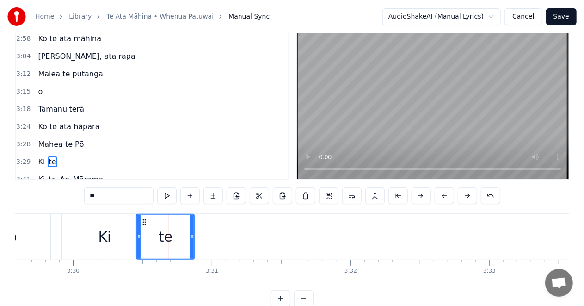
click at [103, 194] on input "**" at bounding box center [118, 195] width 69 height 17
type input "*********"
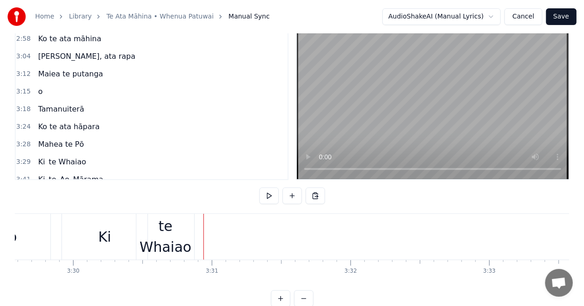
click at [169, 237] on div "te Whaiao" at bounding box center [166, 237] width 58 height 42
click at [186, 234] on div "te Whaiao" at bounding box center [166, 237] width 58 height 42
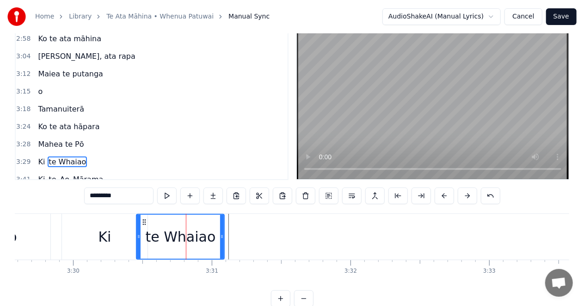
drag, startPoint x: 191, startPoint y: 234, endPoint x: 221, endPoint y: 235, distance: 30.1
click at [221, 235] on icon at bounding box center [222, 236] width 4 height 7
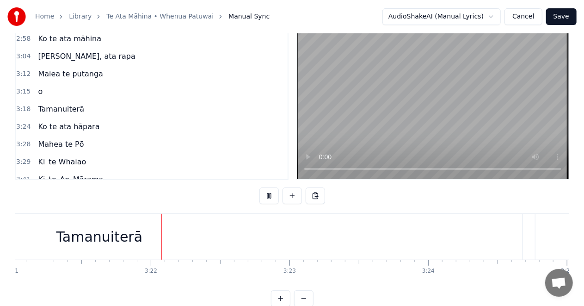
scroll to position [0, 27907]
click at [19, 238] on div "Tamanuiterā" at bounding box center [98, 237] width 847 height 46
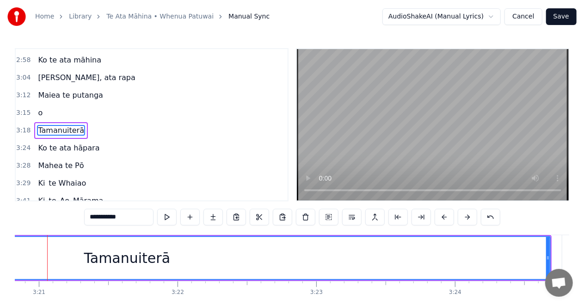
scroll to position [0, 27865]
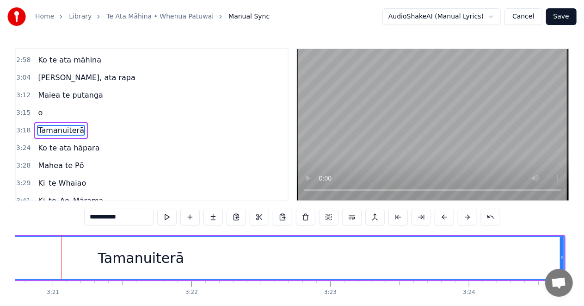
click at [19, 255] on div "Tamanuiterā" at bounding box center [141, 258] width 846 height 42
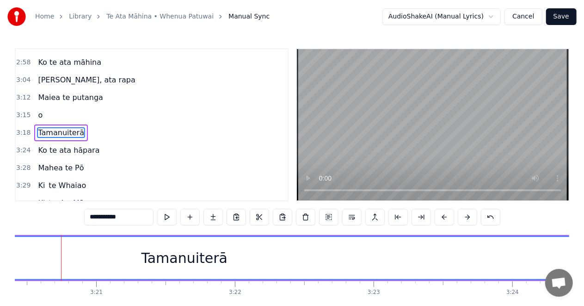
click at [27, 257] on div "Tamanuiterā" at bounding box center [184, 258] width 846 height 42
click at [18, 257] on div "Tamanuiterā" at bounding box center [219, 258] width 846 height 42
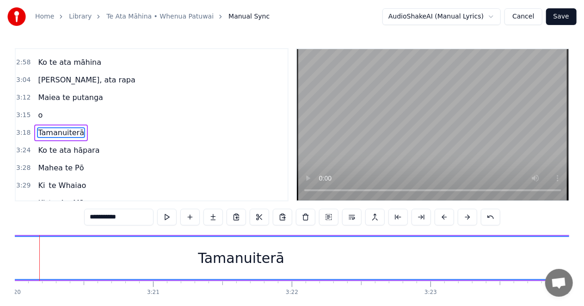
scroll to position [0, 27743]
click at [13, 257] on div "**********" at bounding box center [292, 164] width 584 height 328
drag, startPoint x: 24, startPoint y: 256, endPoint x: 29, endPoint y: 256, distance: 5.1
click at [24, 256] on div "Tamanuiterā" at bounding box center [263, 258] width 846 height 42
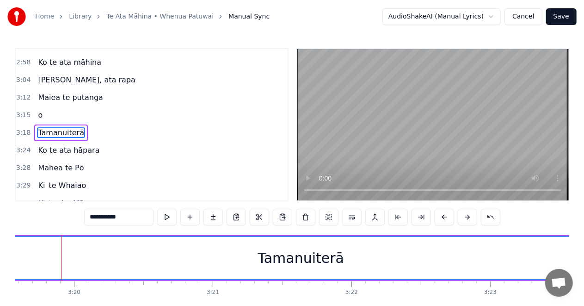
click at [29, 255] on div "Tamanuiterā" at bounding box center [301, 258] width 846 height 42
click at [29, 255] on div "Tamanuiterā" at bounding box center [333, 258] width 846 height 42
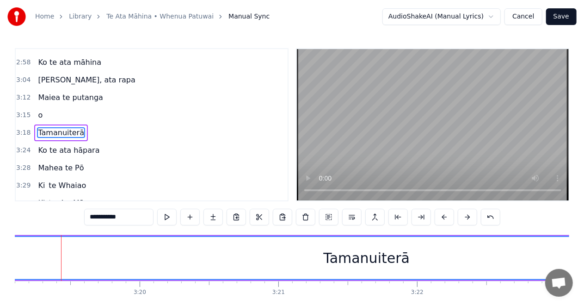
click at [30, 254] on div "Tamanuiterā" at bounding box center [367, 258] width 846 height 42
click at [31, 255] on div "Tamanuiterā" at bounding box center [398, 258] width 846 height 42
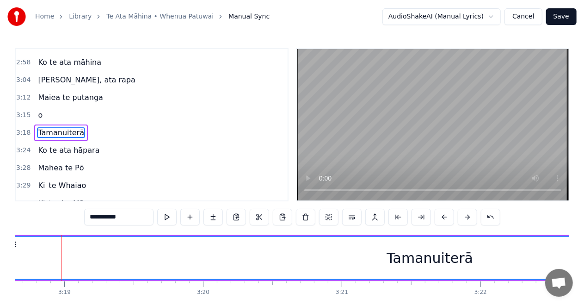
click at [31, 255] on div "Tamanuiterā" at bounding box center [430, 258] width 846 height 42
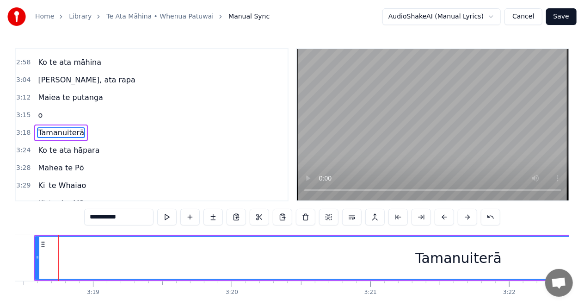
scroll to position [0, 27544]
click at [43, 257] on icon at bounding box center [45, 257] width 4 height 7
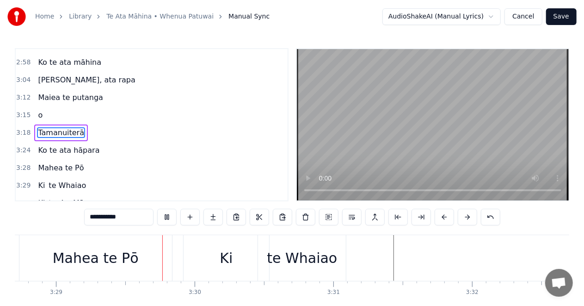
scroll to position [0, 28974]
click at [22, 254] on div "Mahea te Pō" at bounding box center [94, 258] width 153 height 46
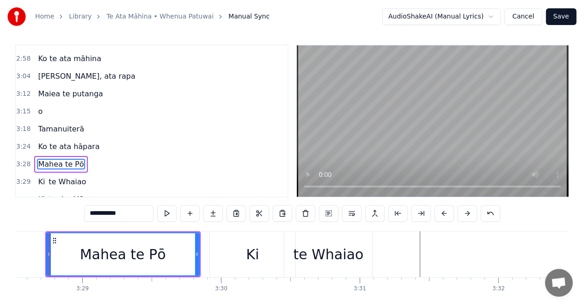
scroll to position [0, 28934]
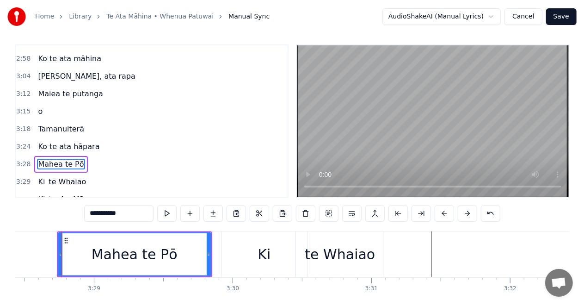
click at [368, 252] on div "te Whaiao" at bounding box center [340, 254] width 70 height 21
type input "*********"
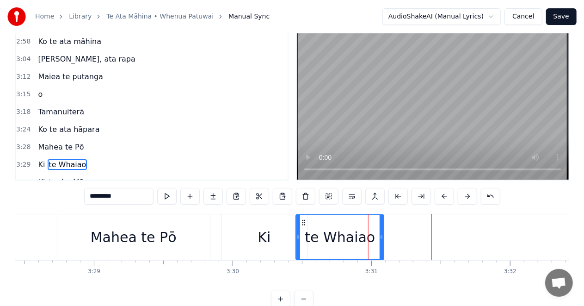
scroll to position [367, 0]
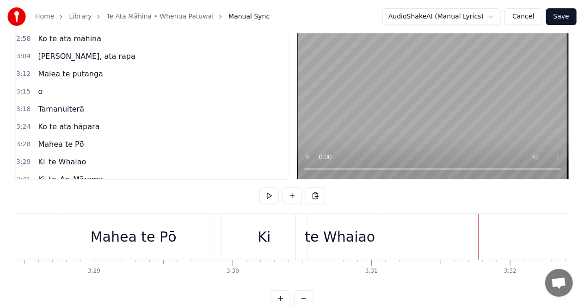
click at [349, 240] on div "te Whaiao" at bounding box center [340, 236] width 70 height 21
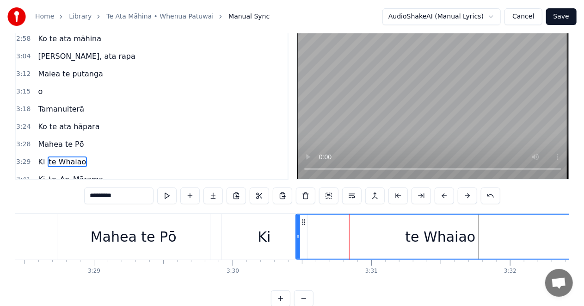
drag, startPoint x: 382, startPoint y: 235, endPoint x: 583, endPoint y: 239, distance: 200.9
click at [583, 239] on div "Home Library [GEOGRAPHIC_DATA] • Whenua Patuwai Manual Sync AudioShakeAI (Manua…" at bounding box center [292, 143] width 584 height 328
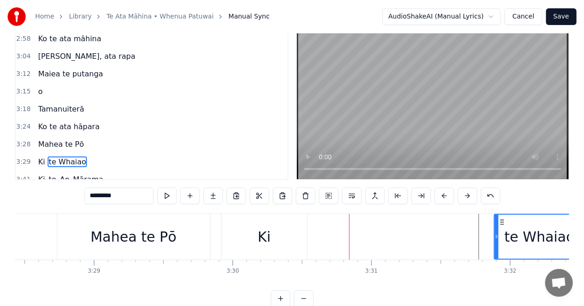
drag, startPoint x: 298, startPoint y: 235, endPoint x: 497, endPoint y: 239, distance: 198.6
click at [497, 239] on icon at bounding box center [497, 236] width 4 height 7
click at [268, 232] on div "Ki" at bounding box center [264, 236] width 13 height 21
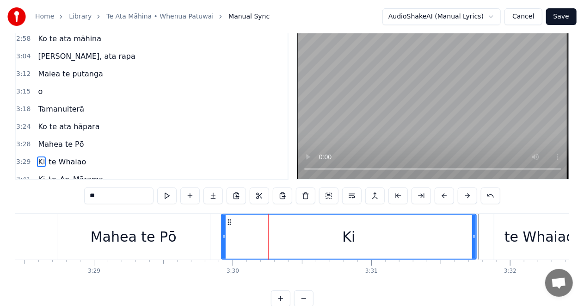
drag, startPoint x: 304, startPoint y: 236, endPoint x: 474, endPoint y: 238, distance: 169.4
click at [474, 238] on icon at bounding box center [474, 236] width 4 height 7
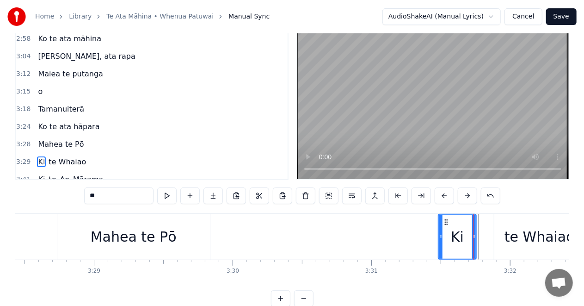
drag, startPoint x: 223, startPoint y: 235, endPoint x: 440, endPoint y: 240, distance: 217.1
click at [440, 240] on icon at bounding box center [441, 236] width 4 height 7
drag, startPoint x: 473, startPoint y: 236, endPoint x: 491, endPoint y: 236, distance: 18.5
click at [491, 236] on icon at bounding box center [493, 236] width 4 height 7
click at [518, 236] on div "te Whaiao" at bounding box center [540, 236] width 70 height 21
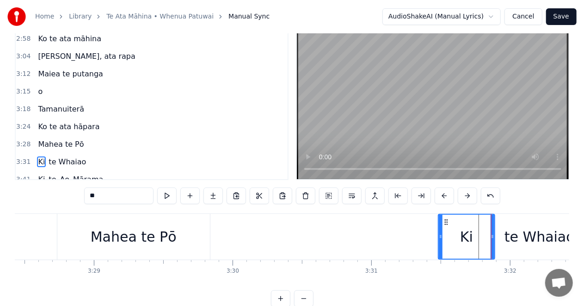
type input "*********"
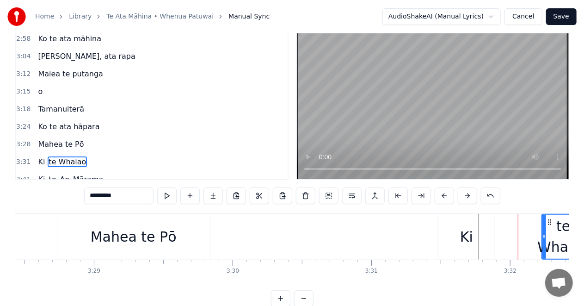
drag, startPoint x: 498, startPoint y: 236, endPoint x: 546, endPoint y: 235, distance: 47.7
click at [546, 235] on icon at bounding box center [545, 236] width 4 height 7
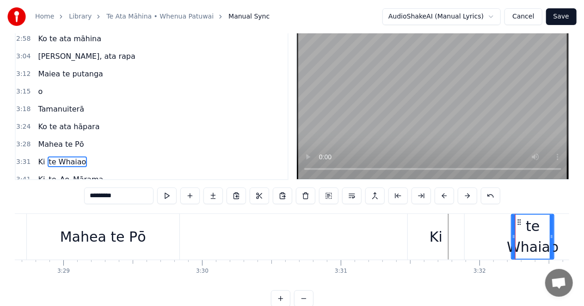
click at [477, 236] on div "Ki te [GEOGRAPHIC_DATA]" at bounding box center [482, 237] width 149 height 46
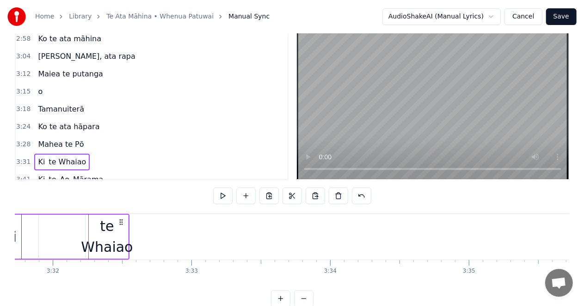
scroll to position [0, 29419]
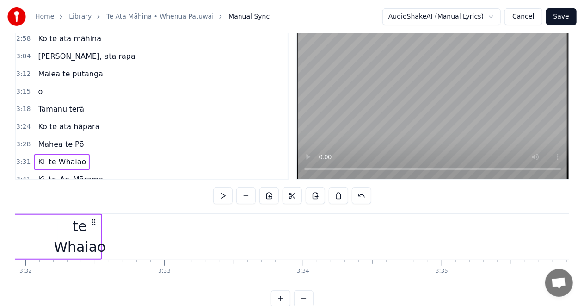
click at [84, 234] on div "te Whaiao" at bounding box center [80, 237] width 52 height 42
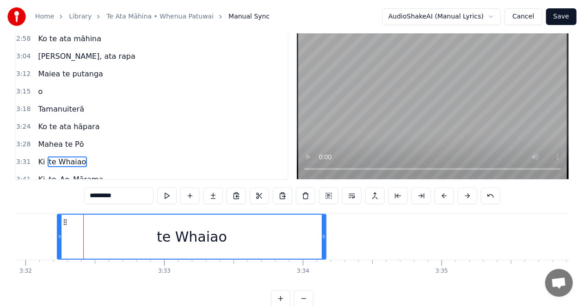
click at [324, 237] on icon at bounding box center [324, 236] width 4 height 7
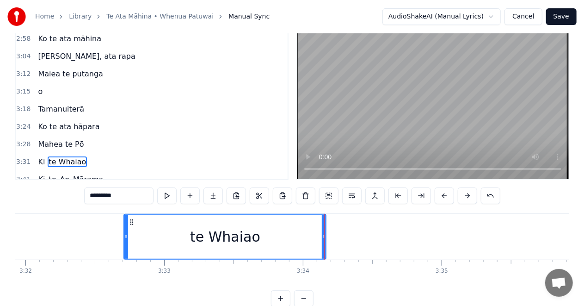
drag, startPoint x: 59, startPoint y: 236, endPoint x: 126, endPoint y: 240, distance: 66.7
click at [126, 240] on icon at bounding box center [126, 236] width 4 height 7
click at [126, 240] on div at bounding box center [126, 237] width 0 height 46
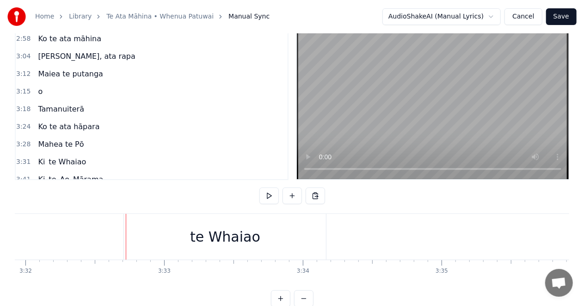
click at [14, 236] on div "Home Library [GEOGRAPHIC_DATA] • Whenua Patuwai Manual Sync AudioShakeAI (Manua…" at bounding box center [292, 143] width 584 height 328
click at [8, 238] on div "Home Library [GEOGRAPHIC_DATA] • Whenua Patuwai Manual Sync AudioShakeAI (Manua…" at bounding box center [292, 143] width 584 height 328
click at [20, 239] on div "Ki te [GEOGRAPHIC_DATA]" at bounding box center [141, 237] width 376 height 46
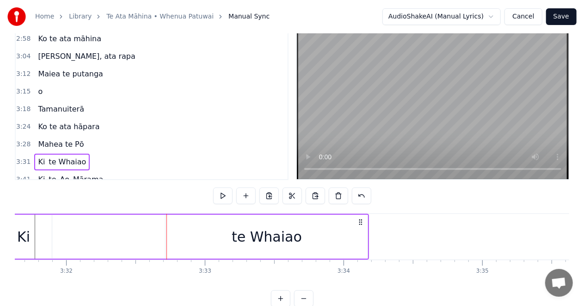
click at [23, 239] on div "Ki" at bounding box center [23, 236] width 13 height 21
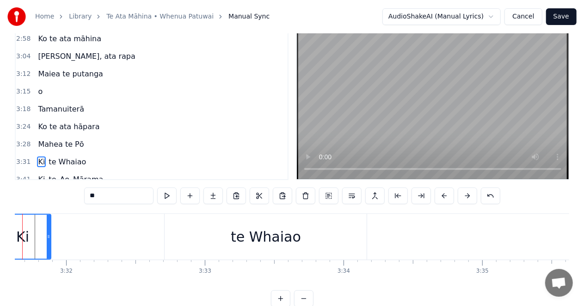
scroll to position [0, 29340]
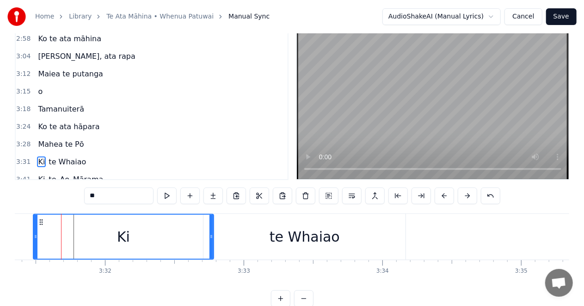
drag, startPoint x: 87, startPoint y: 235, endPoint x: 211, endPoint y: 242, distance: 124.2
click at [211, 242] on div at bounding box center [212, 237] width 4 height 44
drag, startPoint x: 212, startPoint y: 236, endPoint x: 197, endPoint y: 236, distance: 14.8
click at [197, 236] on circle at bounding box center [197, 236] width 0 height 0
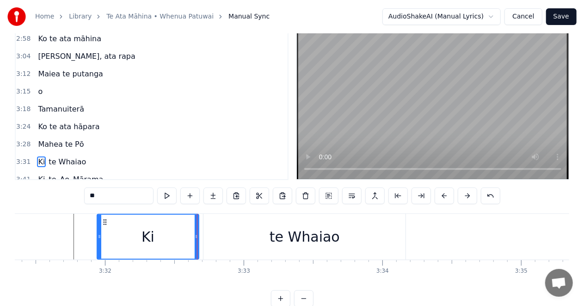
drag, startPoint x: 35, startPoint y: 234, endPoint x: 99, endPoint y: 236, distance: 63.9
click at [99, 236] on icon at bounding box center [100, 236] width 4 height 7
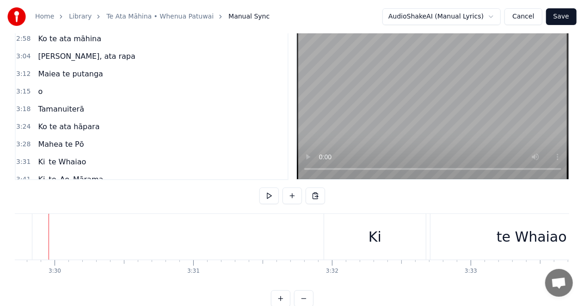
scroll to position [0, 29100]
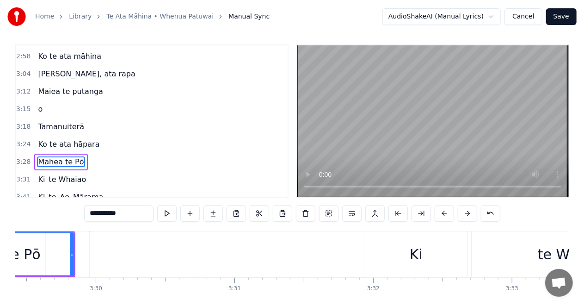
scroll to position [0, 29055]
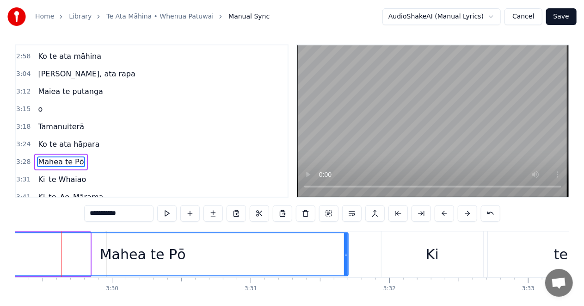
drag, startPoint x: 88, startPoint y: 253, endPoint x: 346, endPoint y: 254, distance: 258.2
click at [346, 254] on icon at bounding box center [346, 253] width 4 height 7
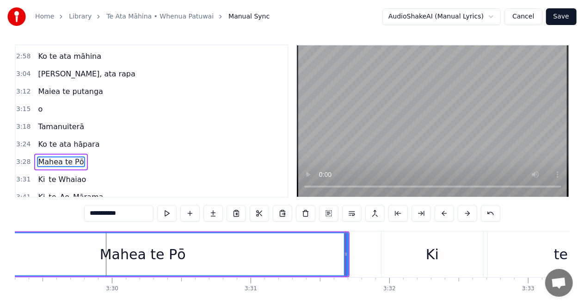
click at [19, 253] on div "Mahea te Pō" at bounding box center [143, 254] width 410 height 42
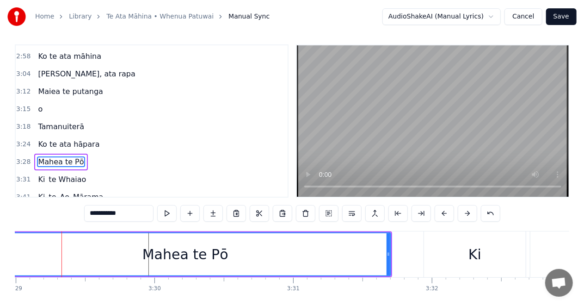
click at [20, 252] on div "Mahea te Pō" at bounding box center [186, 254] width 410 height 42
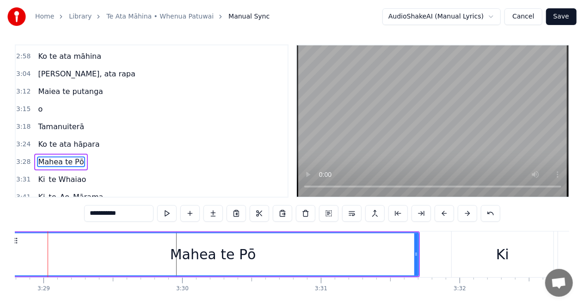
scroll to position [0, 28971]
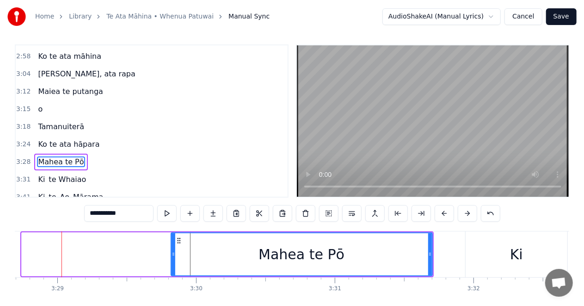
drag, startPoint x: 23, startPoint y: 252, endPoint x: 173, endPoint y: 261, distance: 149.7
click at [173, 261] on div at bounding box center [174, 254] width 4 height 42
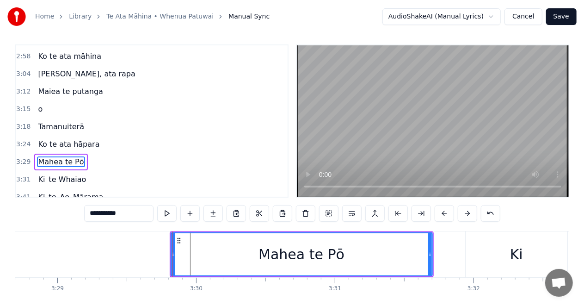
click at [14, 256] on div "**********" at bounding box center [292, 160] width 584 height 328
click at [3, 250] on div "**********" at bounding box center [292, 160] width 584 height 328
click at [9, 247] on div "**********" at bounding box center [292, 160] width 584 height 328
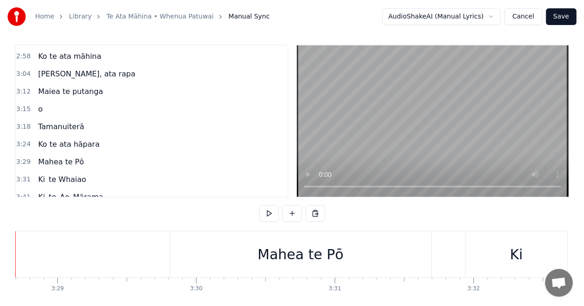
scroll to position [0, 28925]
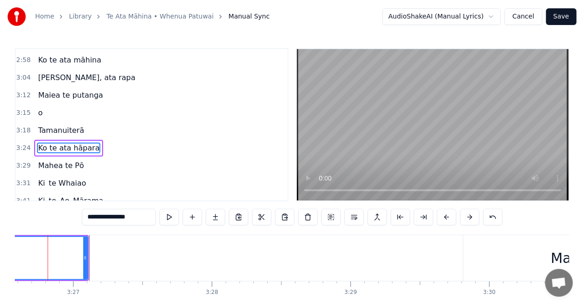
scroll to position [0, 28664]
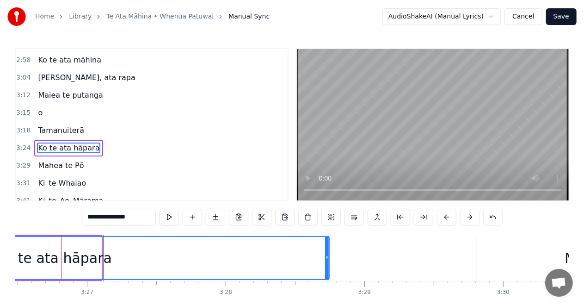
drag, startPoint x: 100, startPoint y: 258, endPoint x: 329, endPoint y: 267, distance: 228.8
click at [329, 267] on div "Ko te ata hāpara" at bounding box center [54, 258] width 552 height 44
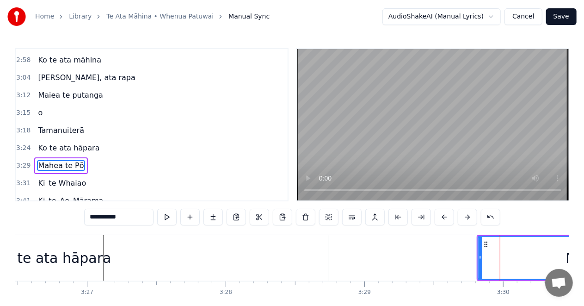
scroll to position [4, 0]
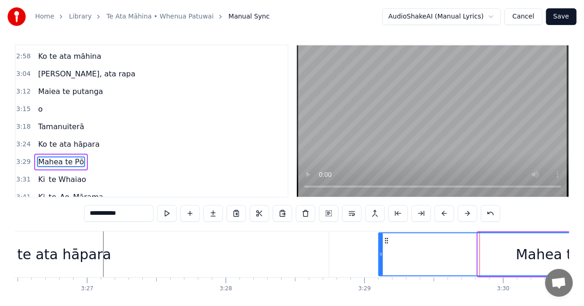
drag, startPoint x: 480, startPoint y: 251, endPoint x: 380, endPoint y: 255, distance: 99.6
click at [380, 255] on icon at bounding box center [381, 253] width 4 height 7
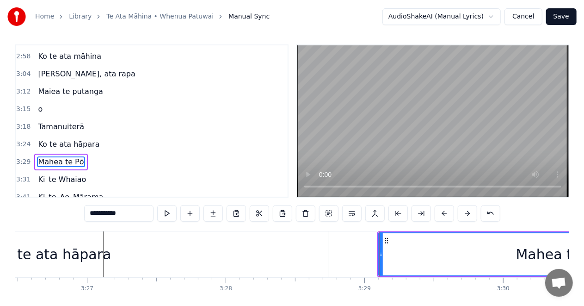
click at [234, 252] on div "Ko te ata hāpara" at bounding box center [53, 254] width 551 height 46
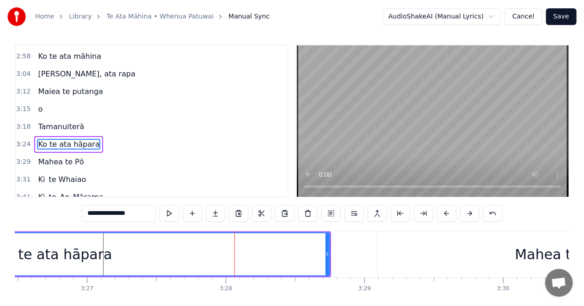
scroll to position [0, 0]
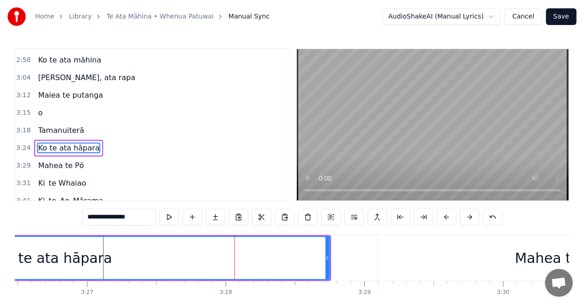
click at [16, 255] on div "Ko te ata hāpara" at bounding box center [54, 258] width 115 height 21
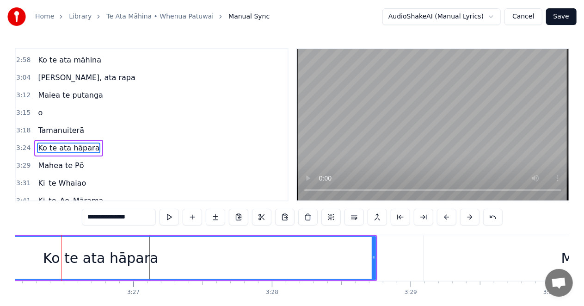
click at [13, 255] on div "**********" at bounding box center [292, 164] width 584 height 328
click at [20, 253] on div "Ko te ata hāpara" at bounding box center [101, 258] width 550 height 42
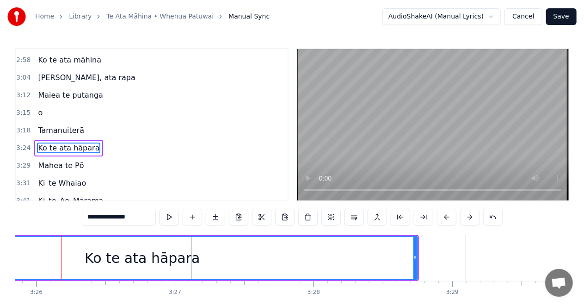
click at [25, 253] on div "Ko te ata hāpara" at bounding box center [142, 258] width 550 height 42
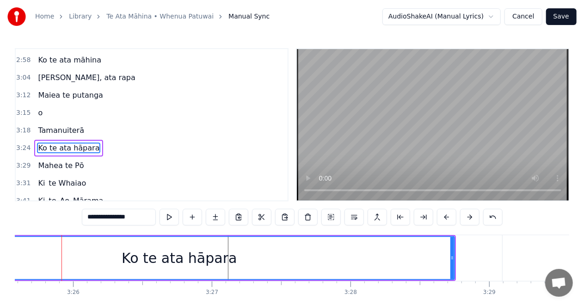
click at [28, 253] on div "Ko te ata hāpara" at bounding box center [179, 258] width 550 height 42
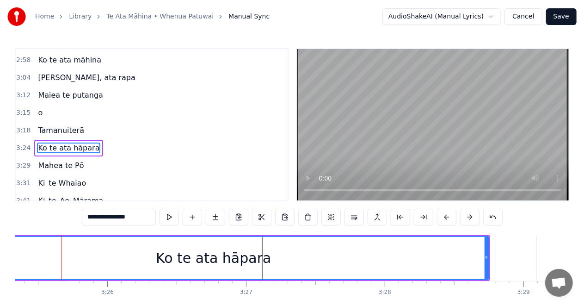
click at [33, 253] on div "Ko te ata hāpara" at bounding box center [213, 258] width 550 height 42
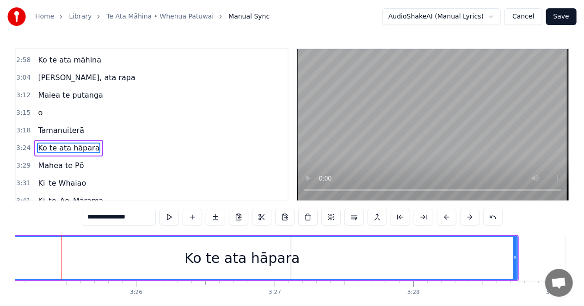
click at [26, 253] on div "Ko te ata hāpara" at bounding box center [242, 258] width 550 height 42
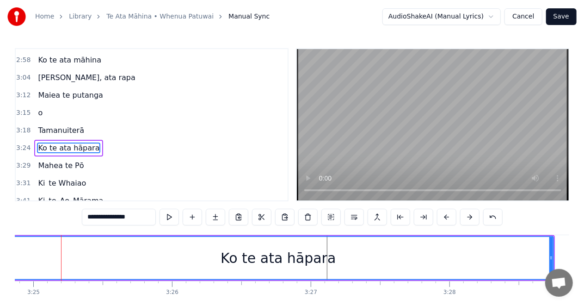
click at [24, 255] on div "Ko te ata hāpara" at bounding box center [278, 258] width 550 height 42
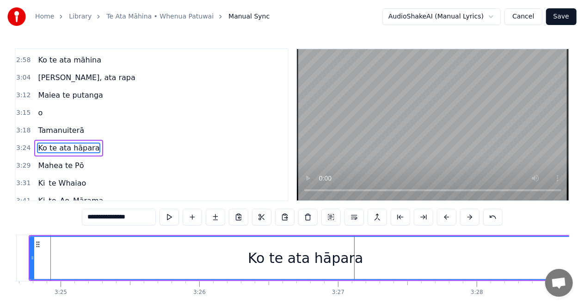
scroll to position [0, 28402]
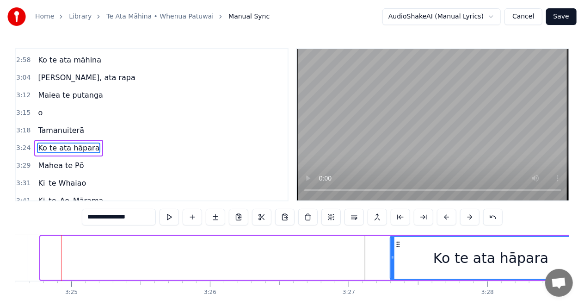
drag, startPoint x: 43, startPoint y: 257, endPoint x: 392, endPoint y: 282, distance: 350.7
click at [392, 282] on div "Homai te Pakipaki Ko te ata māhina Ata tuhi, ata rapa Maiea te putanga o Tamanu…" at bounding box center [292, 269] width 555 height 69
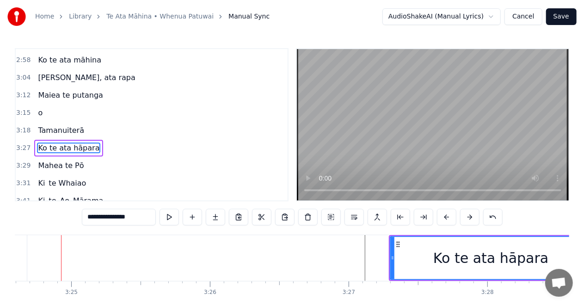
click at [9, 252] on div "**********" at bounding box center [292, 164] width 584 height 328
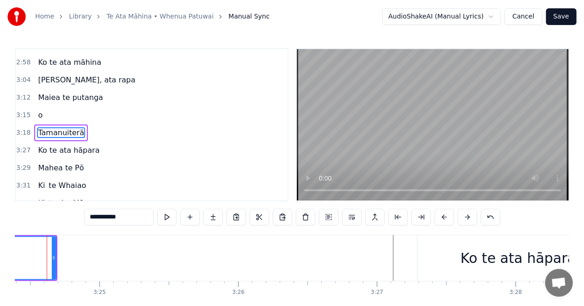
scroll to position [0, 28359]
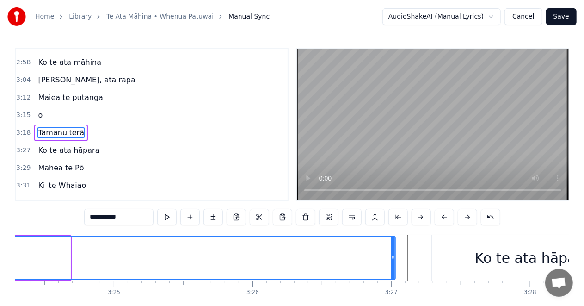
drag, startPoint x: 69, startPoint y: 257, endPoint x: 394, endPoint y: 262, distance: 325.3
click at [394, 262] on div at bounding box center [393, 258] width 4 height 42
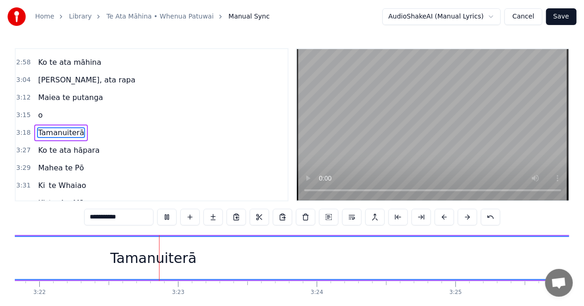
scroll to position [0, 28021]
click at [394, 257] on div "Tamanuiterā" at bounding box center [149, 258] width 1167 height 42
click at [541, 255] on div "Tamanuiterā" at bounding box center [149, 258] width 1167 height 42
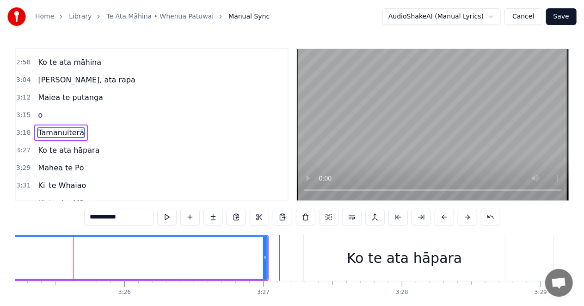
scroll to position [0, 28499]
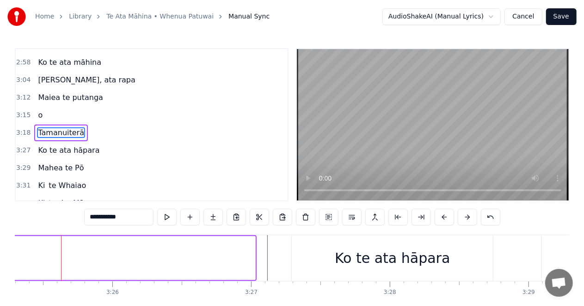
drag, startPoint x: 254, startPoint y: 258, endPoint x: 0, endPoint y: 268, distance: 253.8
click at [0, 268] on div "**********" at bounding box center [292, 164] width 584 height 328
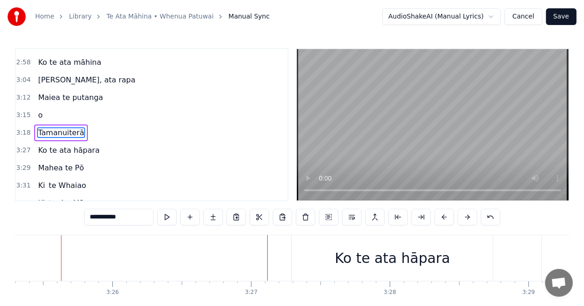
click at [312, 256] on div "Ko te ata hāpara" at bounding box center [392, 258] width 201 height 46
type input "**********"
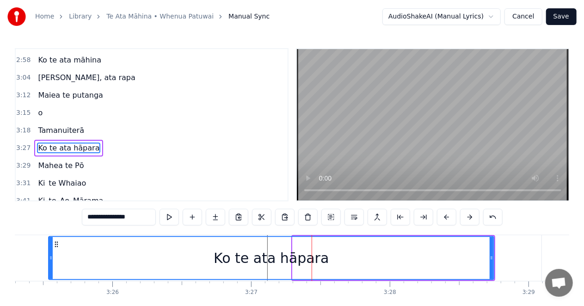
drag, startPoint x: 294, startPoint y: 258, endPoint x: 50, endPoint y: 261, distance: 244.3
click at [50, 261] on icon at bounding box center [51, 257] width 4 height 7
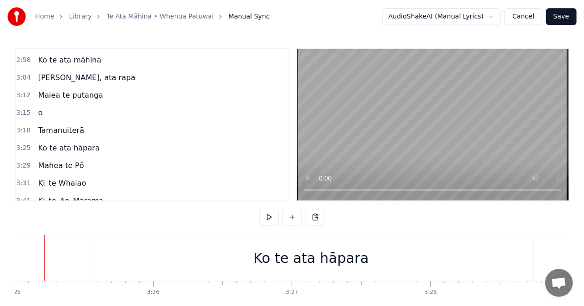
scroll to position [0, 28442]
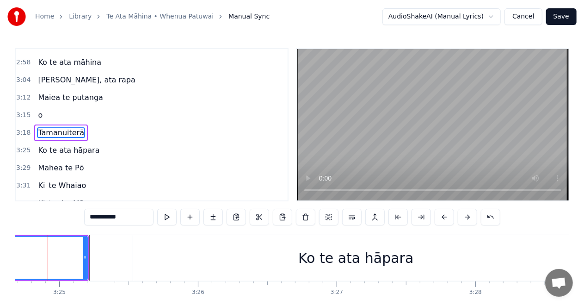
scroll to position [0, 28400]
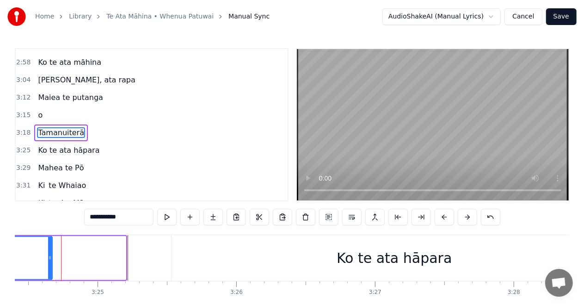
drag, startPoint x: 124, startPoint y: 257, endPoint x: 50, endPoint y: 260, distance: 73.6
click at [50, 260] on icon at bounding box center [50, 257] width 4 height 7
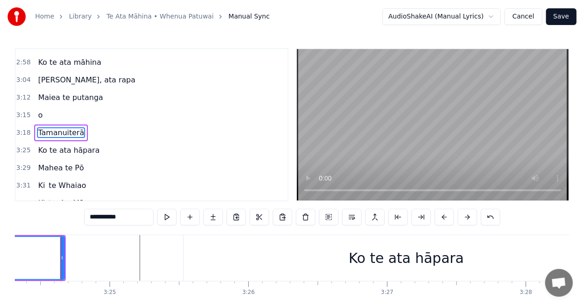
click at [227, 257] on div "Ko te ata hāpara" at bounding box center [407, 258] width 446 height 46
type input "**********"
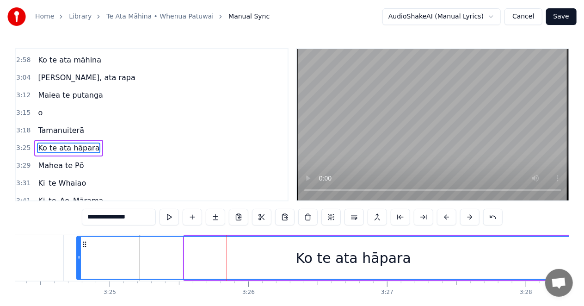
drag, startPoint x: 187, startPoint y: 257, endPoint x: 80, endPoint y: 258, distance: 107.8
click at [80, 258] on icon at bounding box center [79, 257] width 4 height 7
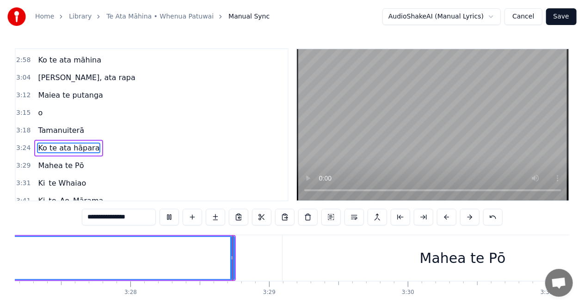
scroll to position [0, 28842]
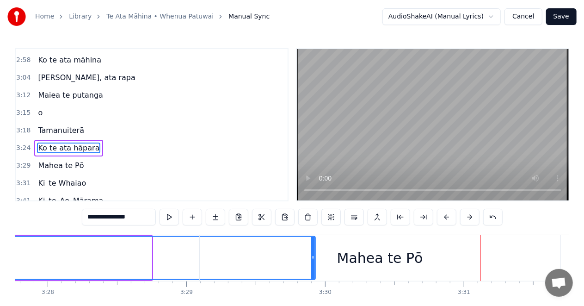
drag, startPoint x: 149, startPoint y: 256, endPoint x: 313, endPoint y: 259, distance: 163.8
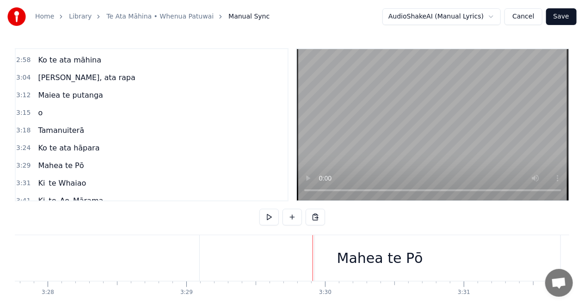
click at [356, 254] on div "Mahea te Pō" at bounding box center [380, 258] width 86 height 21
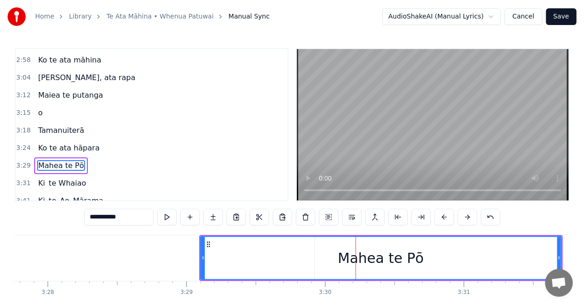
scroll to position [4, 0]
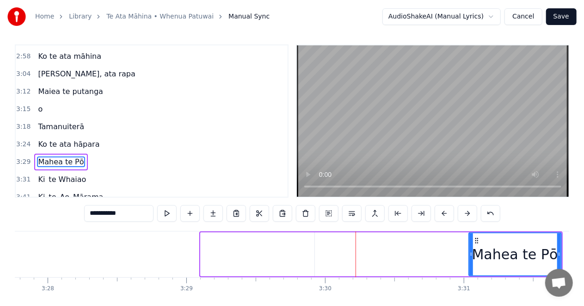
drag, startPoint x: 203, startPoint y: 253, endPoint x: 480, endPoint y: 255, distance: 277.7
click at [473, 255] on icon at bounding box center [472, 253] width 4 height 7
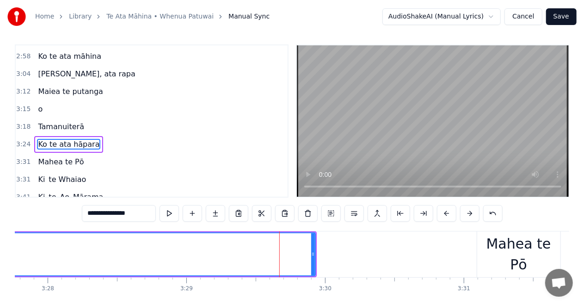
scroll to position [0, 0]
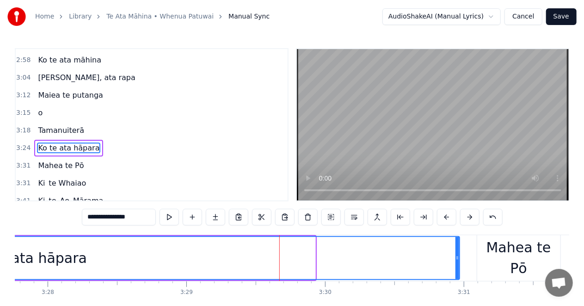
drag, startPoint x: 315, startPoint y: 258, endPoint x: 459, endPoint y: 261, distance: 144.4
click at [459, 261] on icon at bounding box center [458, 257] width 4 height 7
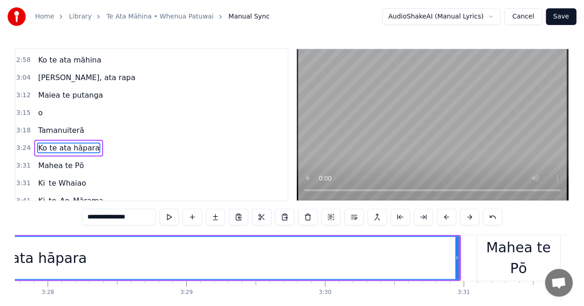
click at [535, 246] on div "Mahea te Pō" at bounding box center [519, 258] width 83 height 46
type input "**********"
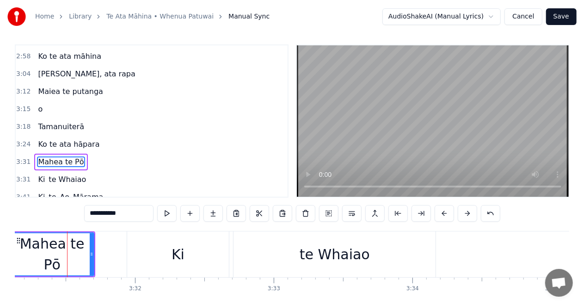
scroll to position [0, 29316]
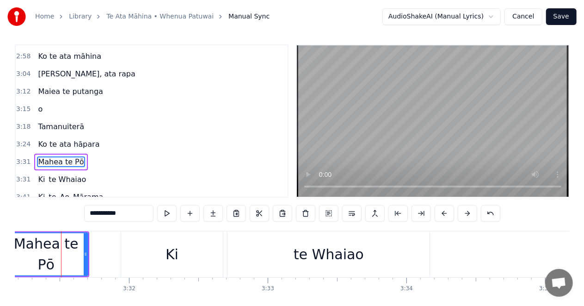
drag, startPoint x: 87, startPoint y: 256, endPoint x: 133, endPoint y: 256, distance: 45.8
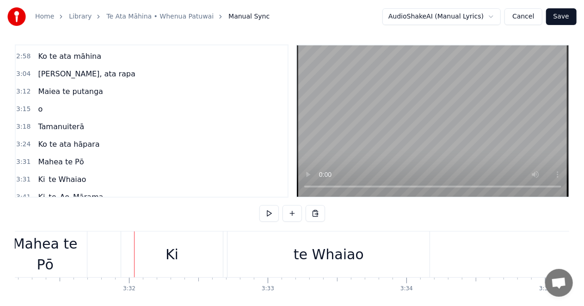
click at [74, 252] on div "Mahea te Pō" at bounding box center [45, 254] width 83 height 42
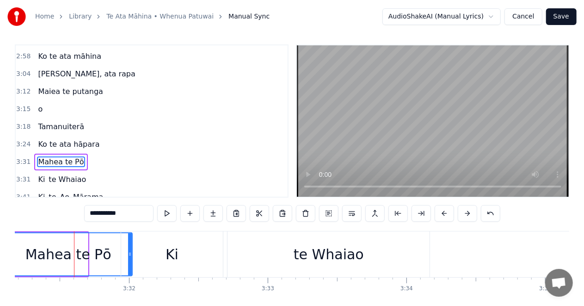
drag, startPoint x: 86, startPoint y: 253, endPoint x: 130, endPoint y: 254, distance: 44.4
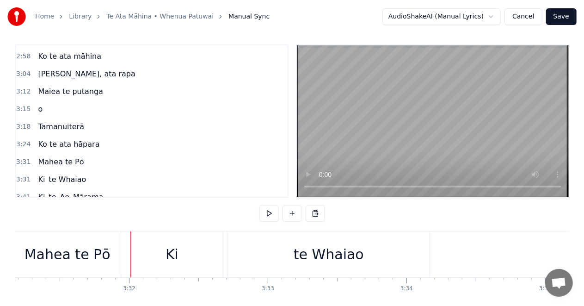
click at [12, 257] on div "Home Library [GEOGRAPHIC_DATA] • Whenua Patuwai Manual Sync AudioShakeAI (Manua…" at bounding box center [292, 160] width 584 height 328
click at [18, 253] on div "Mahea te Pō" at bounding box center [68, 254] width 128 height 46
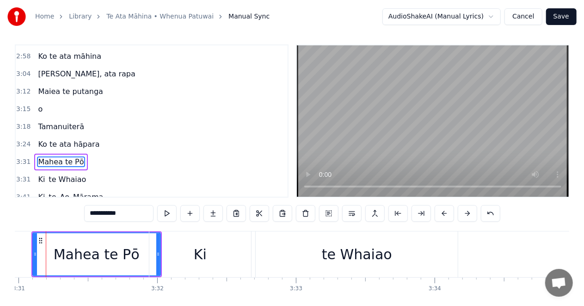
scroll to position [0, 29272]
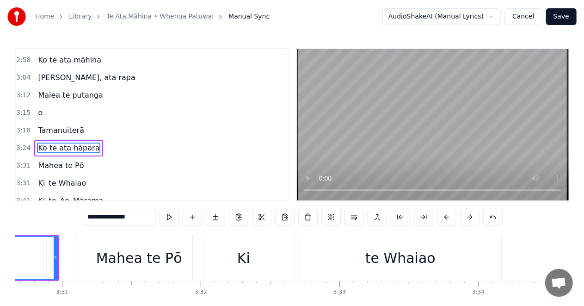
scroll to position [0, 29230]
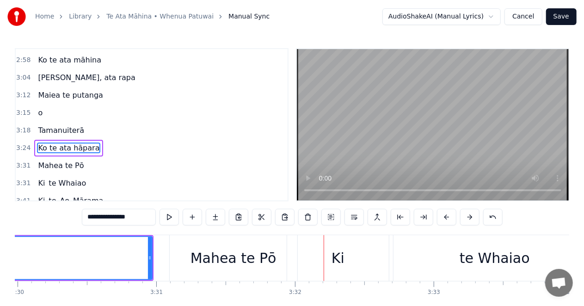
scroll to position [0, 29332]
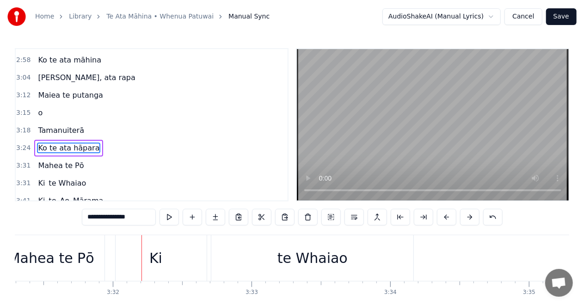
click at [277, 258] on div "te Whaiao" at bounding box center [312, 258] width 202 height 46
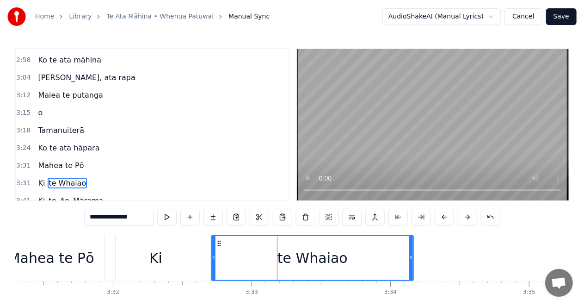
type input "*********"
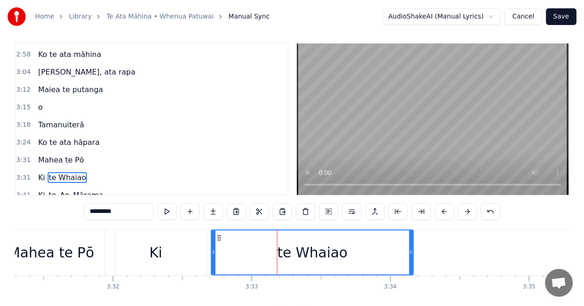
scroll to position [21, 0]
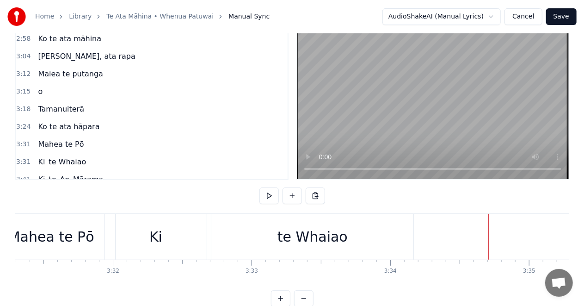
click at [222, 235] on div "te Whaiao" at bounding box center [312, 237] width 202 height 46
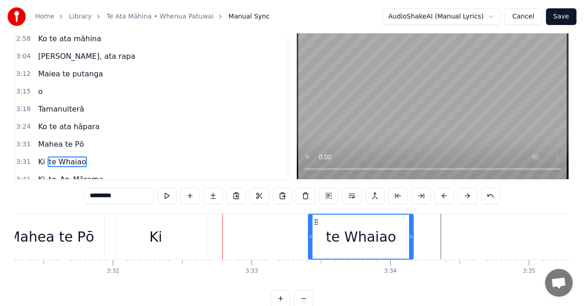
drag, startPoint x: 213, startPoint y: 235, endPoint x: 137, endPoint y: 247, distance: 76.4
click at [313, 244] on div at bounding box center [311, 237] width 4 height 44
click at [128, 234] on div "Ki" at bounding box center [156, 237] width 102 height 46
type input "**"
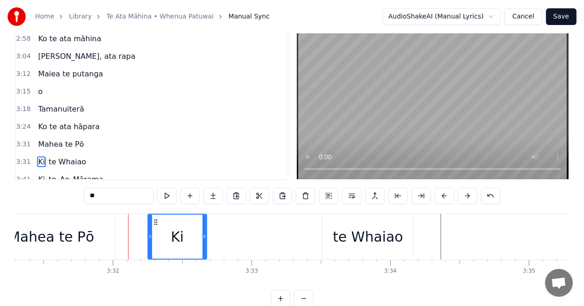
drag, startPoint x: 108, startPoint y: 236, endPoint x: 151, endPoint y: 239, distance: 43.1
click at [151, 239] on icon at bounding box center [151, 236] width 4 height 7
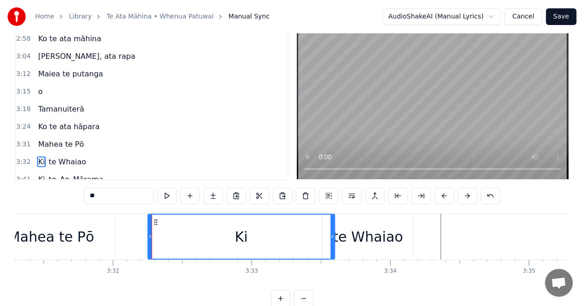
drag, startPoint x: 204, startPoint y: 236, endPoint x: 332, endPoint y: 242, distance: 128.3
click at [332, 242] on div at bounding box center [333, 237] width 4 height 44
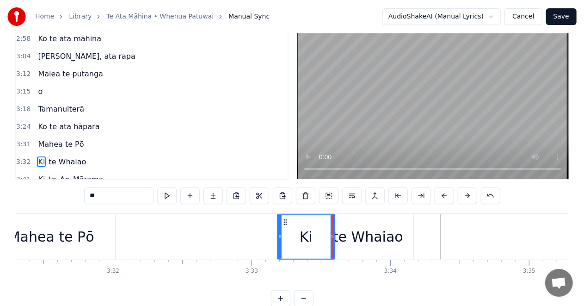
drag, startPoint x: 149, startPoint y: 236, endPoint x: 272, endPoint y: 252, distance: 123.8
click at [279, 247] on div at bounding box center [280, 237] width 4 height 44
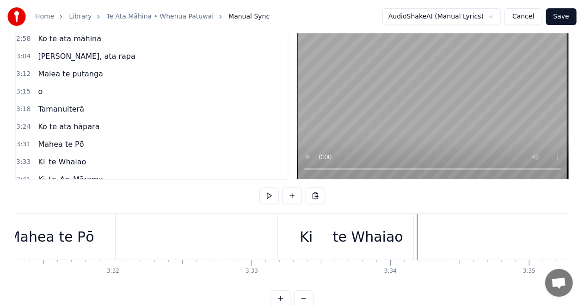
click at [376, 235] on div "te Whaiao" at bounding box center [368, 236] width 70 height 21
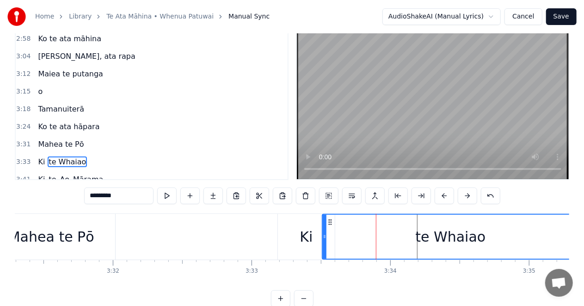
drag, startPoint x: 410, startPoint y: 236, endPoint x: 576, endPoint y: 231, distance: 165.2
click at [576, 231] on div "Home Library [GEOGRAPHIC_DATA] • Whenua Patuwai Manual Sync AudioShakeAI (Manua…" at bounding box center [292, 143] width 584 height 328
click at [48, 236] on div "Mahea te Pō" at bounding box center [51, 236] width 86 height 21
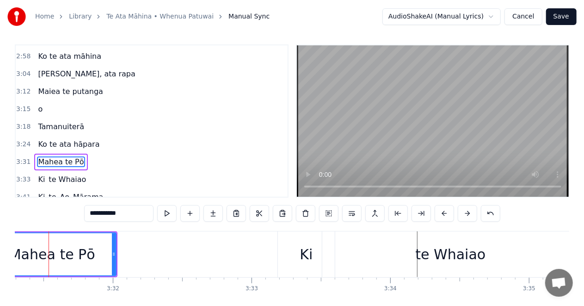
scroll to position [0, 29319]
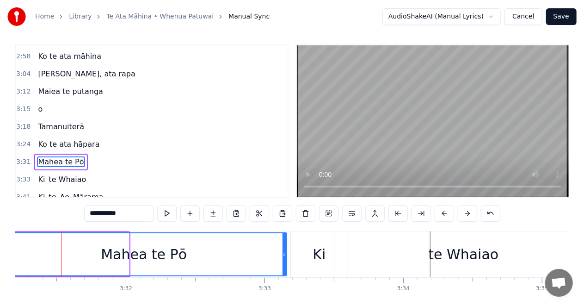
drag, startPoint x: 128, startPoint y: 255, endPoint x: 286, endPoint y: 260, distance: 157.9
click at [286, 260] on div at bounding box center [285, 254] width 4 height 42
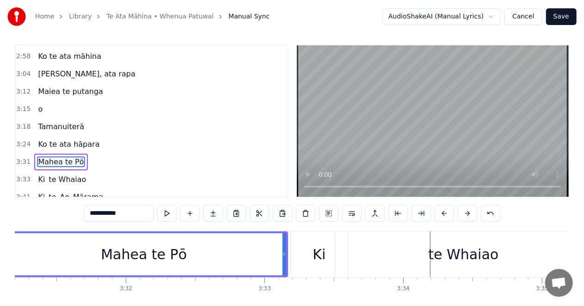
click at [24, 252] on div "Mahea te Pō" at bounding box center [144, 254] width 285 height 42
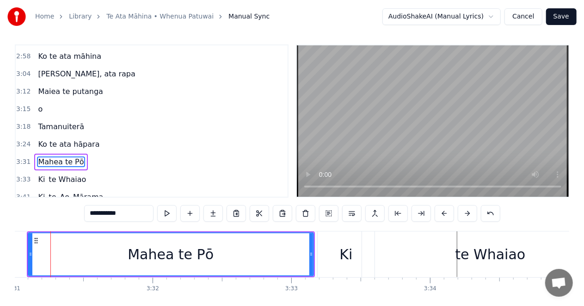
scroll to position [0, 29281]
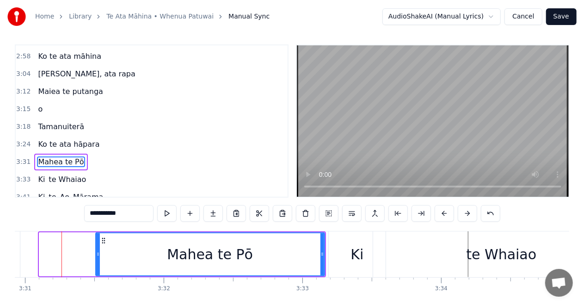
drag, startPoint x: 39, startPoint y: 252, endPoint x: 95, endPoint y: 260, distance: 56.9
click at [96, 260] on div at bounding box center [98, 254] width 4 height 42
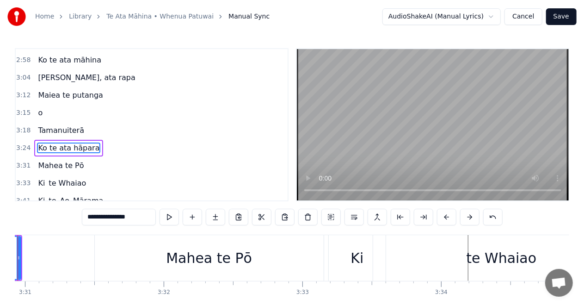
scroll to position [0, 29237]
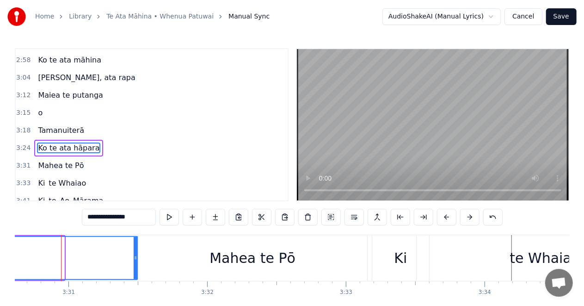
drag, startPoint x: 63, startPoint y: 256, endPoint x: 137, endPoint y: 262, distance: 73.8
click at [137, 262] on div at bounding box center [136, 258] width 4 height 42
click at [181, 262] on div "Mahea te Pō" at bounding box center [252, 258] width 229 height 46
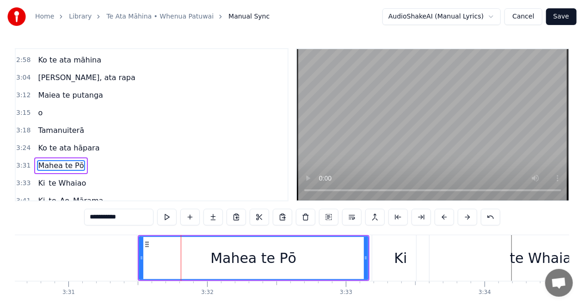
scroll to position [4, 0]
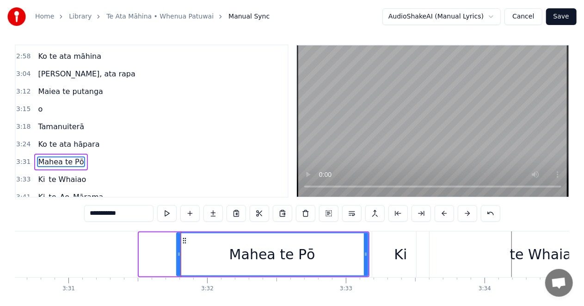
drag, startPoint x: 142, startPoint y: 254, endPoint x: 180, endPoint y: 256, distance: 37.6
click at [180, 256] on icon at bounding box center [179, 253] width 4 height 7
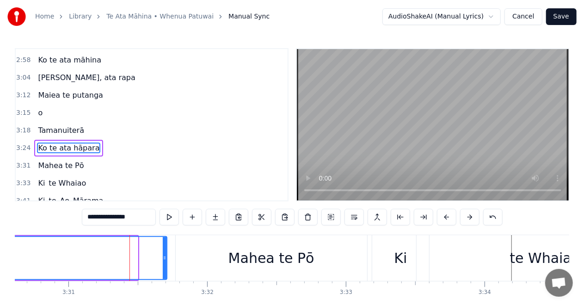
drag, startPoint x: 136, startPoint y: 256, endPoint x: 165, endPoint y: 260, distance: 29.3
click at [165, 260] on icon at bounding box center [165, 257] width 4 height 7
click at [177, 257] on div "Mahea te Pō" at bounding box center [272, 258] width 192 height 46
type input "**********"
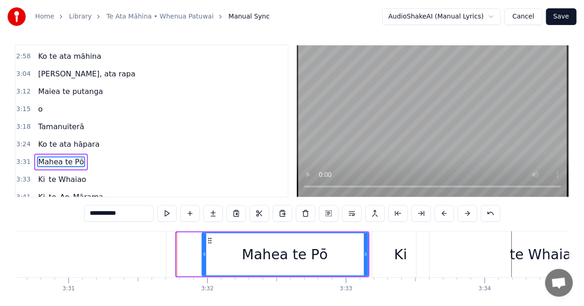
drag, startPoint x: 178, startPoint y: 255, endPoint x: 204, endPoint y: 256, distance: 25.5
click at [204, 256] on icon at bounding box center [205, 253] width 4 height 7
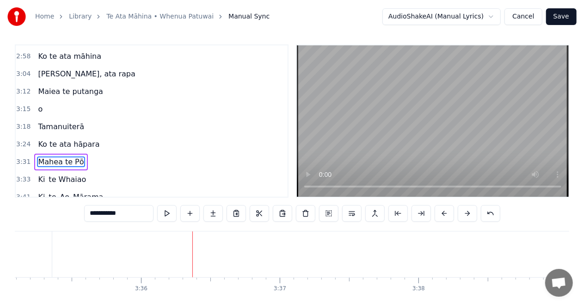
scroll to position [0, 29990]
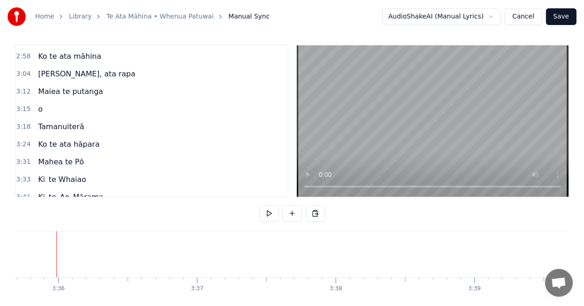
scroll to position [0, 29937]
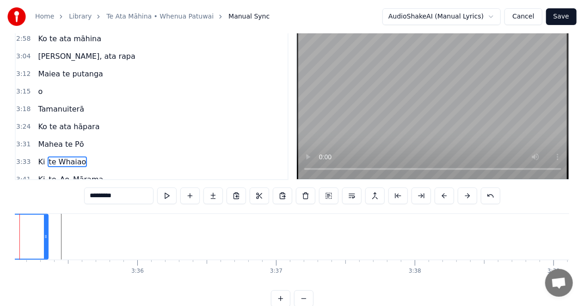
scroll to position [0, 29821]
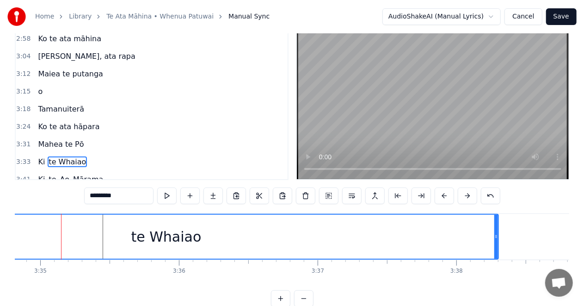
drag, startPoint x: 88, startPoint y: 235, endPoint x: 225, endPoint y: 285, distance: 145.4
click at [498, 236] on icon at bounding box center [497, 236] width 4 height 7
click at [23, 235] on div "te Whaiao" at bounding box center [166, 237] width 665 height 44
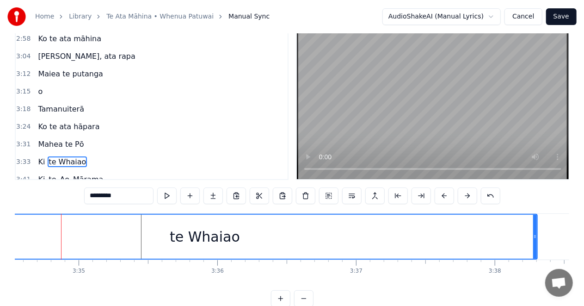
click at [23, 236] on div "te Whaiao" at bounding box center [204, 237] width 665 height 44
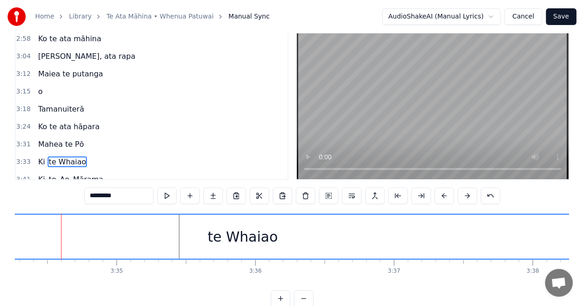
click at [30, 235] on div "te Whaiao" at bounding box center [242, 237] width 665 height 44
click at [25, 236] on div "te Whaiao" at bounding box center [274, 237] width 665 height 44
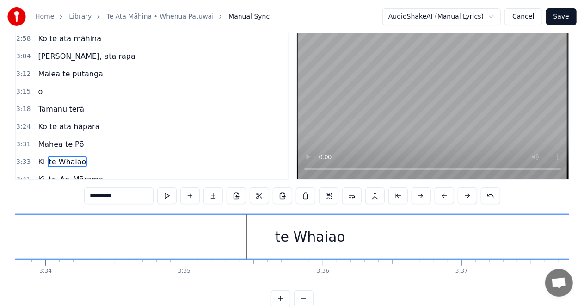
click at [17, 236] on div "te Whaiao" at bounding box center [310, 237] width 665 height 44
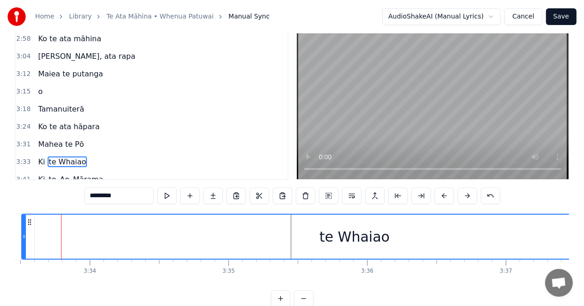
click at [17, 236] on div "Ki" at bounding box center [5, 237] width 57 height 46
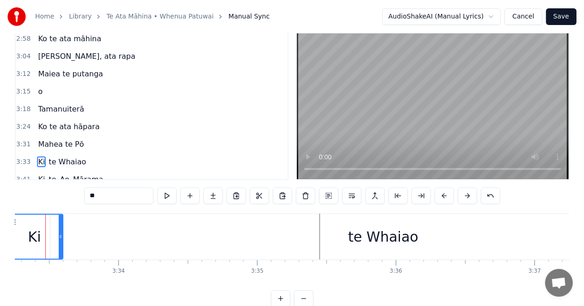
scroll to position [0, 29588]
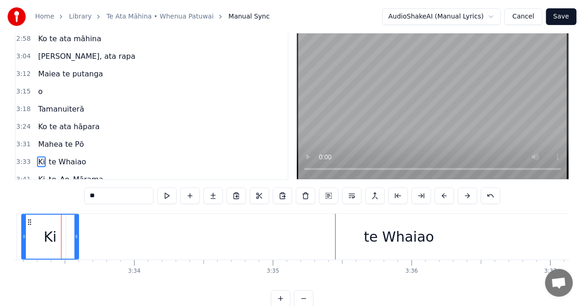
click at [370, 236] on div "te Whaiao" at bounding box center [399, 236] width 70 height 21
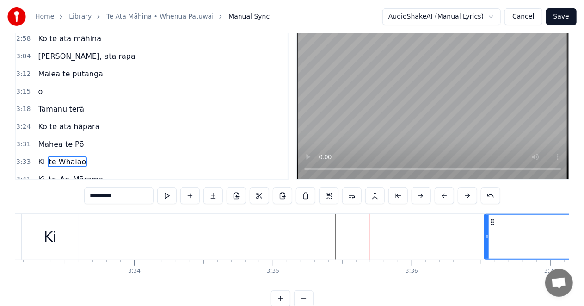
drag, startPoint x: 68, startPoint y: 236, endPoint x: 487, endPoint y: 246, distance: 418.9
click at [487, 246] on div at bounding box center [487, 237] width 4 height 44
click at [63, 241] on div "Ki" at bounding box center [50, 237] width 57 height 46
type input "**"
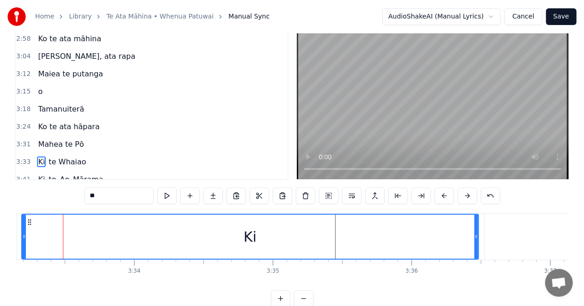
drag, startPoint x: 78, startPoint y: 235, endPoint x: 478, endPoint y: 242, distance: 400.3
click at [478, 242] on div at bounding box center [477, 237] width 4 height 44
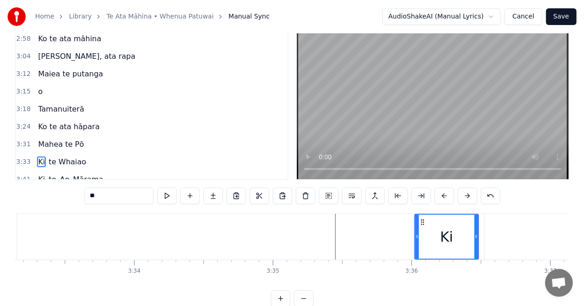
drag, startPoint x: 24, startPoint y: 237, endPoint x: 504, endPoint y: 256, distance: 480.7
click at [417, 255] on div at bounding box center [418, 237] width 4 height 44
click at [10, 238] on div "Home Library Te Ata Māhina • Whenua Patuwai Manual Sync AudioShakeAI (Manual Ly…" at bounding box center [292, 143] width 584 height 328
click at [5, 237] on div "Home Library Te Ata Māhina • Whenua Patuwai Manual Sync AudioShakeAI (Manual Ly…" at bounding box center [292, 143] width 584 height 328
click at [0, 234] on div "Home Library Te Ata Māhina • Whenua Patuwai Manual Sync AudioShakeAI (Manual Ly…" at bounding box center [292, 143] width 584 height 328
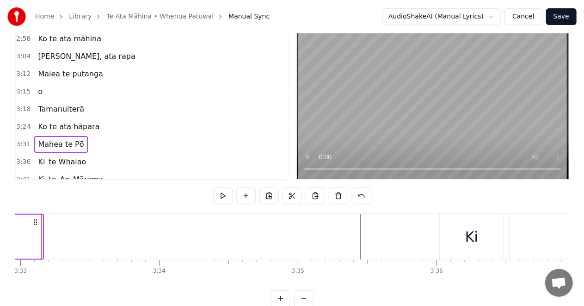
scroll to position [0, 29543]
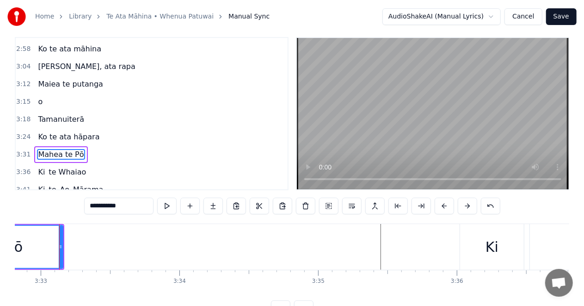
scroll to position [0, 29541]
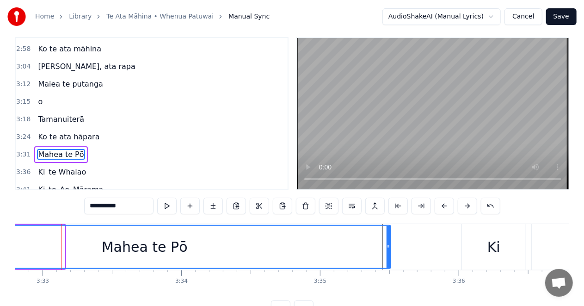
drag, startPoint x: 63, startPoint y: 245, endPoint x: 390, endPoint y: 261, distance: 326.6
click at [390, 261] on div at bounding box center [389, 247] width 4 height 42
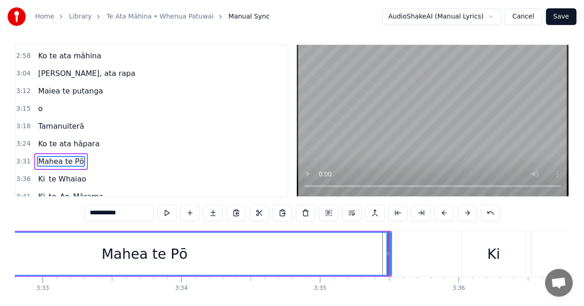
scroll to position [4, 0]
click at [470, 249] on div "Ki" at bounding box center [494, 254] width 64 height 46
type input "**"
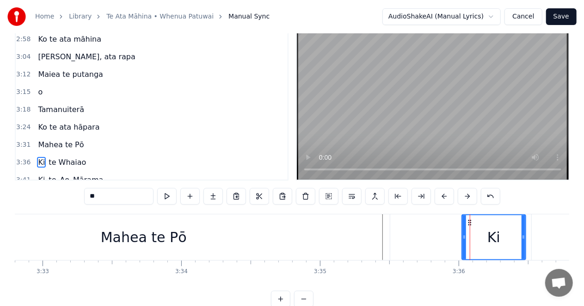
scroll to position [21, 0]
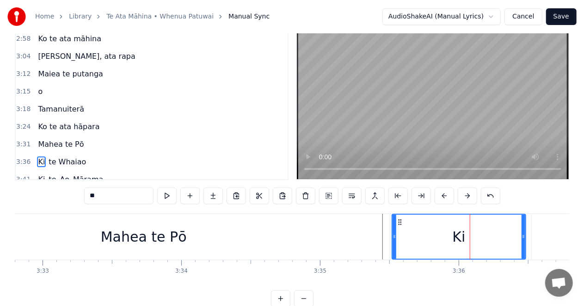
drag, startPoint x: 462, startPoint y: 237, endPoint x: 497, endPoint y: 248, distance: 36.7
click at [393, 242] on div at bounding box center [395, 237] width 4 height 44
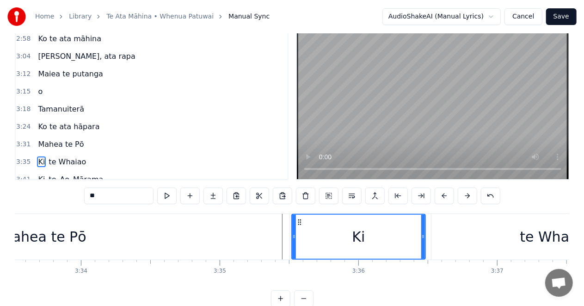
scroll to position [0, 29567]
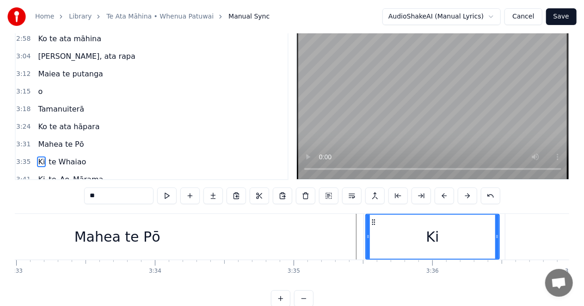
click at [347, 236] on div "Mahea te Pō" at bounding box center [117, 237] width 492 height 46
type input "**********"
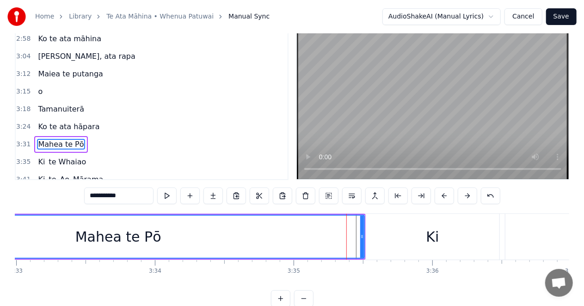
scroll to position [4, 0]
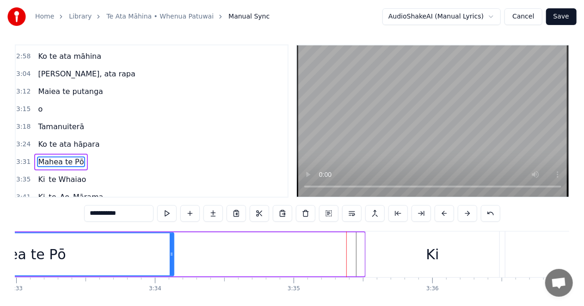
drag, startPoint x: 361, startPoint y: 254, endPoint x: 170, endPoint y: 262, distance: 190.8
click at [170, 262] on div at bounding box center [172, 254] width 4 height 42
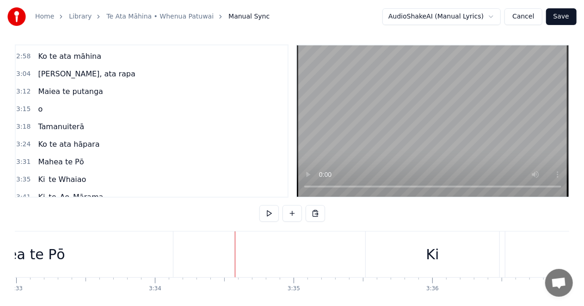
click at [292, 211] on button at bounding box center [292, 213] width 19 height 17
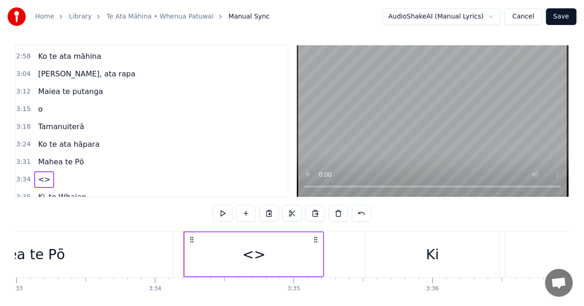
click at [252, 255] on div "<>" at bounding box center [253, 254] width 23 height 21
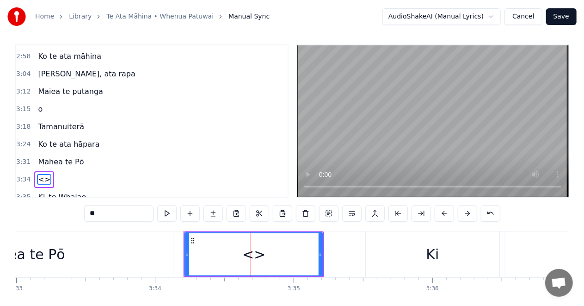
scroll to position [384, 0]
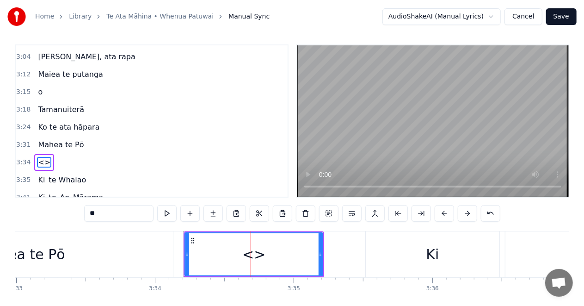
click at [105, 211] on input "**" at bounding box center [118, 213] width 69 height 17
type input "*"
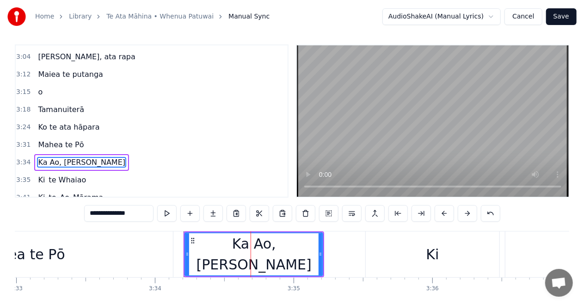
type input "**********"
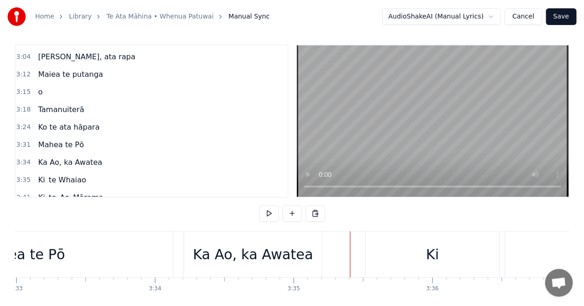
click at [306, 256] on div "Ka Ao, ka Awatea" at bounding box center [253, 254] width 138 height 46
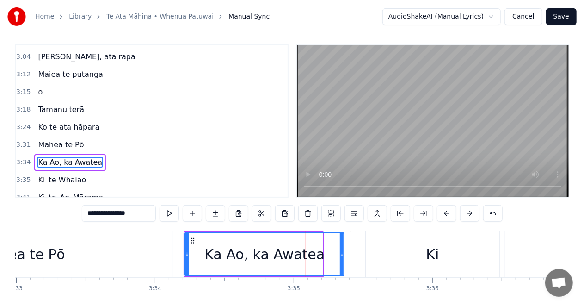
drag, startPoint x: 321, startPoint y: 252, endPoint x: 342, endPoint y: 253, distance: 21.3
click at [342, 253] on icon at bounding box center [342, 253] width 4 height 7
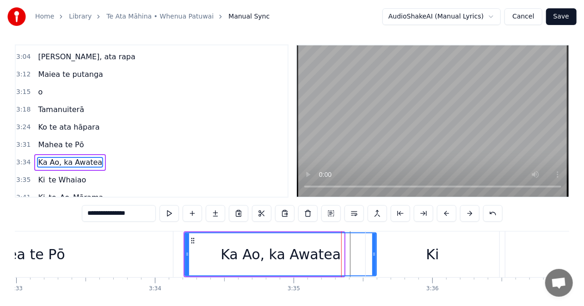
drag, startPoint x: 342, startPoint y: 254, endPoint x: 428, endPoint y: 256, distance: 85.2
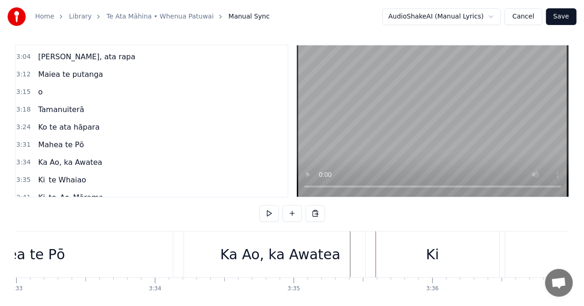
click at [429, 256] on div "Ki" at bounding box center [432, 254] width 13 height 21
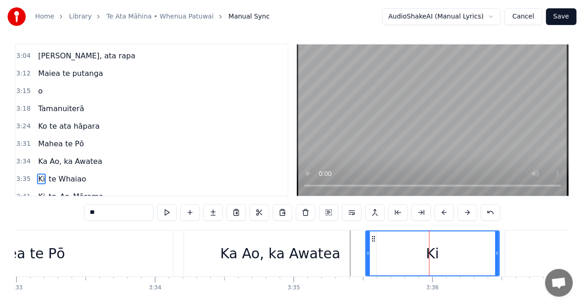
scroll to position [21, 0]
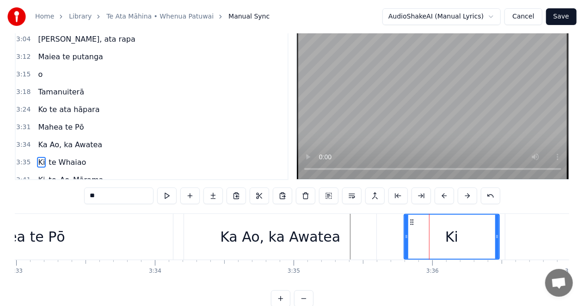
drag, startPoint x: 367, startPoint y: 238, endPoint x: 406, endPoint y: 242, distance: 38.7
click at [406, 242] on div at bounding box center [407, 237] width 4 height 44
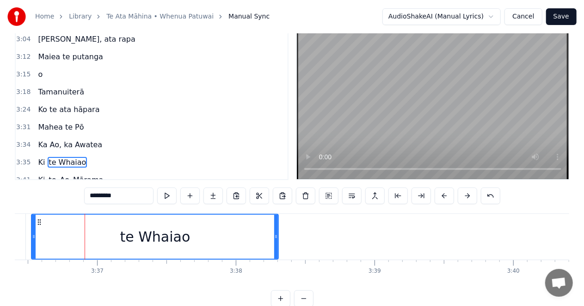
scroll to position [0, 30065]
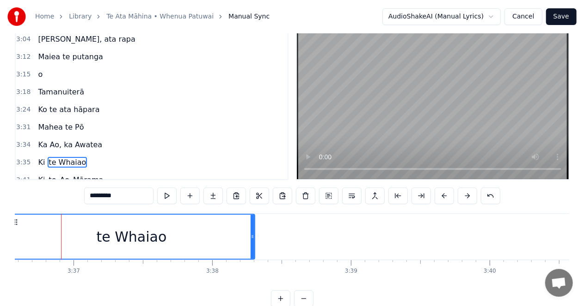
click at [28, 233] on div "te Whaiao" at bounding box center [131, 237] width 246 height 44
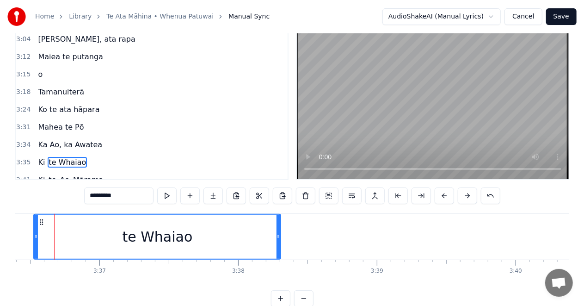
scroll to position [0, 30032]
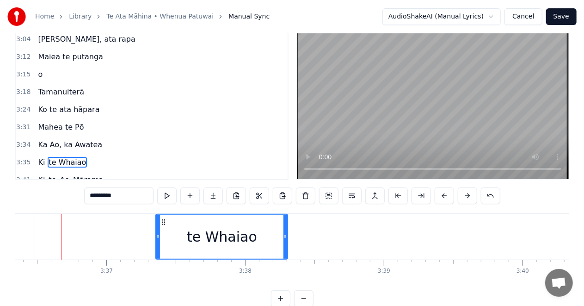
drag, startPoint x: 43, startPoint y: 237, endPoint x: 158, endPoint y: 251, distance: 116.1
click at [158, 251] on div at bounding box center [158, 237] width 4 height 44
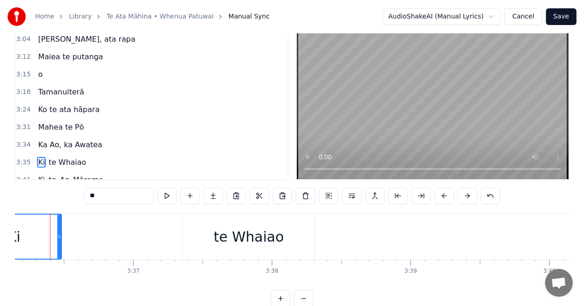
scroll to position [0, 29995]
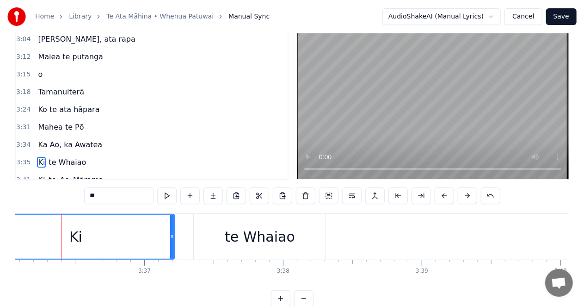
drag, startPoint x: 70, startPoint y: 236, endPoint x: 172, endPoint y: 245, distance: 102.2
click at [172, 245] on div at bounding box center [172, 237] width 4 height 44
drag, startPoint x: 174, startPoint y: 237, endPoint x: 190, endPoint y: 237, distance: 16.2
click at [190, 237] on icon at bounding box center [188, 236] width 4 height 7
click at [28, 234] on div "Ki" at bounding box center [84, 237] width 213 height 44
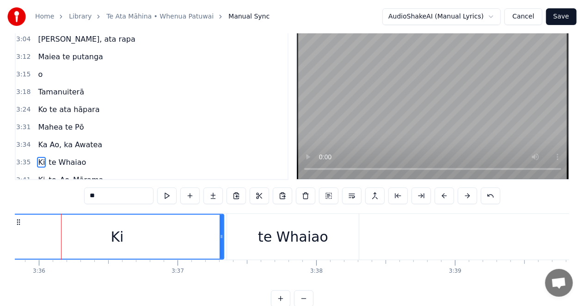
click at [22, 236] on div "Ki" at bounding box center [117, 237] width 213 height 44
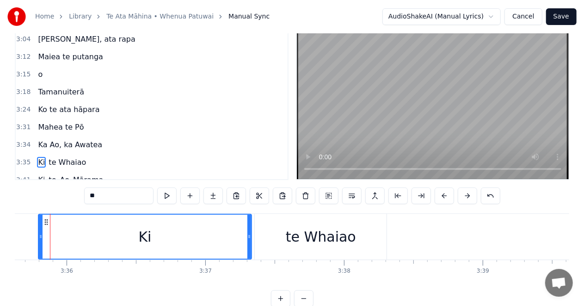
scroll to position [0, 29922]
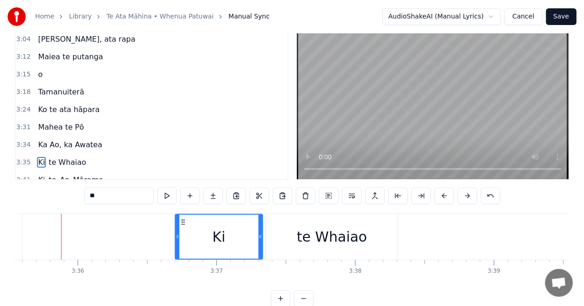
drag, startPoint x: 51, startPoint y: 236, endPoint x: 177, endPoint y: 245, distance: 126.2
click at [177, 245] on div at bounding box center [178, 237] width 4 height 44
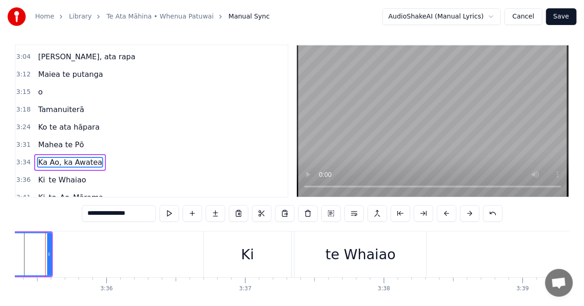
scroll to position [0, 29878]
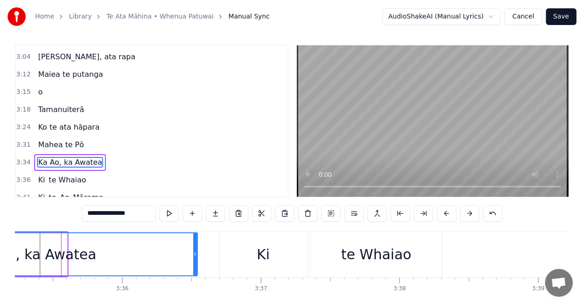
drag, startPoint x: 65, startPoint y: 253, endPoint x: 129, endPoint y: 269, distance: 65.5
click at [195, 262] on div at bounding box center [195, 254] width 4 height 42
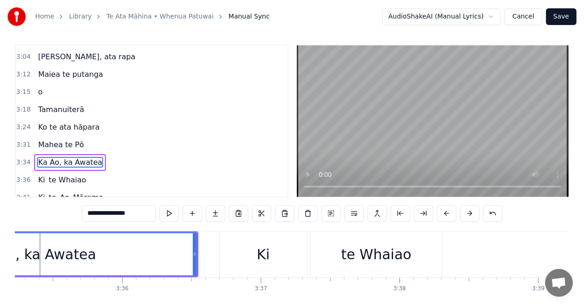
click at [20, 255] on div "Ka Ao, ka Awatea" at bounding box center [36, 254] width 120 height 21
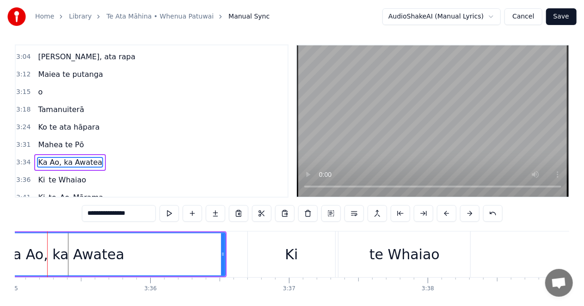
scroll to position [0, 29836]
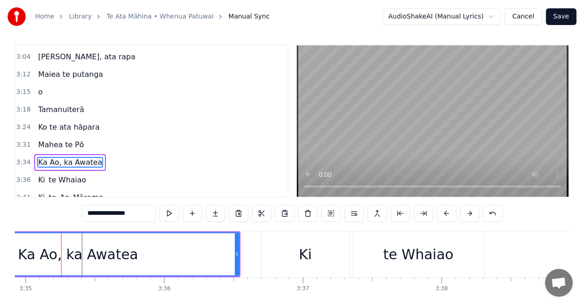
click at [20, 251] on div "Ka Ao, ka Awatea" at bounding box center [78, 254] width 322 height 42
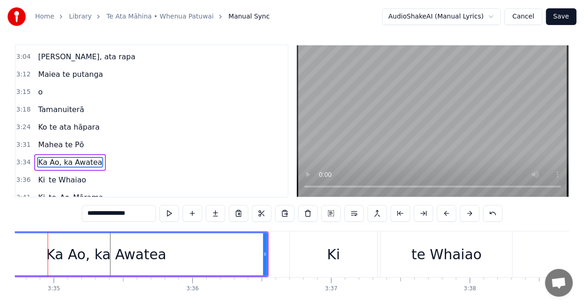
scroll to position [0, 29794]
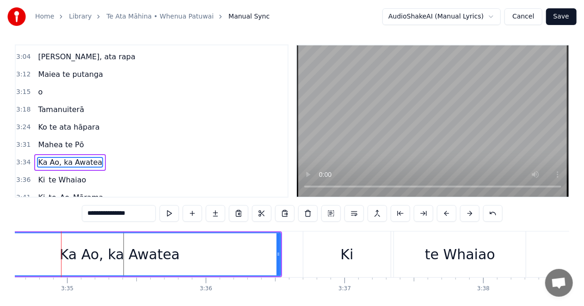
click at [22, 261] on div "Ka Ao, ka Awatea" at bounding box center [120, 254] width 322 height 42
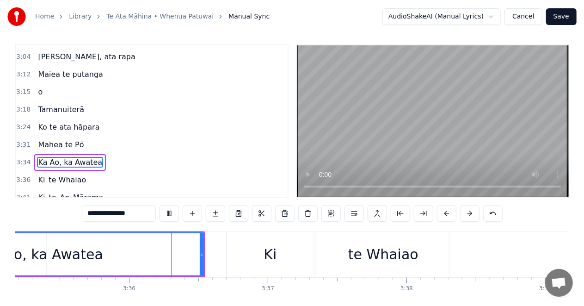
scroll to position [0, 29896]
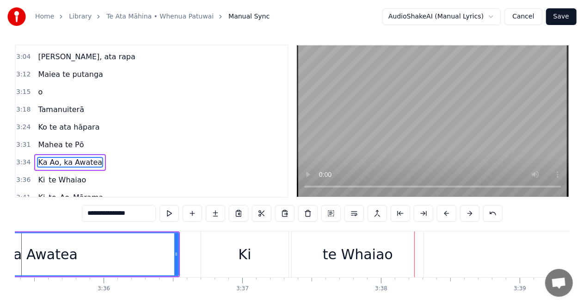
click at [392, 253] on div "te Whaiao" at bounding box center [358, 254] width 132 height 46
type input "*********"
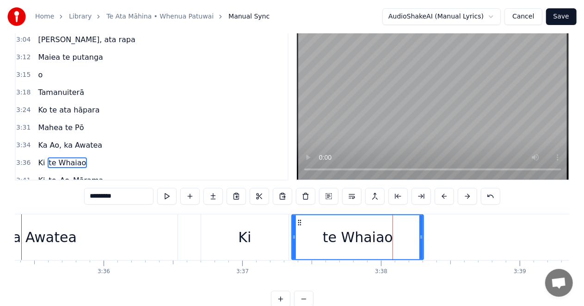
scroll to position [21, 0]
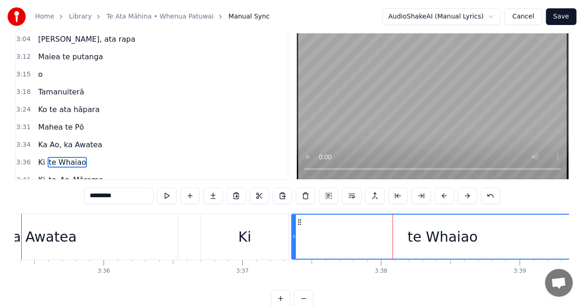
drag, startPoint x: 422, startPoint y: 236, endPoint x: 361, endPoint y: 270, distance: 69.6
click at [584, 230] on html "Home Library Te Ata Māhina • Whenua Patuwai Manual Sync AudioShakeAI (Manual Ly…" at bounding box center [292, 150] width 584 height 343
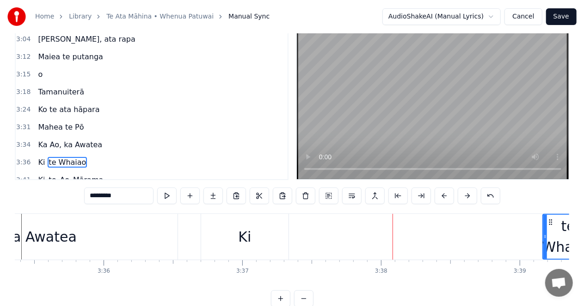
drag, startPoint x: 294, startPoint y: 235, endPoint x: 546, endPoint y: 239, distance: 251.3
click at [546, 239] on icon at bounding box center [546, 236] width 4 height 7
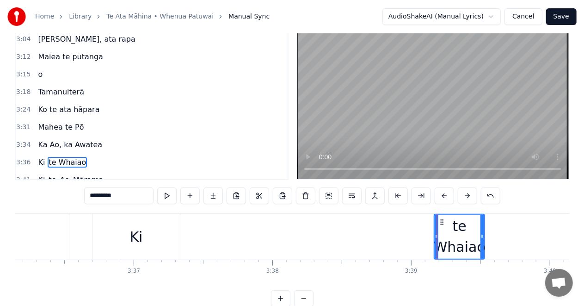
click at [238, 239] on div "Ki te [GEOGRAPHIC_DATA]" at bounding box center [290, 237] width 396 height 46
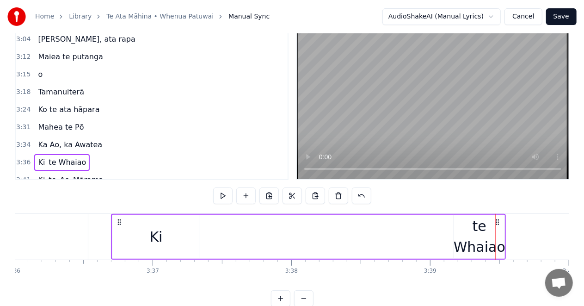
scroll to position [0, 29980]
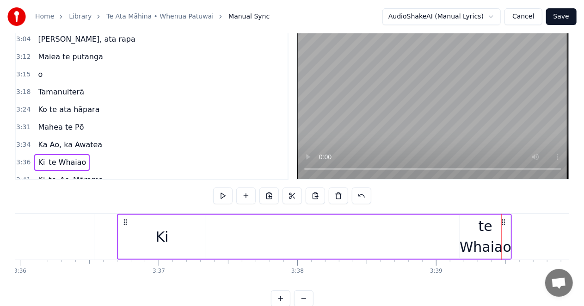
click at [147, 240] on div "Ki" at bounding box center [162, 237] width 88 height 44
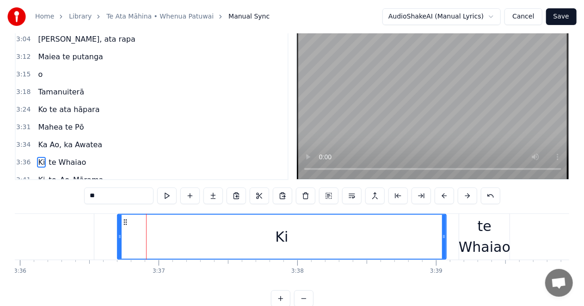
drag, startPoint x: 204, startPoint y: 236, endPoint x: 445, endPoint y: 234, distance: 241.6
click at [445, 234] on icon at bounding box center [444, 236] width 4 height 7
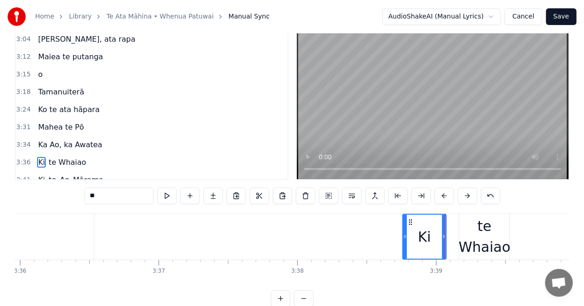
drag, startPoint x: 120, startPoint y: 238, endPoint x: 406, endPoint y: 245, distance: 285.6
click at [406, 245] on div at bounding box center [406, 237] width 4 height 44
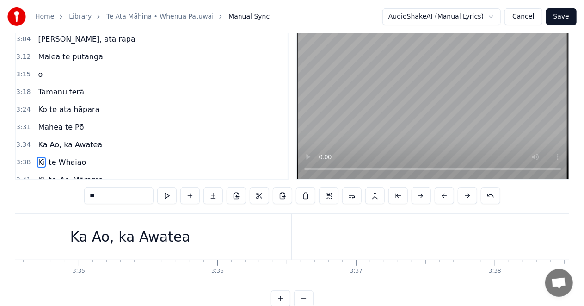
scroll to position [0, 29771]
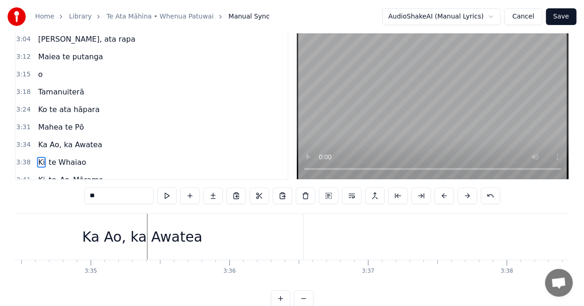
click at [171, 234] on div "Ka Ao, ka Awatea" at bounding box center [142, 236] width 120 height 21
type input "**********"
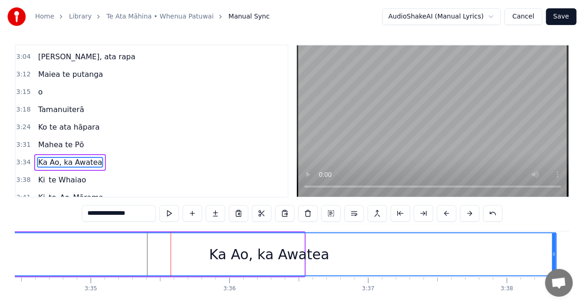
drag, startPoint x: 303, startPoint y: 255, endPoint x: 544, endPoint y: 250, distance: 241.1
click at [555, 250] on icon at bounding box center [555, 253] width 4 height 7
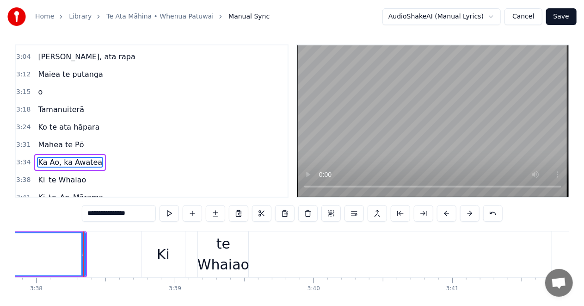
scroll to position [0, 30264]
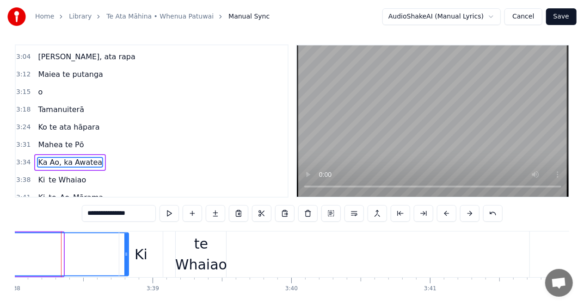
drag, startPoint x: 62, startPoint y: 255, endPoint x: 93, endPoint y: 302, distance: 55.7
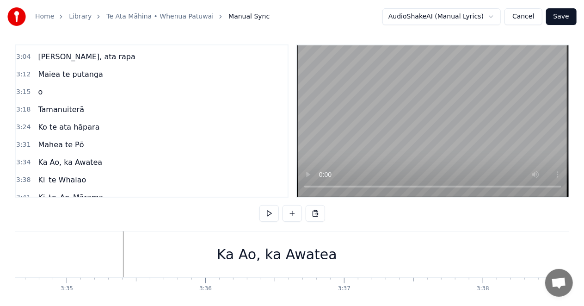
scroll to position [0, 29783]
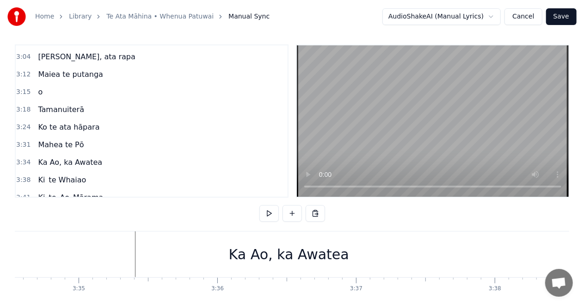
click at [144, 252] on div "Ka Ao, ka Awatea" at bounding box center [289, 254] width 640 height 46
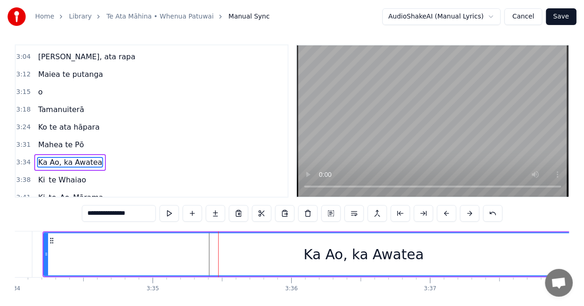
scroll to position [0, 29690]
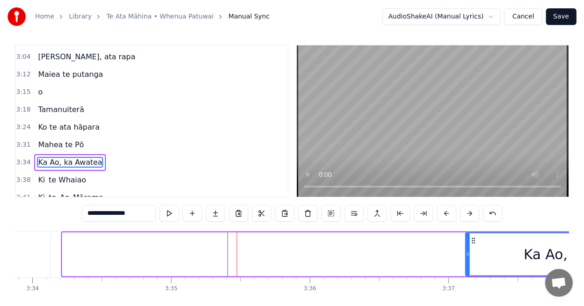
drag, startPoint x: 65, startPoint y: 252, endPoint x: 268, endPoint y: 304, distance: 209.8
click at [470, 252] on icon at bounding box center [468, 253] width 4 height 7
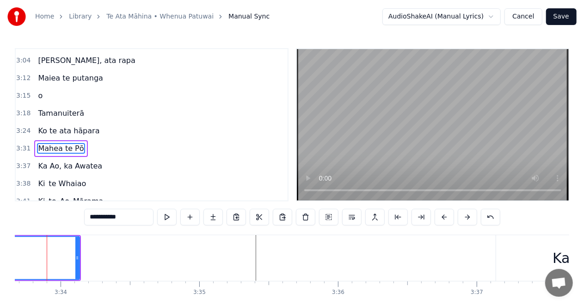
scroll to position [0, 29647]
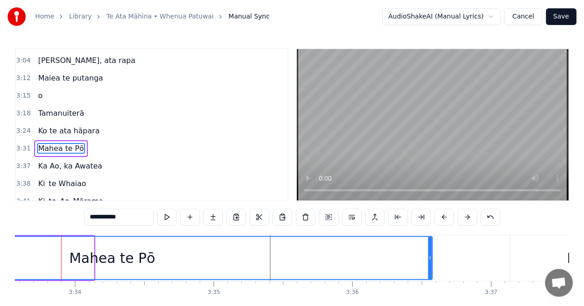
drag, startPoint x: 93, startPoint y: 256, endPoint x: 432, endPoint y: 268, distance: 339.8
click at [432, 268] on div at bounding box center [430, 258] width 4 height 42
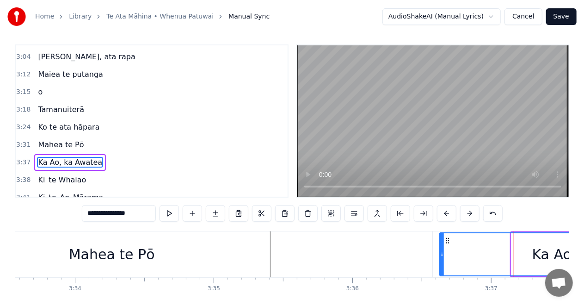
drag, startPoint x: 513, startPoint y: 255, endPoint x: 441, endPoint y: 258, distance: 71.8
click at [441, 258] on div at bounding box center [443, 254] width 4 height 42
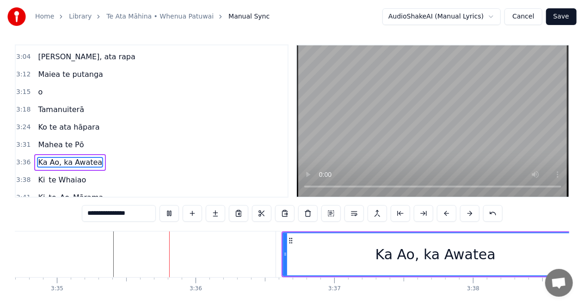
scroll to position [0, 29826]
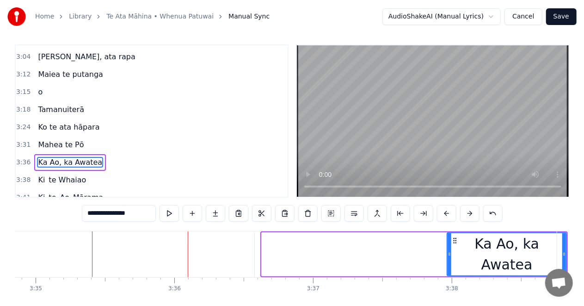
drag, startPoint x: 265, startPoint y: 254, endPoint x: 453, endPoint y: 257, distance: 187.9
click at [452, 257] on icon at bounding box center [450, 253] width 4 height 7
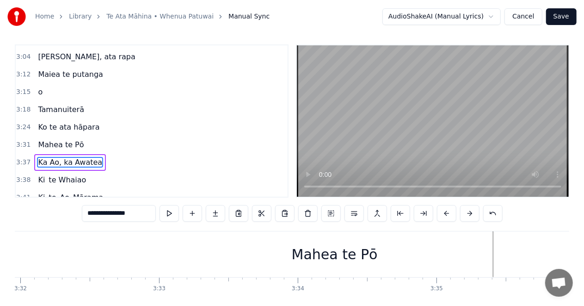
scroll to position [0, 29387]
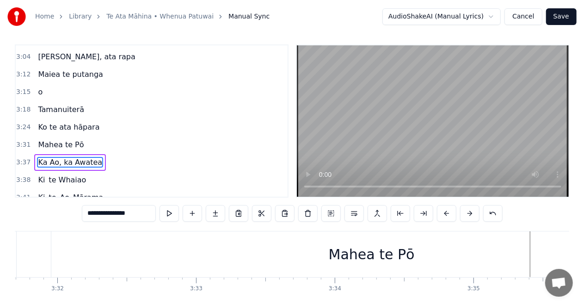
click at [80, 247] on div "Mahea te Pō" at bounding box center [371, 254] width 641 height 46
type input "**********"
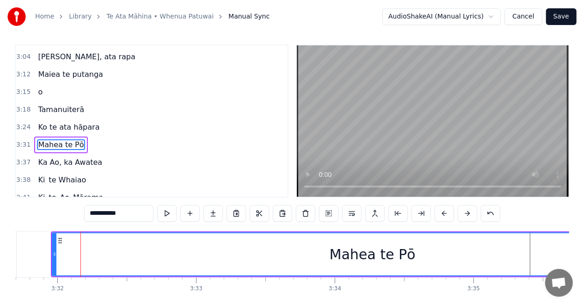
scroll to position [0, 0]
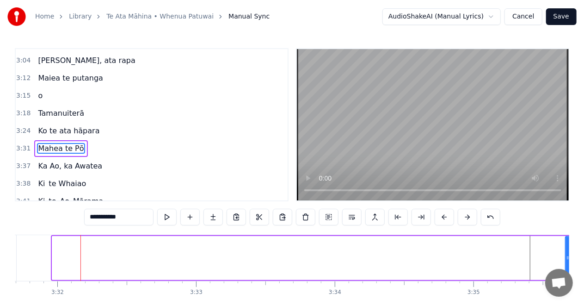
drag, startPoint x: 54, startPoint y: 259, endPoint x: 567, endPoint y: 260, distance: 513.6
click at [567, 260] on icon at bounding box center [568, 257] width 4 height 7
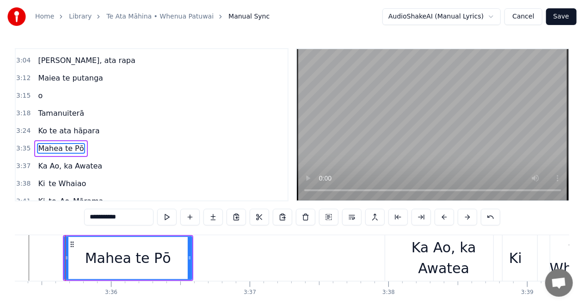
scroll to position [0, 29893]
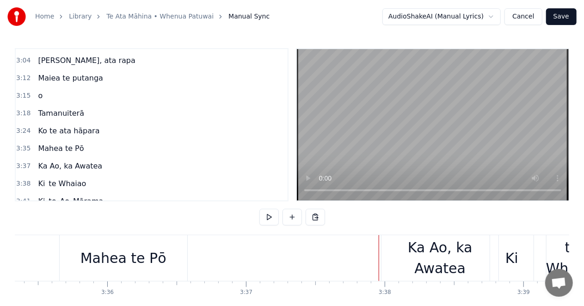
click at [120, 256] on div "Mahea te Pō" at bounding box center [124, 258] width 86 height 21
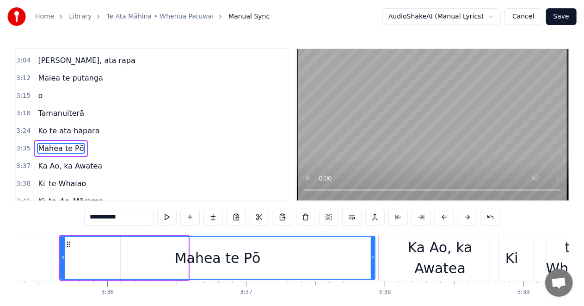
drag, startPoint x: 187, startPoint y: 257, endPoint x: 374, endPoint y: 258, distance: 187.0
click at [374, 258] on icon at bounding box center [373, 257] width 4 height 7
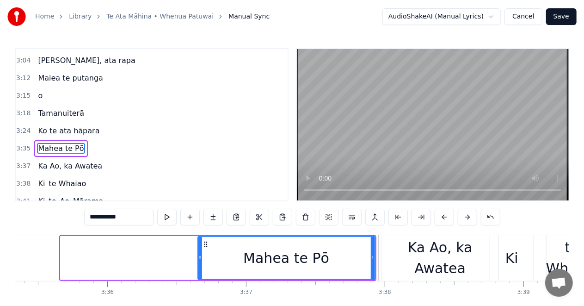
drag, startPoint x: 62, startPoint y: 255, endPoint x: 199, endPoint y: 262, distance: 137.6
click at [199, 262] on div at bounding box center [201, 258] width 4 height 42
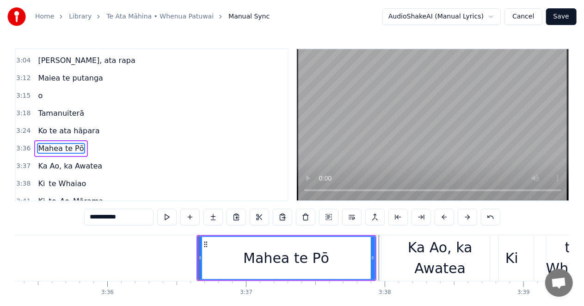
click at [12, 255] on div "**********" at bounding box center [292, 164] width 584 height 328
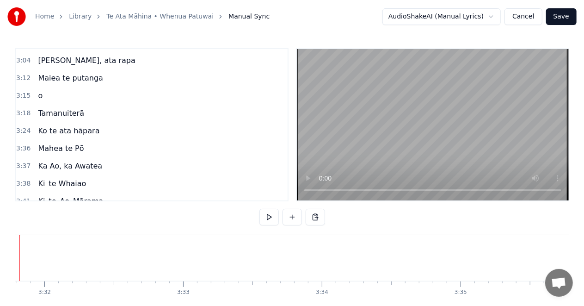
click at [19, 255] on div at bounding box center [19, 258] width 0 height 46
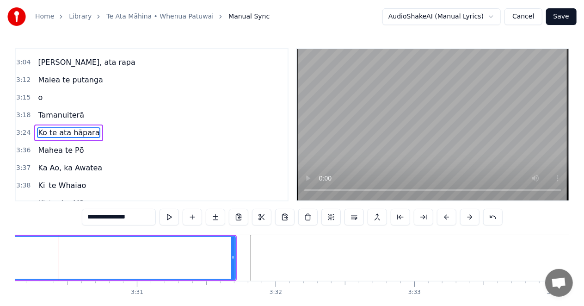
click at [13, 258] on div "**********" at bounding box center [292, 164] width 584 height 328
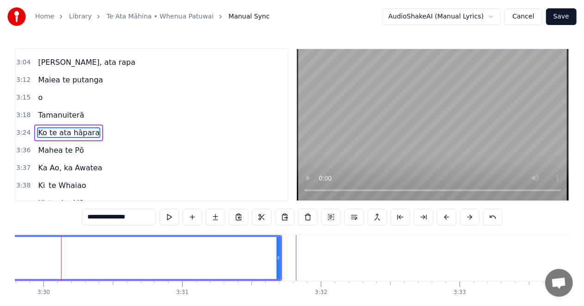
drag, startPoint x: 13, startPoint y: 258, endPoint x: 25, endPoint y: 258, distance: 12.0
click at [17, 258] on div "**********" at bounding box center [292, 164] width 584 height 328
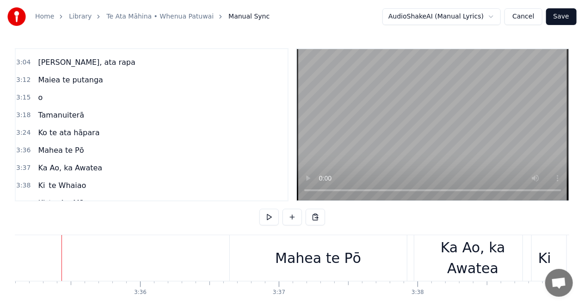
scroll to position [0, 29860]
click at [234, 257] on div "Mahea te Pō" at bounding box center [318, 258] width 177 height 46
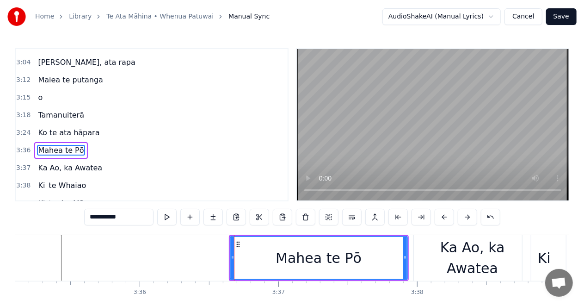
scroll to position [384, 0]
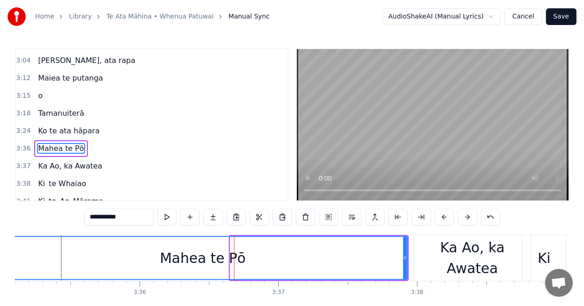
drag, startPoint x: 232, startPoint y: 256, endPoint x: 0, endPoint y: 265, distance: 232.0
click at [0, 265] on div "**********" at bounding box center [292, 164] width 584 height 328
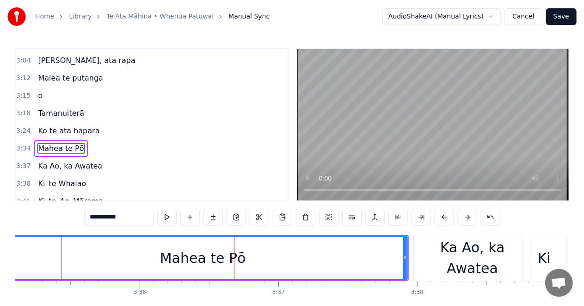
drag, startPoint x: 407, startPoint y: 258, endPoint x: 329, endPoint y: 273, distance: 79.5
click at [230, 274] on div "Mahea te Pō" at bounding box center [203, 258] width 410 height 44
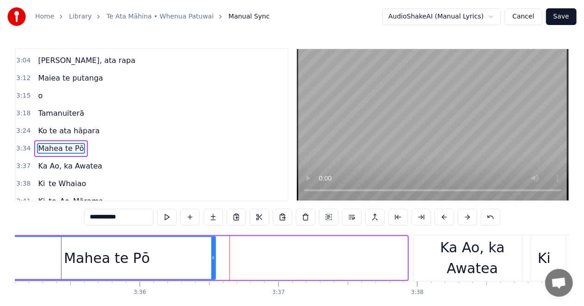
drag, startPoint x: 407, startPoint y: 257, endPoint x: 215, endPoint y: 267, distance: 192.3
click at [215, 267] on div "Mahea te Pō" at bounding box center [107, 258] width 218 height 44
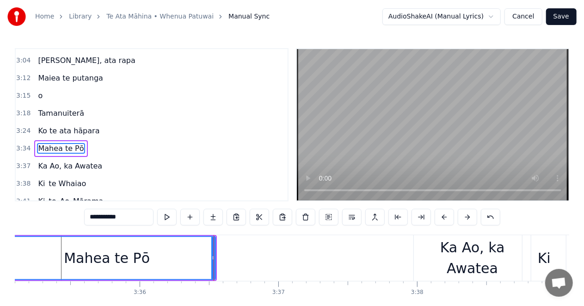
click at [447, 260] on div "Ka Ao, ka Awatea" at bounding box center [472, 258] width 117 height 42
type input "**********"
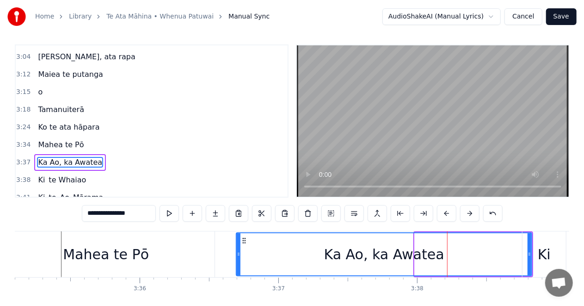
drag, startPoint x: 416, startPoint y: 255, endPoint x: 238, endPoint y: 256, distance: 178.6
click at [238, 256] on icon at bounding box center [239, 253] width 4 height 7
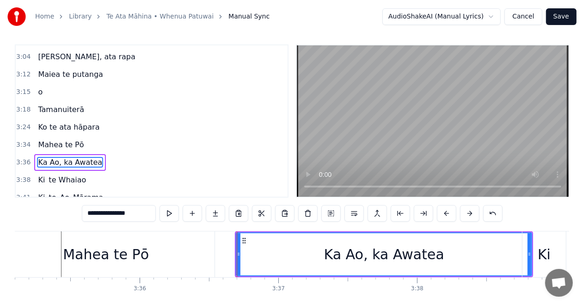
drag, startPoint x: 530, startPoint y: 251, endPoint x: 521, endPoint y: 255, distance: 10.3
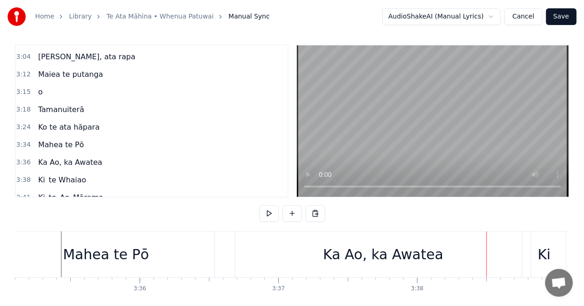
click at [493, 252] on div "Ka Ao, ka Awatea" at bounding box center [384, 254] width 296 height 46
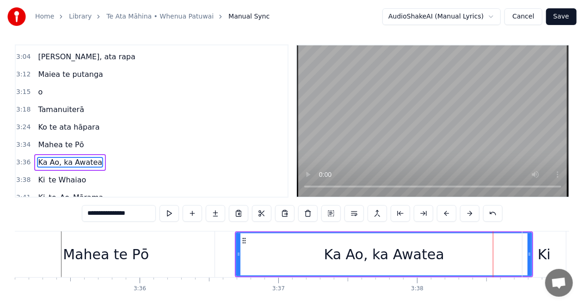
drag, startPoint x: 531, startPoint y: 252, endPoint x: 484, endPoint y: 256, distance: 47.3
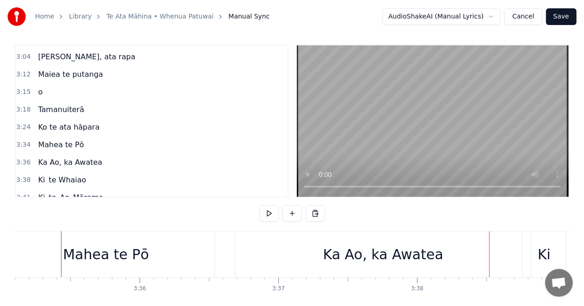
click at [27, 255] on div "Mahea te Pō" at bounding box center [106, 254] width 217 height 46
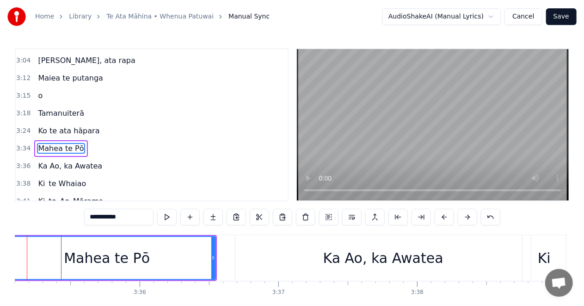
scroll to position [0, 29826]
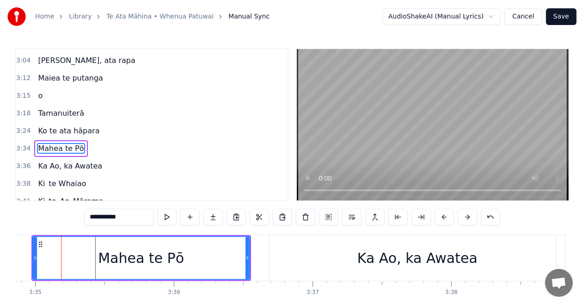
click at [43, 257] on div "Mahea te Pō" at bounding box center [141, 258] width 216 height 42
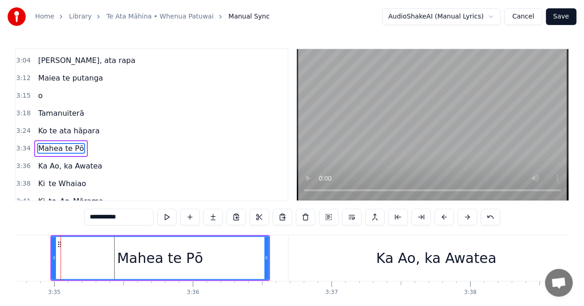
scroll to position [0, 29807]
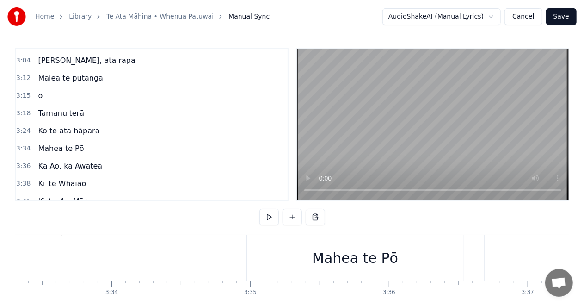
click at [373, 260] on div "Mahea te Pō" at bounding box center [398, 258] width 86 height 21
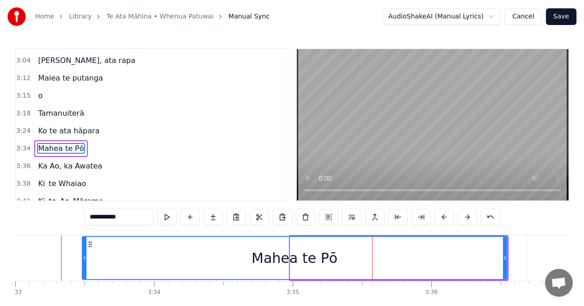
drag, startPoint x: 292, startPoint y: 258, endPoint x: 83, endPoint y: 260, distance: 208.2
click at [83, 260] on icon at bounding box center [85, 257] width 4 height 7
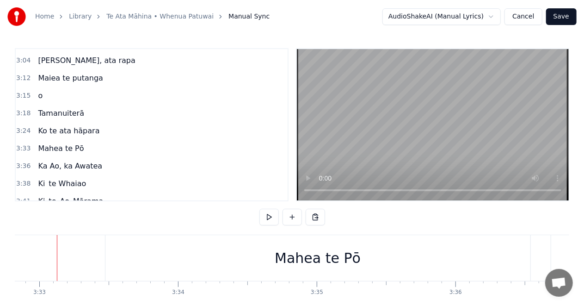
scroll to position [0, 29540]
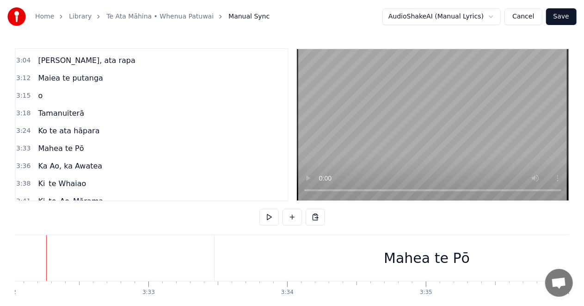
scroll to position [0, 29420]
click at [379, 257] on div "Mahea te Pō" at bounding box center [442, 258] width 425 height 46
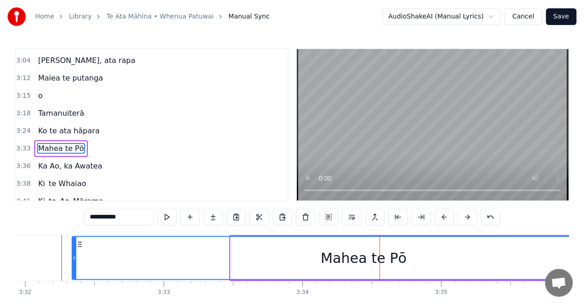
drag, startPoint x: 233, startPoint y: 259, endPoint x: 75, endPoint y: 258, distance: 158.7
click at [75, 258] on icon at bounding box center [75, 257] width 4 height 7
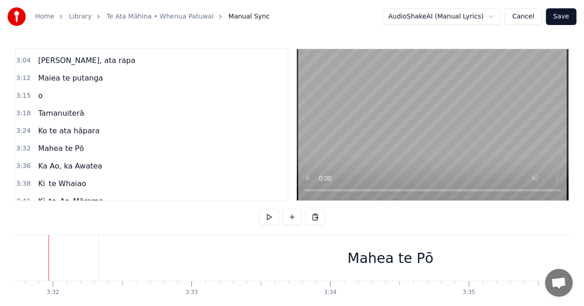
scroll to position [0, 29379]
click at [14, 258] on div "Home Library Te Ata Māhina • Whenua Patuwai Manual Sync AudioShakeAI (Manual Ly…" at bounding box center [292, 164] width 584 height 328
click at [146, 255] on div "Mahea te Pō" at bounding box center [428, 258] width 584 height 46
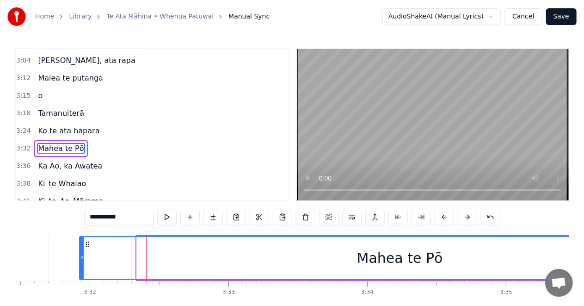
drag, startPoint x: 138, startPoint y: 258, endPoint x: 81, endPoint y: 260, distance: 57.4
click at [81, 260] on icon at bounding box center [82, 257] width 4 height 7
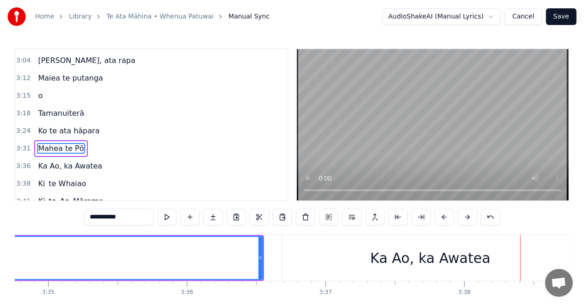
scroll to position [0, 30229]
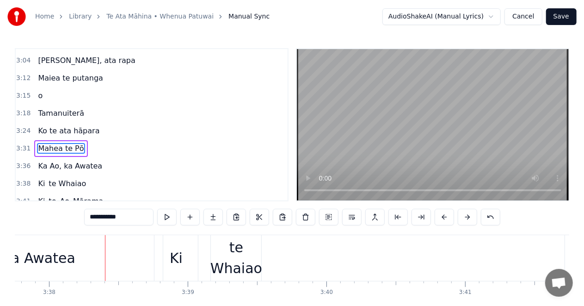
click at [11, 259] on div "**********" at bounding box center [292, 164] width 584 height 328
click at [19, 261] on div "Ka Ao, ka Awatea" at bounding box center [15, 258] width 120 height 21
type input "**********"
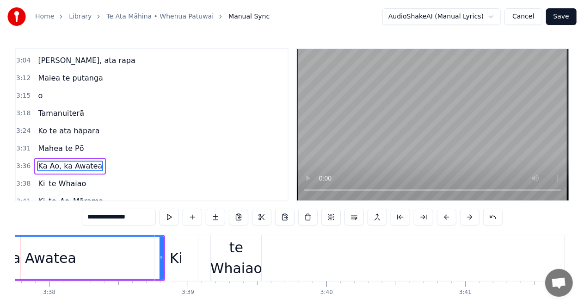
scroll to position [4, 0]
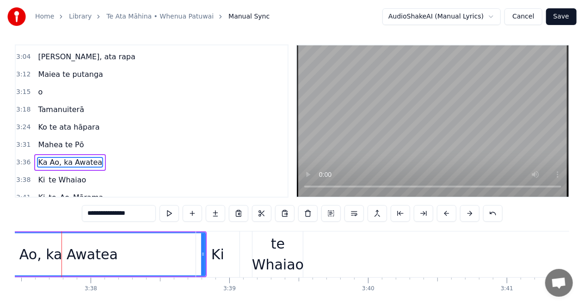
click at [39, 257] on div "Ka Ao, ka Awatea" at bounding box center [58, 254] width 120 height 21
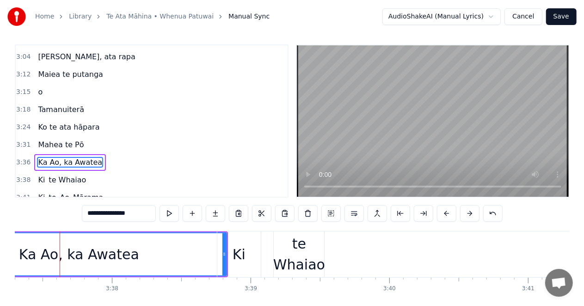
scroll to position [0, 30164]
click at [58, 259] on div "Ka Ao, ka Awatea" at bounding box center [81, 254] width 120 height 21
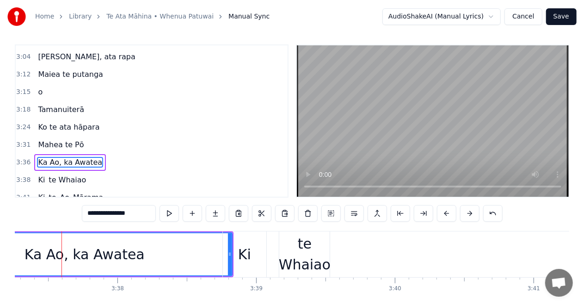
click at [41, 258] on div "Ka Ao, ka Awatea" at bounding box center [85, 254] width 120 height 21
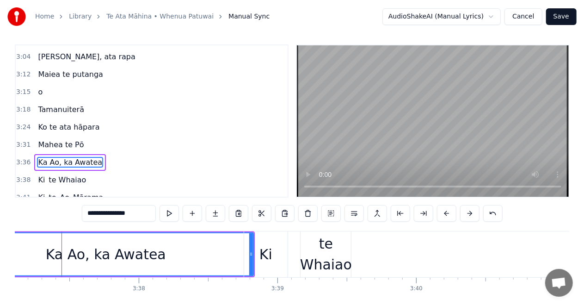
click at [23, 255] on div "Ka Ao, ka Awatea" at bounding box center [105, 254] width 295 height 42
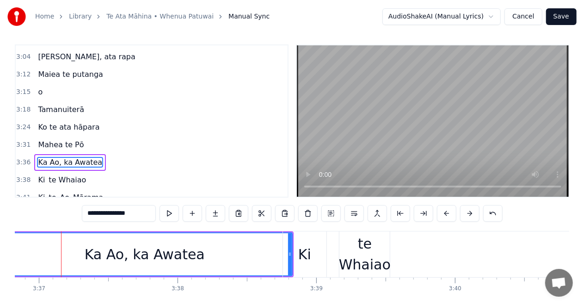
click at [25, 257] on div "Ka Ao, ka Awatea" at bounding box center [144, 254] width 295 height 42
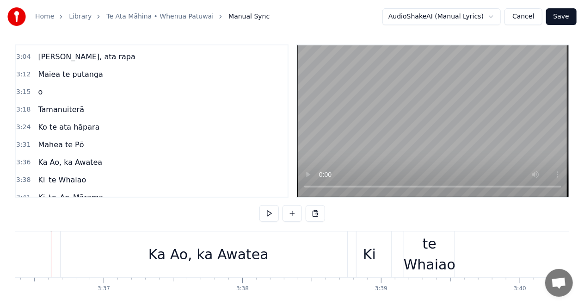
scroll to position [0, 30025]
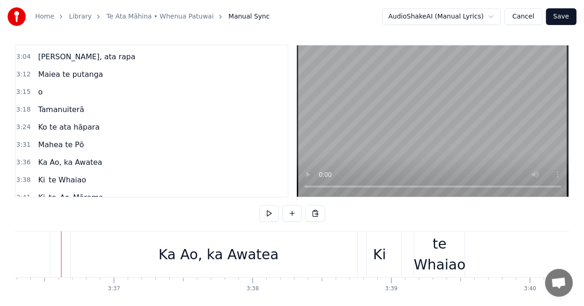
click at [118, 255] on div "Ka Ao, ka Awatea" at bounding box center [219, 254] width 296 height 46
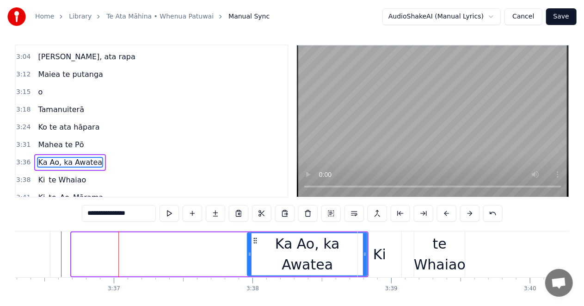
drag, startPoint x: 74, startPoint y: 255, endPoint x: 249, endPoint y: 266, distance: 175.3
click at [249, 266] on div at bounding box center [250, 254] width 4 height 42
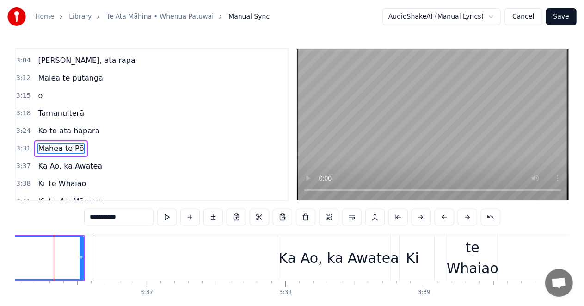
scroll to position [0, 29984]
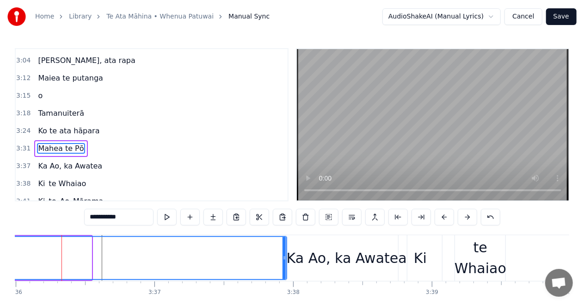
drag, startPoint x: 90, startPoint y: 258, endPoint x: 285, endPoint y: 271, distance: 195.7
click at [285, 271] on div at bounding box center [285, 258] width 4 height 42
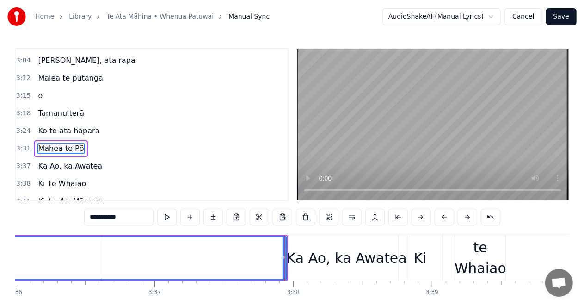
click at [487, 257] on div "te Whaiao" at bounding box center [481, 258] width 52 height 42
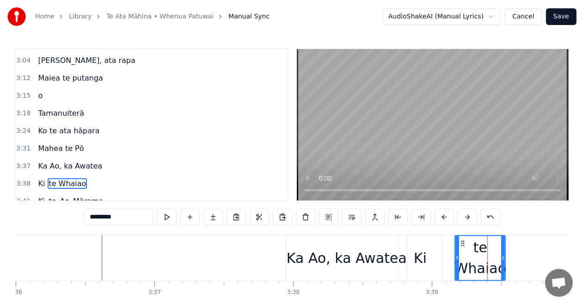
scroll to position [21, 0]
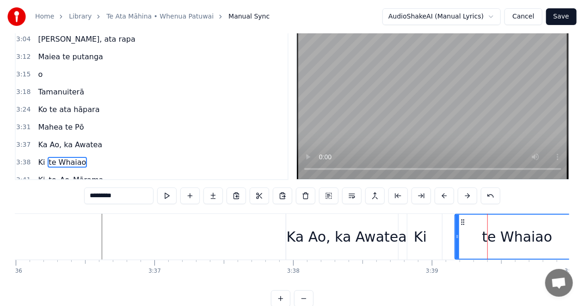
drag, startPoint x: 504, startPoint y: 237, endPoint x: 578, endPoint y: 233, distance: 74.6
click at [578, 233] on div "Home Library Te Ata Māhina • Whenua Patuwai Manual Sync AudioShakeAI (Manual Ly…" at bounding box center [292, 143] width 584 height 328
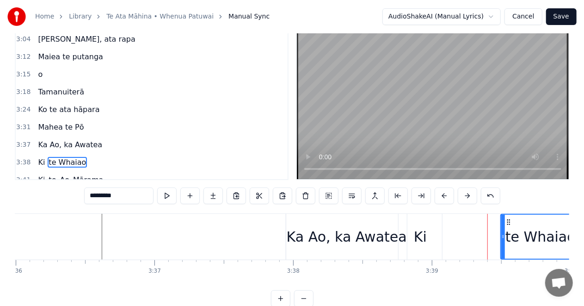
drag, startPoint x: 458, startPoint y: 237, endPoint x: 506, endPoint y: 237, distance: 48.6
click at [505, 237] on icon at bounding box center [504, 236] width 4 height 7
click at [419, 238] on div "Ki" at bounding box center [420, 236] width 13 height 21
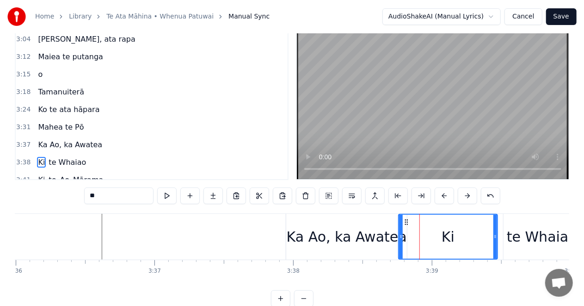
drag, startPoint x: 441, startPoint y: 237, endPoint x: 496, endPoint y: 236, distance: 55.5
click at [496, 236] on icon at bounding box center [496, 236] width 4 height 7
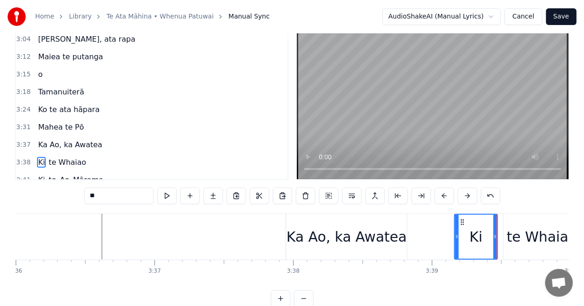
drag, startPoint x: 400, startPoint y: 238, endPoint x: 456, endPoint y: 242, distance: 56.1
click at [456, 242] on div at bounding box center [457, 237] width 4 height 44
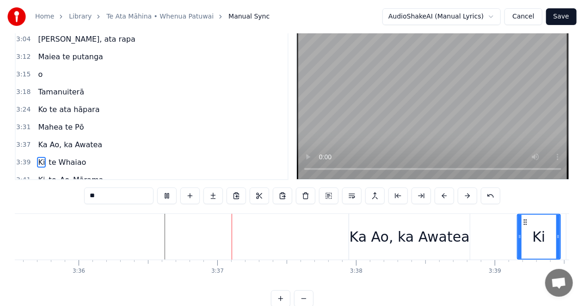
scroll to position [0, 29990]
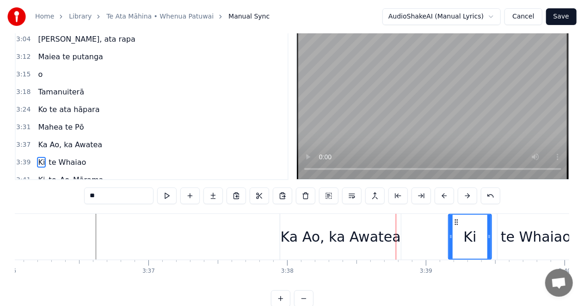
click at [294, 237] on div "Ka Ao, ka Awatea" at bounding box center [341, 236] width 120 height 21
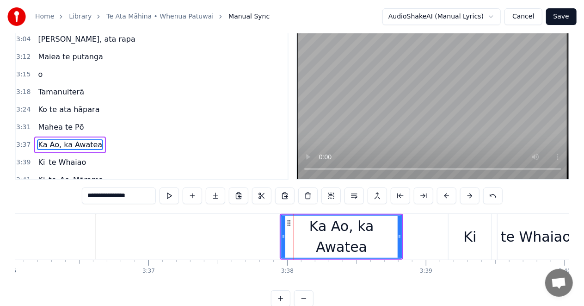
scroll to position [4, 0]
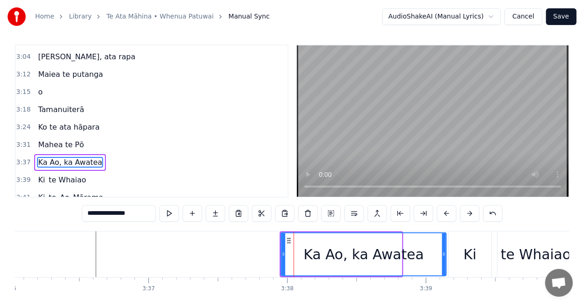
drag, startPoint x: 401, startPoint y: 255, endPoint x: 445, endPoint y: 262, distance: 45.0
click at [445, 262] on div at bounding box center [444, 254] width 4 height 42
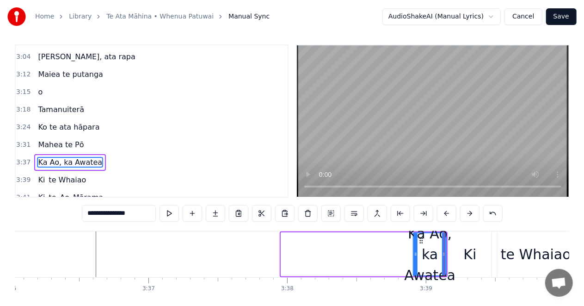
drag, startPoint x: 282, startPoint y: 255, endPoint x: 417, endPoint y: 262, distance: 134.8
click at [415, 257] on div at bounding box center [416, 254] width 4 height 42
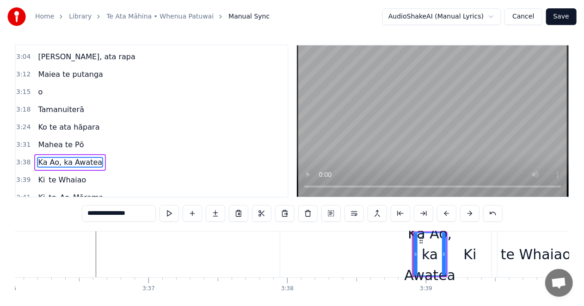
click at [536, 252] on div "te Whaiao" at bounding box center [536, 254] width 70 height 21
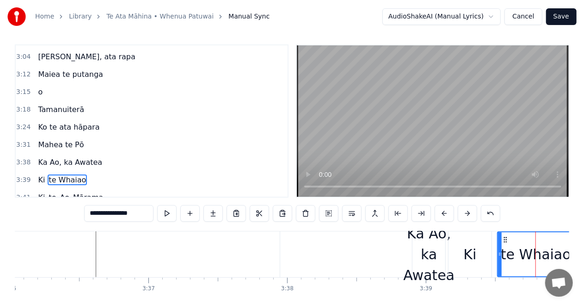
type input "*********"
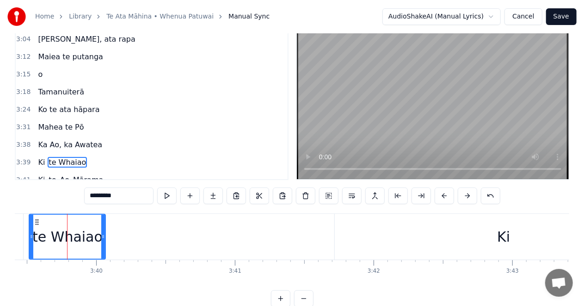
scroll to position [0, 30465]
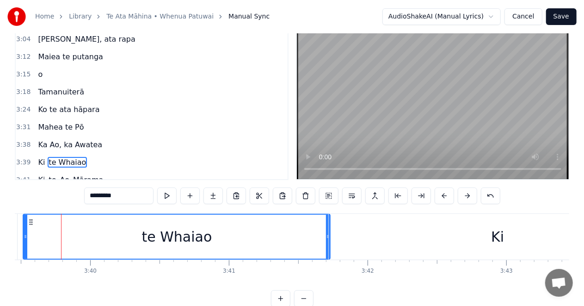
drag, startPoint x: 99, startPoint y: 238, endPoint x: 329, endPoint y: 231, distance: 231.0
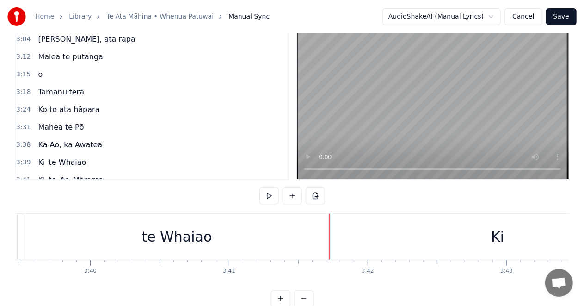
click at [35, 238] on div "te Whaiao" at bounding box center [176, 237] width 307 height 46
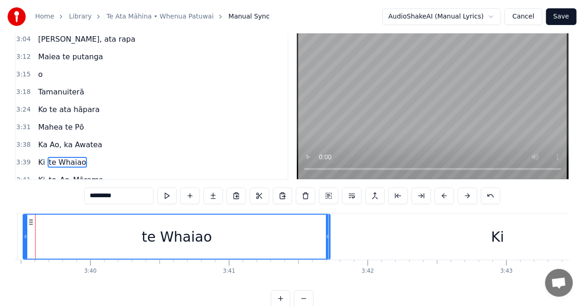
scroll to position [0, 30439]
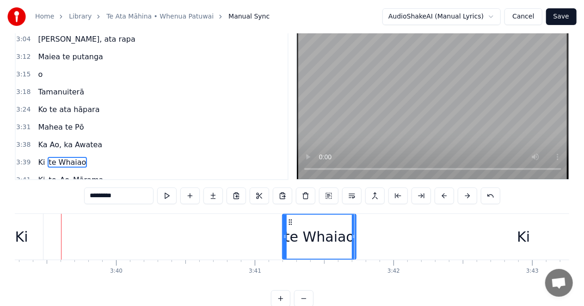
drag, startPoint x: 51, startPoint y: 237, endPoint x: 285, endPoint y: 248, distance: 233.9
click at [285, 248] on div at bounding box center [285, 237] width 4 height 44
click at [26, 240] on div "Ki" at bounding box center [21, 236] width 13 height 21
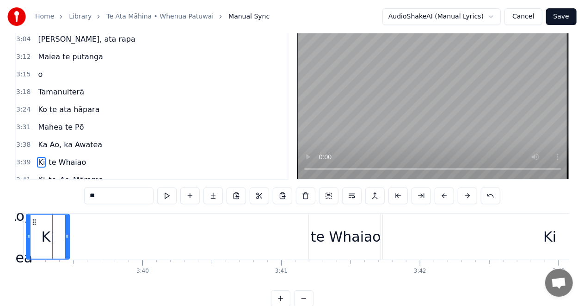
scroll to position [0, 30404]
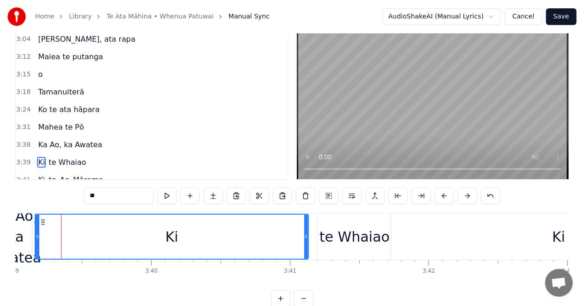
drag, startPoint x: 75, startPoint y: 236, endPoint x: 306, endPoint y: 241, distance: 230.5
click at [306, 241] on div at bounding box center [306, 237] width 4 height 44
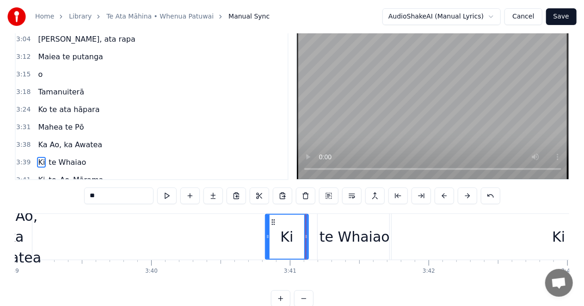
drag, startPoint x: 37, startPoint y: 237, endPoint x: 271, endPoint y: 241, distance: 234.2
click at [270, 241] on div at bounding box center [268, 237] width 4 height 44
click at [25, 234] on div "Ka Ao, ka Awatea" at bounding box center [15, 236] width 51 height 62
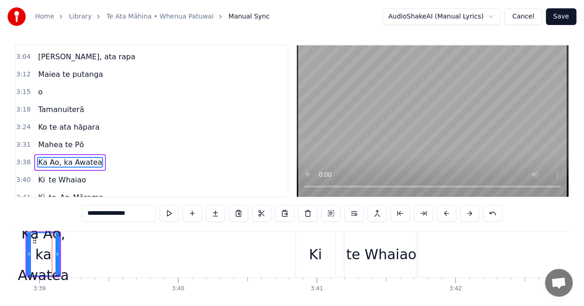
scroll to position [0, 30368]
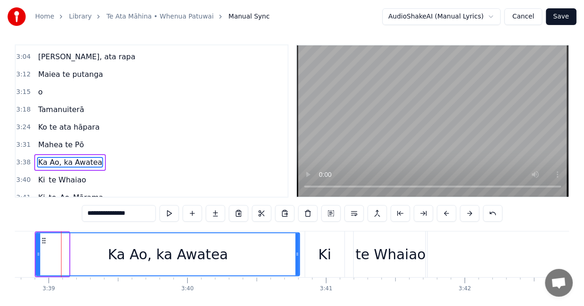
drag, startPoint x: 68, startPoint y: 255, endPoint x: 299, endPoint y: 255, distance: 230.9
click at [299, 255] on icon at bounding box center [298, 253] width 4 height 7
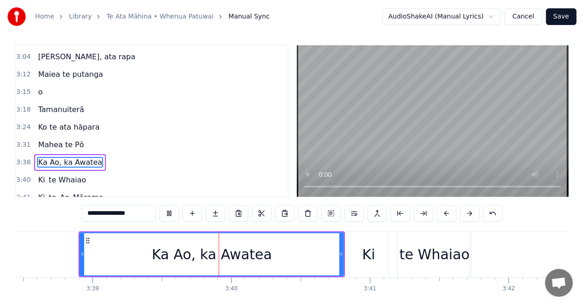
scroll to position [0, 30386]
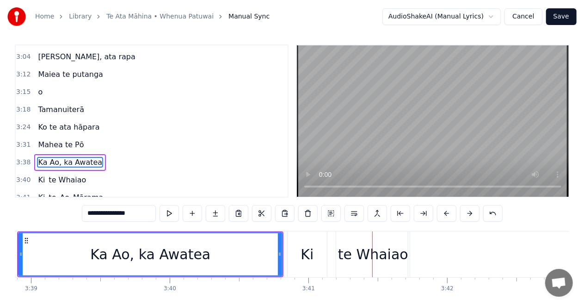
click at [445, 255] on div "Ki" at bounding box center [578, 254] width 338 height 46
type input "**"
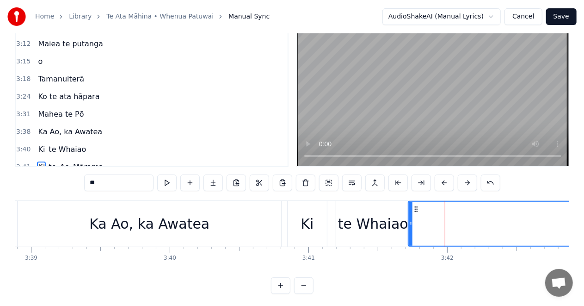
scroll to position [38, 0]
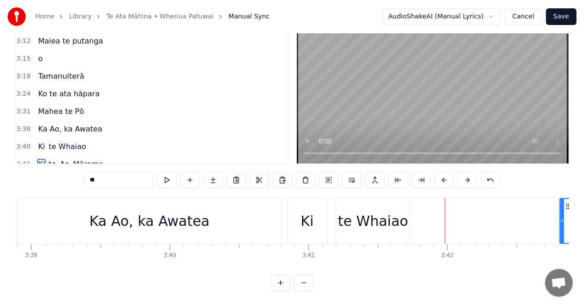
drag, startPoint x: 411, startPoint y: 220, endPoint x: 564, endPoint y: 219, distance: 152.7
click at [564, 219] on icon at bounding box center [563, 220] width 4 height 7
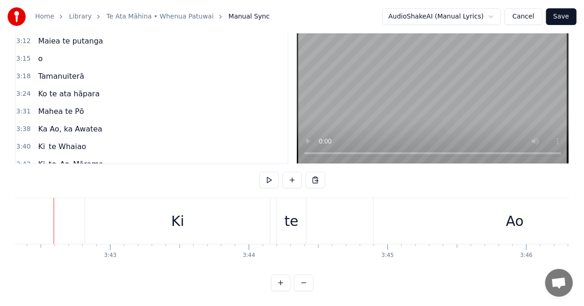
scroll to position [0, 30854]
click at [12, 216] on div "Home Library Te Ata Māhina • Whenua Patuwai Manual Sync AudioShakeAI (Manual Ly…" at bounding box center [292, 127] width 584 height 328
click at [2, 216] on div "Home Library Te Ata Māhina • Whenua Patuwai Manual Sync AudioShakeAI (Manual Ly…" at bounding box center [292, 127] width 584 height 328
click at [1, 216] on div "Home Library Te Ata Māhina • Whenua Patuwai Manual Sync AudioShakeAI (Manual Ly…" at bounding box center [292, 127] width 584 height 328
click at [12, 221] on div "Home Library Te Ata Māhina • Whenua Patuwai Manual Sync AudioShakeAI (Manual Ly…" at bounding box center [292, 127] width 584 height 328
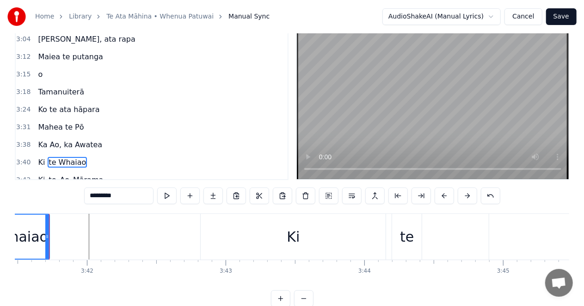
scroll to position [0, 30734]
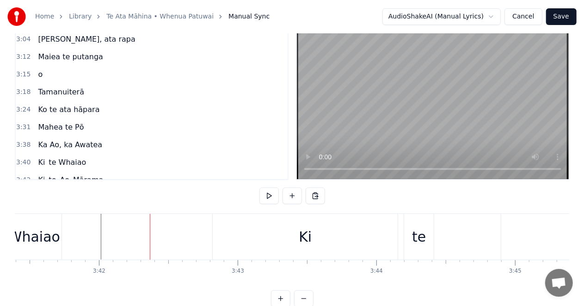
click at [56, 235] on div "te Whaiao" at bounding box center [25, 236] width 70 height 21
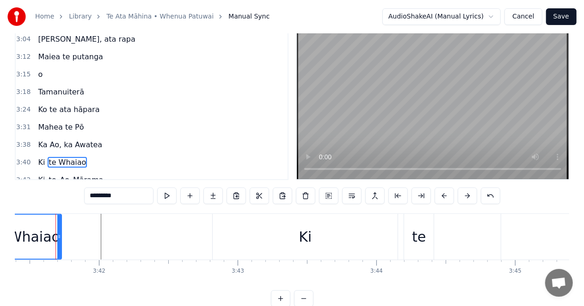
scroll to position [0, 30728]
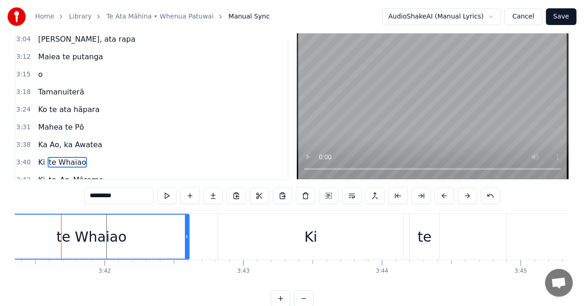
drag, startPoint x: 64, startPoint y: 236, endPoint x: 186, endPoint y: 247, distance: 122.6
click at [186, 247] on div at bounding box center [187, 237] width 4 height 44
click at [17, 236] on div "te Whaiao" at bounding box center [91, 237] width 195 height 44
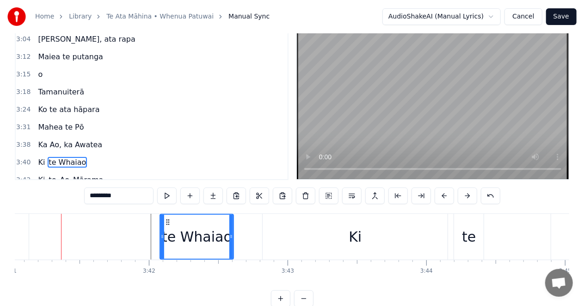
drag, startPoint x: 39, startPoint y: 236, endPoint x: 161, endPoint y: 253, distance: 123.2
click at [161, 253] on div at bounding box center [163, 237] width 4 height 44
click at [42, 237] on div "Ki te [GEOGRAPHIC_DATA]" at bounding box center [113, 237] width 248 height 46
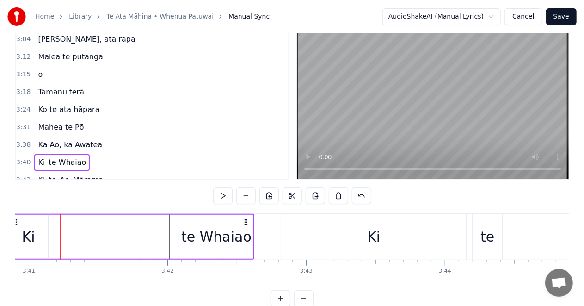
scroll to position [0, 30665]
click at [37, 235] on div "Ki" at bounding box center [30, 237] width 40 height 44
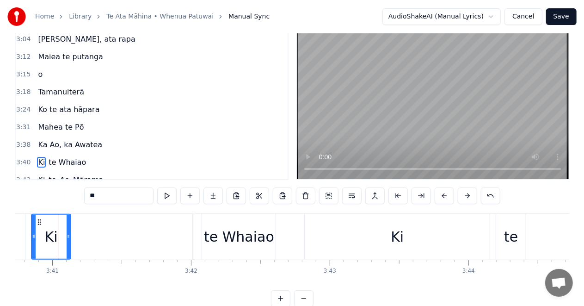
scroll to position [0, 30640]
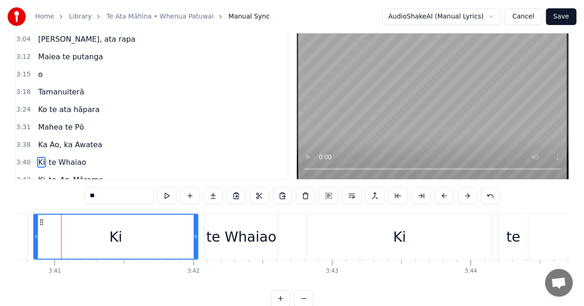
drag, startPoint x: 71, startPoint y: 236, endPoint x: 196, endPoint y: 248, distance: 125.5
click at [196, 248] on div at bounding box center [196, 237] width 4 height 44
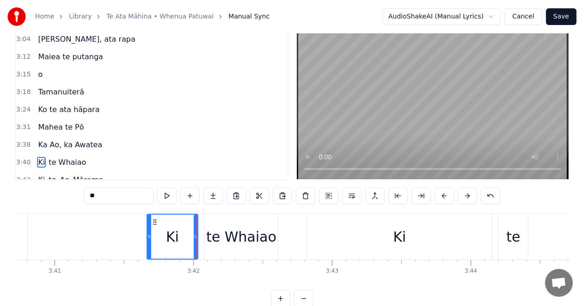
drag, startPoint x: 37, startPoint y: 237, endPoint x: 101, endPoint y: 246, distance: 65.0
click at [150, 248] on div at bounding box center [150, 237] width 4 height 44
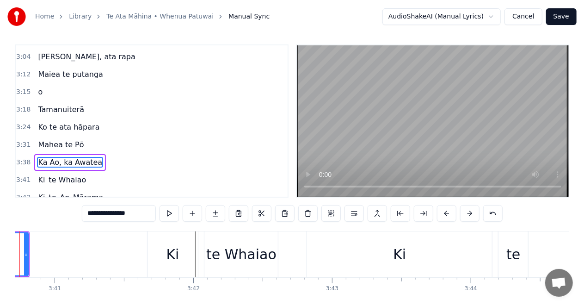
scroll to position [0, 30598]
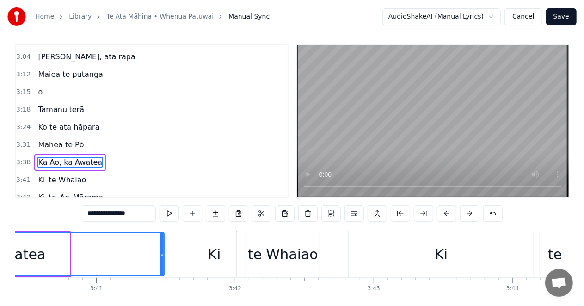
drag, startPoint x: 69, startPoint y: 252, endPoint x: 164, endPoint y: 258, distance: 94.6
click at [164, 258] on div at bounding box center [162, 254] width 4 height 42
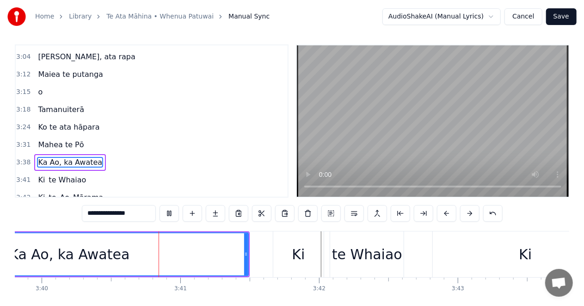
scroll to position [0, 30515]
click at [40, 251] on div "Ka Ao, ka Awatea" at bounding box center [68, 254] width 120 height 21
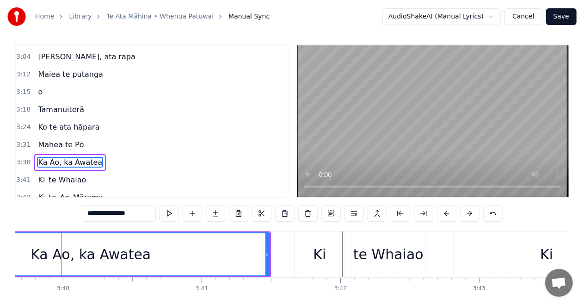
click at [33, 252] on div "Ka Ao, ka Awatea" at bounding box center [90, 254] width 357 height 42
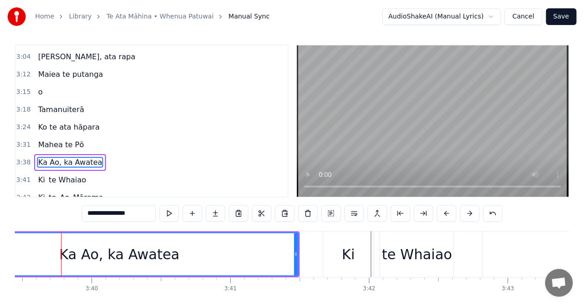
click at [37, 254] on div "Ka Ao, ka Awatea" at bounding box center [119, 254] width 357 height 42
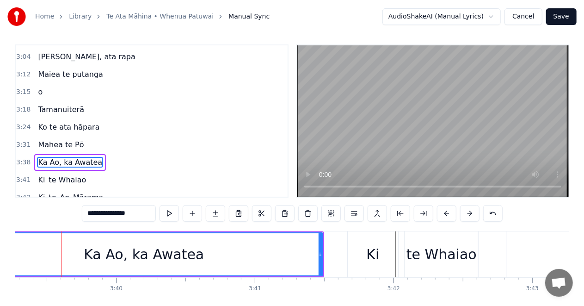
click at [58, 254] on div "Ka Ao, ka Awatea" at bounding box center [143, 254] width 357 height 42
click at [72, 192] on span "Mārama" at bounding box center [88, 197] width 32 height 11
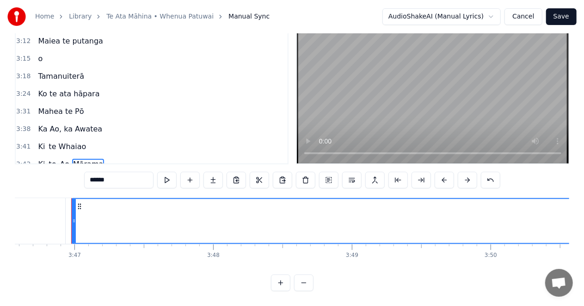
scroll to position [0, 31463]
click at [48, 124] on span "Ka Ao, ka Awatea" at bounding box center [70, 129] width 66 height 11
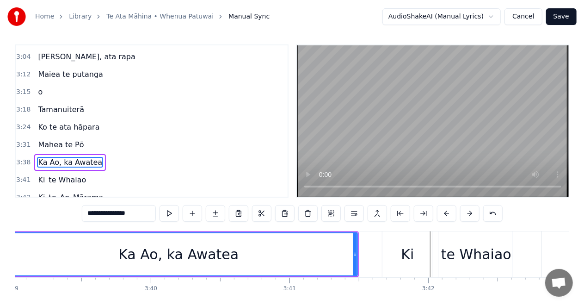
scroll to position [0, 30342]
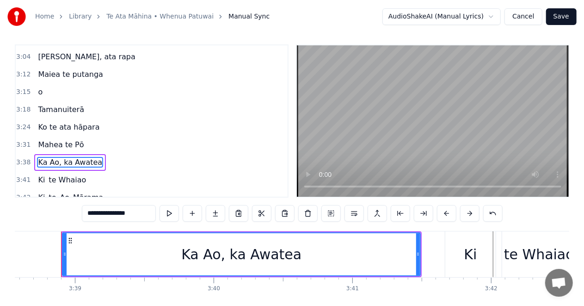
click at [49, 157] on span "Ka Ao, ka Awatea" at bounding box center [70, 162] width 66 height 11
click at [50, 157] on span "Ka Ao, ka Awatea" at bounding box center [70, 162] width 66 height 11
click at [350, 212] on button at bounding box center [354, 213] width 19 height 17
click at [226, 255] on div "Ka Ao, ka Awatea" at bounding box center [241, 254] width 120 height 21
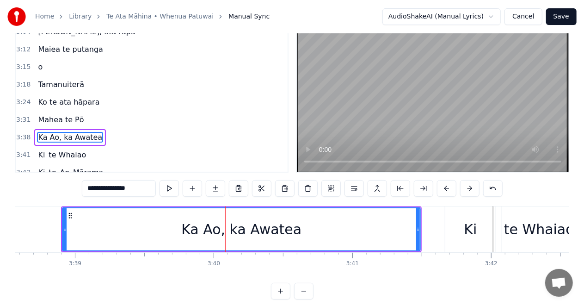
scroll to position [44, 0]
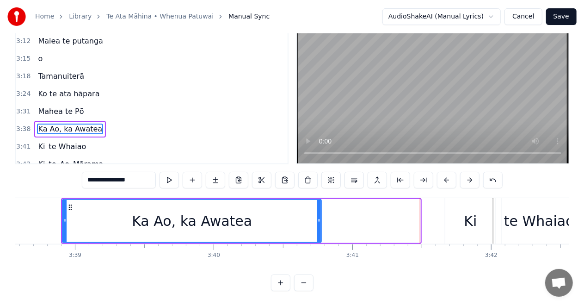
drag, startPoint x: 418, startPoint y: 212, endPoint x: 319, endPoint y: 217, distance: 99.2
click at [319, 217] on div at bounding box center [319, 221] width 4 height 42
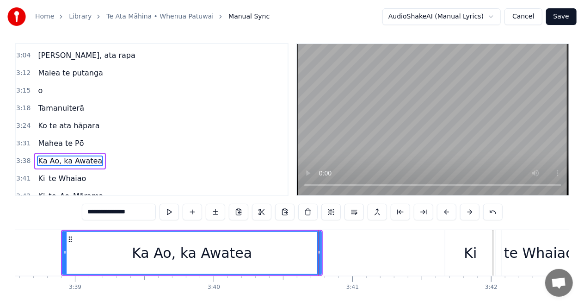
scroll to position [4, 0]
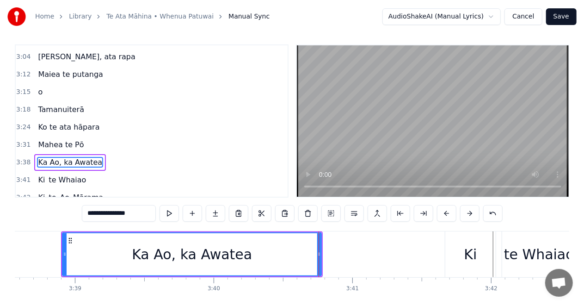
drag, startPoint x: 131, startPoint y: 212, endPoint x: 137, endPoint y: 213, distance: 5.7
click at [132, 212] on input "**********" at bounding box center [119, 213] width 74 height 17
click at [141, 212] on input "**********" at bounding box center [119, 213] width 74 height 17
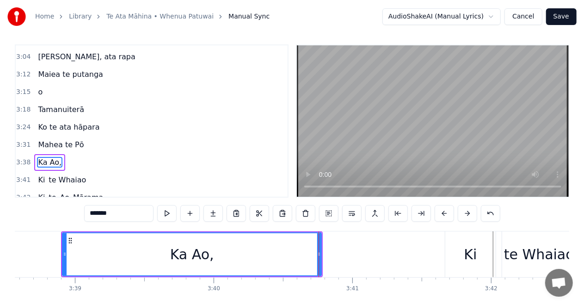
type input "******"
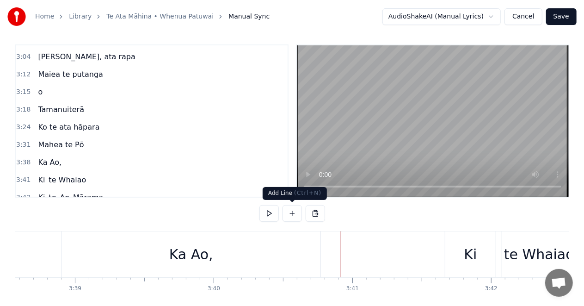
click at [291, 211] on button at bounding box center [292, 213] width 19 height 17
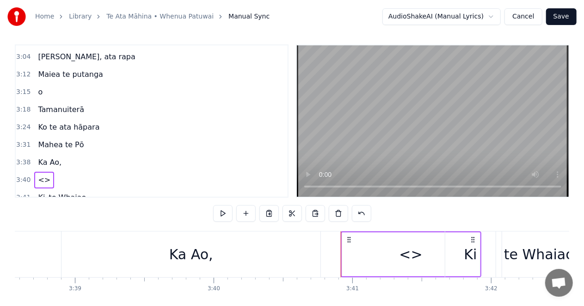
click at [410, 256] on div "<>" at bounding box center [411, 254] width 23 height 21
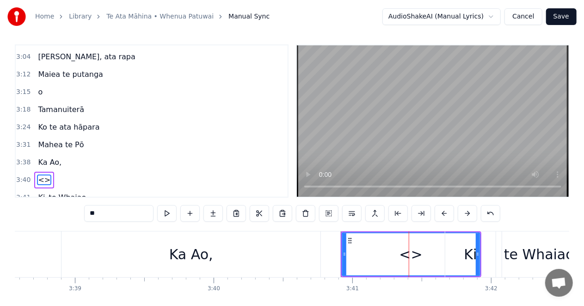
scroll to position [402, 0]
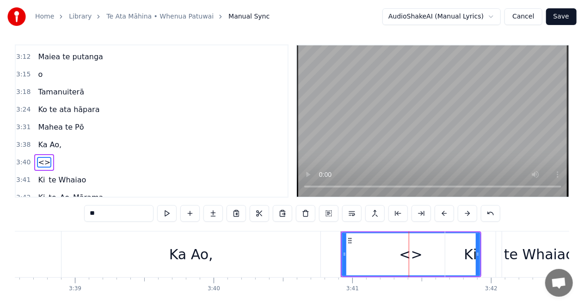
click at [103, 213] on input "**" at bounding box center [118, 213] width 69 height 17
type input "*"
click at [428, 252] on div "ka Awatea" at bounding box center [411, 254] width 72 height 21
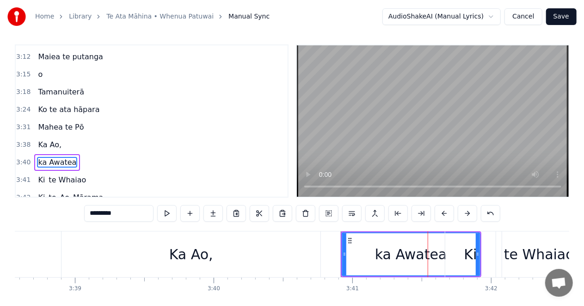
drag, startPoint x: 478, startPoint y: 253, endPoint x: 451, endPoint y: 257, distance: 26.8
click at [451, 257] on div "Ki" at bounding box center [471, 254] width 51 height 46
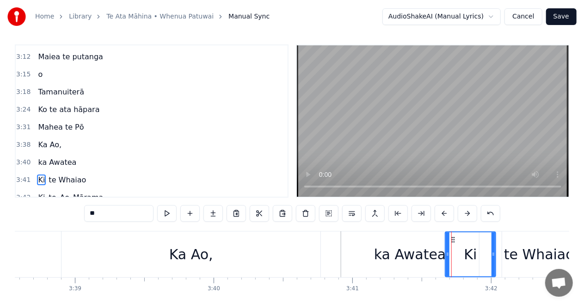
scroll to position [21, 0]
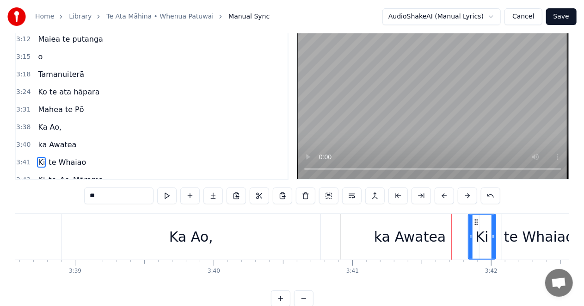
drag, startPoint x: 447, startPoint y: 235, endPoint x: 473, endPoint y: 235, distance: 25.9
click at [473, 235] on icon at bounding box center [471, 236] width 4 height 7
click at [449, 235] on div "ka Awatea" at bounding box center [410, 237] width 138 height 46
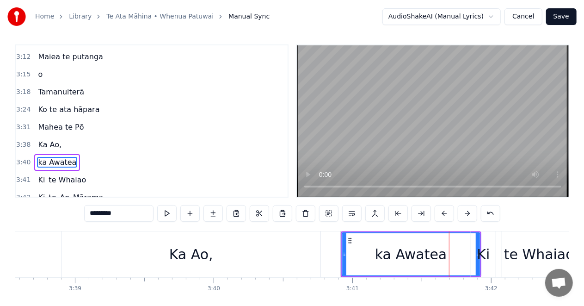
click at [442, 252] on div "ka Awatea" at bounding box center [411, 254] width 137 height 42
click at [478, 252] on div "Ki" at bounding box center [483, 254] width 13 height 21
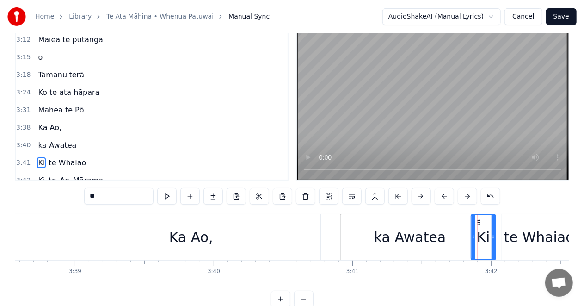
scroll to position [21, 0]
drag, startPoint x: 473, startPoint y: 236, endPoint x: 487, endPoint y: 237, distance: 13.9
click at [487, 237] on icon at bounding box center [488, 236] width 4 height 7
click at [457, 236] on div "ka Awatea" at bounding box center [410, 237] width 138 height 46
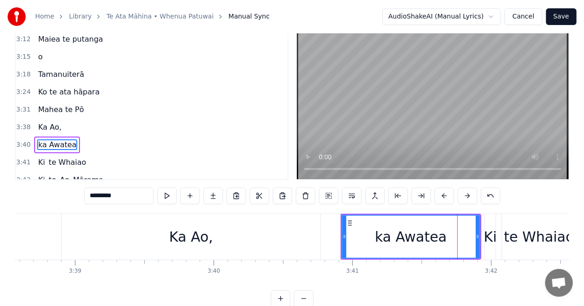
scroll to position [4, 0]
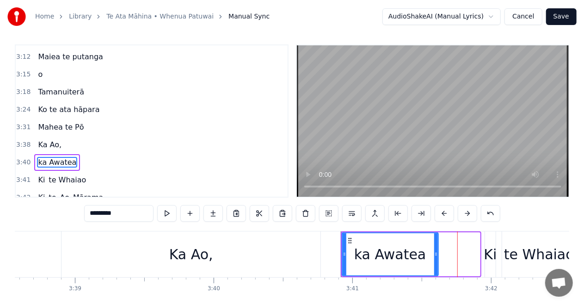
drag, startPoint x: 478, startPoint y: 253, endPoint x: 437, endPoint y: 260, distance: 42.3
click at [437, 260] on div at bounding box center [437, 254] width 4 height 42
click at [487, 251] on div "Ki" at bounding box center [490, 254] width 13 height 21
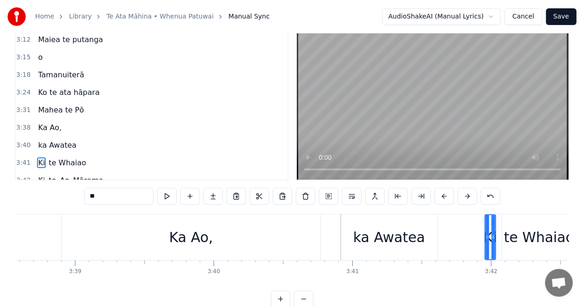
scroll to position [21, 0]
drag, startPoint x: 486, startPoint y: 237, endPoint x: 456, endPoint y: 237, distance: 29.6
click at [457, 237] on icon at bounding box center [459, 236] width 4 height 7
drag, startPoint x: 494, startPoint y: 237, endPoint x: 500, endPoint y: 236, distance: 6.1
click at [500, 236] on icon at bounding box center [499, 236] width 4 height 7
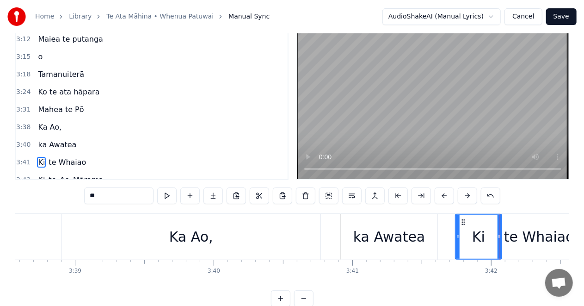
click at [201, 243] on div "Ka Ao," at bounding box center [191, 236] width 44 height 21
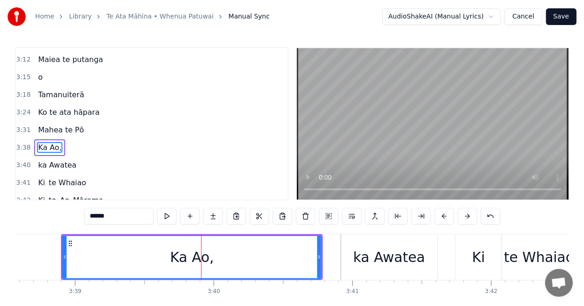
scroll to position [0, 0]
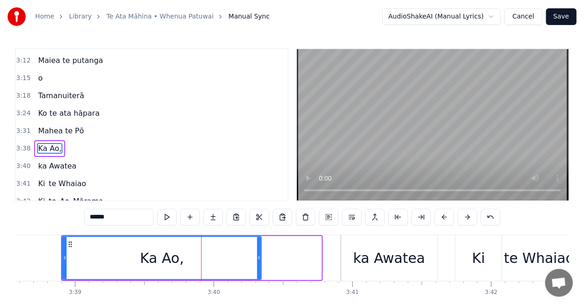
drag, startPoint x: 319, startPoint y: 258, endPoint x: 259, endPoint y: 264, distance: 60.5
click at [259, 264] on div at bounding box center [259, 258] width 4 height 42
click at [345, 256] on div "ka Awatea" at bounding box center [389, 258] width 96 height 46
type input "*********"
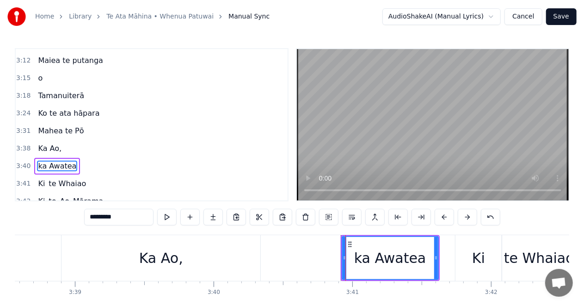
scroll to position [4, 0]
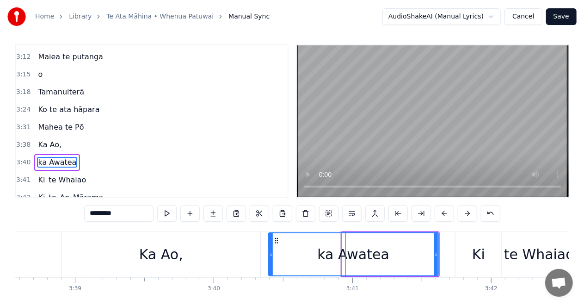
drag, startPoint x: 343, startPoint y: 253, endPoint x: 270, endPoint y: 254, distance: 73.6
click at [270, 254] on icon at bounding box center [271, 253] width 4 height 7
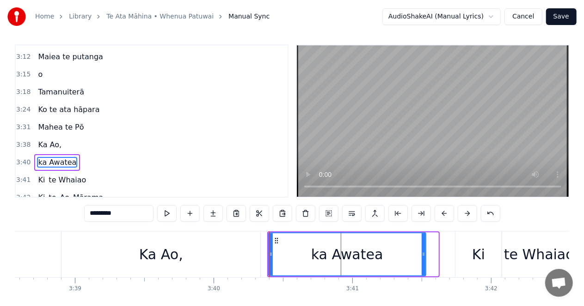
drag, startPoint x: 435, startPoint y: 254, endPoint x: 467, endPoint y: 265, distance: 34.4
click at [423, 255] on icon at bounding box center [424, 253] width 4 height 7
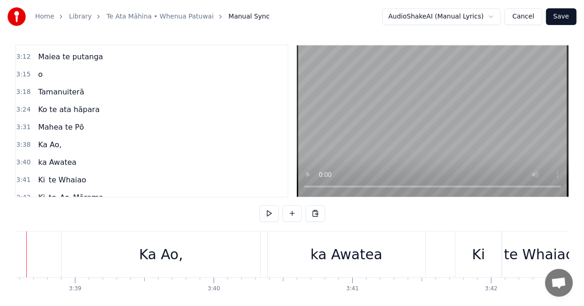
scroll to position [0, 30306]
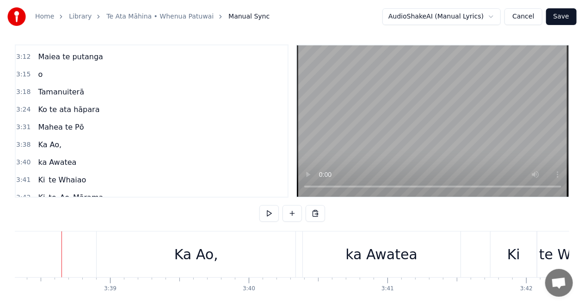
click at [13, 251] on div "Home Library Te Ata Māhina • Whenua Patuwai Manual Sync AudioShakeAI (Manual Ly…" at bounding box center [292, 160] width 584 height 328
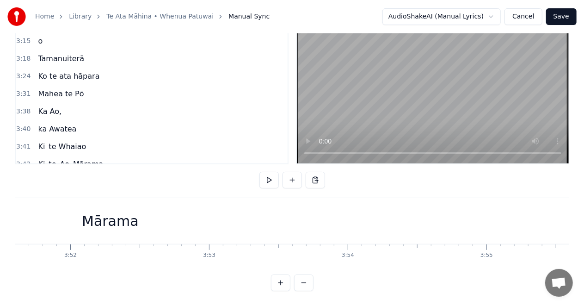
scroll to position [0, 32126]
click at [174, 207] on div "Mārama" at bounding box center [134, 221] width 1473 height 46
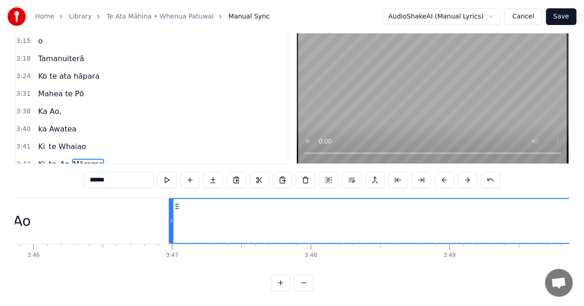
scroll to position [0, 31330]
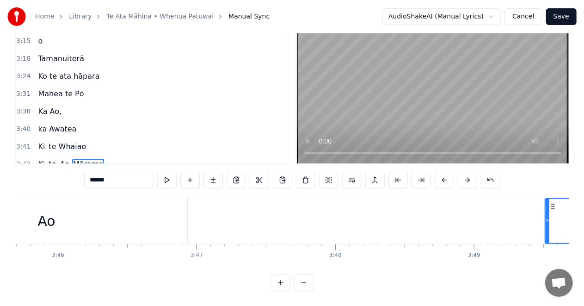
drag, startPoint x: 197, startPoint y: 219, endPoint x: 0, endPoint y: 273, distance: 204.4
click at [550, 225] on div at bounding box center [548, 221] width 4 height 44
click at [137, 217] on div "Ao" at bounding box center [138, 221] width 18 height 21
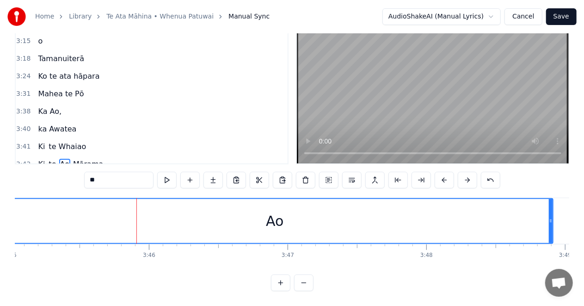
drag, startPoint x: 275, startPoint y: 218, endPoint x: 266, endPoint y: 292, distance: 74.6
click at [550, 223] on div at bounding box center [551, 221] width 4 height 44
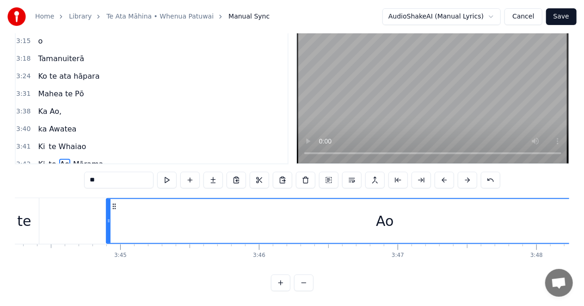
scroll to position [0, 31086]
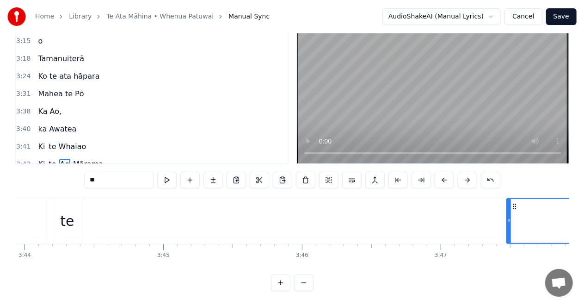
drag, startPoint x: 153, startPoint y: 220, endPoint x: 510, endPoint y: 226, distance: 357.8
click at [510, 226] on div at bounding box center [510, 221] width 4 height 44
click at [68, 217] on div "te" at bounding box center [67, 221] width 14 height 21
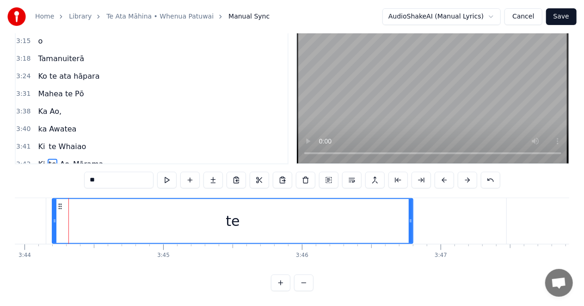
drag, startPoint x: 79, startPoint y: 219, endPoint x: 410, endPoint y: 223, distance: 331.3
click at [410, 223] on div at bounding box center [411, 221] width 4 height 44
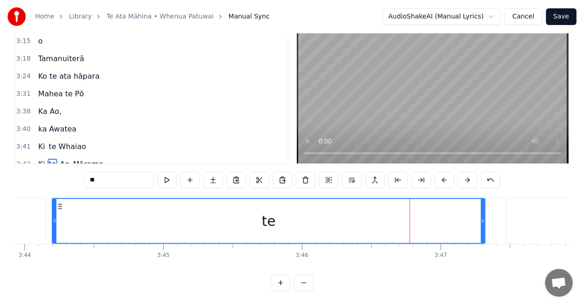
drag, startPoint x: 413, startPoint y: 220, endPoint x: 541, endPoint y: 209, distance: 128.6
click at [485, 219] on div "te" at bounding box center [269, 221] width 434 height 46
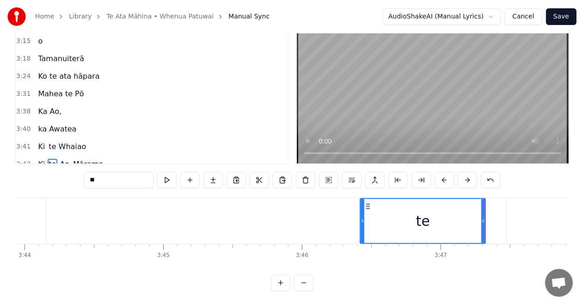
drag, startPoint x: 56, startPoint y: 220, endPoint x: 473, endPoint y: 223, distance: 417.4
click at [365, 230] on div at bounding box center [363, 221] width 4 height 44
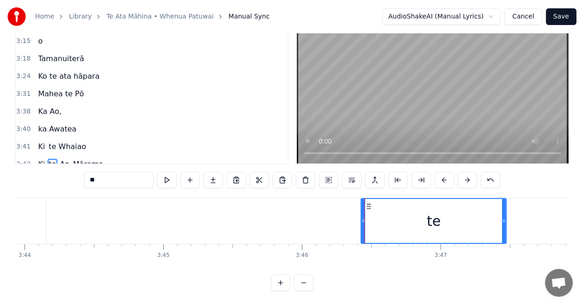
drag, startPoint x: 483, startPoint y: 218, endPoint x: 504, endPoint y: 218, distance: 20.8
click at [504, 218] on icon at bounding box center [505, 220] width 4 height 7
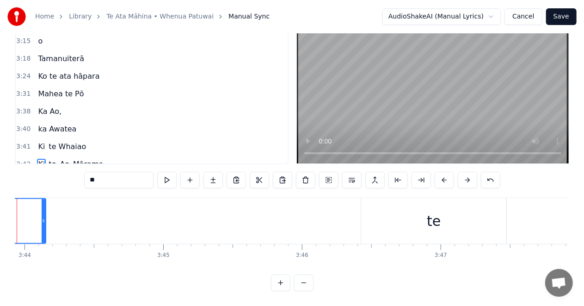
scroll to position [0, 31042]
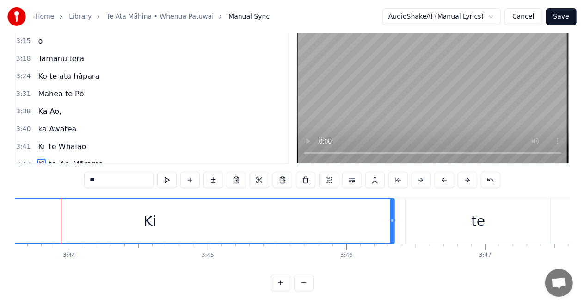
drag, startPoint x: 88, startPoint y: 220, endPoint x: 392, endPoint y: 218, distance: 304.5
click at [392, 218] on icon at bounding box center [393, 220] width 4 height 7
click at [14, 218] on div "Home Library Te Ata Māhina • Whenua Patuwai Manual Sync AudioShakeAI (Manual Ly…" at bounding box center [292, 127] width 584 height 328
click at [19, 222] on div "Ki" at bounding box center [150, 221] width 489 height 44
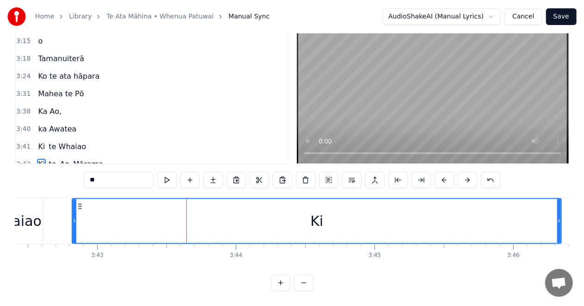
scroll to position [0, 30870]
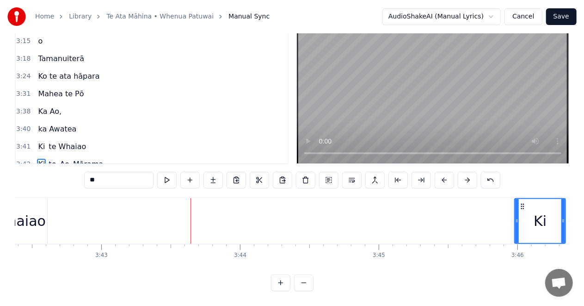
drag, startPoint x: 79, startPoint y: 219, endPoint x: 517, endPoint y: 224, distance: 438.7
click at [517, 224] on div at bounding box center [517, 221] width 4 height 44
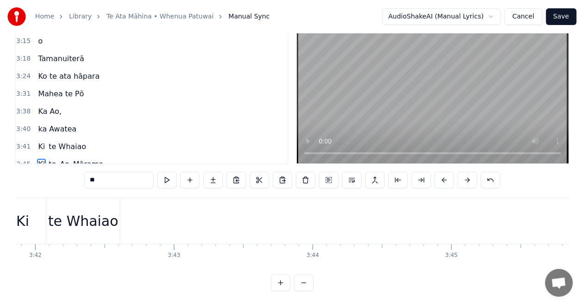
scroll to position [0, 30796]
click at [68, 218] on div "te Whaiao" at bounding box center [85, 221] width 70 height 21
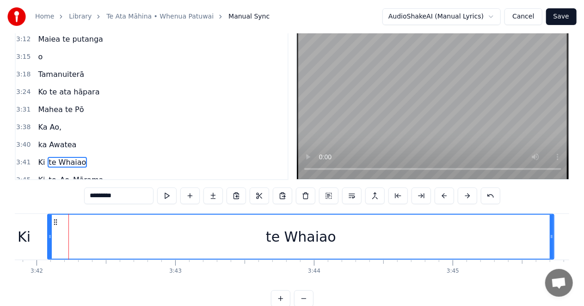
drag, startPoint x: 119, startPoint y: 236, endPoint x: 553, endPoint y: 242, distance: 433.2
click at [553, 242] on div at bounding box center [552, 237] width 4 height 44
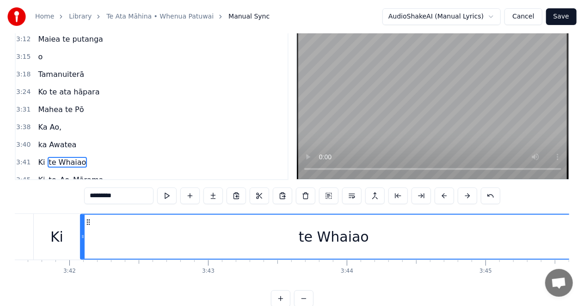
scroll to position [0, 30720]
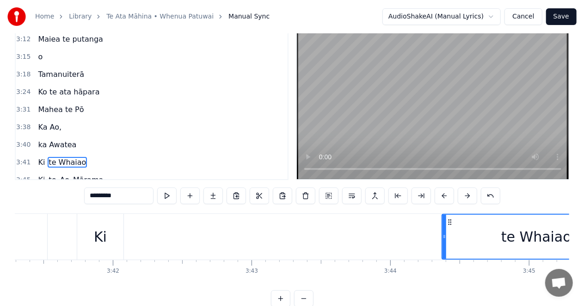
drag, startPoint x: 125, startPoint y: 238, endPoint x: 350, endPoint y: 252, distance: 224.9
click at [446, 247] on div at bounding box center [445, 237] width 4 height 44
click at [92, 237] on div "Ki" at bounding box center [100, 237] width 47 height 46
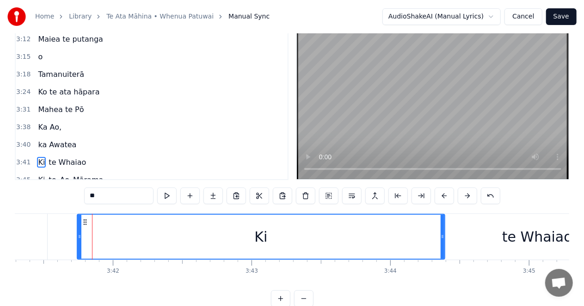
drag, startPoint x: 121, startPoint y: 236, endPoint x: 442, endPoint y: 240, distance: 321.6
click at [442, 240] on icon at bounding box center [443, 236] width 4 height 7
drag, startPoint x: 81, startPoint y: 236, endPoint x: 225, endPoint y: 242, distance: 144.0
click at [225, 242] on div "Ki" at bounding box center [261, 237] width 367 height 44
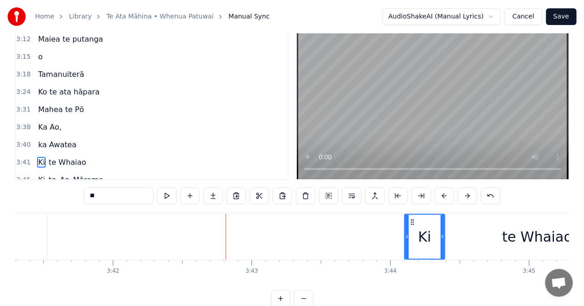
drag, startPoint x: 80, startPoint y: 236, endPoint x: 423, endPoint y: 242, distance: 343.4
click at [407, 242] on div at bounding box center [407, 237] width 4 height 44
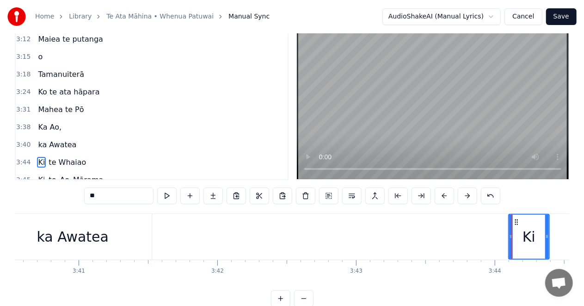
scroll to position [0, 30541]
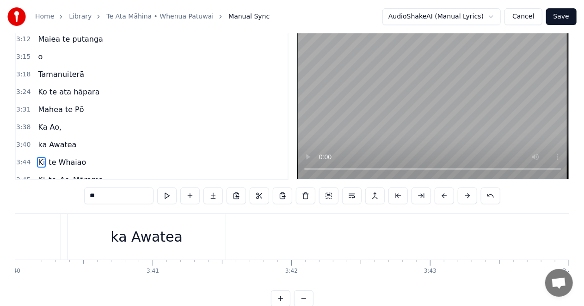
click at [197, 233] on div "ka Awatea" at bounding box center [147, 237] width 158 height 46
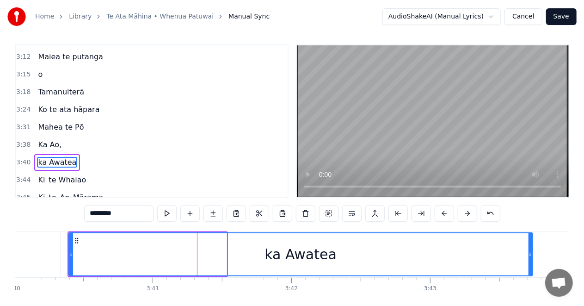
drag, startPoint x: 224, startPoint y: 254, endPoint x: 205, endPoint y: 305, distance: 54.9
click at [530, 252] on icon at bounding box center [531, 253] width 4 height 7
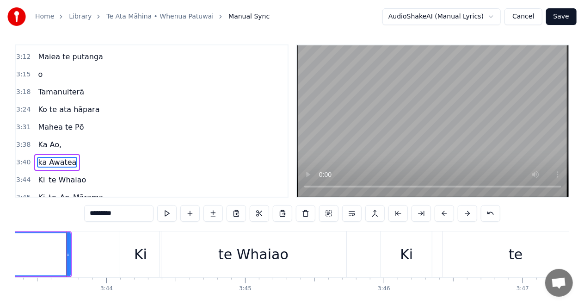
scroll to position [0, 31010]
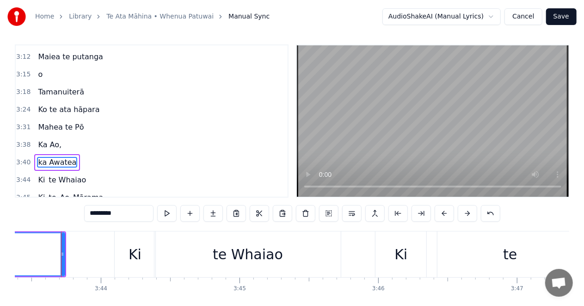
click at [122, 251] on div "Ki" at bounding box center [135, 254] width 41 height 46
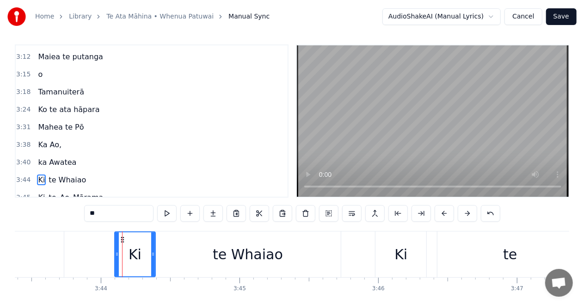
scroll to position [21, 0]
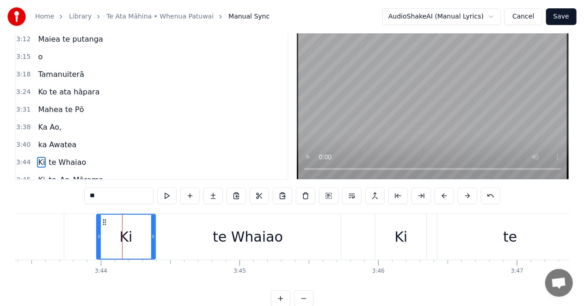
drag, startPoint x: 116, startPoint y: 236, endPoint x: 62, endPoint y: 263, distance: 60.0
click at [97, 240] on div at bounding box center [99, 237] width 4 height 44
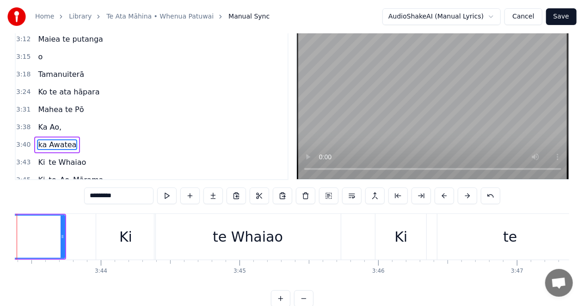
scroll to position [4, 0]
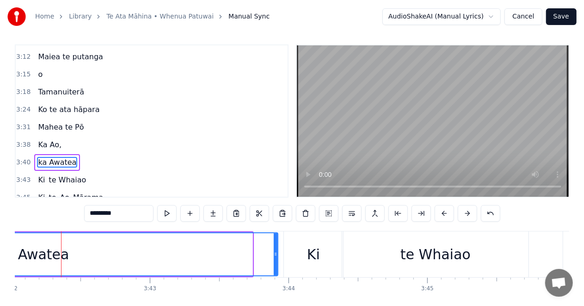
drag, startPoint x: 253, startPoint y: 254, endPoint x: 277, endPoint y: 254, distance: 23.6
click at [277, 254] on icon at bounding box center [276, 253] width 4 height 7
click at [19, 254] on div "ka Awatea" at bounding box center [33, 254] width 72 height 21
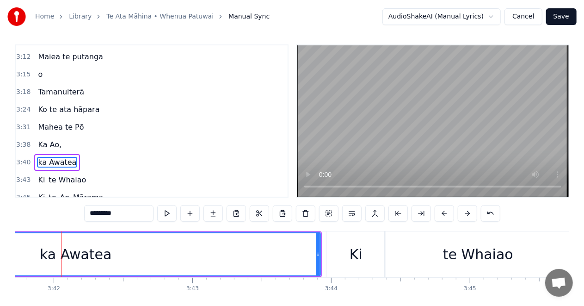
click at [26, 254] on div "ka Awatea" at bounding box center [76, 254] width 489 height 42
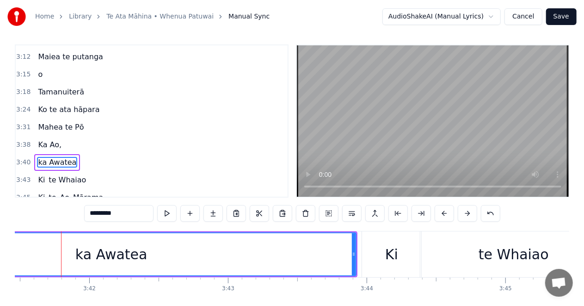
click at [26, 254] on div "ka Awatea" at bounding box center [111, 254] width 489 height 42
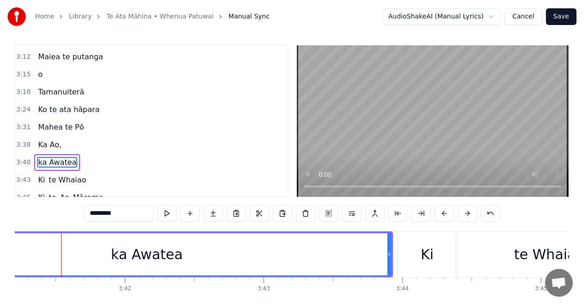
click at [26, 254] on div "ka Awatea" at bounding box center [147, 254] width 489 height 42
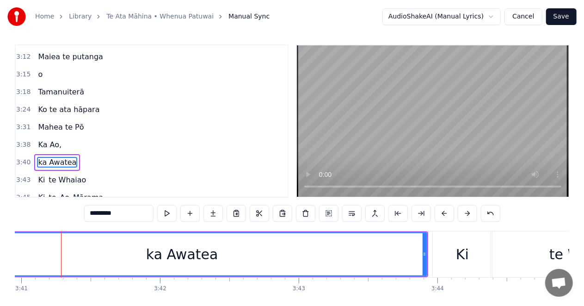
click at [26, 254] on div "ka Awatea" at bounding box center [182, 254] width 489 height 42
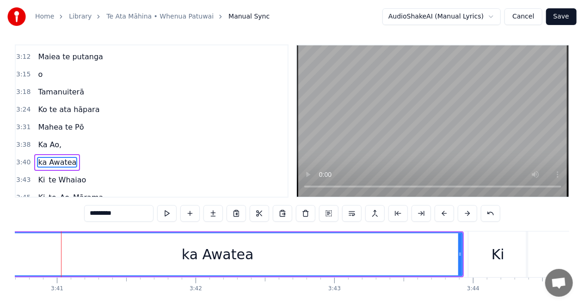
click at [26, 254] on div "ka Awatea" at bounding box center [218, 254] width 489 height 42
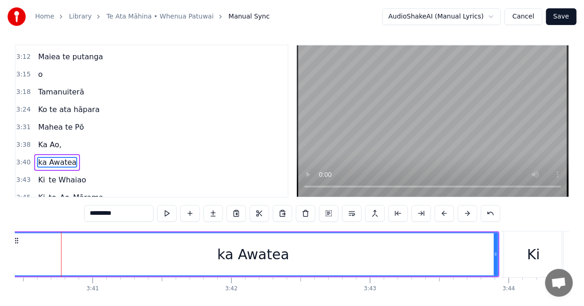
click at [26, 254] on div "ka Awatea" at bounding box center [253, 254] width 489 height 42
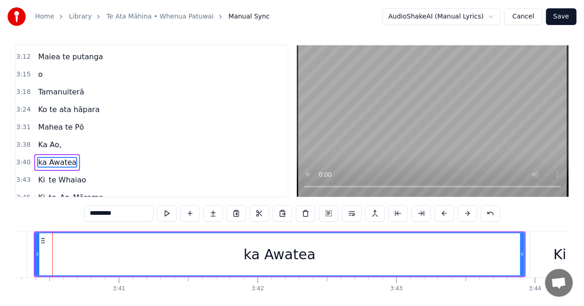
scroll to position [0, 30566]
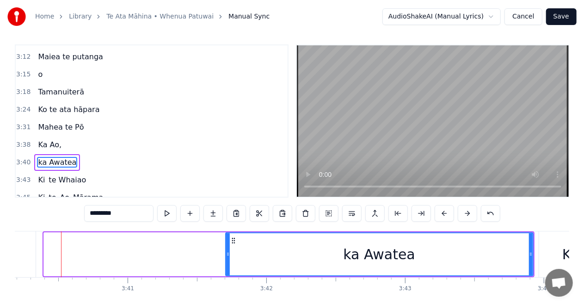
drag, startPoint x: 45, startPoint y: 253, endPoint x: 227, endPoint y: 279, distance: 183.7
click at [227, 279] on div "Homai te Pakipaki Ko te ata māhina Ata tuhi, ata rapa Maiea te putanga o Tamanu…" at bounding box center [292, 265] width 555 height 69
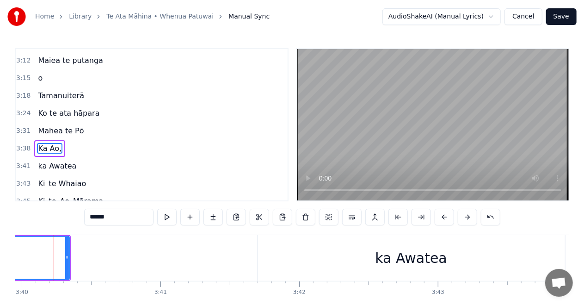
scroll to position [0, 30526]
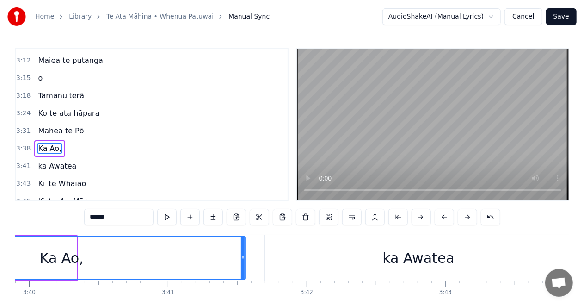
drag, startPoint x: 75, startPoint y: 257, endPoint x: 243, endPoint y: 267, distance: 168.7
click at [243, 267] on div at bounding box center [243, 258] width 4 height 42
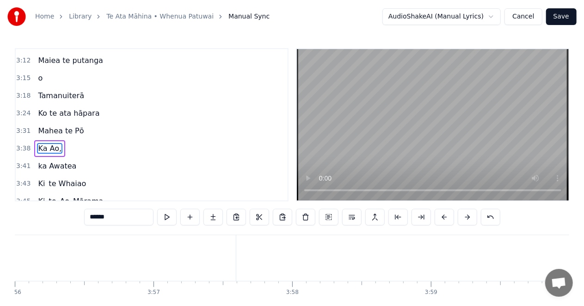
scroll to position [0, 32763]
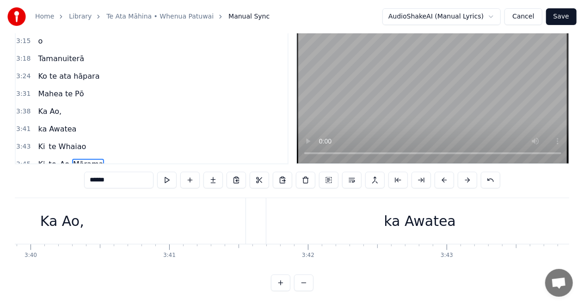
scroll to position [0, 30512]
click at [52, 218] on div "Ka Ao," at bounding box center [74, 221] width 367 height 46
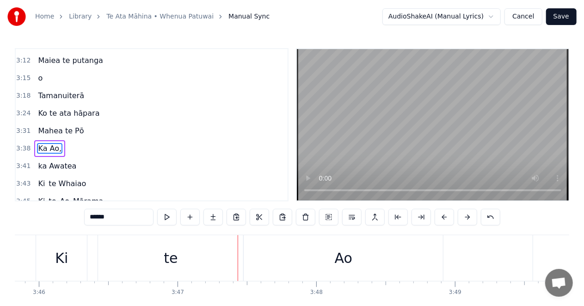
scroll to position [0, 31448]
click at [111, 255] on div "te" at bounding box center [71, 258] width 145 height 46
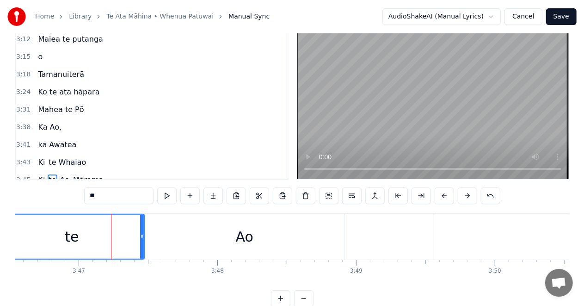
scroll to position [38, 0]
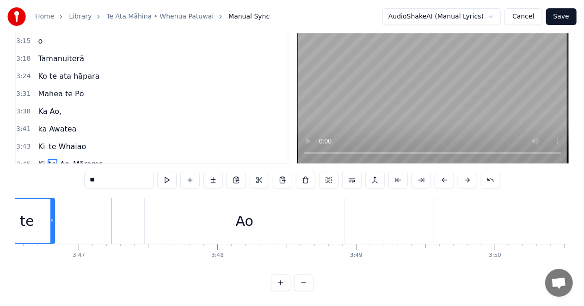
drag, startPoint x: 143, startPoint y: 219, endPoint x: 53, endPoint y: 234, distance: 91.0
click at [53, 234] on div at bounding box center [52, 221] width 4 height 44
click at [164, 217] on div "Ao" at bounding box center [252, 221] width 199 height 46
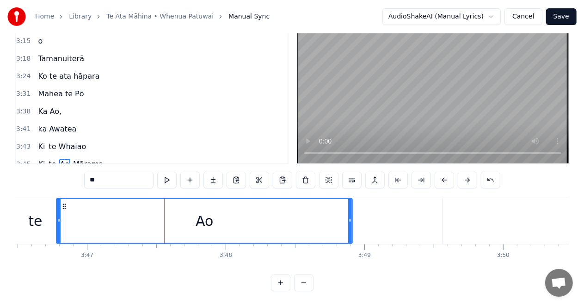
drag, startPoint x: 155, startPoint y: 218, endPoint x: 288, endPoint y: 244, distance: 135.8
click at [57, 229] on div at bounding box center [59, 221] width 4 height 44
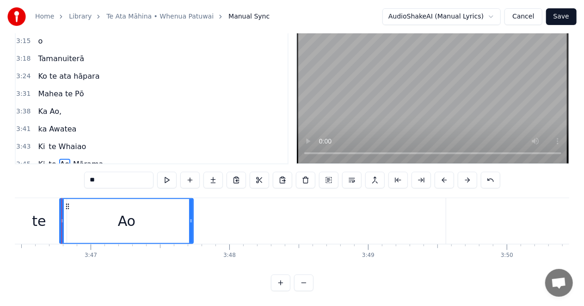
drag, startPoint x: 354, startPoint y: 219, endPoint x: 191, endPoint y: 236, distance: 163.7
click at [191, 236] on div at bounding box center [191, 221] width 4 height 44
type input "******"
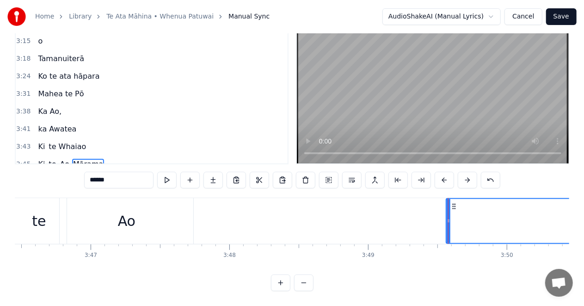
drag, startPoint x: 448, startPoint y: 218, endPoint x: 344, endPoint y: 227, distance: 104.0
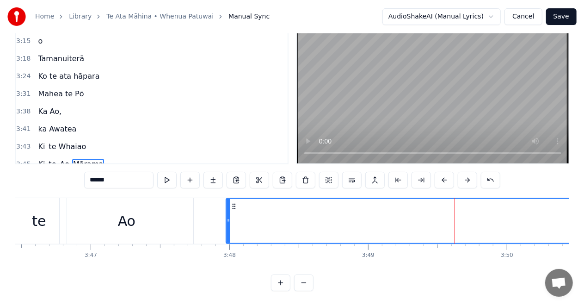
drag, startPoint x: 448, startPoint y: 218, endPoint x: 226, endPoint y: 230, distance: 222.9
click at [227, 230] on div at bounding box center [229, 221] width 4 height 44
click at [30, 220] on div "te" at bounding box center [39, 221] width 56 height 46
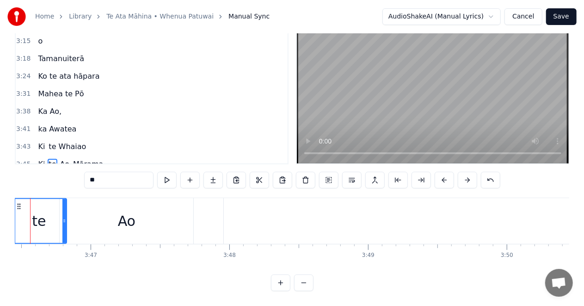
scroll to position [0, 31405]
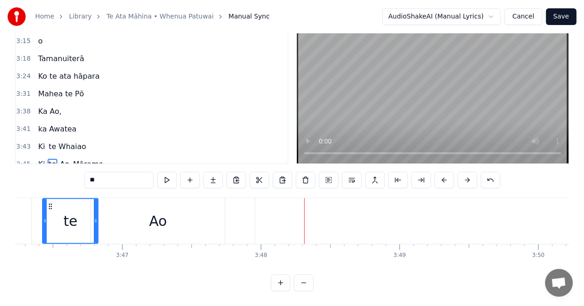
click at [19, 218] on div "Ki" at bounding box center [6, 221] width 51 height 46
type input "**"
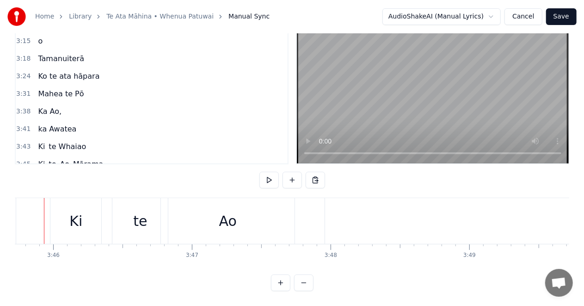
scroll to position [0, 31318]
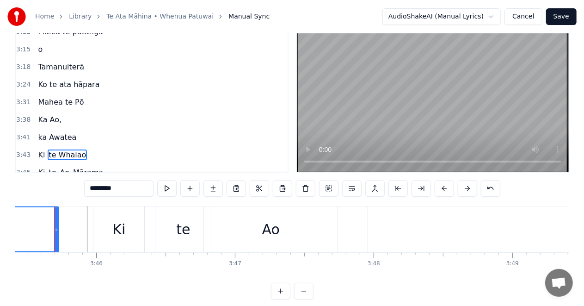
scroll to position [0, 31285]
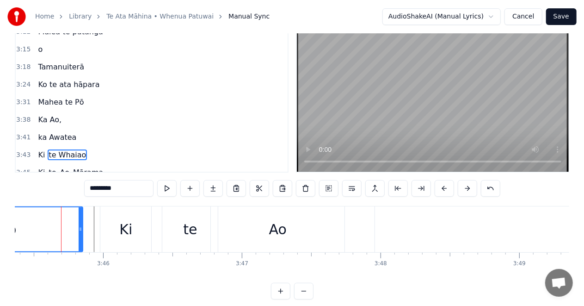
drag, startPoint x: 64, startPoint y: 230, endPoint x: 81, endPoint y: 230, distance: 17.1
click at [81, 230] on icon at bounding box center [81, 228] width 4 height 7
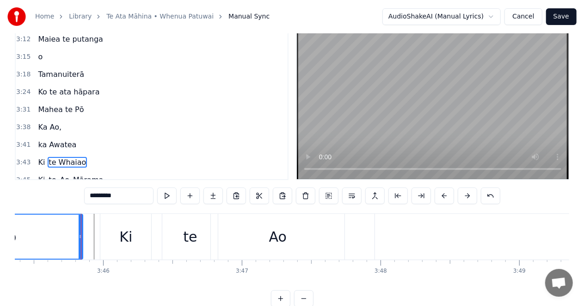
click at [115, 232] on div "Ki" at bounding box center [125, 237] width 51 height 46
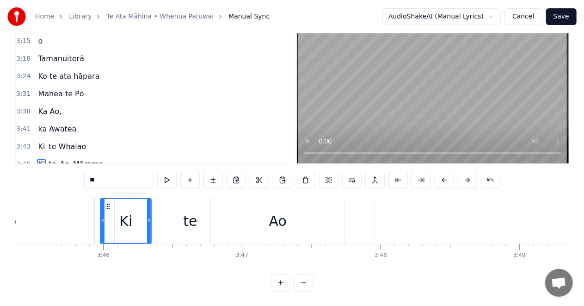
scroll to position [38, 0]
drag, startPoint x: 103, startPoint y: 219, endPoint x: 97, endPoint y: 218, distance: 6.1
click at [97, 218] on icon at bounding box center [97, 220] width 4 height 7
click at [184, 220] on div "te" at bounding box center [190, 221] width 14 height 21
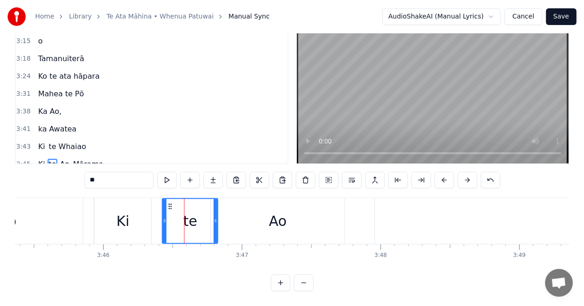
click at [142, 221] on div "Ki" at bounding box center [122, 221] width 57 height 46
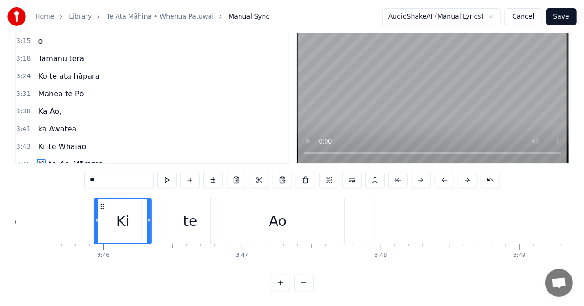
click at [138, 215] on div "Ki" at bounding box center [123, 221] width 56 height 44
click at [176, 216] on div "te" at bounding box center [190, 221] width 56 height 46
type input "**"
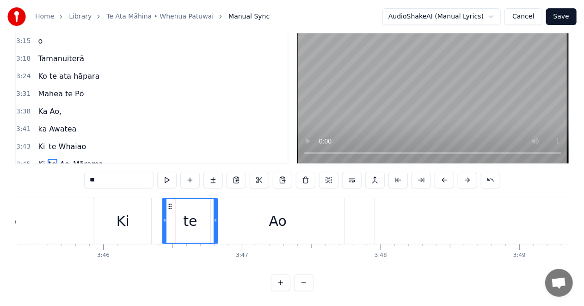
drag, startPoint x: 162, startPoint y: 218, endPoint x: 143, endPoint y: 220, distance: 20.0
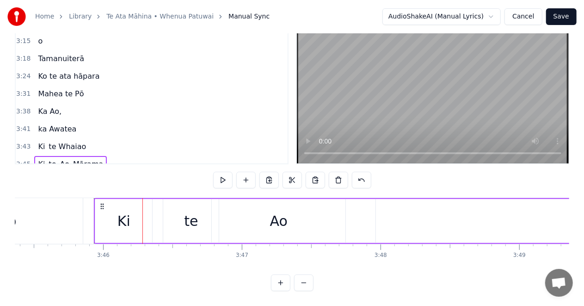
click at [170, 221] on div "te" at bounding box center [191, 221] width 56 height 44
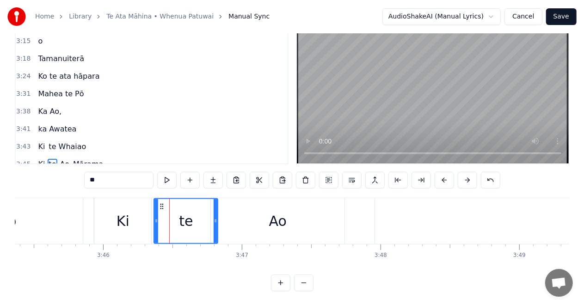
drag, startPoint x: 165, startPoint y: 221, endPoint x: 156, endPoint y: 221, distance: 8.3
click at [156, 221] on icon at bounding box center [157, 220] width 4 height 7
drag, startPoint x: 215, startPoint y: 220, endPoint x: 201, endPoint y: 221, distance: 13.5
click at [201, 221] on icon at bounding box center [202, 220] width 4 height 7
click at [334, 218] on div "Ao" at bounding box center [278, 221] width 134 height 46
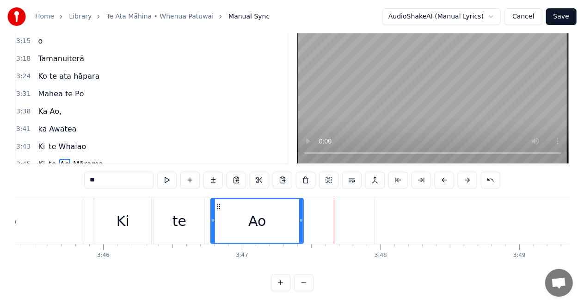
drag, startPoint x: 342, startPoint y: 218, endPoint x: 301, endPoint y: 224, distance: 41.6
click at [301, 224] on div at bounding box center [301, 221] width 4 height 44
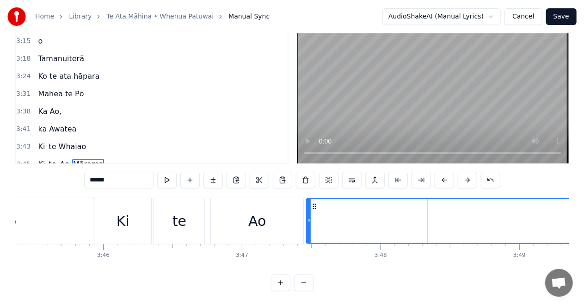
drag, startPoint x: 377, startPoint y: 220, endPoint x: 308, endPoint y: 224, distance: 68.6
click at [308, 224] on div at bounding box center [309, 221] width 4 height 44
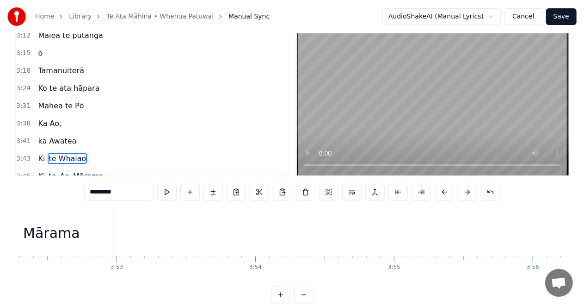
scroll to position [0, 32244]
click at [495, 235] on div "Mārama" at bounding box center [51, 233] width 1406 height 46
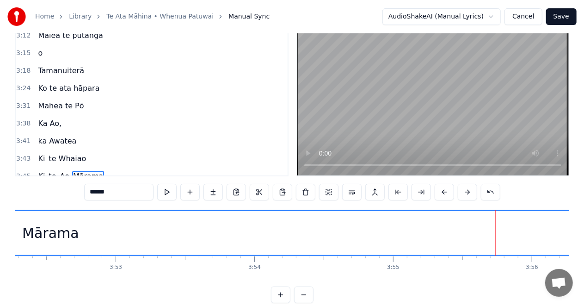
scroll to position [38, 0]
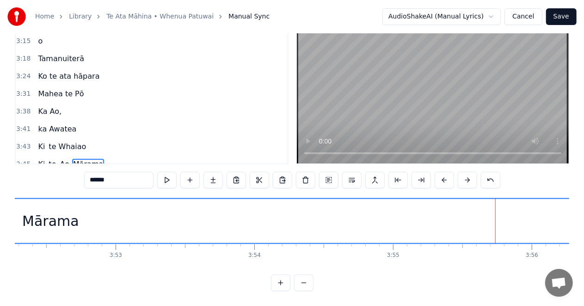
drag, startPoint x: 119, startPoint y: 178, endPoint x: 125, endPoint y: 177, distance: 5.6
click at [119, 178] on input "******" at bounding box center [118, 180] width 69 height 17
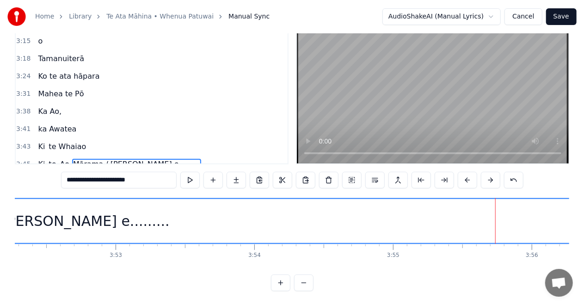
type input "**********"
click at [416, 232] on div "Mārama / Taiki e........." at bounding box center [50, 221] width 1405 height 44
click at [63, 239] on div "Mārama / Taiki e........." at bounding box center [50, 221] width 1405 height 44
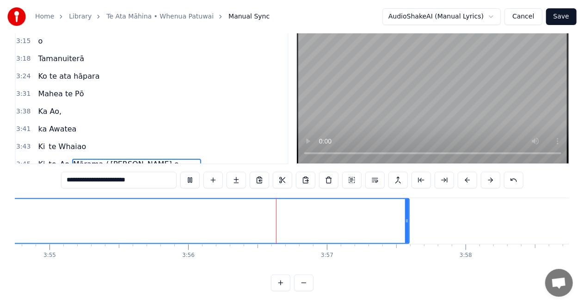
scroll to position [0, 32715]
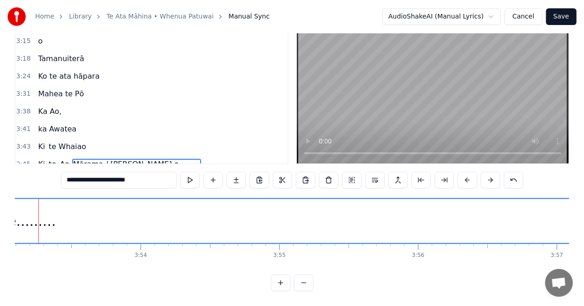
scroll to position [0, 32335]
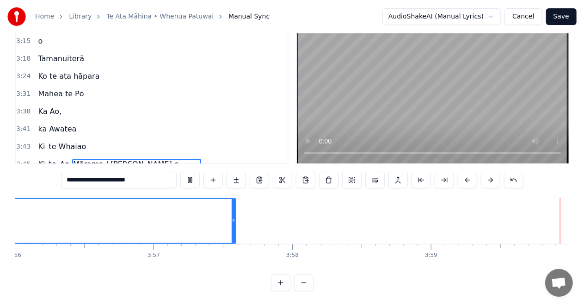
scroll to position [0, 32763]
click at [560, 13] on button "Save" at bounding box center [561, 16] width 31 height 17
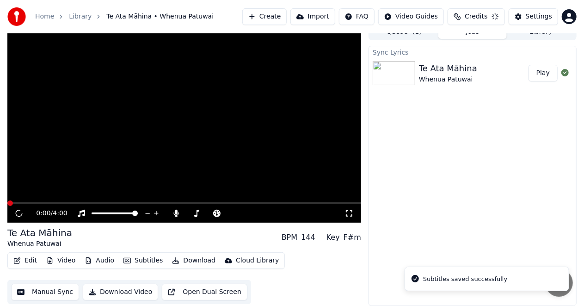
scroll to position [9, 0]
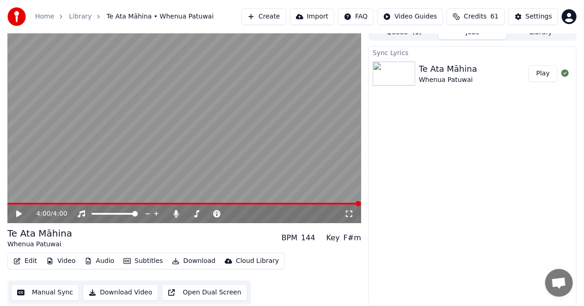
click at [182, 260] on button "Download" at bounding box center [193, 261] width 51 height 13
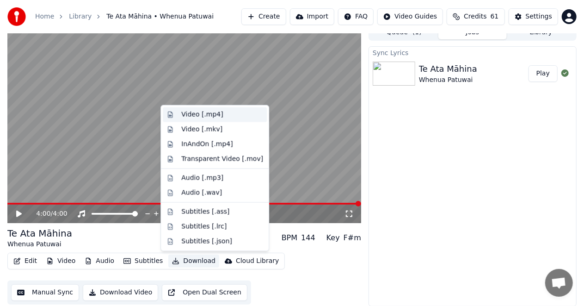
click at [201, 115] on div "Video [.mp4]" at bounding box center [202, 114] width 42 height 9
